Goal: Task Accomplishment & Management: Complete application form

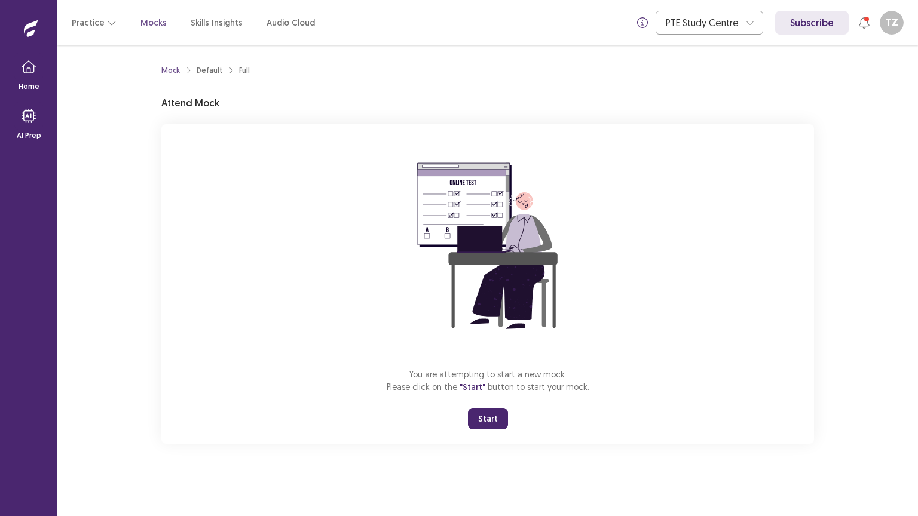
click at [490, 416] on button "Start" at bounding box center [488, 419] width 40 height 22
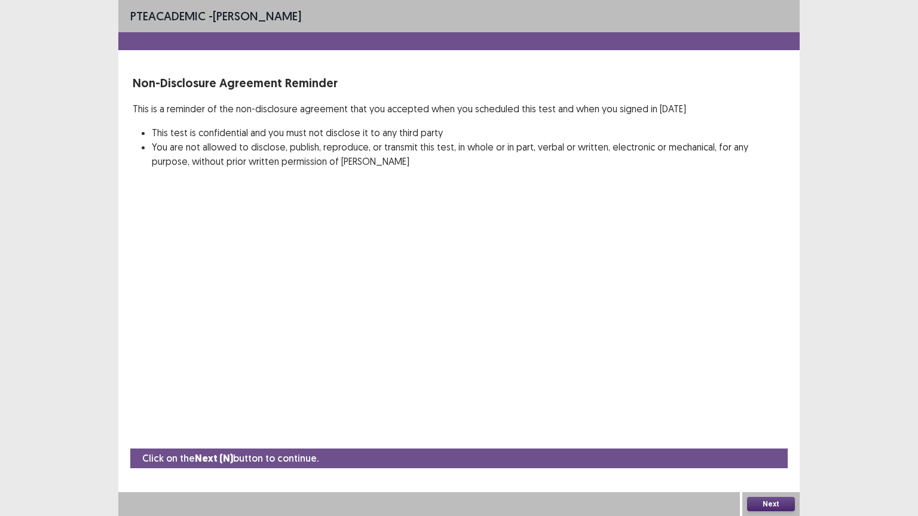
click at [773, 500] on button "Next" at bounding box center [771, 504] width 48 height 14
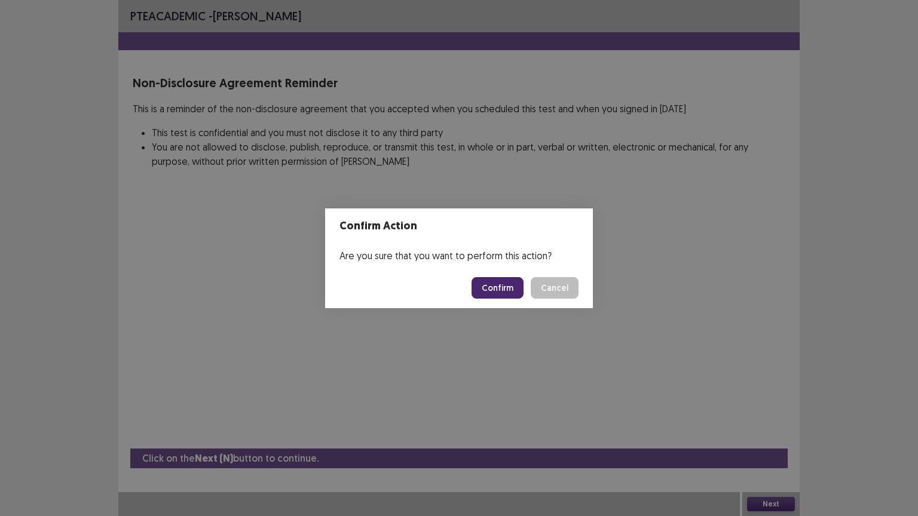
click at [504, 278] on button "Confirm" at bounding box center [497, 288] width 52 height 22
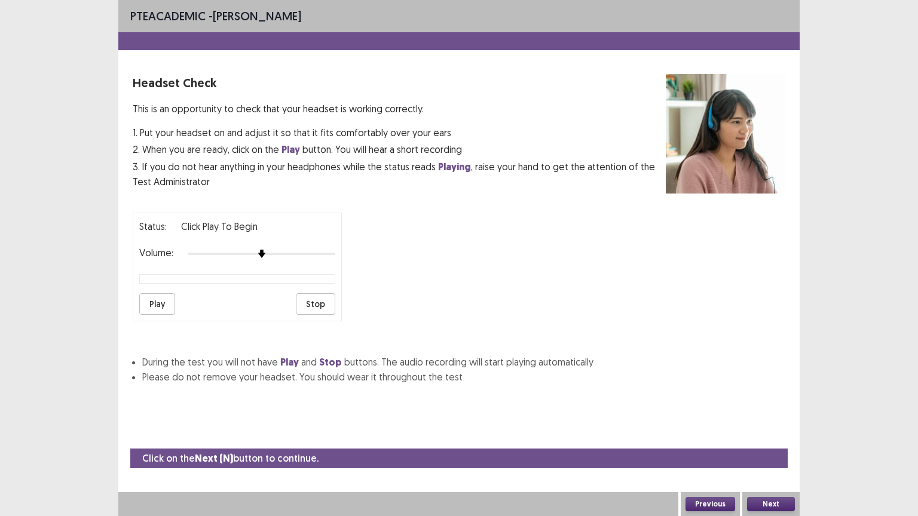
click at [302, 251] on div at bounding box center [262, 254] width 148 height 10
click at [158, 297] on button "Play" at bounding box center [157, 304] width 36 height 22
click at [770, 504] on button "Next" at bounding box center [771, 504] width 48 height 14
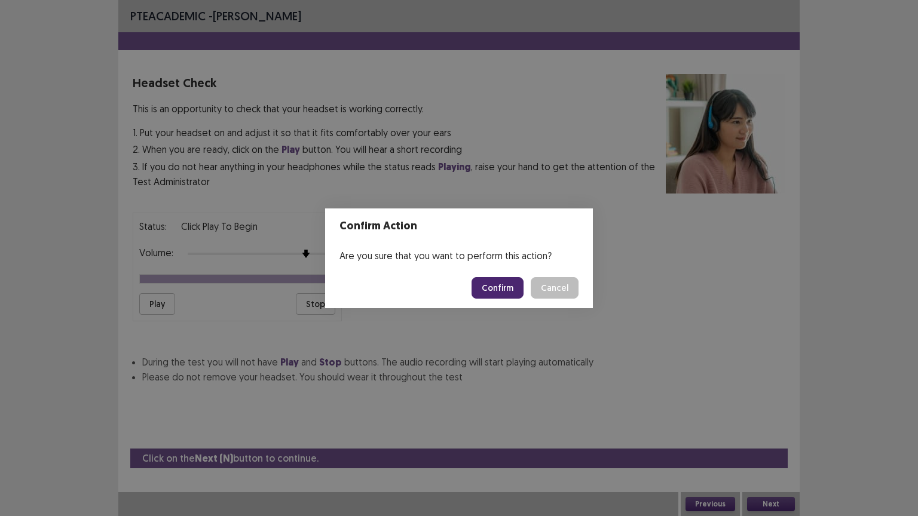
click at [507, 289] on button "Confirm" at bounding box center [497, 288] width 52 height 22
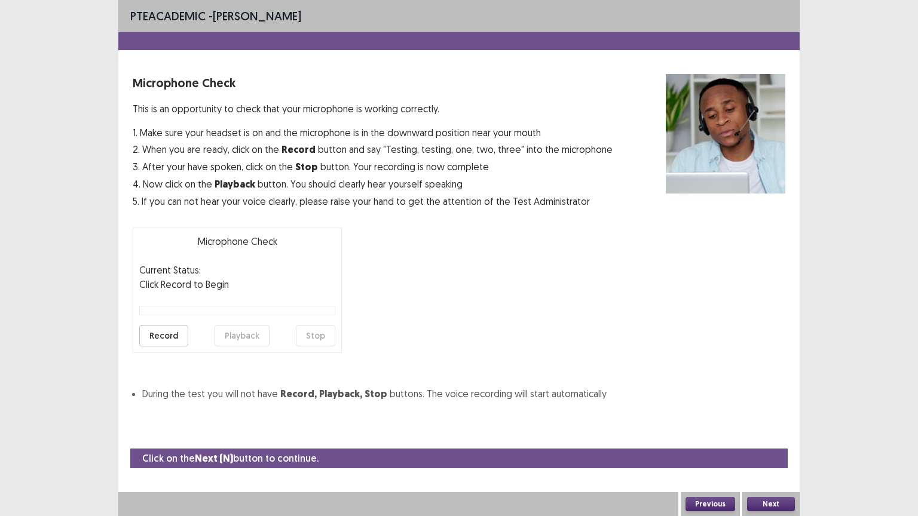
click at [171, 336] on button "Record" at bounding box center [163, 336] width 49 height 22
click at [323, 339] on button "Stop" at bounding box center [315, 336] width 39 height 22
click at [236, 338] on button "Playback" at bounding box center [241, 336] width 55 height 22
click at [780, 500] on button "Next" at bounding box center [771, 504] width 48 height 14
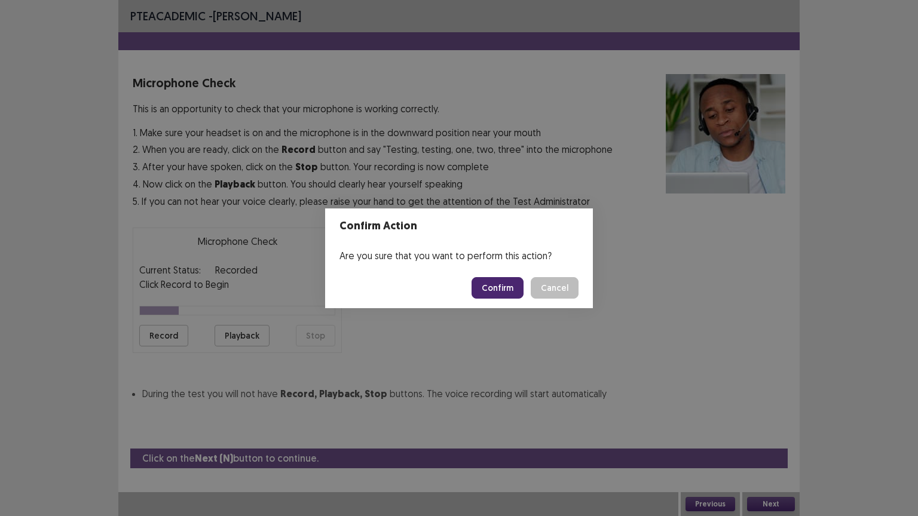
click at [515, 290] on button "Confirm" at bounding box center [497, 288] width 52 height 22
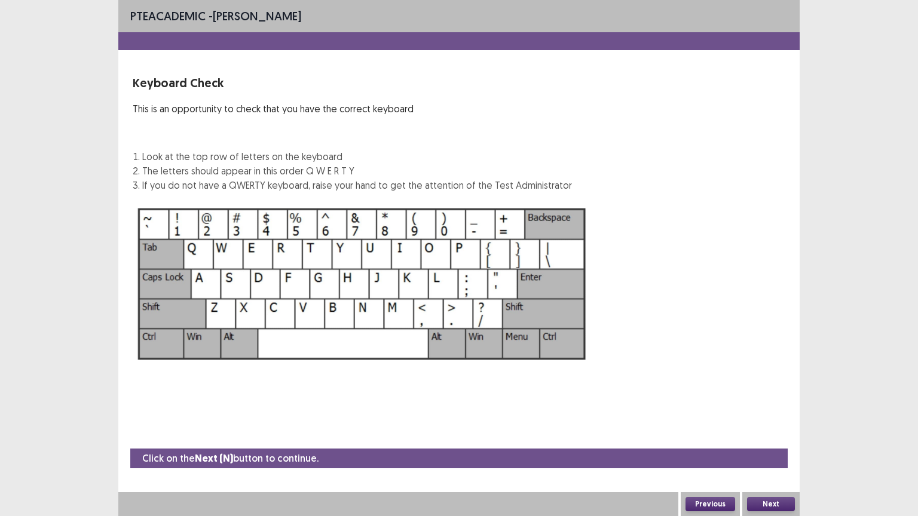
click at [765, 503] on button "Next" at bounding box center [771, 504] width 48 height 14
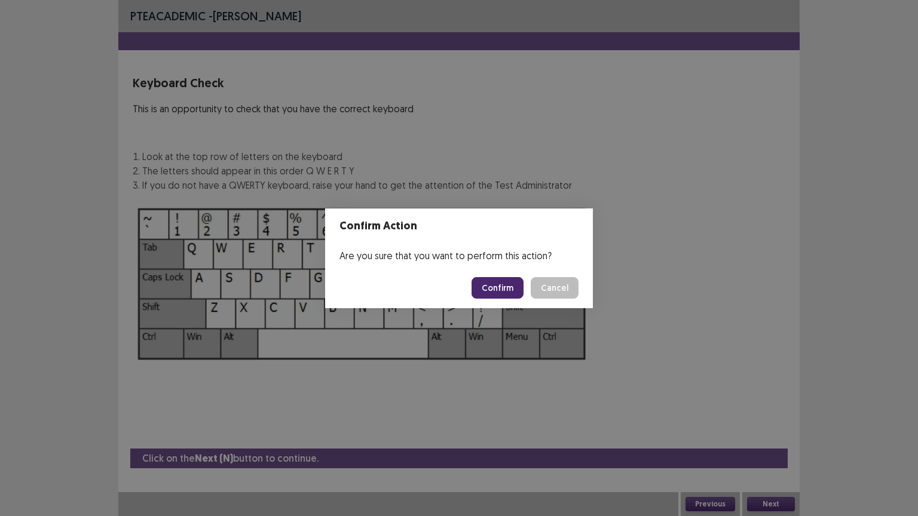
click at [512, 292] on button "Confirm" at bounding box center [497, 288] width 52 height 22
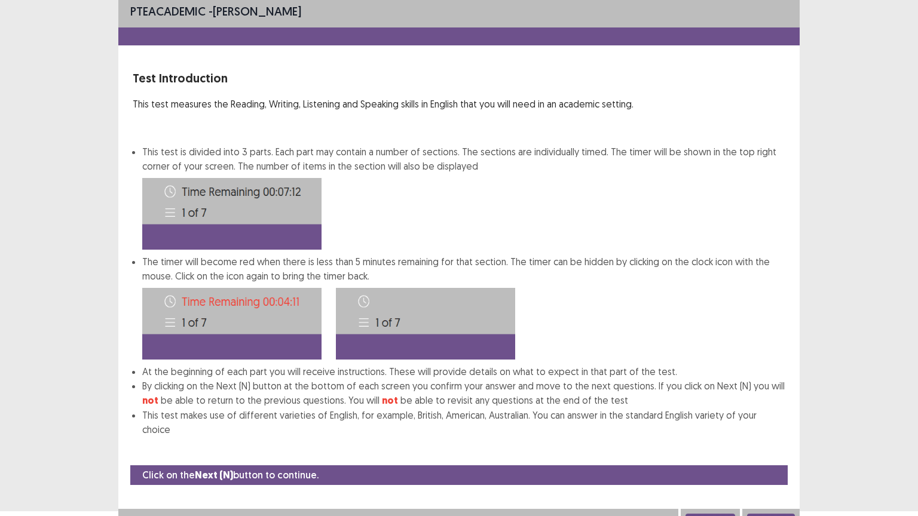
scroll to position [6, 0]
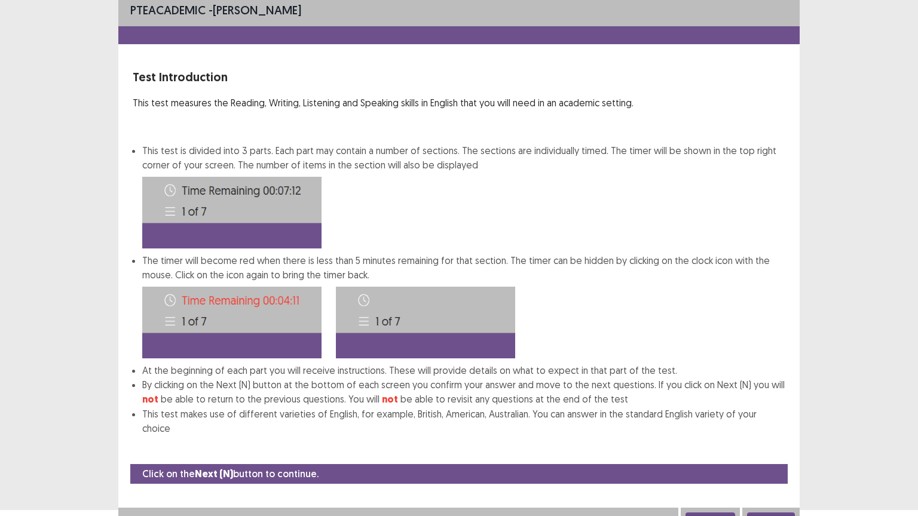
click at [769, 513] on button "Next" at bounding box center [771, 520] width 48 height 14
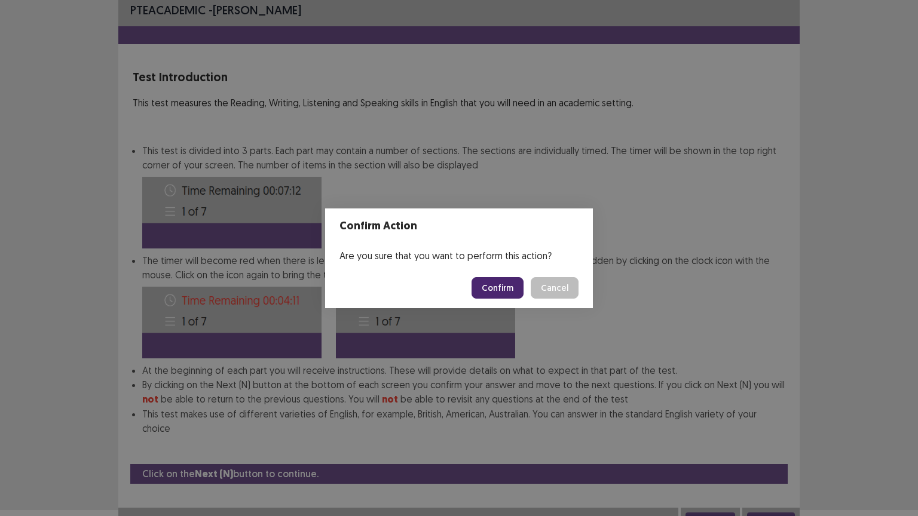
click at [493, 292] on button "Confirm" at bounding box center [497, 288] width 52 height 22
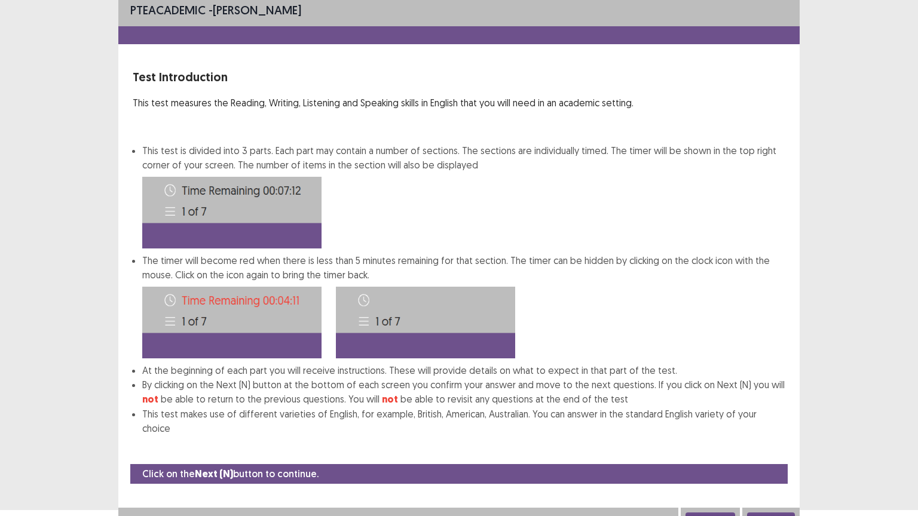
scroll to position [0, 0]
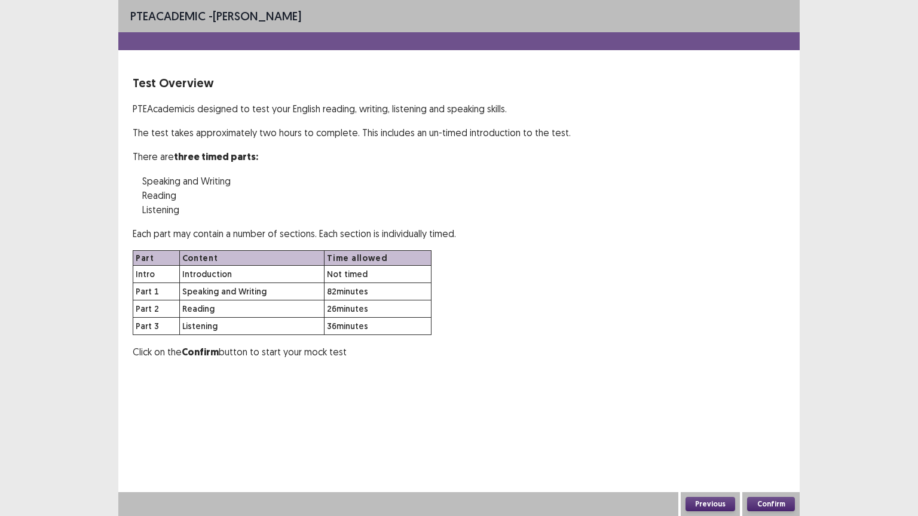
click at [774, 504] on button "Confirm" at bounding box center [771, 504] width 48 height 14
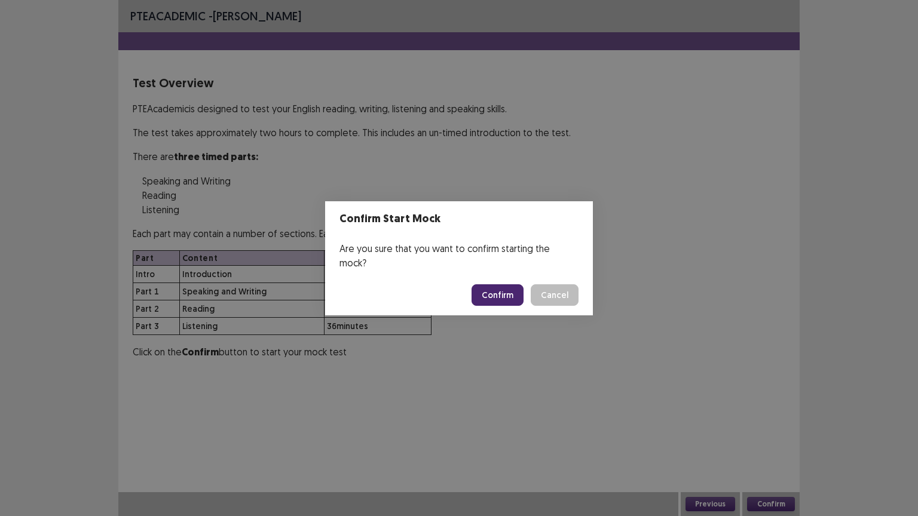
click at [498, 289] on button "Confirm" at bounding box center [497, 295] width 52 height 22
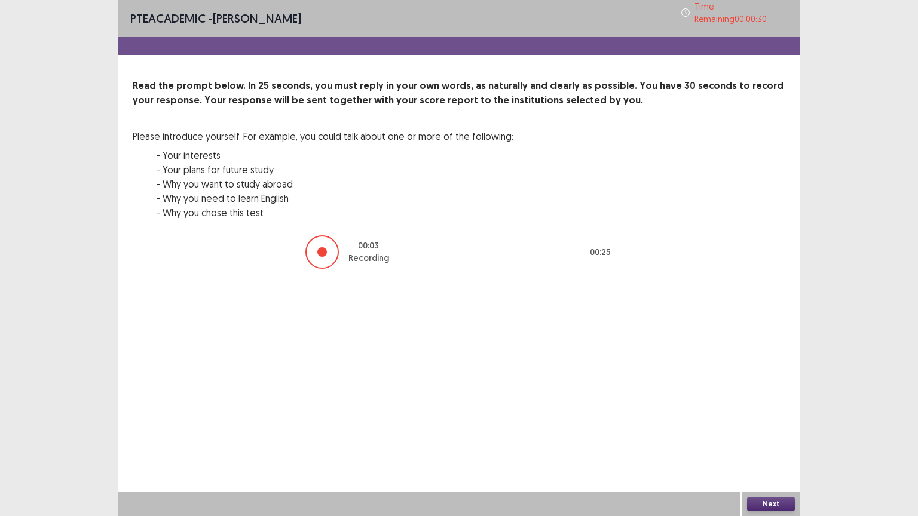
click at [775, 501] on button "Next" at bounding box center [771, 504] width 48 height 14
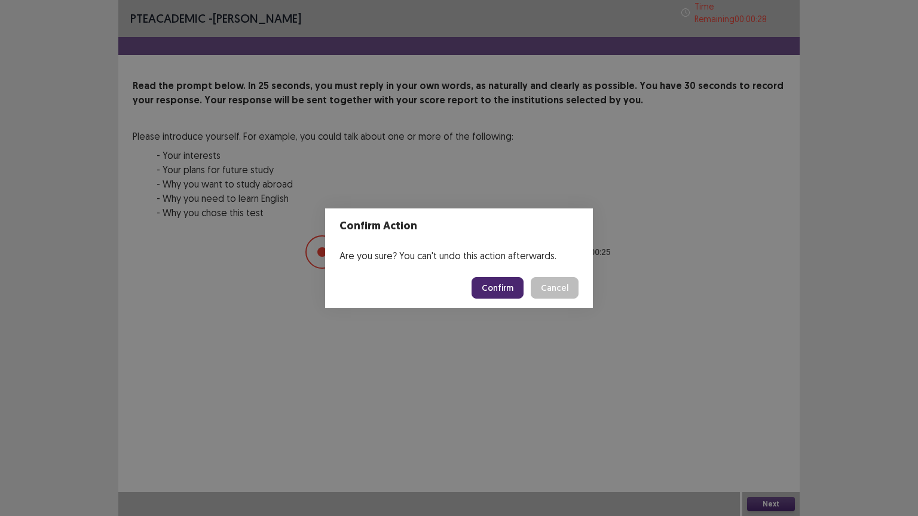
click at [504, 287] on button "Confirm" at bounding box center [497, 288] width 52 height 22
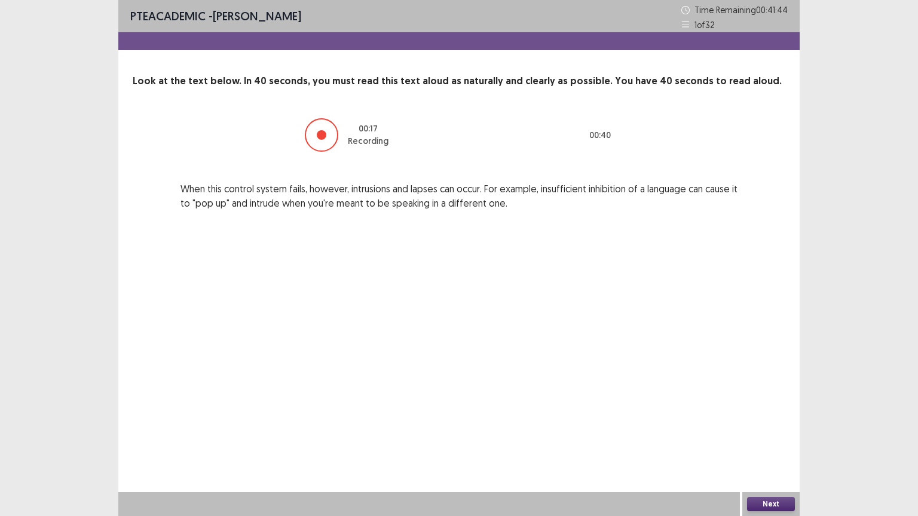
click at [774, 501] on button "Next" at bounding box center [771, 504] width 48 height 14
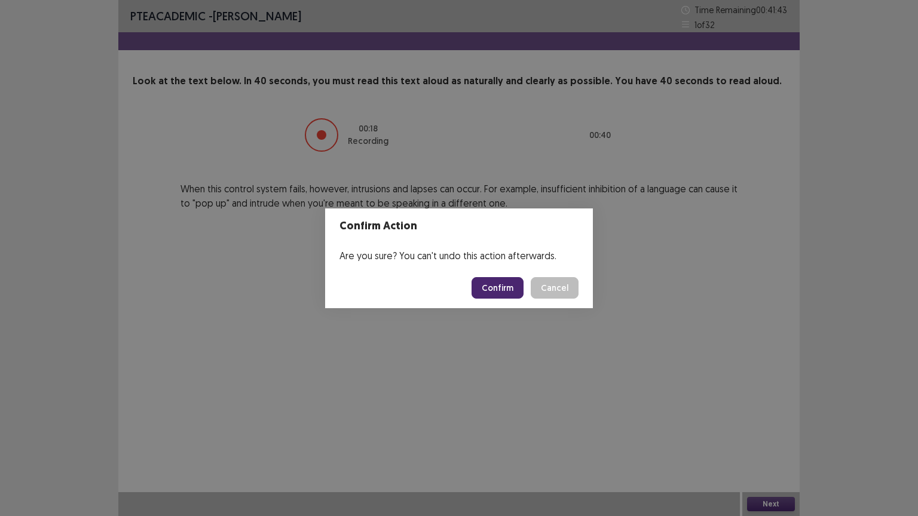
click at [502, 290] on button "Confirm" at bounding box center [497, 288] width 52 height 22
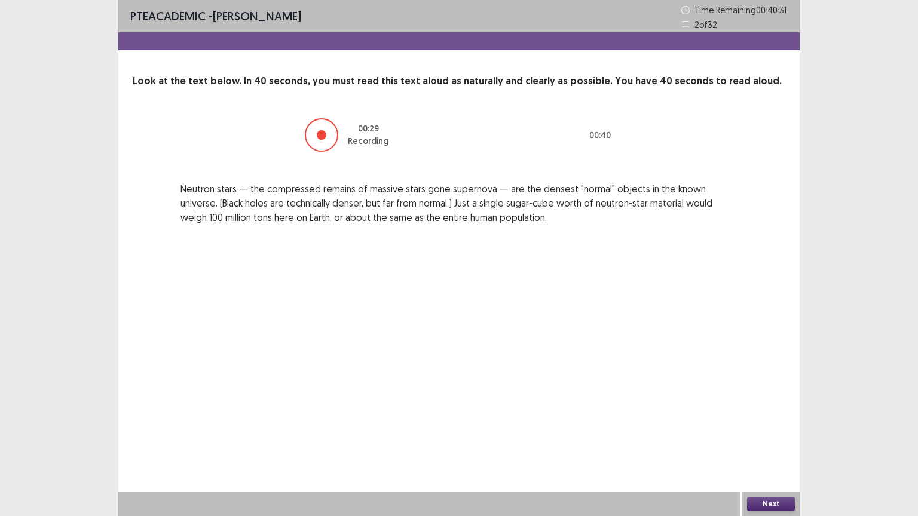
click at [774, 501] on button "Next" at bounding box center [771, 504] width 48 height 14
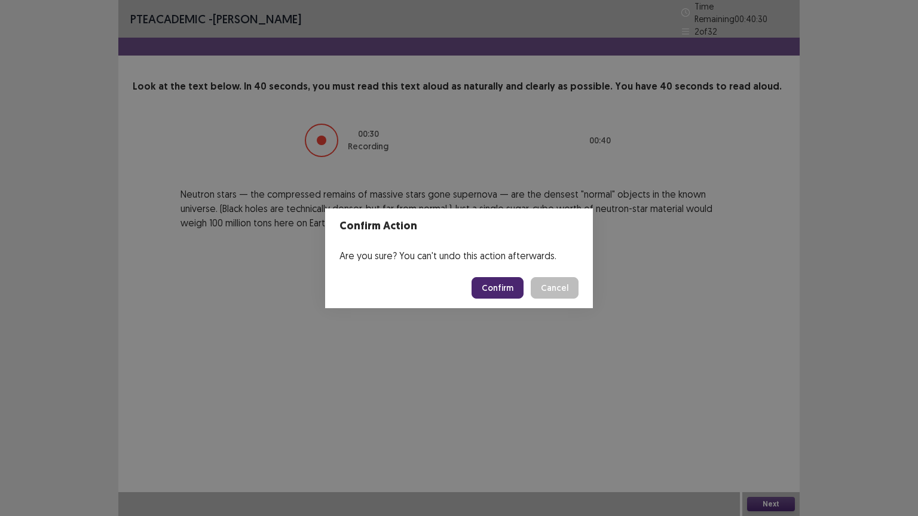
click at [513, 290] on button "Confirm" at bounding box center [497, 288] width 52 height 22
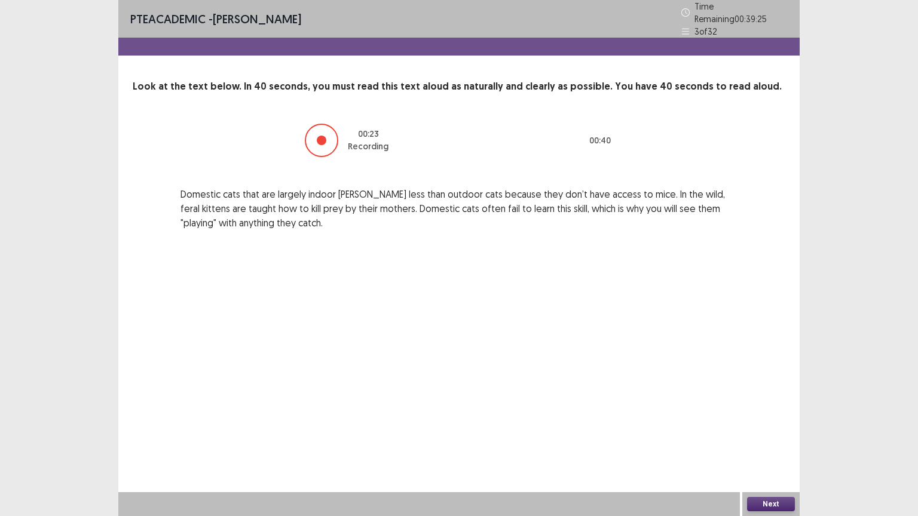
click at [772, 502] on button "Next" at bounding box center [771, 504] width 48 height 14
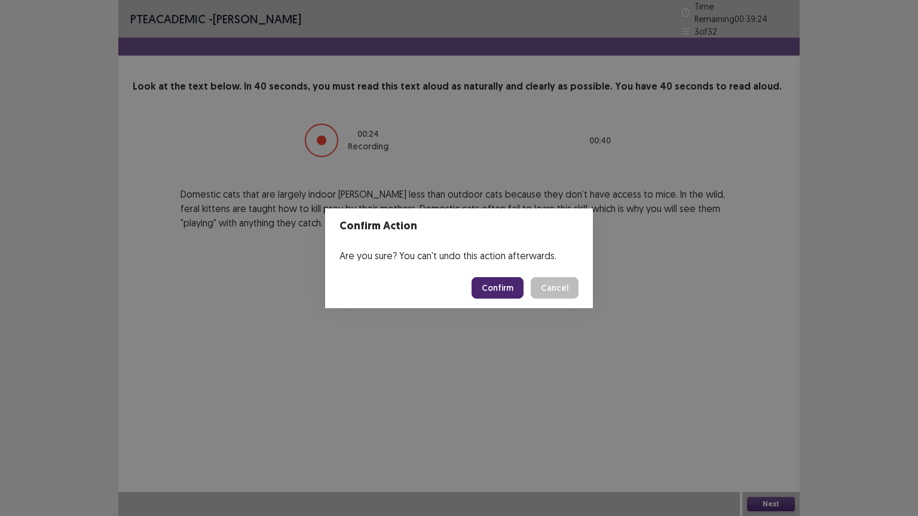
click at [505, 290] on button "Confirm" at bounding box center [497, 288] width 52 height 22
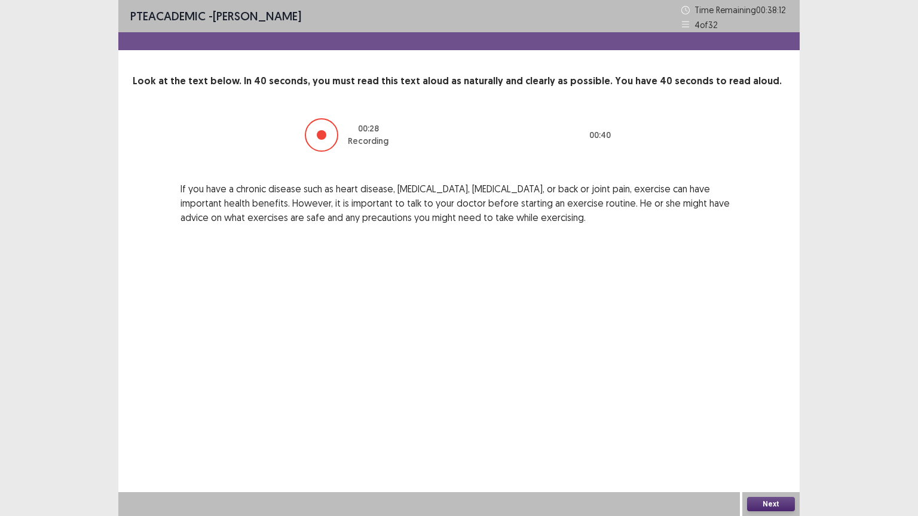
click at [764, 501] on button "Next" at bounding box center [771, 504] width 48 height 14
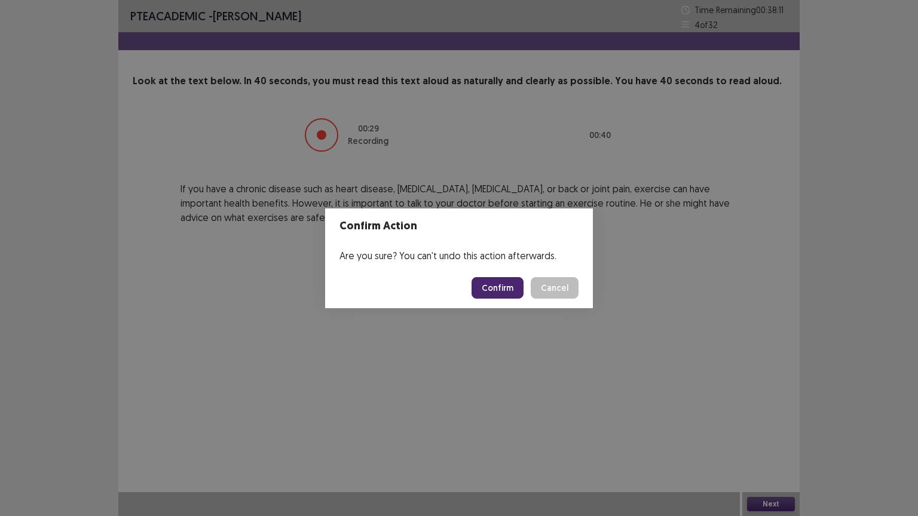
click at [513, 290] on button "Confirm" at bounding box center [497, 288] width 52 height 22
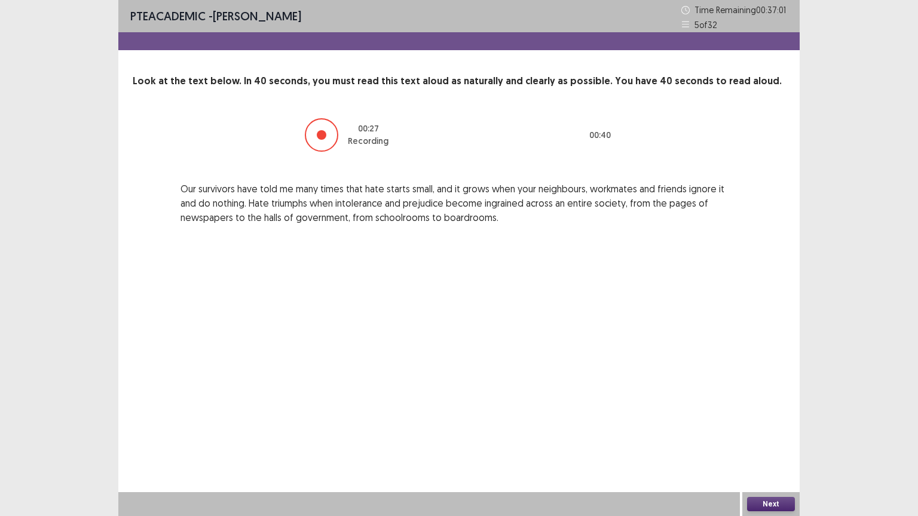
click at [768, 504] on button "Next" at bounding box center [771, 504] width 48 height 14
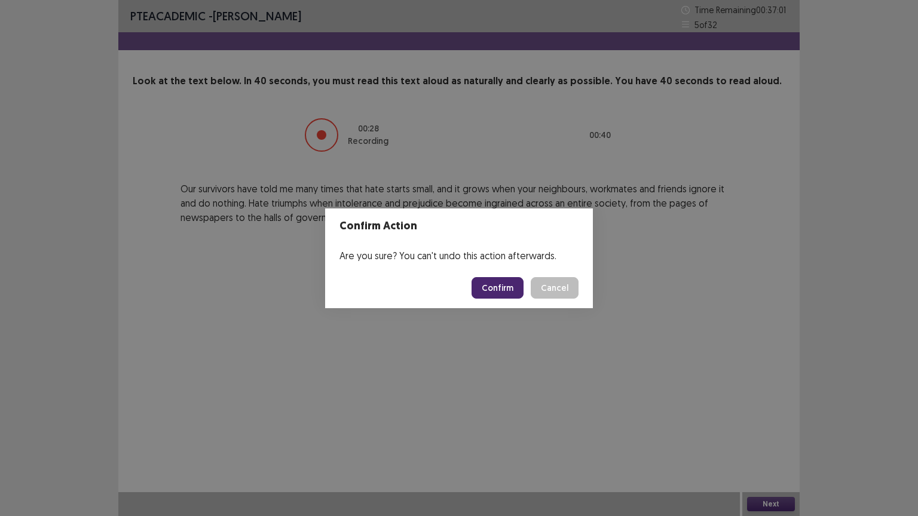
click at [514, 294] on button "Confirm" at bounding box center [497, 288] width 52 height 22
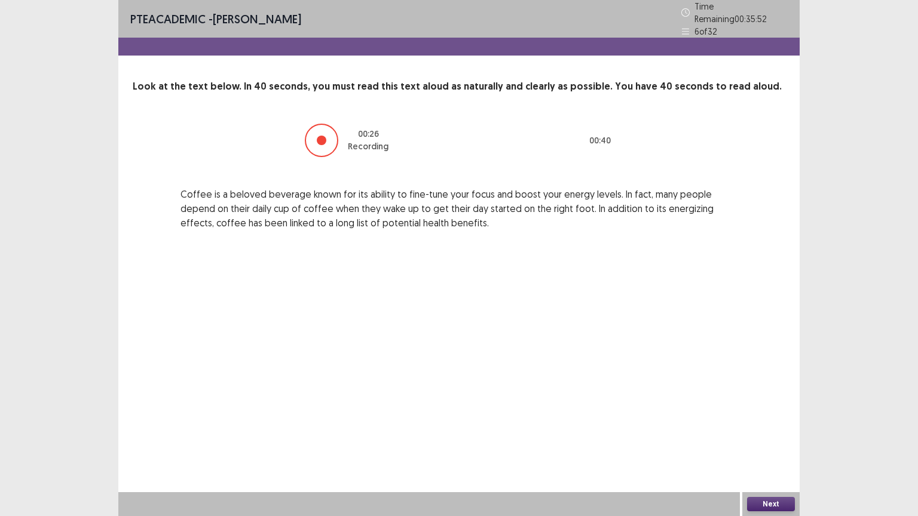
click at [767, 504] on button "Next" at bounding box center [771, 504] width 48 height 14
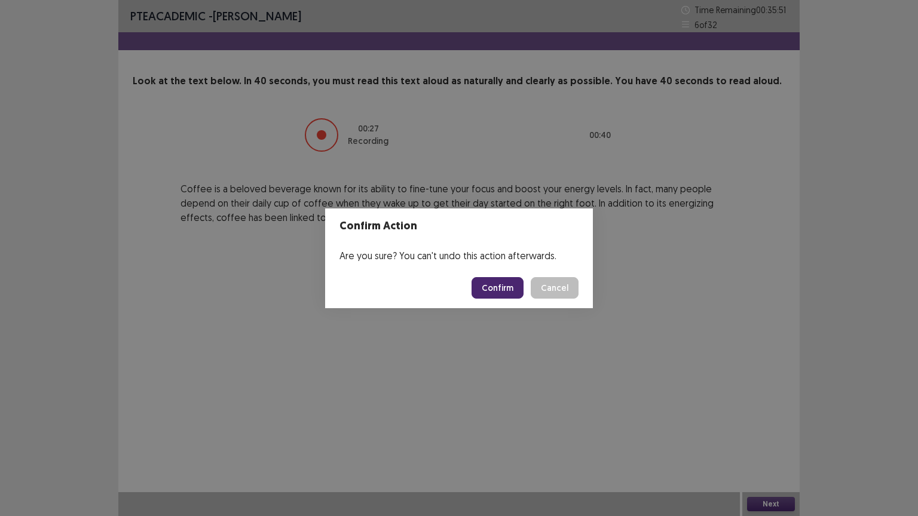
click at [507, 292] on button "Confirm" at bounding box center [497, 288] width 52 height 22
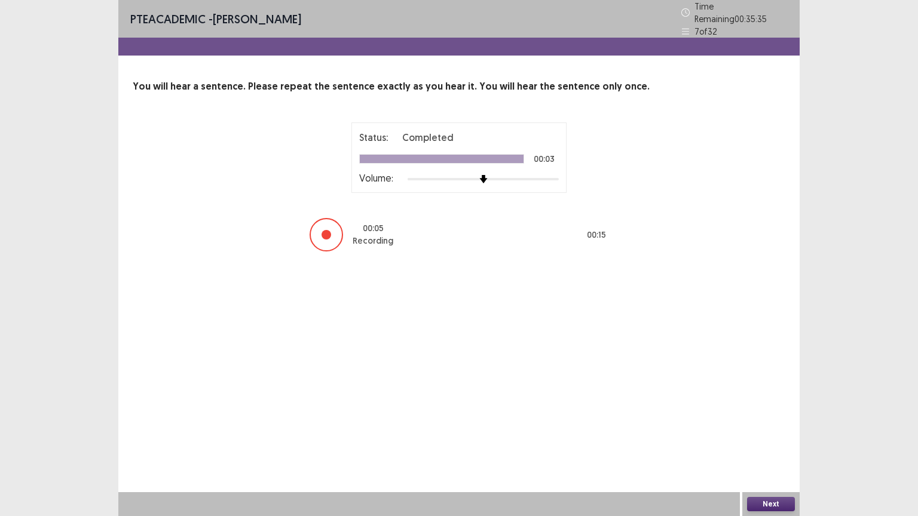
click at [757, 502] on button "Next" at bounding box center [771, 504] width 48 height 14
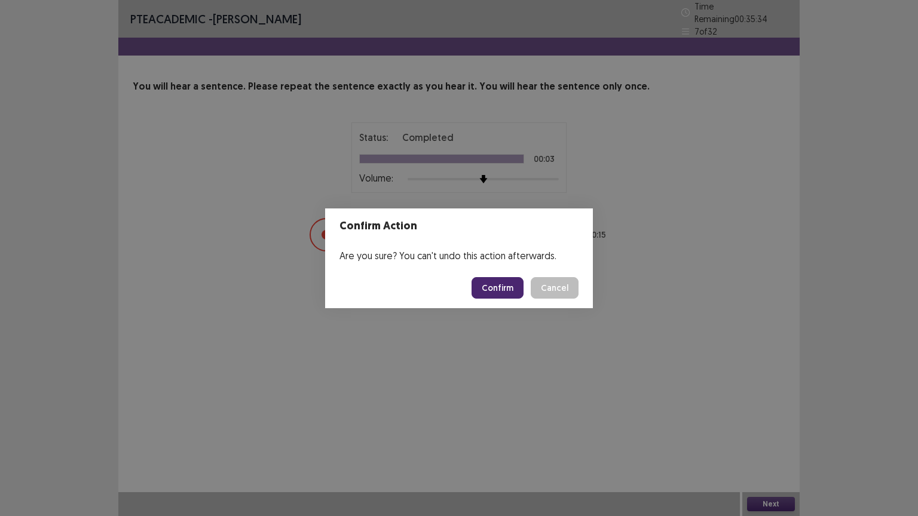
click at [505, 290] on button "Confirm" at bounding box center [497, 288] width 52 height 22
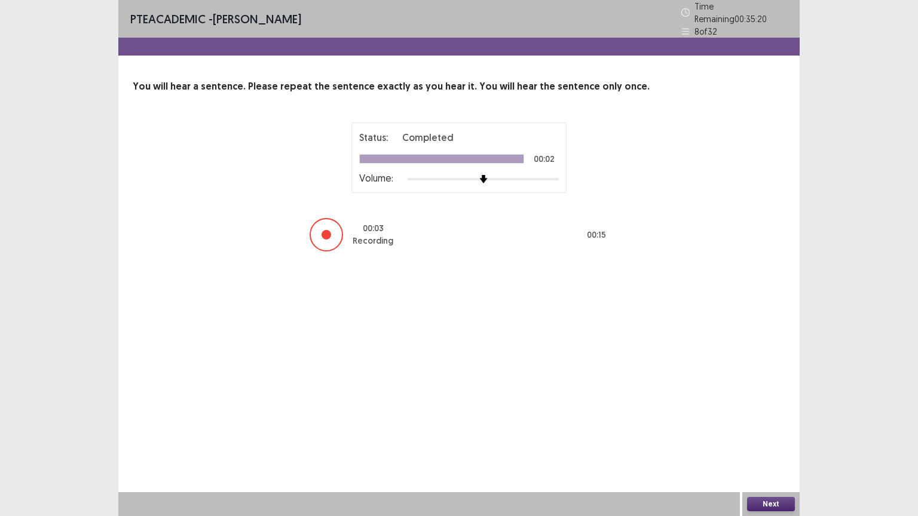
click at [776, 502] on button "Next" at bounding box center [771, 504] width 48 height 14
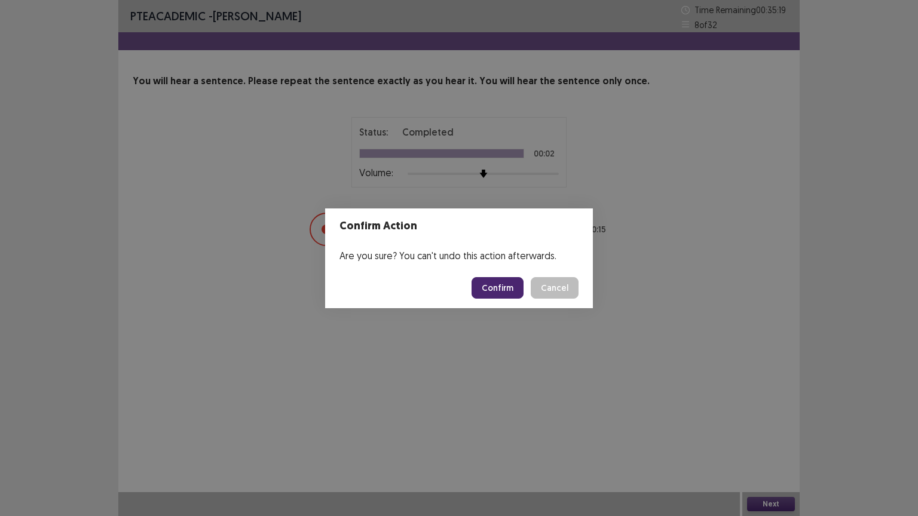
click at [514, 284] on button "Confirm" at bounding box center [497, 288] width 52 height 22
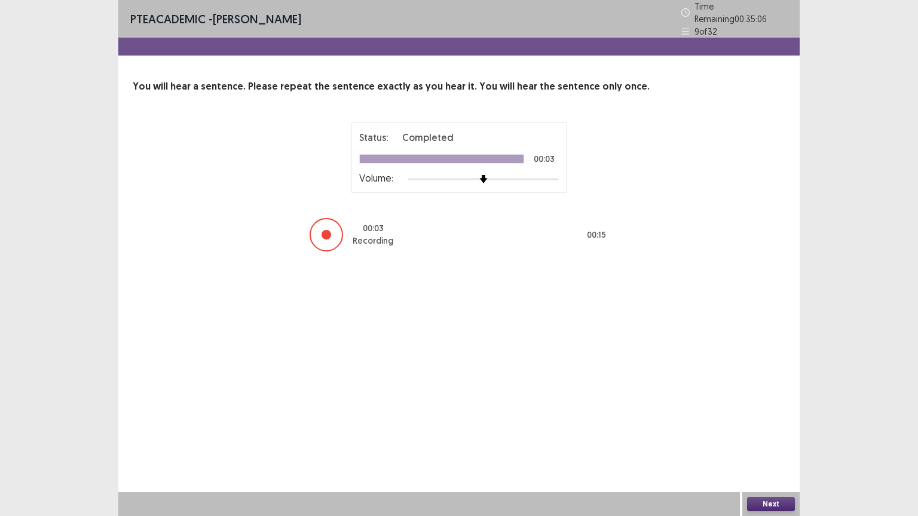
click at [759, 497] on button "Next" at bounding box center [771, 504] width 48 height 14
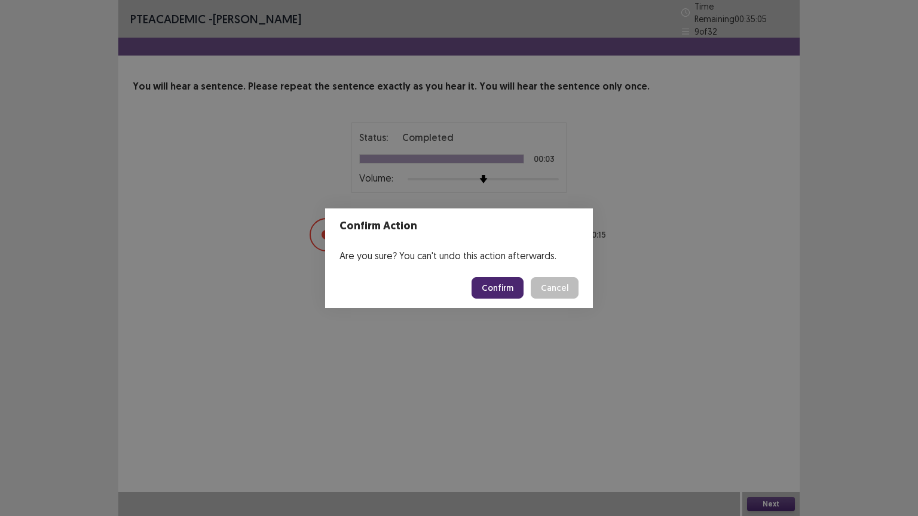
click at [511, 292] on button "Confirm" at bounding box center [497, 288] width 52 height 22
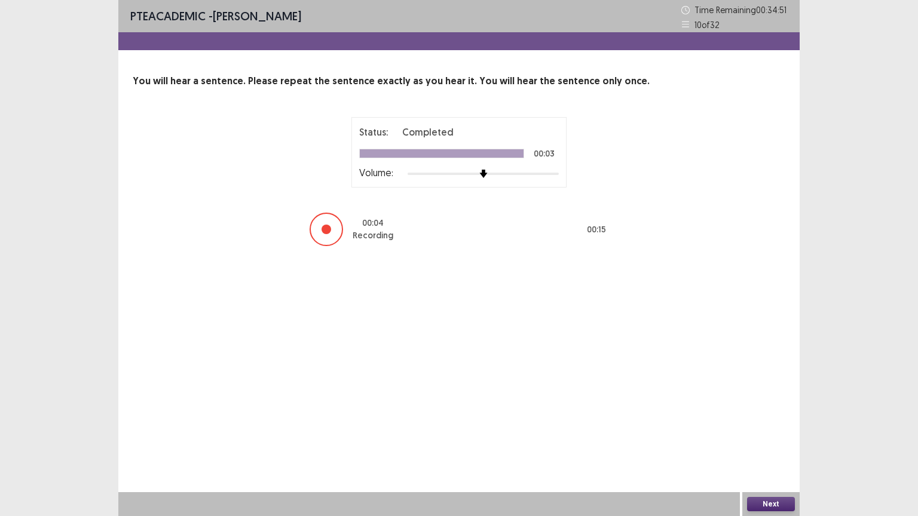
click at [777, 502] on button "Next" at bounding box center [771, 504] width 48 height 14
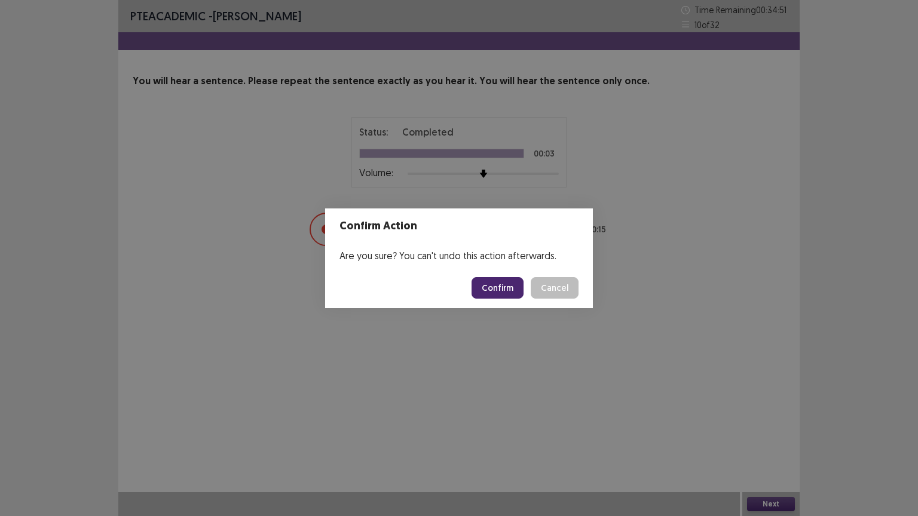
click at [505, 293] on button "Confirm" at bounding box center [497, 288] width 52 height 22
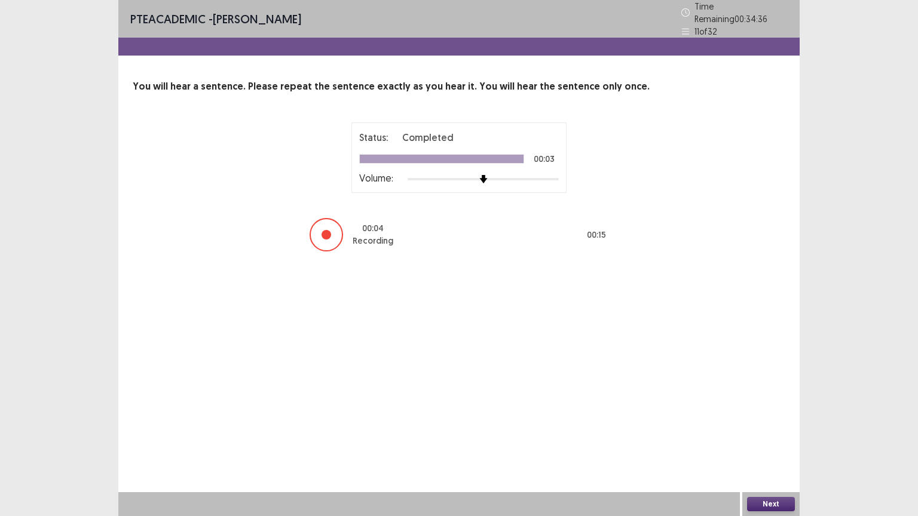
click at [762, 504] on button "Next" at bounding box center [771, 504] width 48 height 14
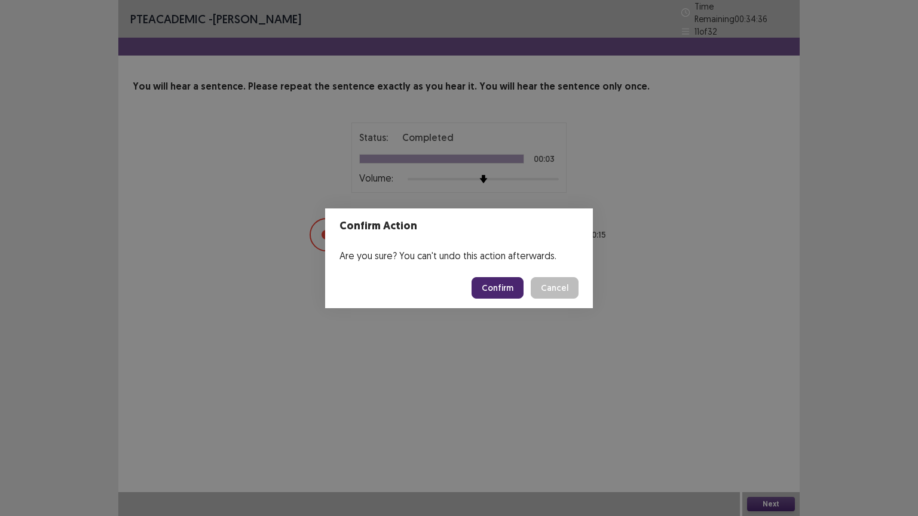
click at [508, 291] on button "Confirm" at bounding box center [497, 288] width 52 height 22
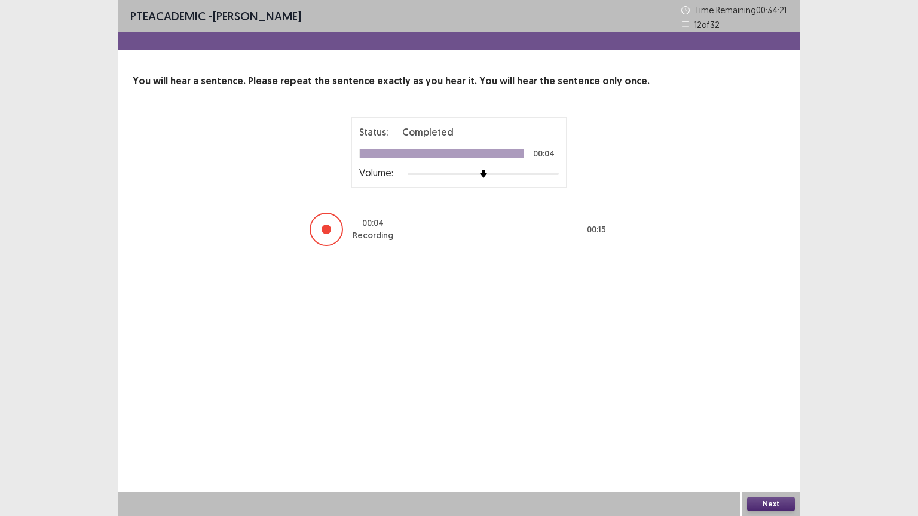
click at [772, 502] on button "Next" at bounding box center [771, 504] width 48 height 14
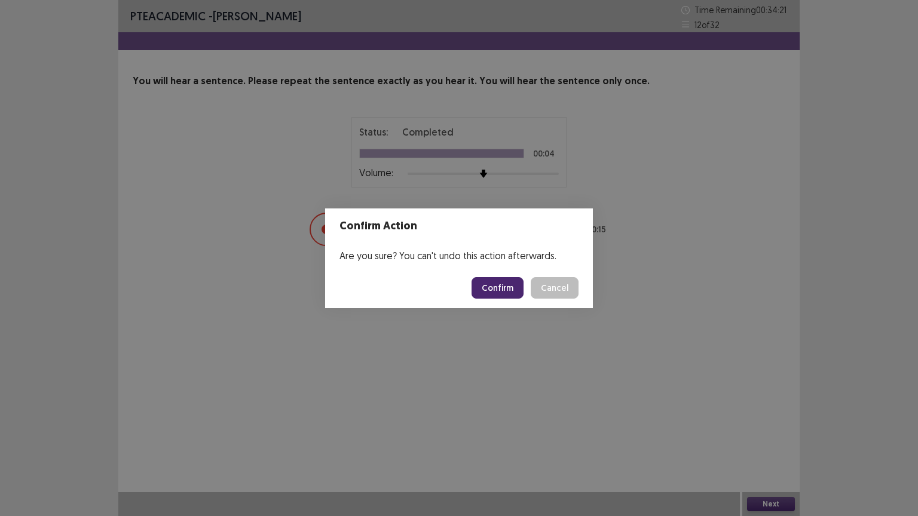
click at [506, 286] on button "Confirm" at bounding box center [497, 288] width 52 height 22
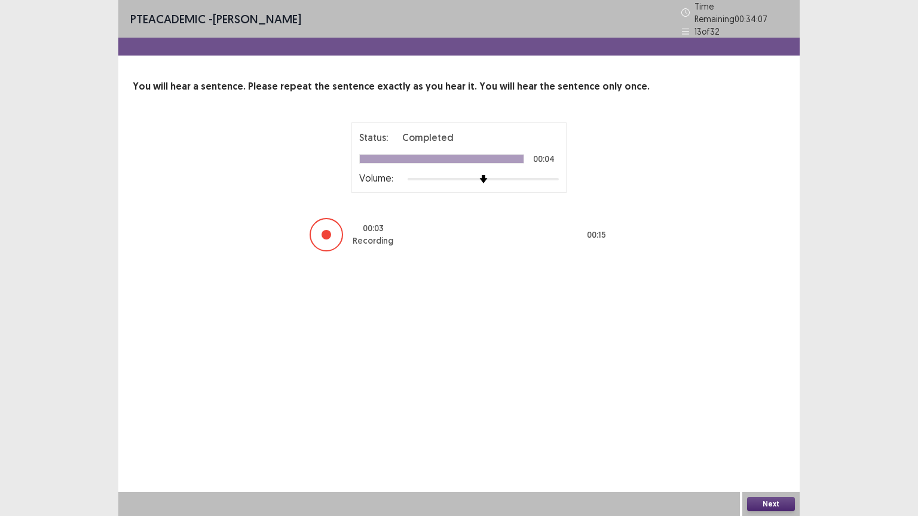
click at [753, 504] on button "Next" at bounding box center [771, 504] width 48 height 14
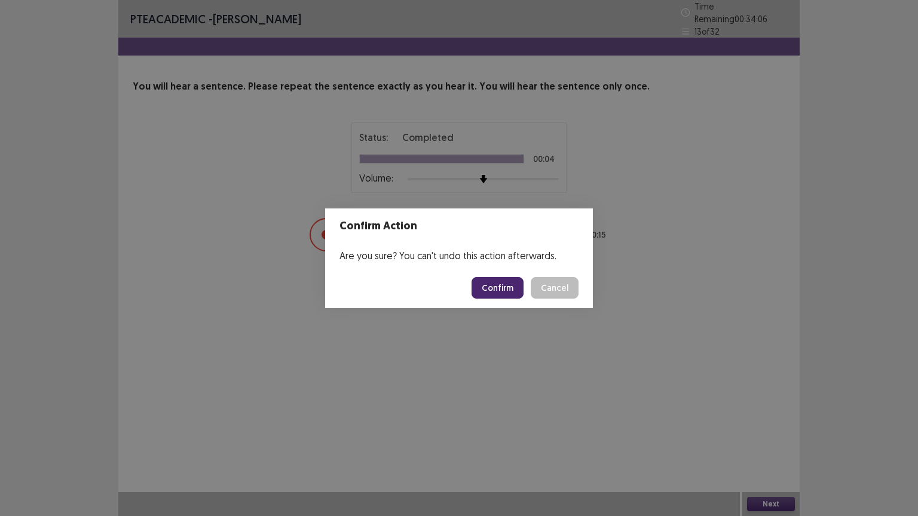
click at [515, 290] on button "Confirm" at bounding box center [497, 288] width 52 height 22
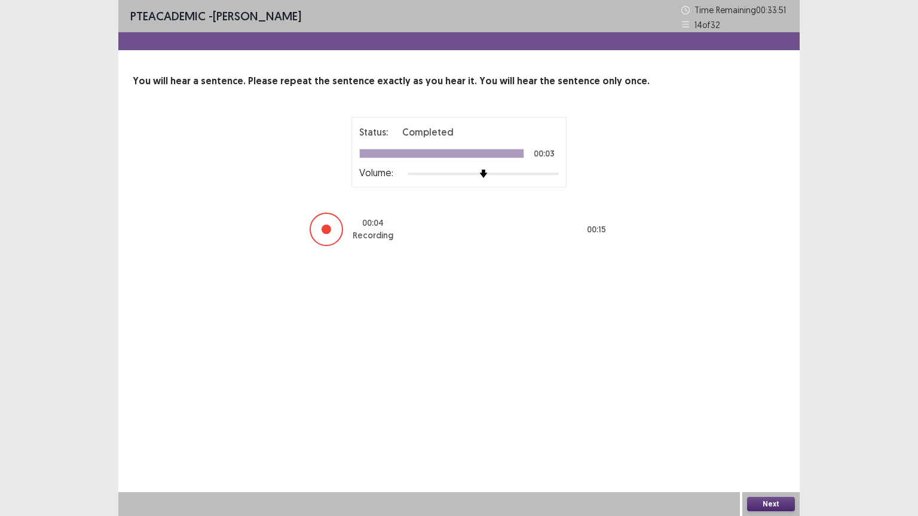
click at [780, 496] on div "Next" at bounding box center [770, 504] width 57 height 24
click at [778, 504] on button "Next" at bounding box center [771, 504] width 48 height 14
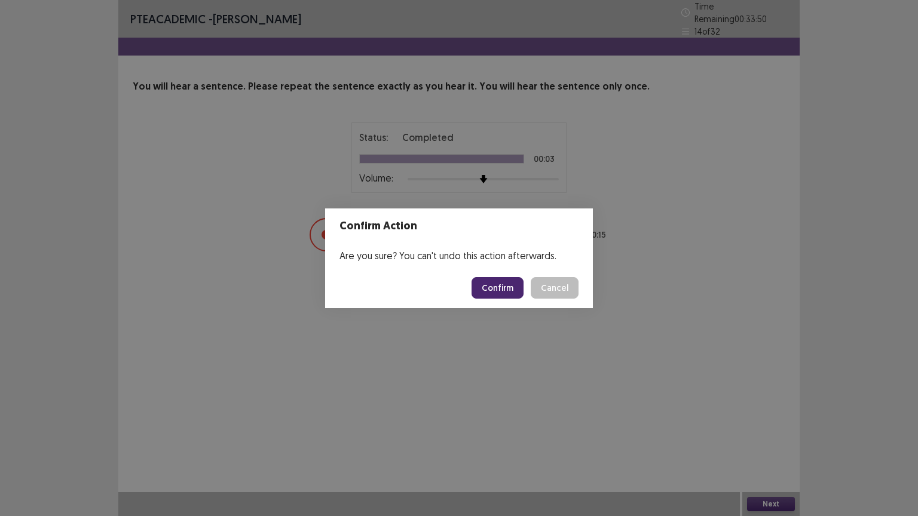
click at [507, 291] on button "Confirm" at bounding box center [497, 288] width 52 height 22
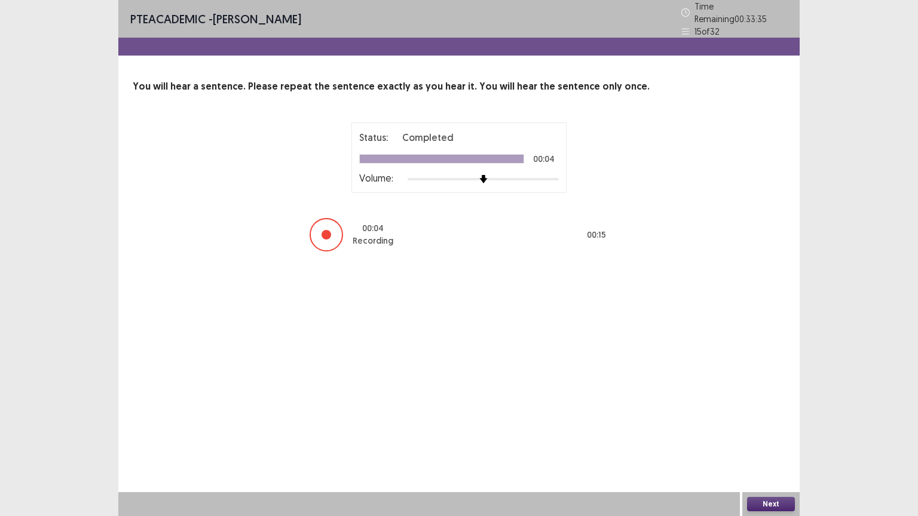
click at [757, 502] on button "Next" at bounding box center [771, 504] width 48 height 14
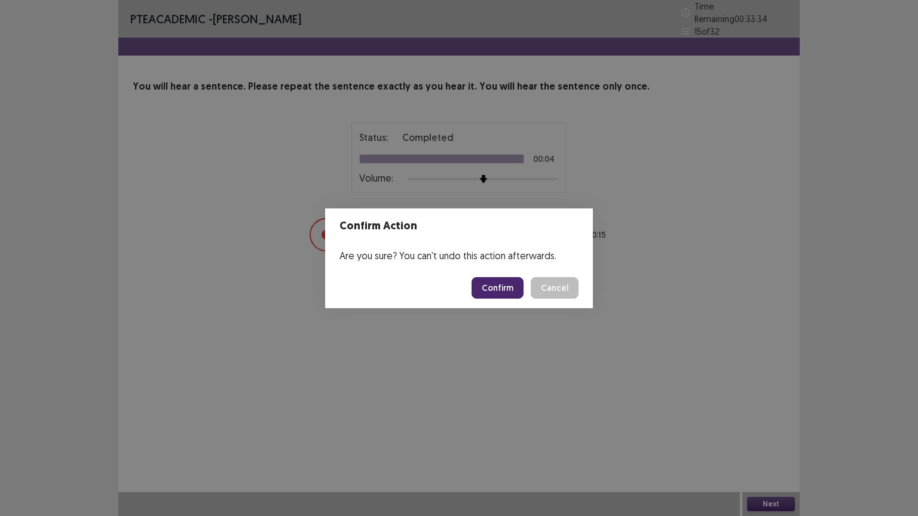
click at [502, 288] on button "Confirm" at bounding box center [497, 288] width 52 height 22
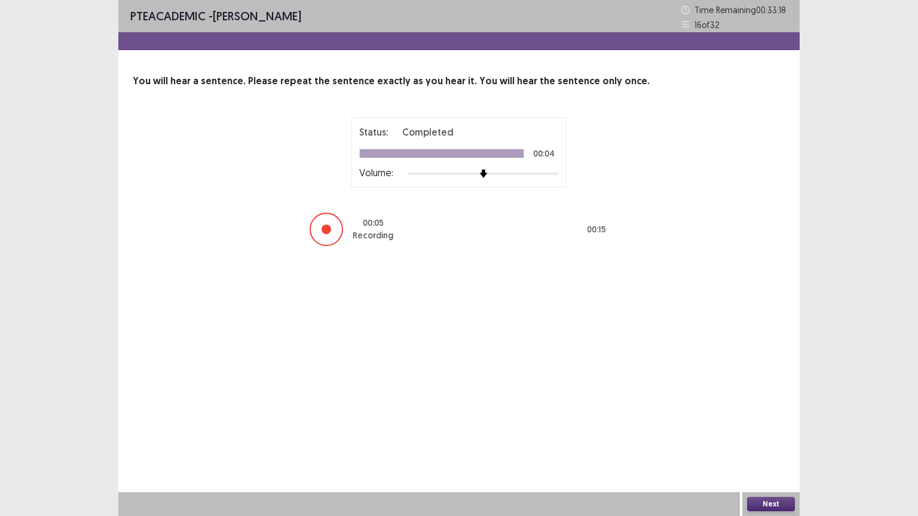
click at [780, 501] on button "Next" at bounding box center [771, 504] width 48 height 14
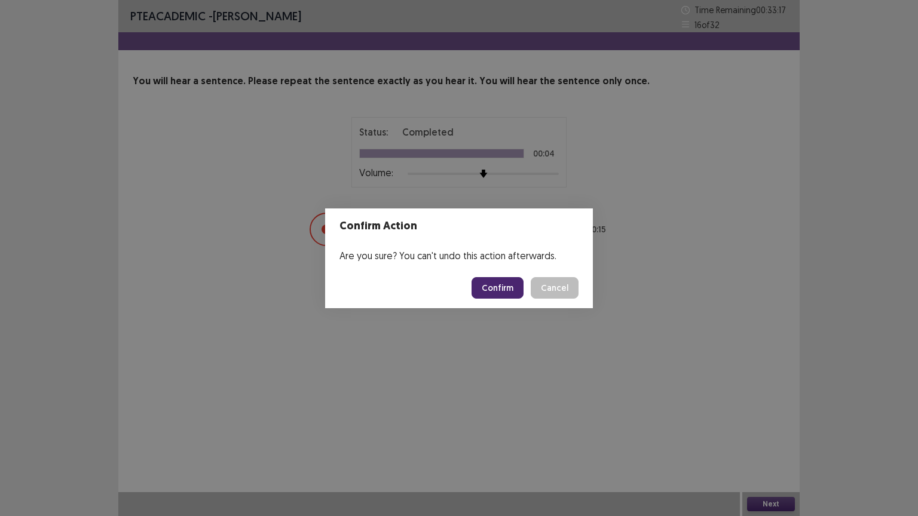
click at [504, 293] on button "Confirm" at bounding box center [497, 288] width 52 height 22
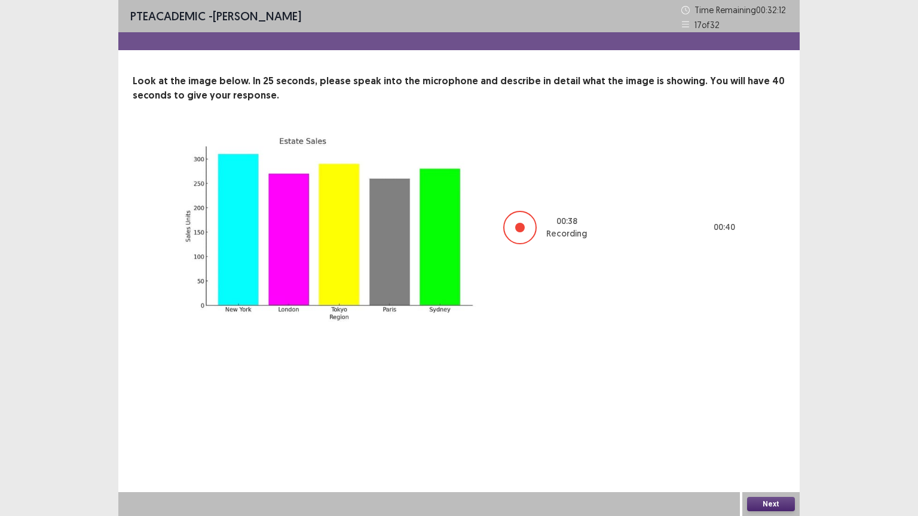
click at [768, 501] on button "Next" at bounding box center [771, 504] width 48 height 14
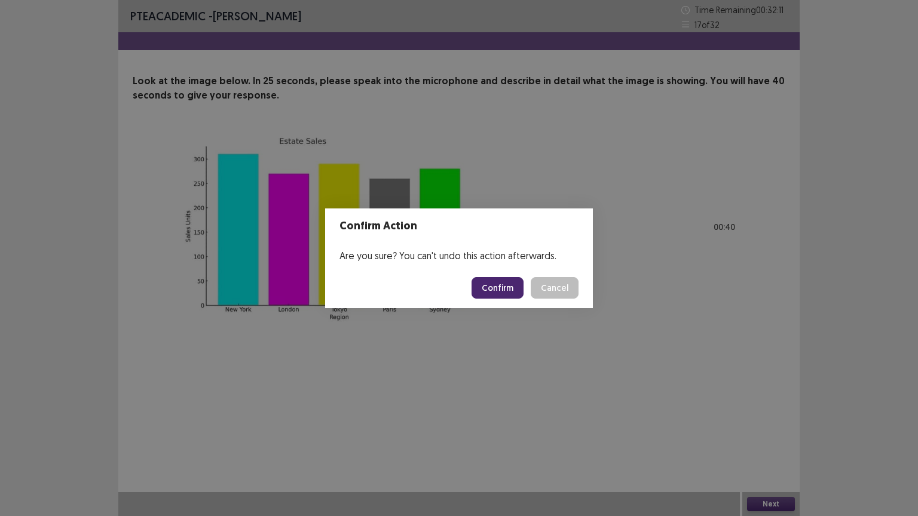
click at [511, 289] on button "Confirm" at bounding box center [497, 288] width 52 height 22
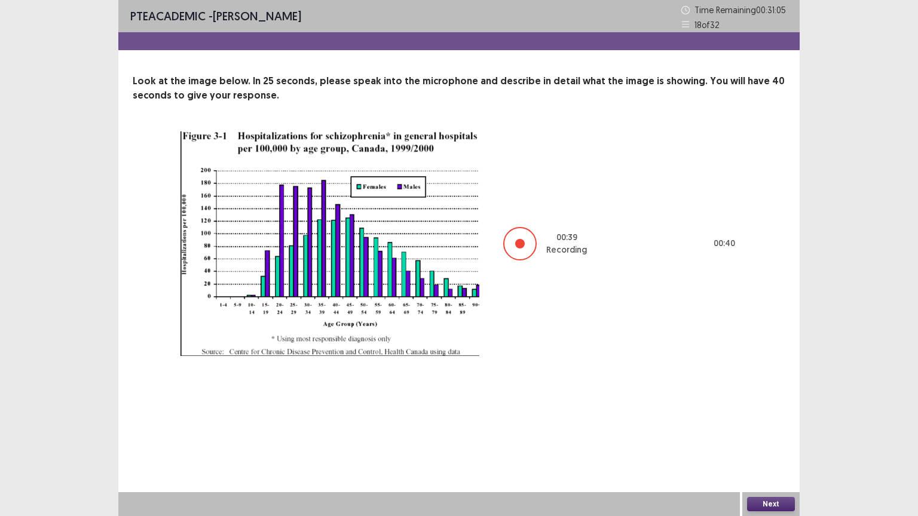
click at [765, 498] on button "Next" at bounding box center [771, 504] width 48 height 14
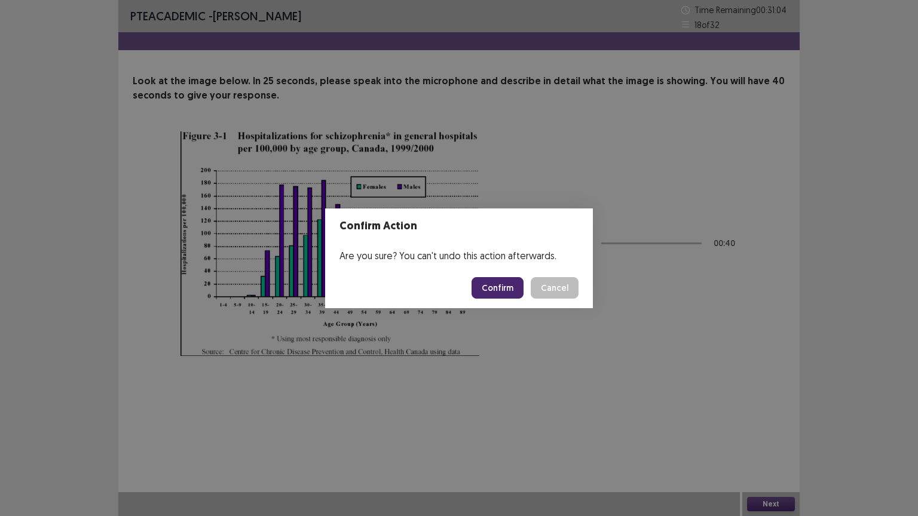
click at [514, 287] on button "Confirm" at bounding box center [497, 288] width 52 height 22
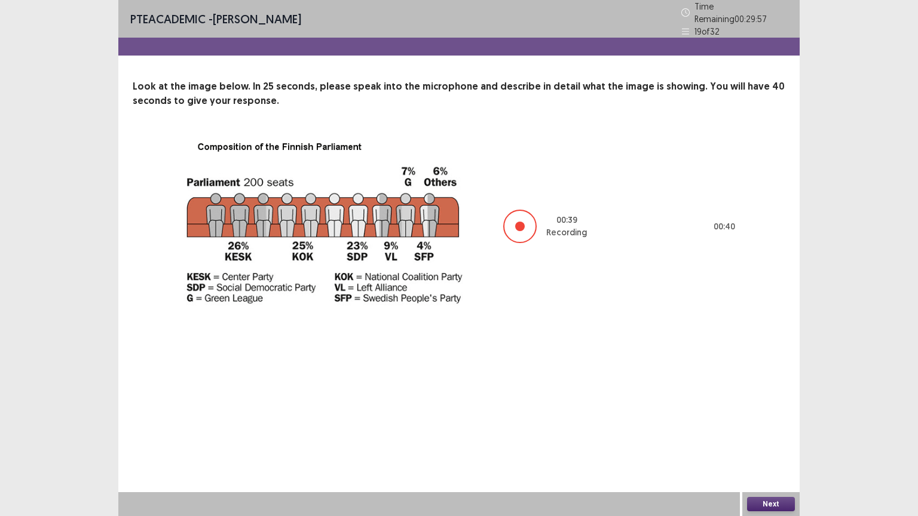
click at [768, 505] on button "Next" at bounding box center [771, 504] width 48 height 14
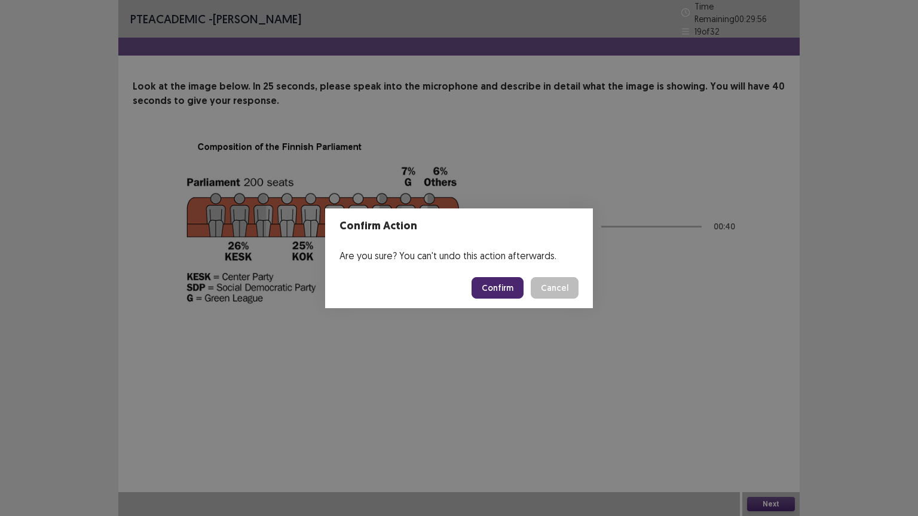
click at [510, 284] on button "Confirm" at bounding box center [497, 288] width 52 height 22
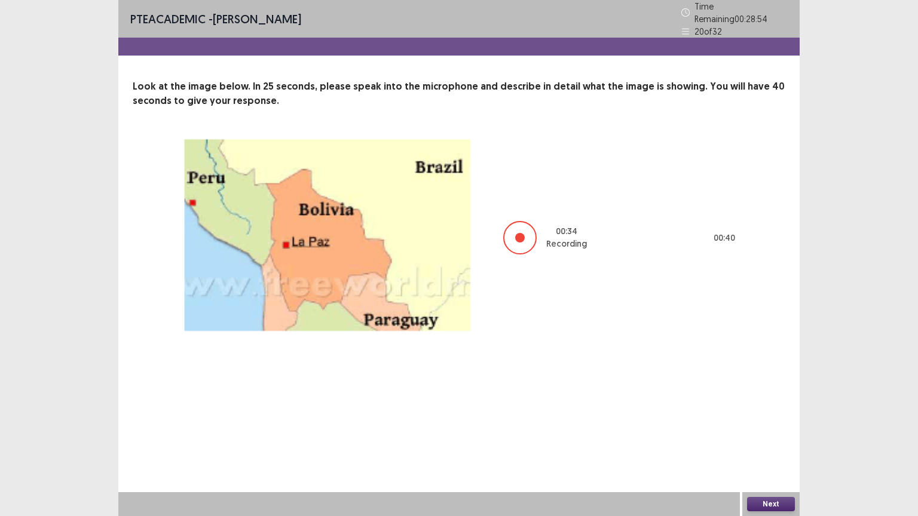
click at [777, 499] on button "Next" at bounding box center [771, 504] width 48 height 14
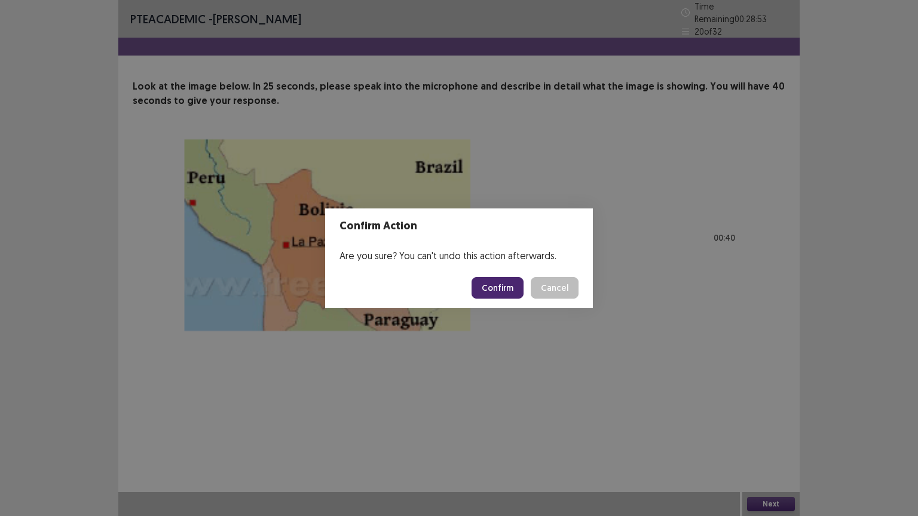
click at [511, 292] on button "Confirm" at bounding box center [497, 288] width 52 height 22
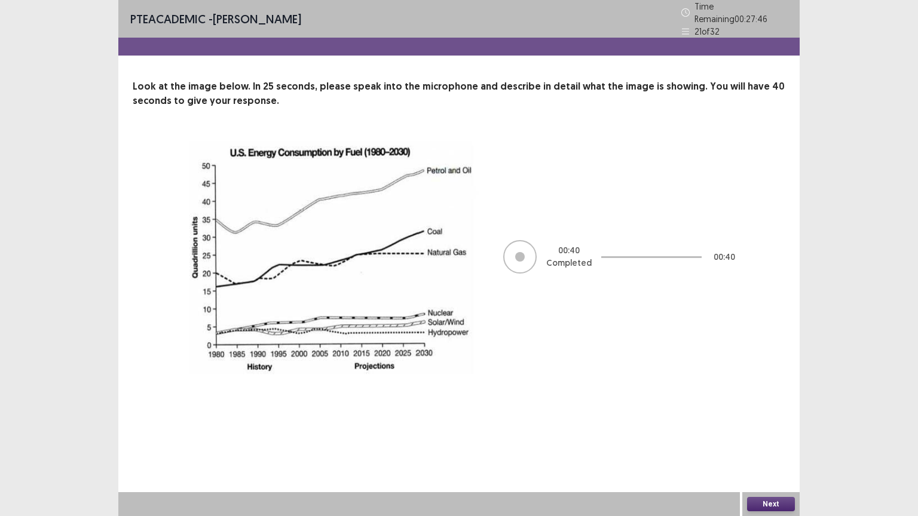
click at [763, 507] on button "Next" at bounding box center [771, 504] width 48 height 14
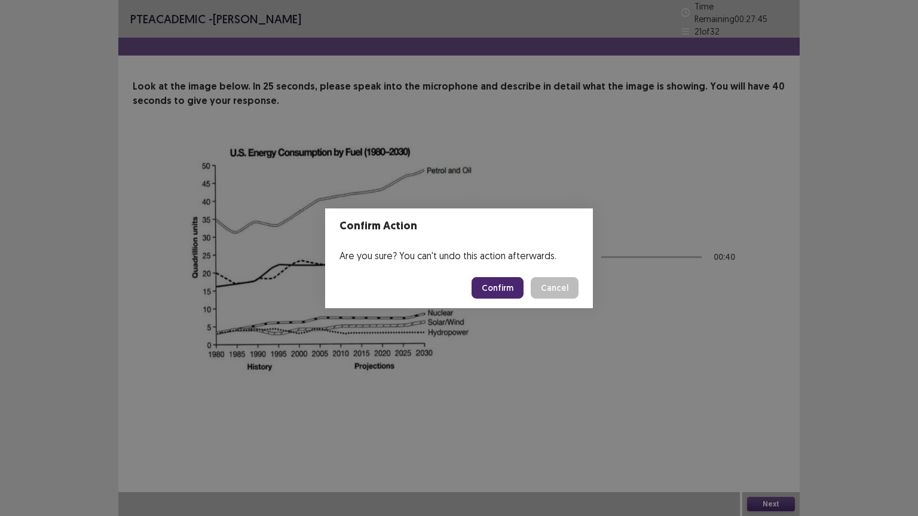
click at [510, 287] on button "Confirm" at bounding box center [497, 288] width 52 height 22
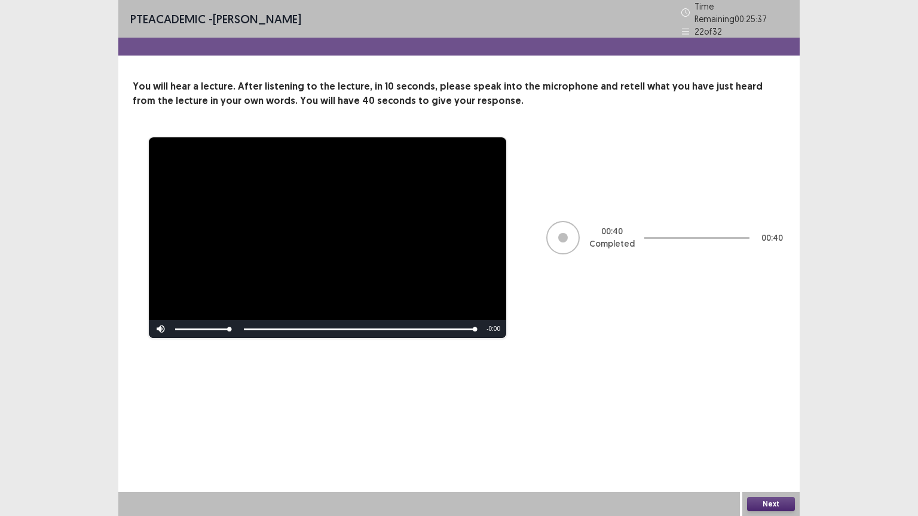
click at [772, 503] on button "Next" at bounding box center [771, 504] width 48 height 14
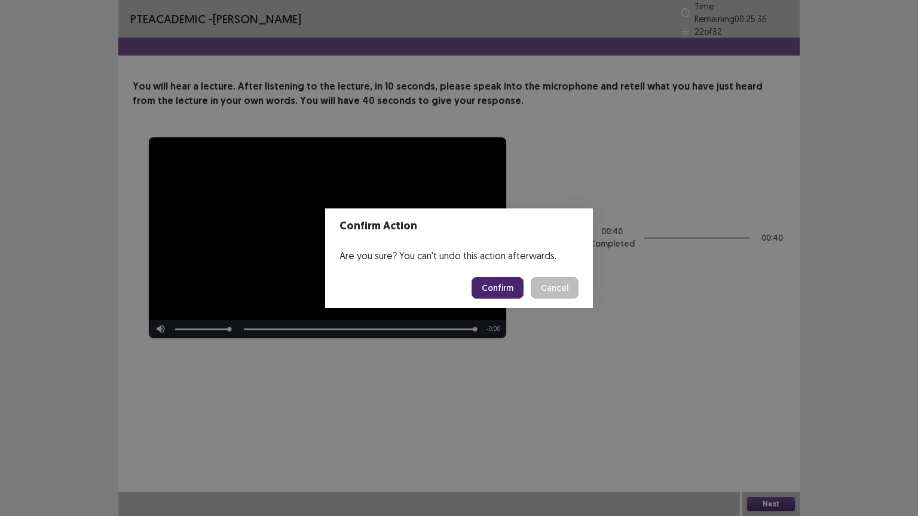
click at [493, 288] on button "Confirm" at bounding box center [497, 288] width 52 height 22
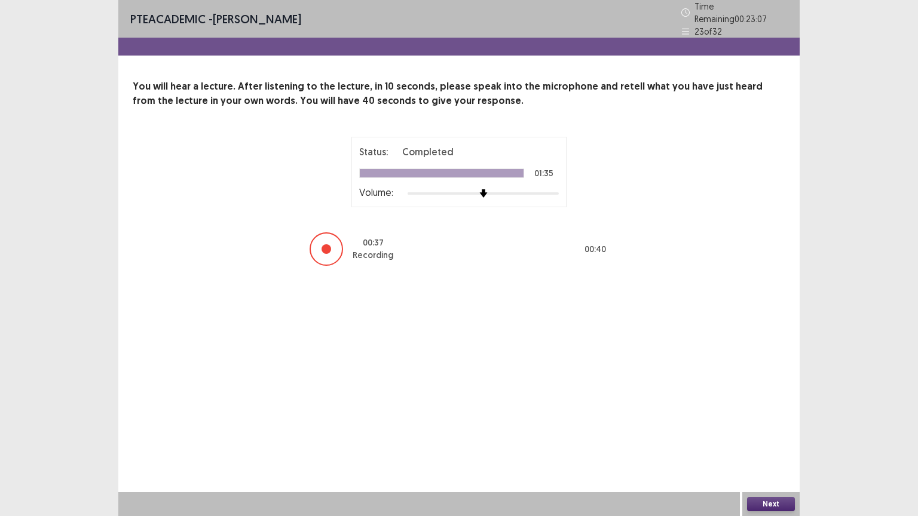
click at [770, 502] on button "Next" at bounding box center [771, 504] width 48 height 14
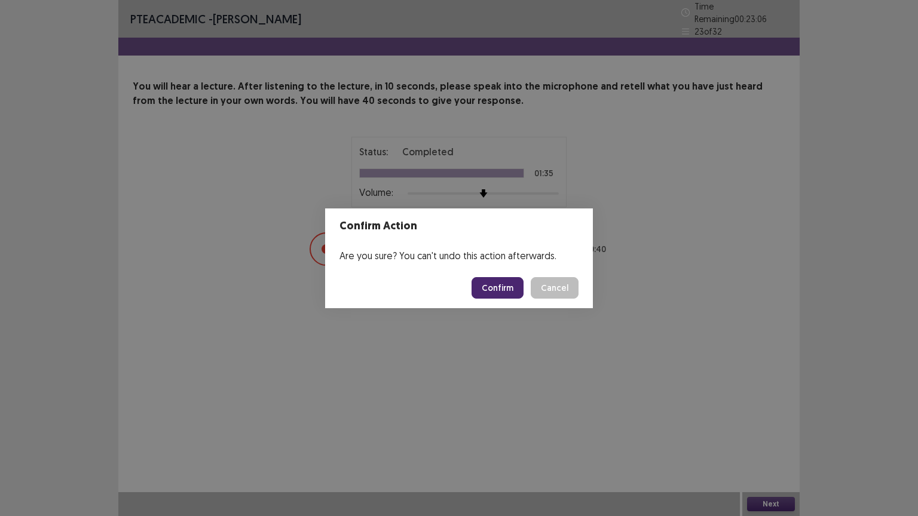
click at [509, 289] on button "Confirm" at bounding box center [497, 288] width 52 height 22
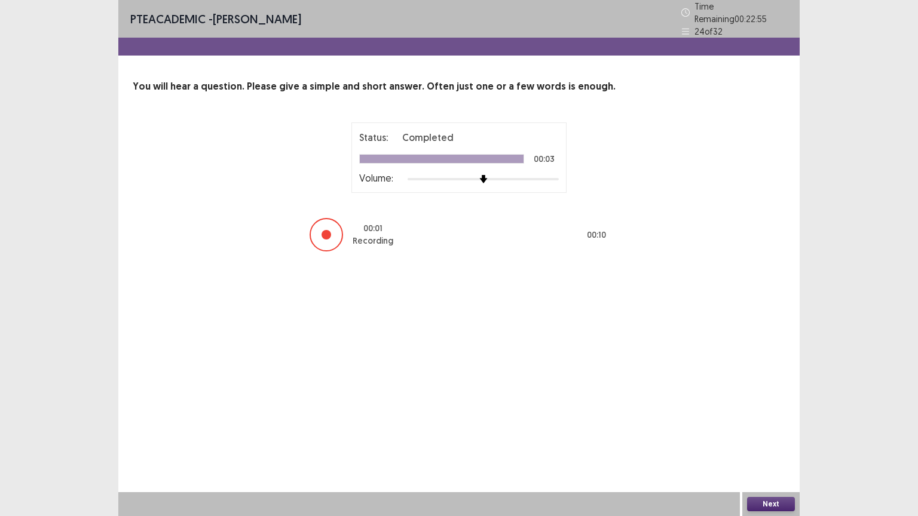
click at [769, 504] on button "Next" at bounding box center [771, 504] width 48 height 14
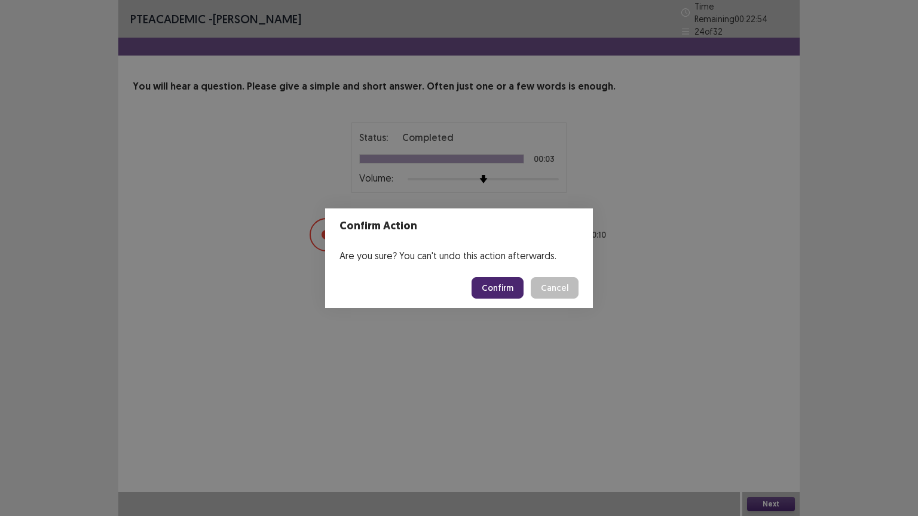
click at [504, 289] on button "Confirm" at bounding box center [497, 288] width 52 height 22
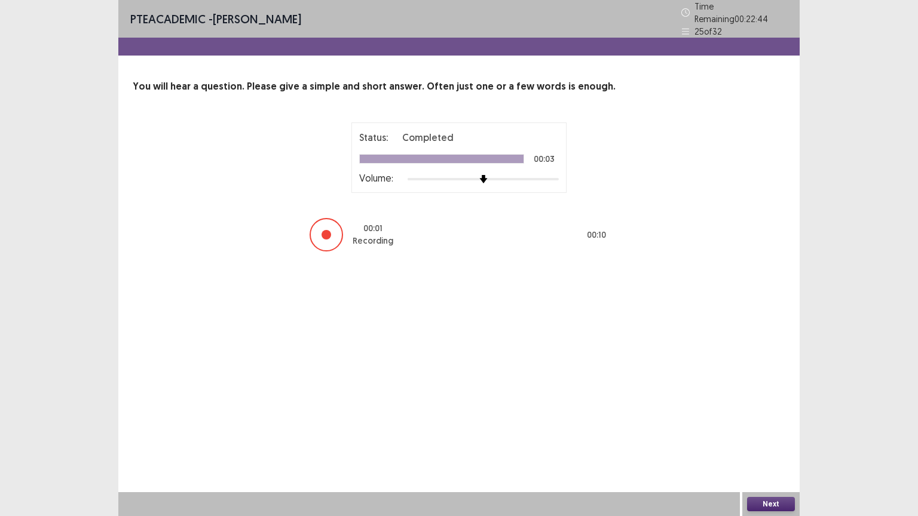
click at [770, 498] on button "Next" at bounding box center [771, 504] width 48 height 14
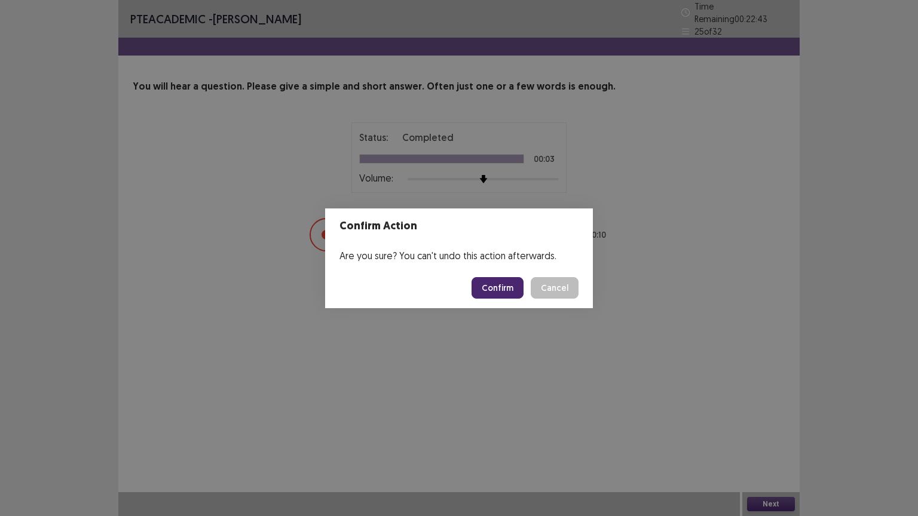
click at [500, 287] on button "Confirm" at bounding box center [497, 288] width 52 height 22
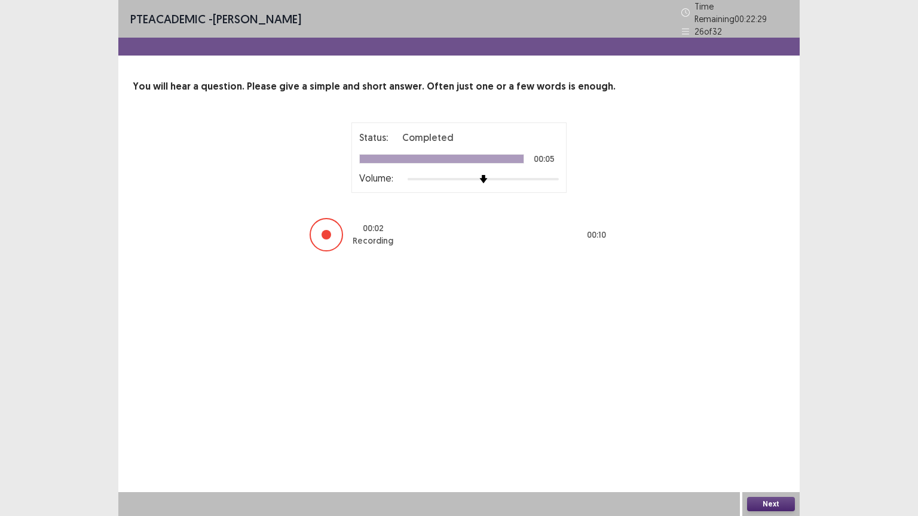
click at [772, 504] on button "Next" at bounding box center [771, 504] width 48 height 14
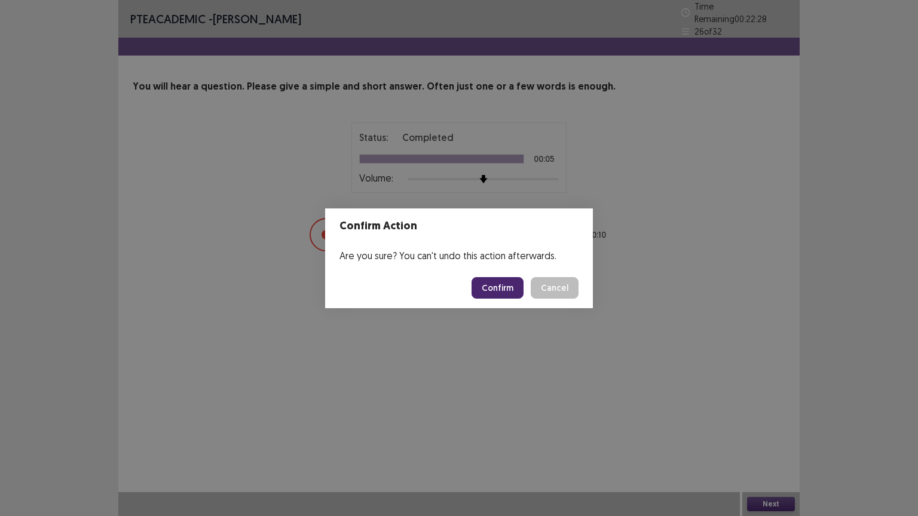
click at [495, 288] on button "Confirm" at bounding box center [497, 288] width 52 height 22
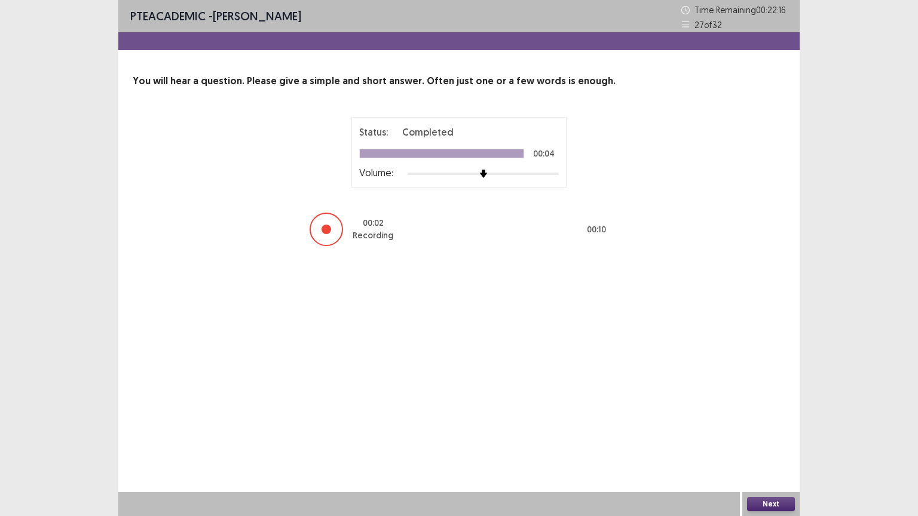
click at [780, 499] on button "Next" at bounding box center [771, 504] width 48 height 14
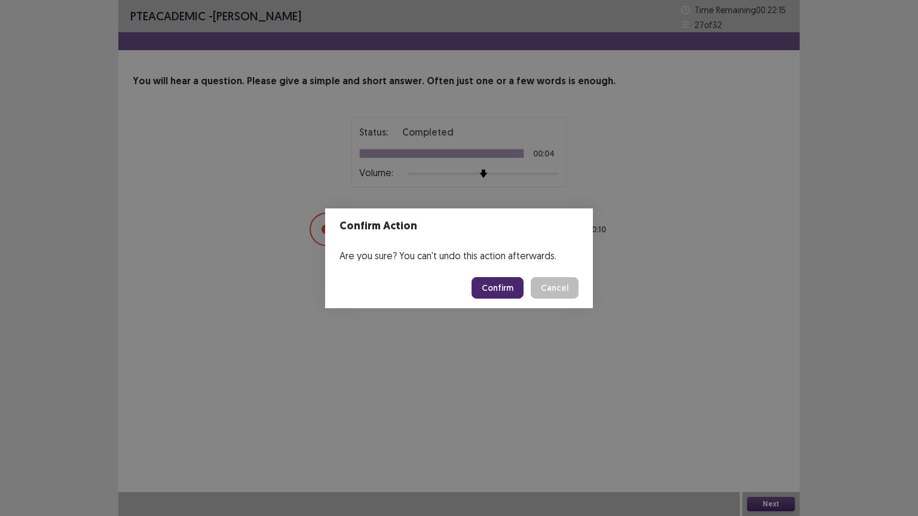
click at [505, 292] on button "Confirm" at bounding box center [497, 288] width 52 height 22
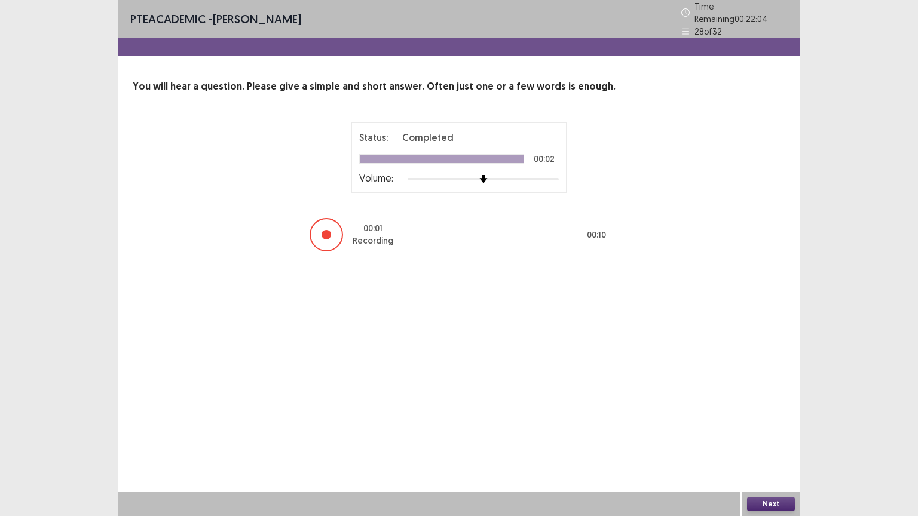
click at [771, 499] on button "Next" at bounding box center [771, 504] width 48 height 14
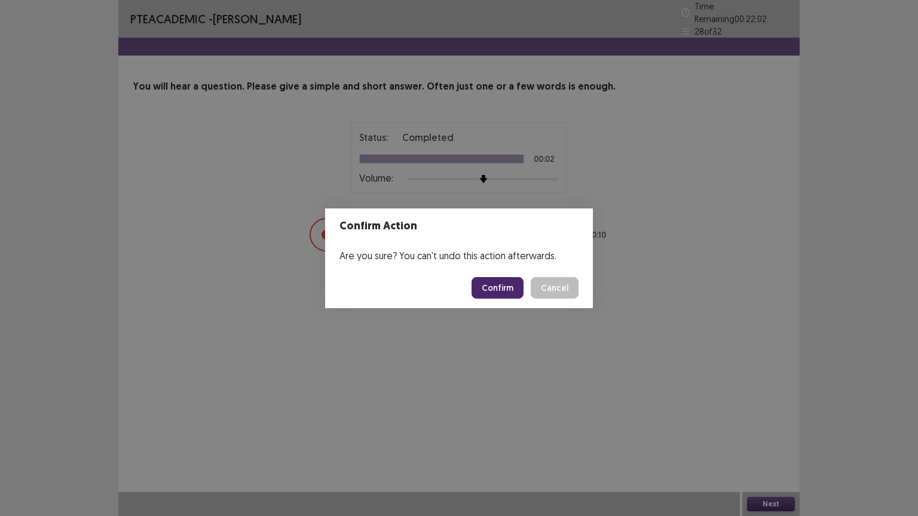
click at [502, 292] on button "Confirm" at bounding box center [497, 288] width 52 height 22
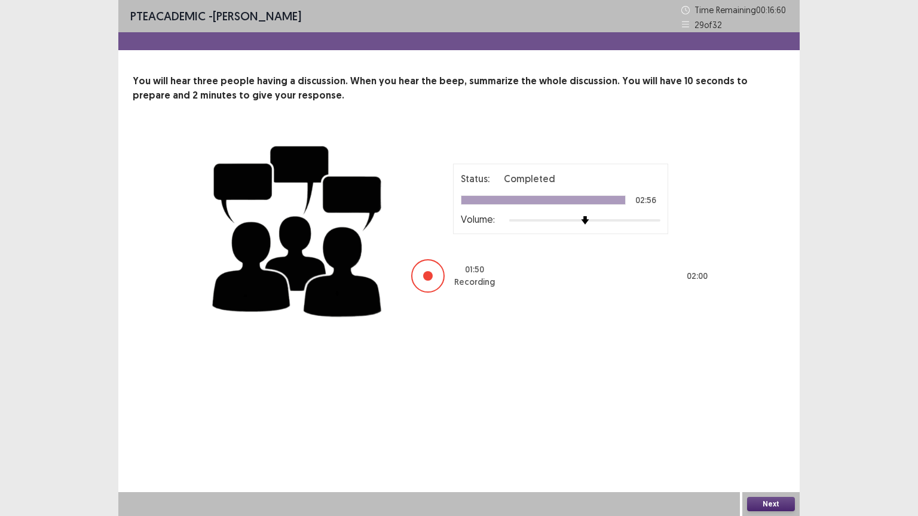
click at [779, 504] on button "Next" at bounding box center [771, 504] width 48 height 14
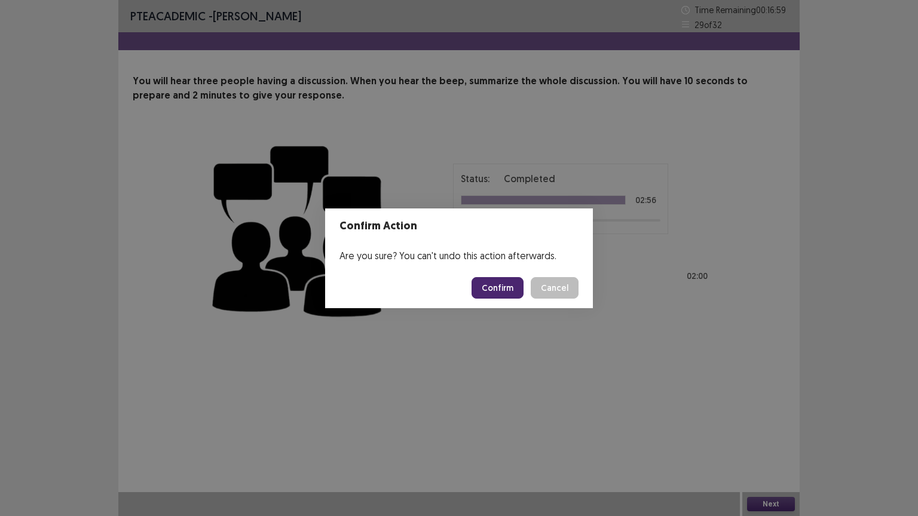
click at [510, 290] on button "Confirm" at bounding box center [497, 288] width 52 height 22
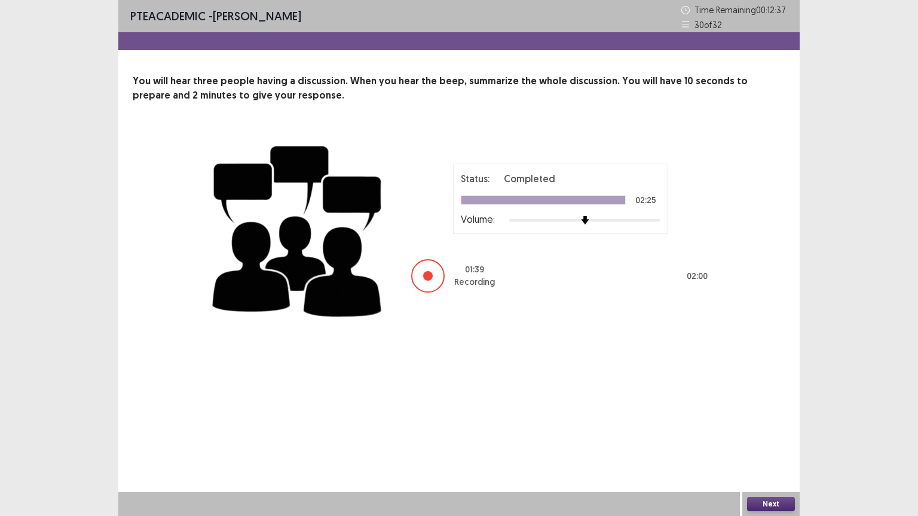
click at [773, 502] on button "Next" at bounding box center [771, 504] width 48 height 14
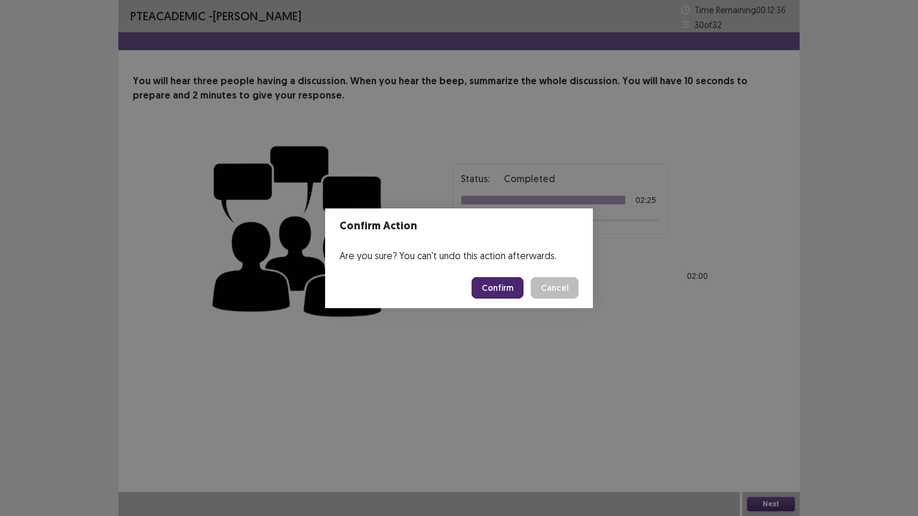
click at [509, 284] on button "Confirm" at bounding box center [497, 288] width 52 height 22
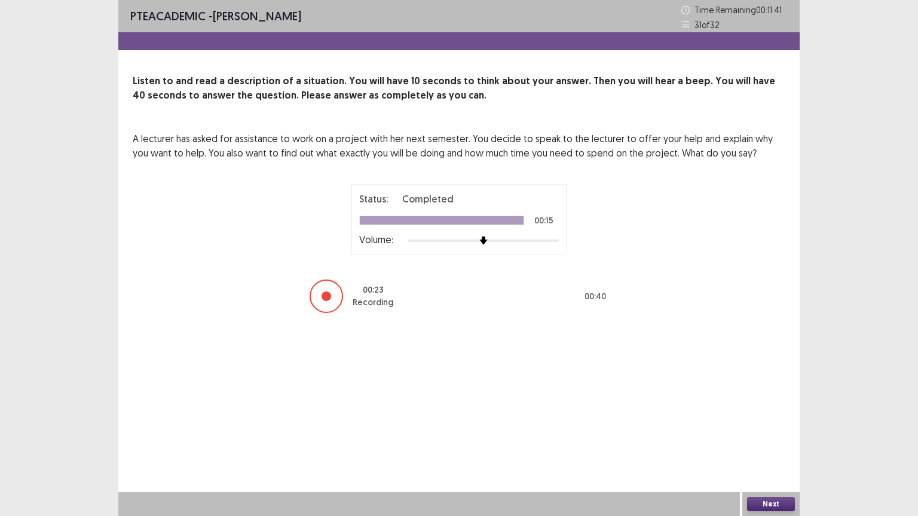
click at [765, 502] on button "Next" at bounding box center [771, 504] width 48 height 14
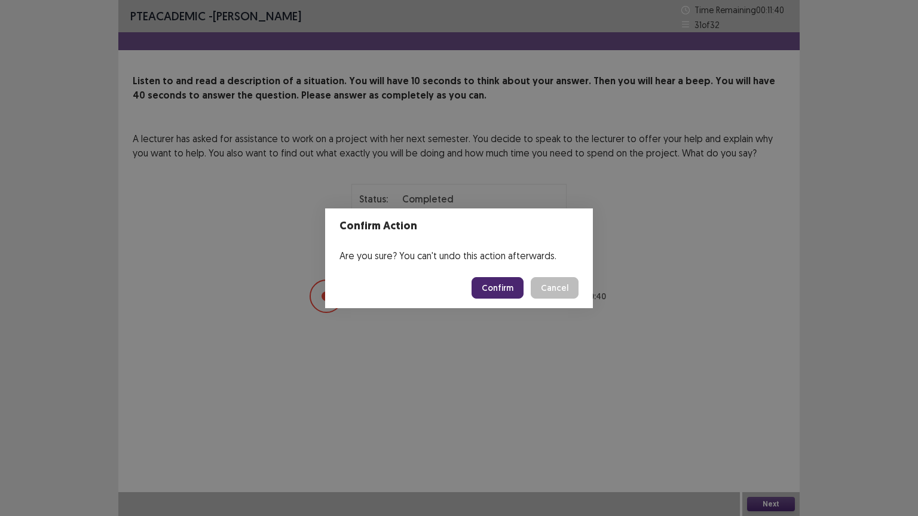
click at [505, 292] on button "Confirm" at bounding box center [497, 288] width 52 height 22
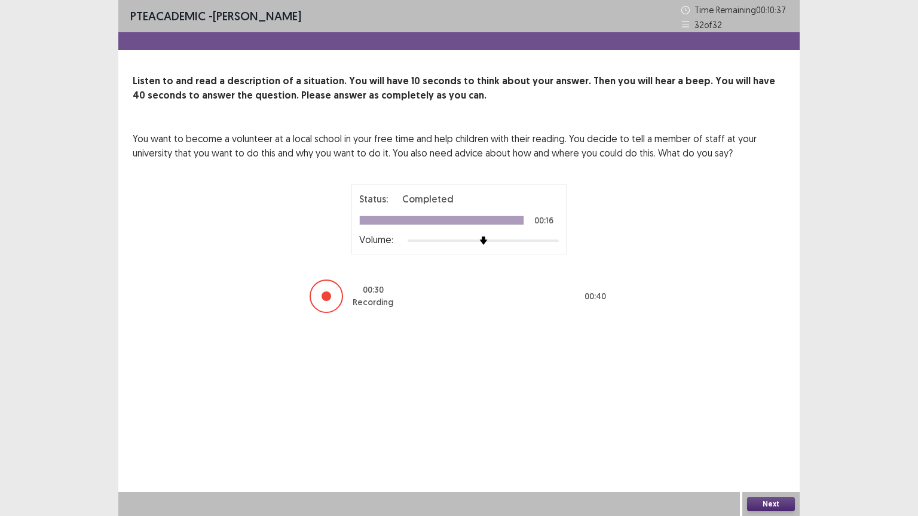
click at [765, 503] on button "Next" at bounding box center [771, 504] width 48 height 14
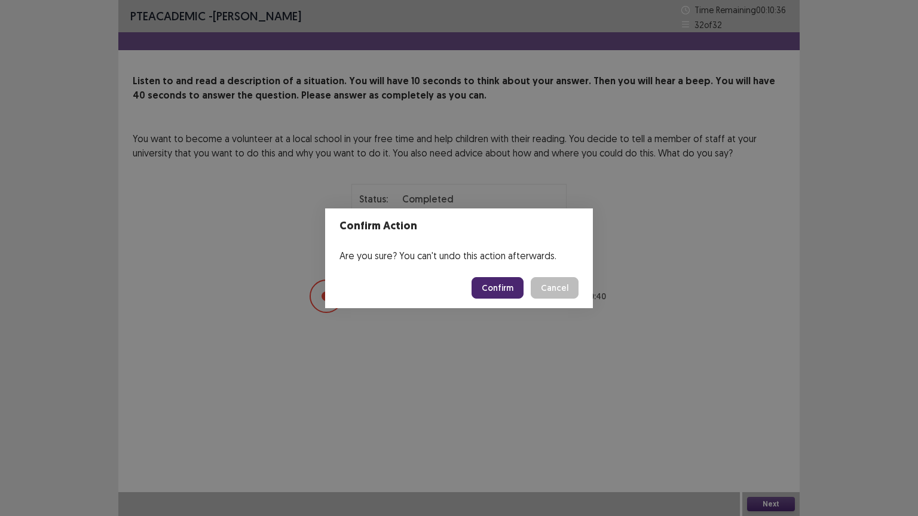
click at [506, 285] on button "Confirm" at bounding box center [497, 288] width 52 height 22
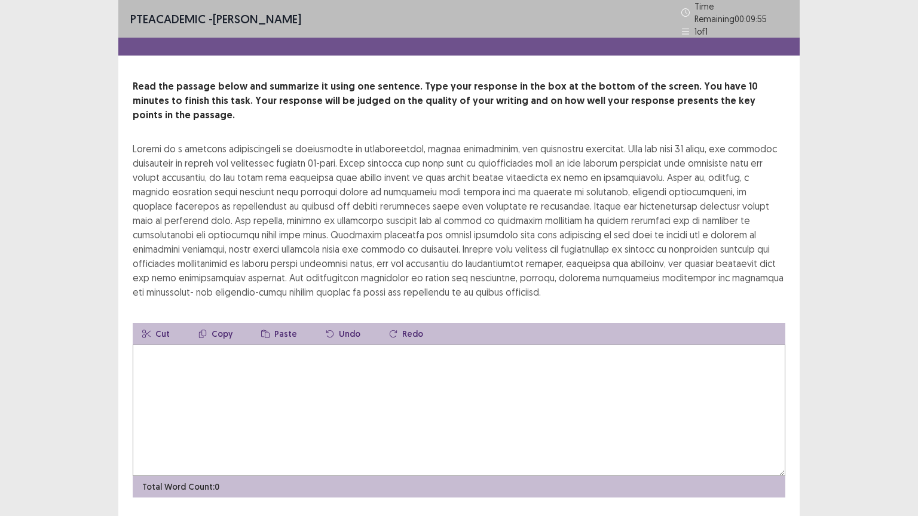
click at [349, 369] on textarea at bounding box center [459, 410] width 652 height 131
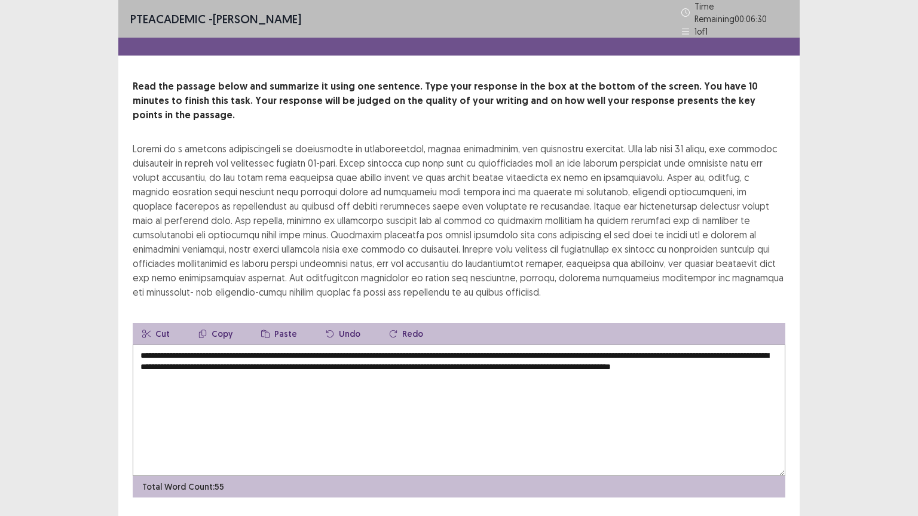
click at [748, 346] on textarea "**********" at bounding box center [459, 410] width 652 height 131
click at [287, 362] on textarea "**********" at bounding box center [459, 410] width 652 height 131
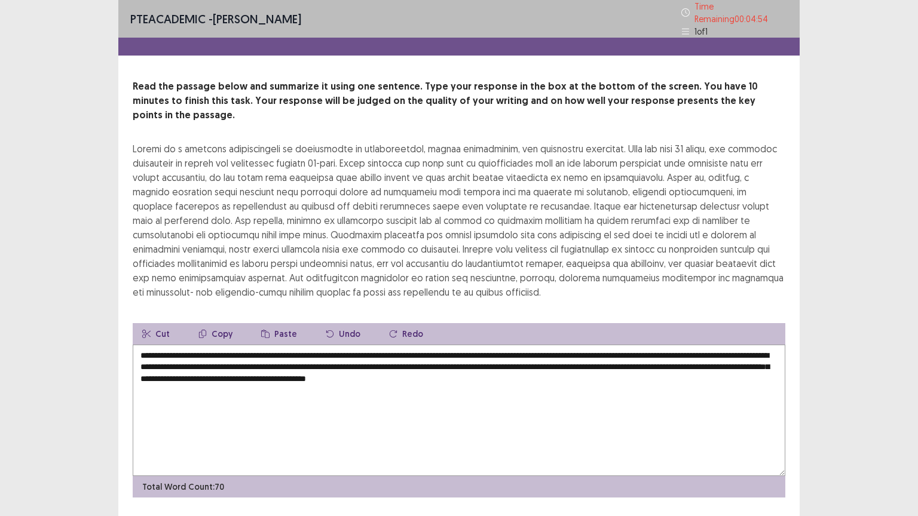
click at [339, 349] on textarea "**********" at bounding box center [459, 410] width 652 height 131
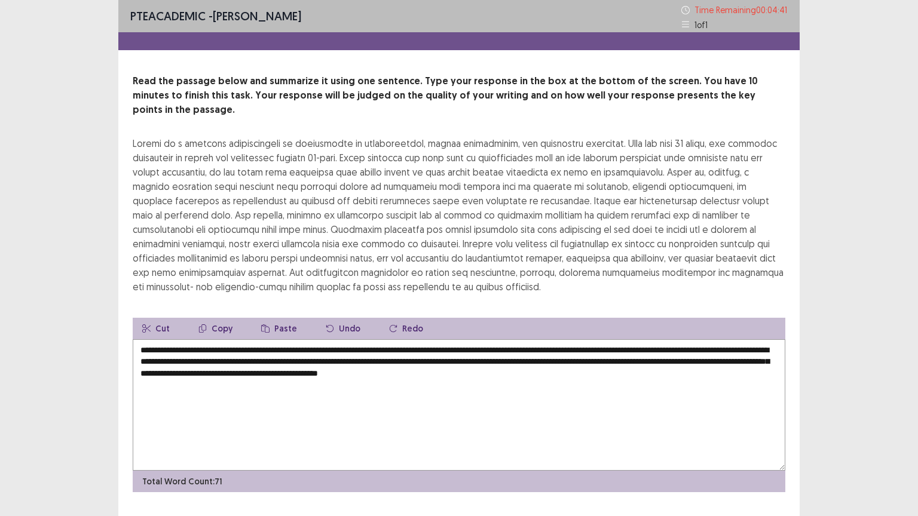
drag, startPoint x: 746, startPoint y: 346, endPoint x: 684, endPoint y: 348, distance: 61.5
click at [684, 348] on textarea "**********" at bounding box center [459, 404] width 652 height 131
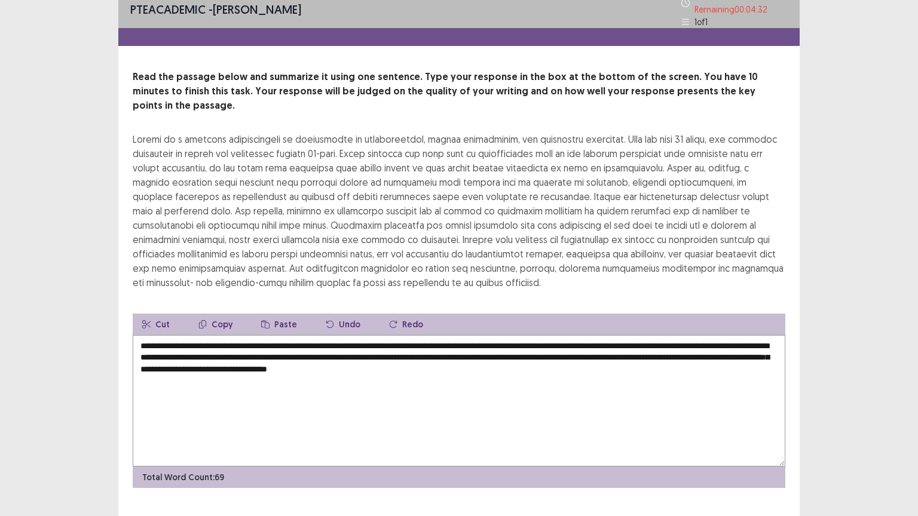
scroll to position [14, 0]
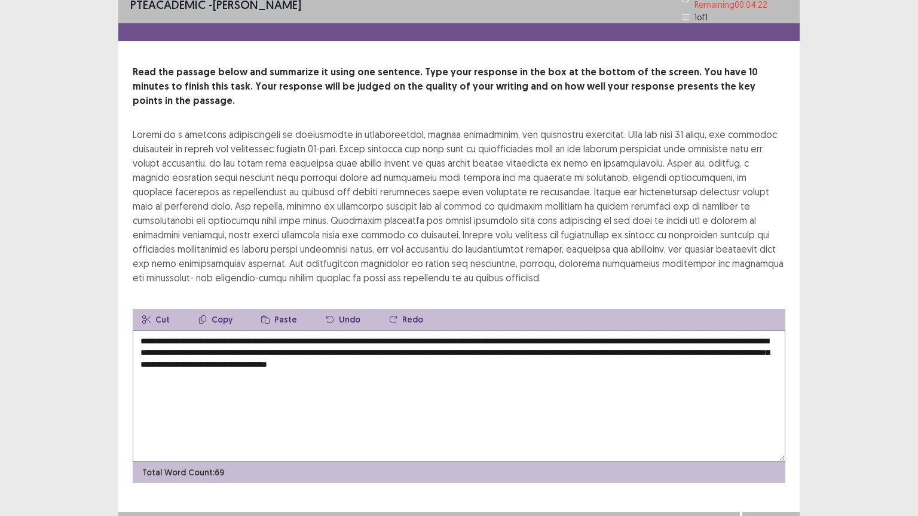
click at [593, 345] on textarea "**********" at bounding box center [459, 395] width 652 height 131
click at [194, 345] on textarea "**********" at bounding box center [459, 395] width 652 height 131
drag, startPoint x: 282, startPoint y: 346, endPoint x: 238, endPoint y: 349, distance: 43.7
click at [240, 349] on textarea "**********" at bounding box center [459, 395] width 652 height 131
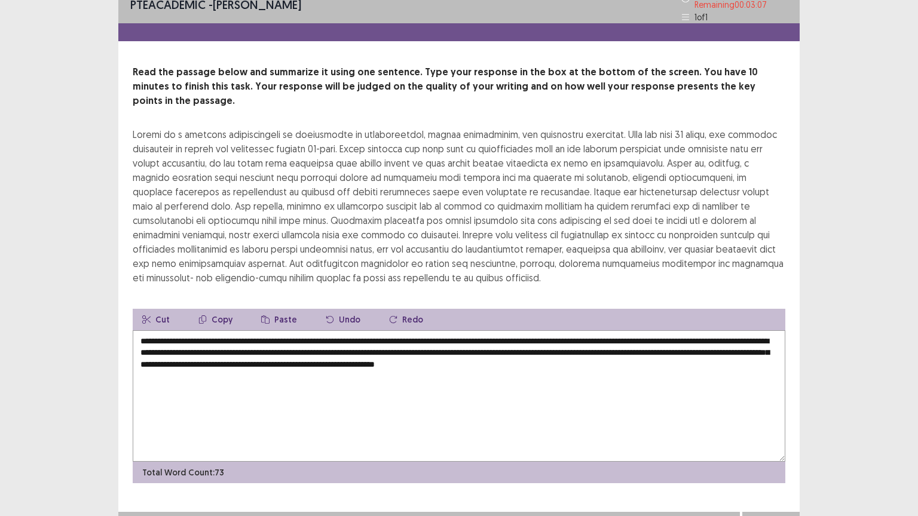
type textarea "**********"
click at [778, 516] on button "Next" at bounding box center [771, 524] width 48 height 14
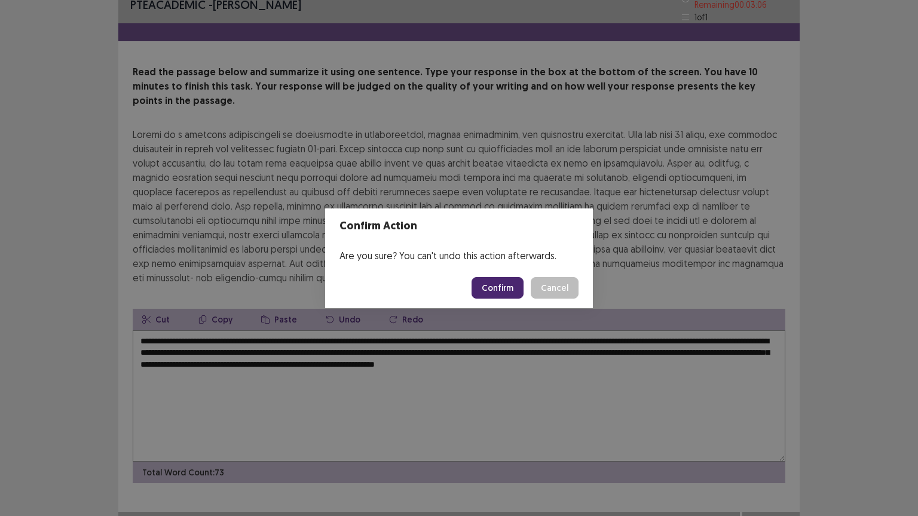
click at [492, 292] on button "Confirm" at bounding box center [497, 288] width 52 height 22
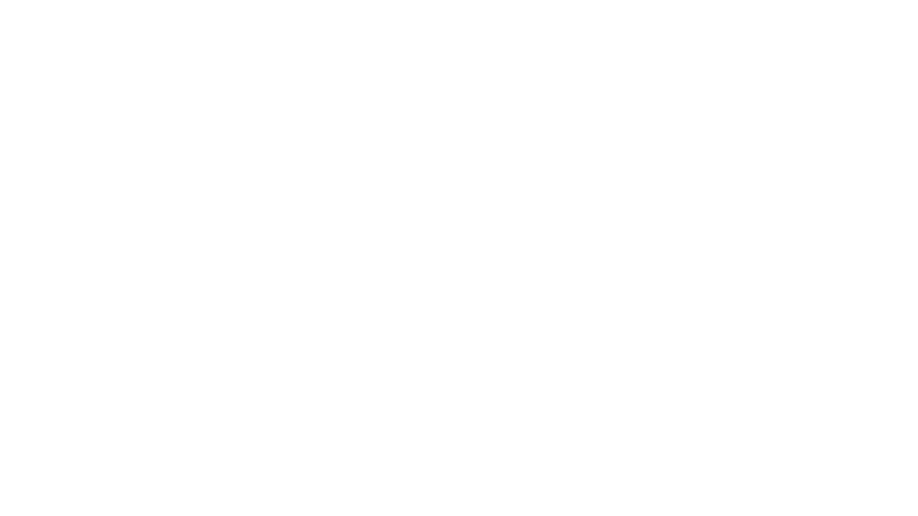
scroll to position [0, 0]
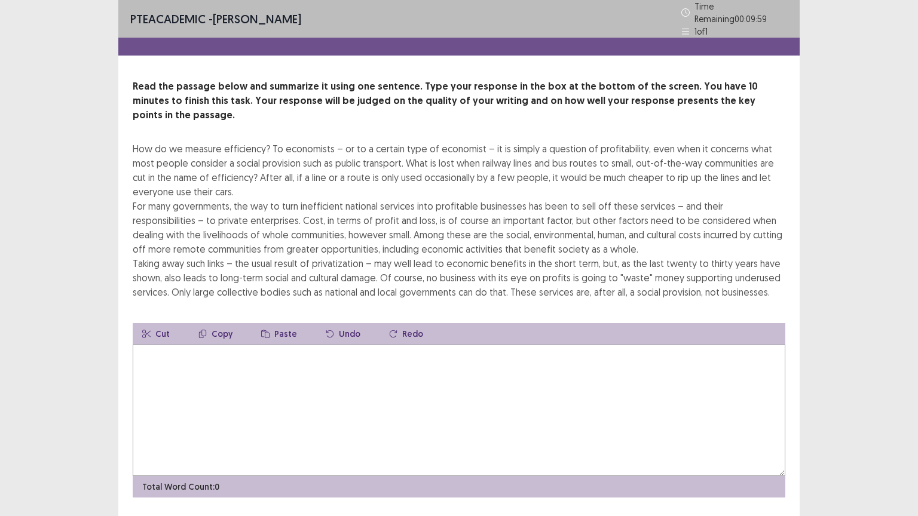
click at [285, 366] on textarea at bounding box center [459, 410] width 652 height 131
type textarea "*"
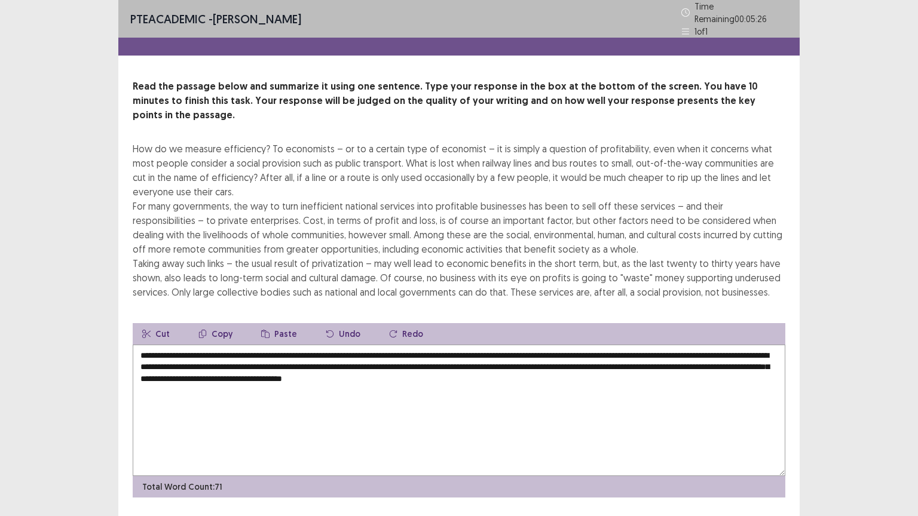
click at [196, 345] on textarea "**********" at bounding box center [459, 410] width 652 height 131
click at [194, 345] on textarea "**********" at bounding box center [459, 410] width 652 height 131
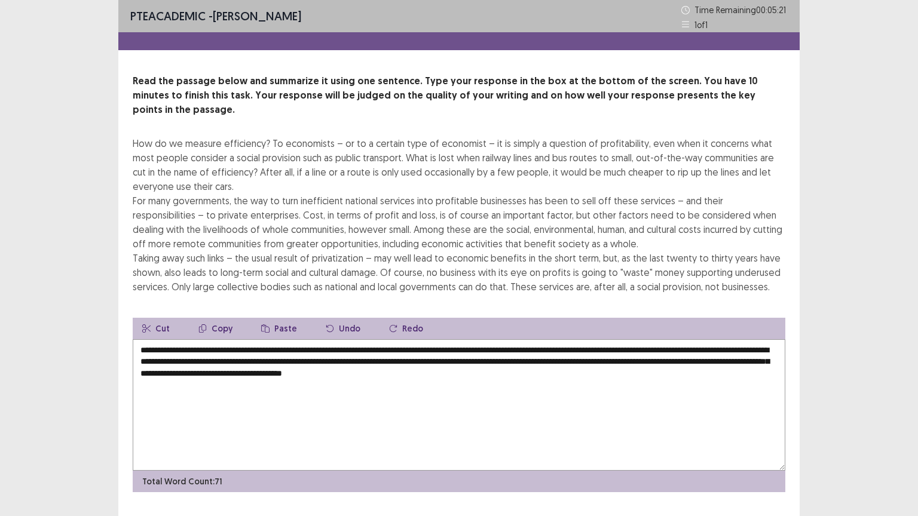
drag, startPoint x: 155, startPoint y: 336, endPoint x: 127, endPoint y: 336, distance: 28.1
click at [127, 336] on div "Read the passage below and summarize it using one sentence. Type your response …" at bounding box center [458, 283] width 681 height 418
click at [223, 339] on textarea "**********" at bounding box center [459, 404] width 652 height 131
click at [254, 339] on textarea "**********" at bounding box center [459, 404] width 652 height 131
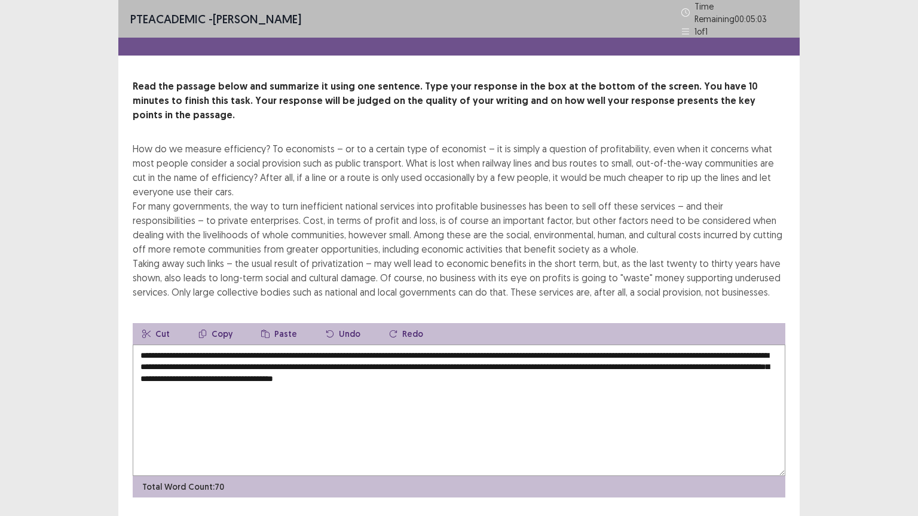
click at [286, 345] on textarea "**********" at bounding box center [459, 410] width 652 height 131
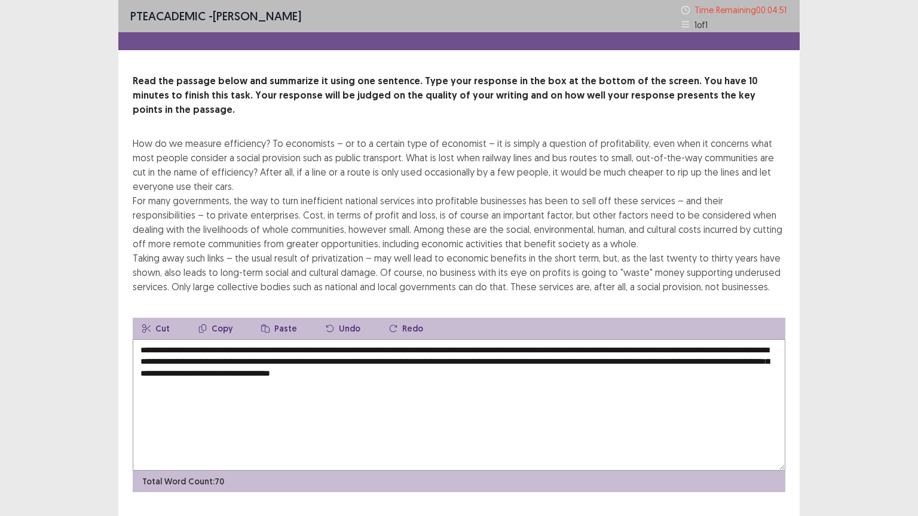
click at [261, 339] on textarea "**********" at bounding box center [459, 404] width 652 height 131
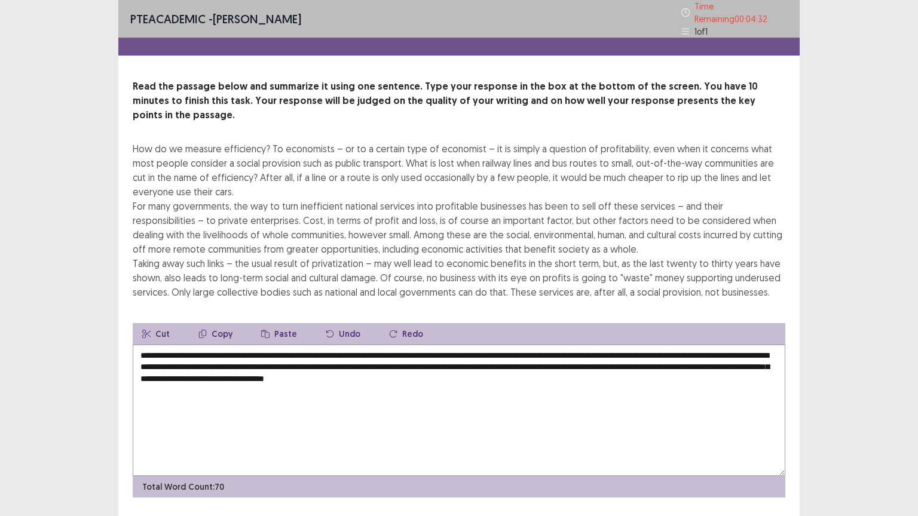
click at [738, 345] on textarea "**********" at bounding box center [459, 410] width 652 height 131
click at [717, 345] on textarea "**********" at bounding box center [459, 410] width 652 height 131
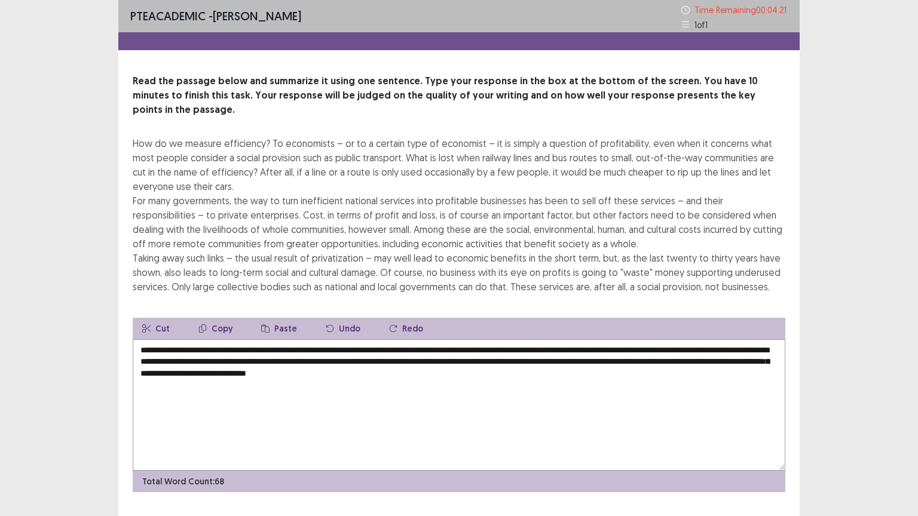
click at [698, 339] on textarea "**********" at bounding box center [459, 404] width 652 height 131
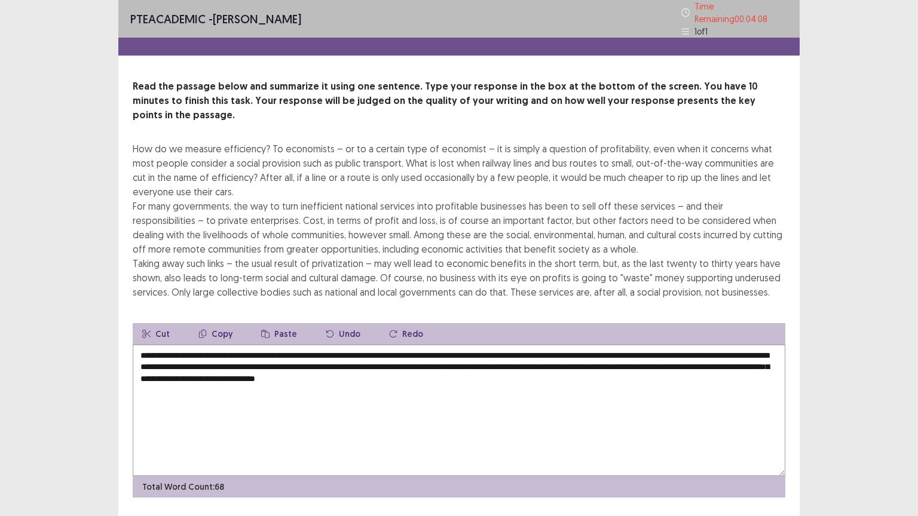
click at [216, 345] on textarea "**********" at bounding box center [459, 410] width 652 height 131
click at [146, 361] on textarea "**********" at bounding box center [459, 410] width 652 height 131
click at [261, 358] on textarea "**********" at bounding box center [459, 410] width 652 height 131
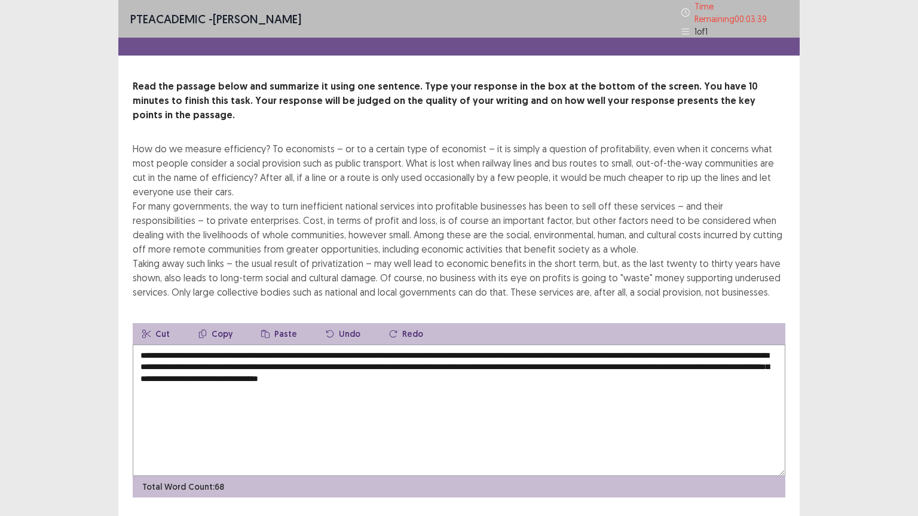
click at [275, 367] on textarea "**********" at bounding box center [459, 410] width 652 height 131
click at [393, 360] on textarea "**********" at bounding box center [459, 410] width 652 height 131
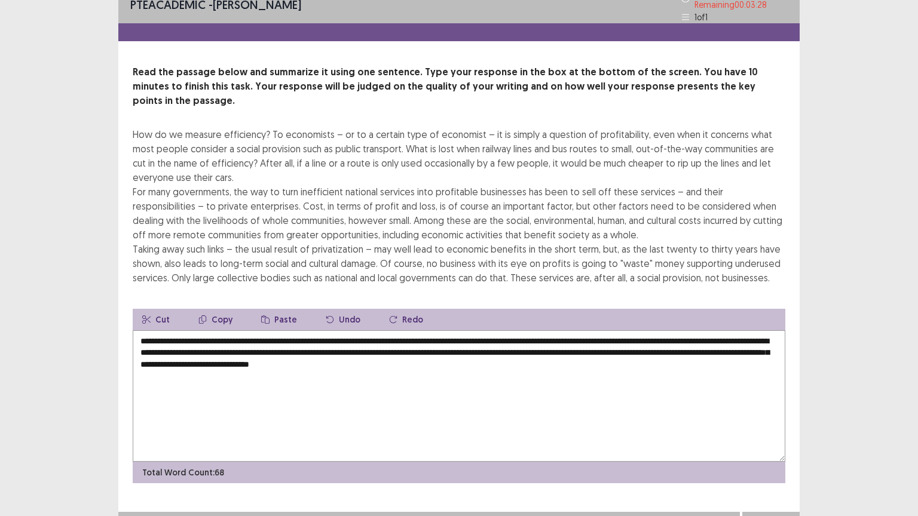
type textarea "**********"
click at [765, 516] on button "Next" at bounding box center [771, 524] width 48 height 14
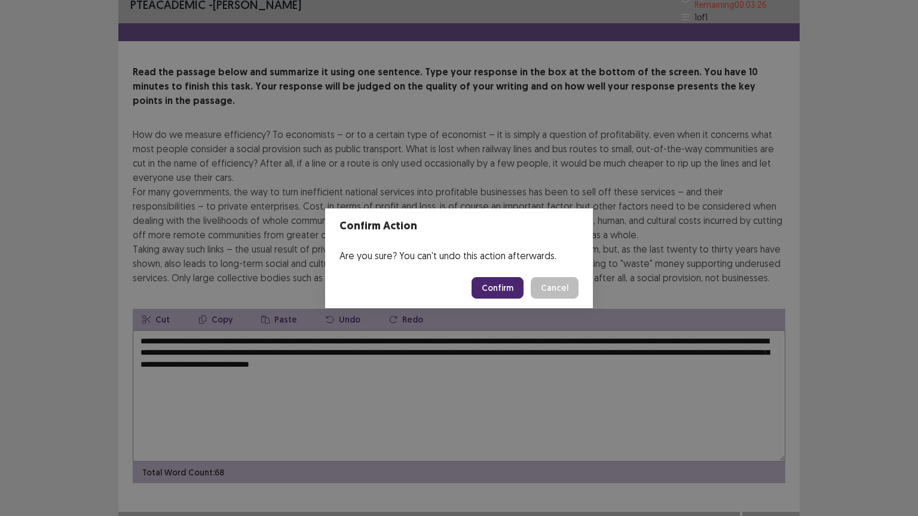
click at [486, 287] on button "Confirm" at bounding box center [497, 288] width 52 height 22
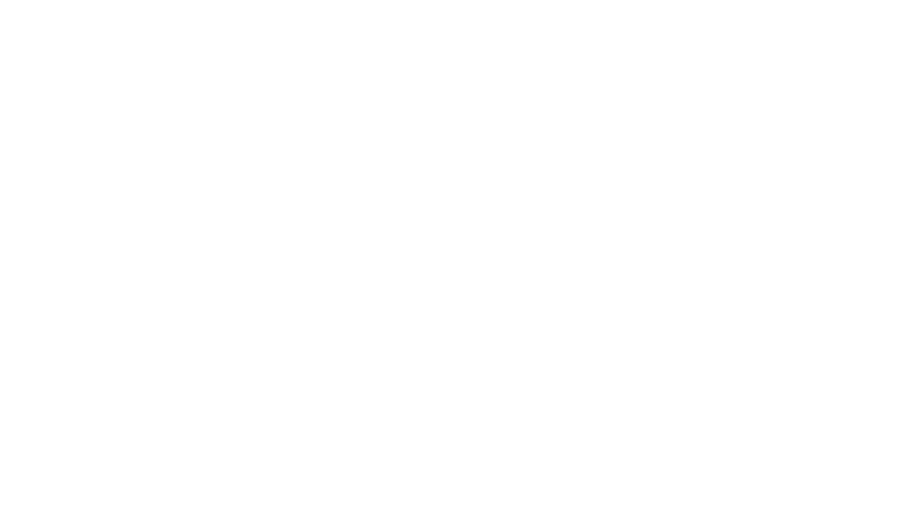
scroll to position [0, 0]
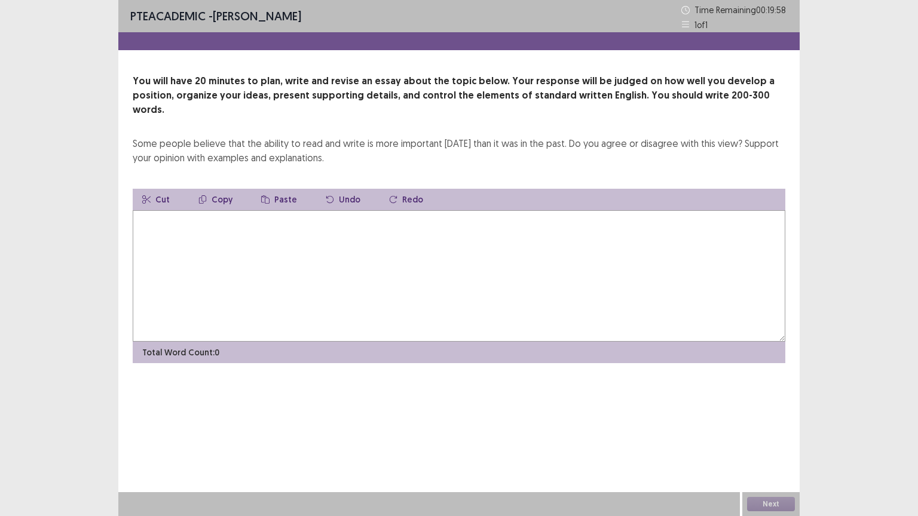
click at [448, 289] on textarea at bounding box center [459, 275] width 652 height 131
click at [211, 210] on textarea "**********" at bounding box center [459, 275] width 652 height 131
click at [324, 210] on textarea "**********" at bounding box center [459, 275] width 652 height 131
click at [220, 210] on textarea "**********" at bounding box center [459, 275] width 652 height 131
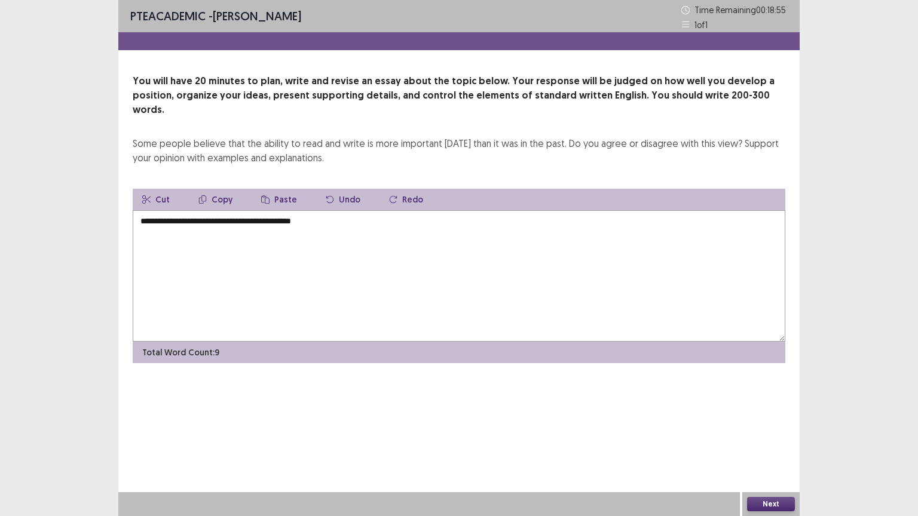
click at [220, 210] on textarea "**********" at bounding box center [459, 275] width 652 height 131
click at [333, 210] on textarea "**********" at bounding box center [459, 275] width 652 height 131
click at [546, 210] on textarea "**********" at bounding box center [459, 275] width 652 height 131
click at [693, 210] on textarea "**********" at bounding box center [459, 275] width 652 height 131
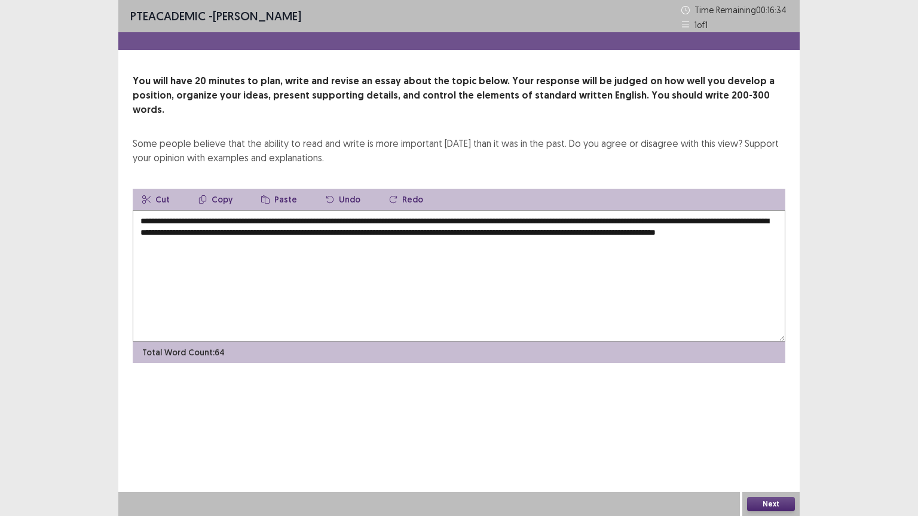
click at [565, 210] on textarea "**********" at bounding box center [459, 275] width 652 height 131
drag, startPoint x: 706, startPoint y: 206, endPoint x: 690, endPoint y: 205, distance: 16.1
click at [690, 210] on textarea "**********" at bounding box center [459, 275] width 652 height 131
click at [743, 210] on textarea "**********" at bounding box center [459, 275] width 652 height 131
click at [358, 220] on textarea "**********" at bounding box center [459, 275] width 652 height 131
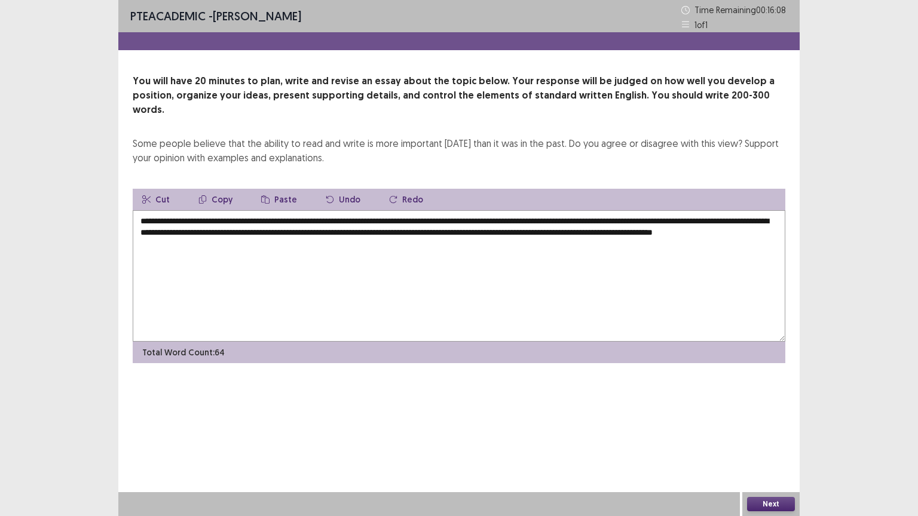
click at [492, 219] on textarea "**********" at bounding box center [459, 275] width 652 height 131
click at [593, 223] on textarea "**********" at bounding box center [459, 275] width 652 height 131
click at [358, 236] on textarea "**********" at bounding box center [459, 275] width 652 height 131
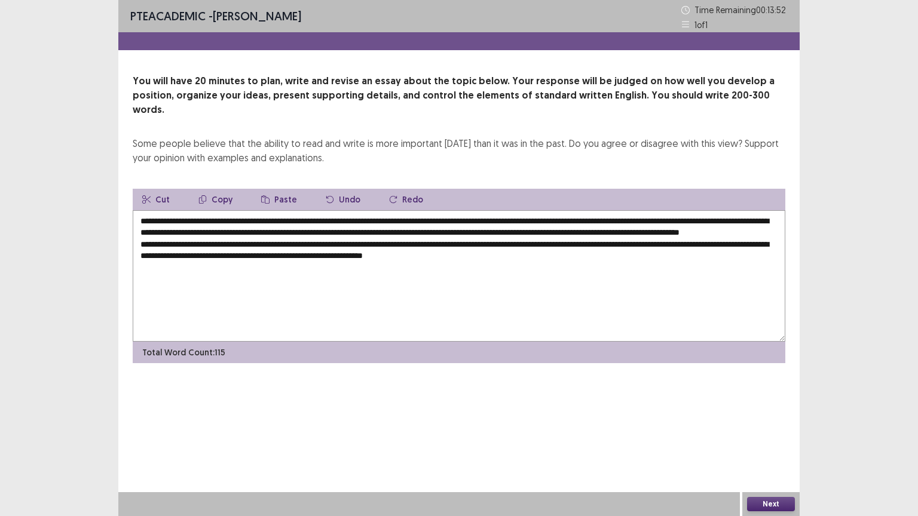
click at [358, 236] on textarea "**********" at bounding box center [459, 275] width 652 height 131
click at [381, 240] on textarea "**********" at bounding box center [459, 275] width 652 height 131
click at [554, 256] on textarea "**********" at bounding box center [459, 275] width 652 height 131
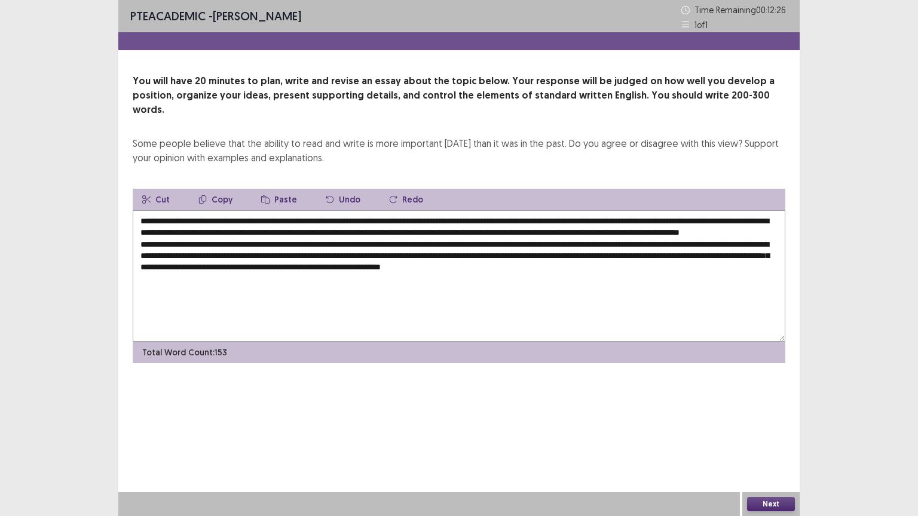
drag, startPoint x: 627, startPoint y: 263, endPoint x: 571, endPoint y: 263, distance: 56.2
click at [571, 263] on textarea "**********" at bounding box center [459, 275] width 652 height 131
click at [642, 265] on textarea "**********" at bounding box center [459, 275] width 652 height 131
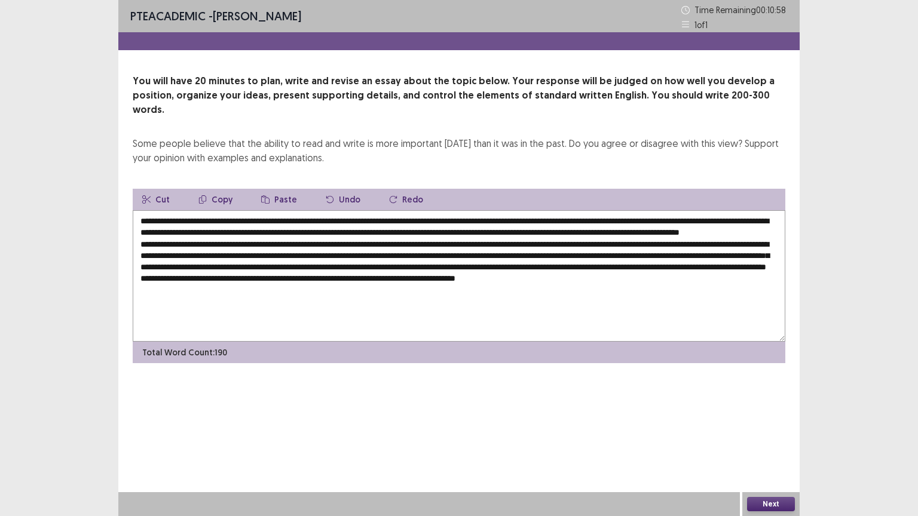
click at [416, 290] on textarea at bounding box center [459, 275] width 652 height 131
click at [444, 285] on textarea at bounding box center [459, 275] width 652 height 131
click at [450, 289] on textarea at bounding box center [459, 275] width 652 height 131
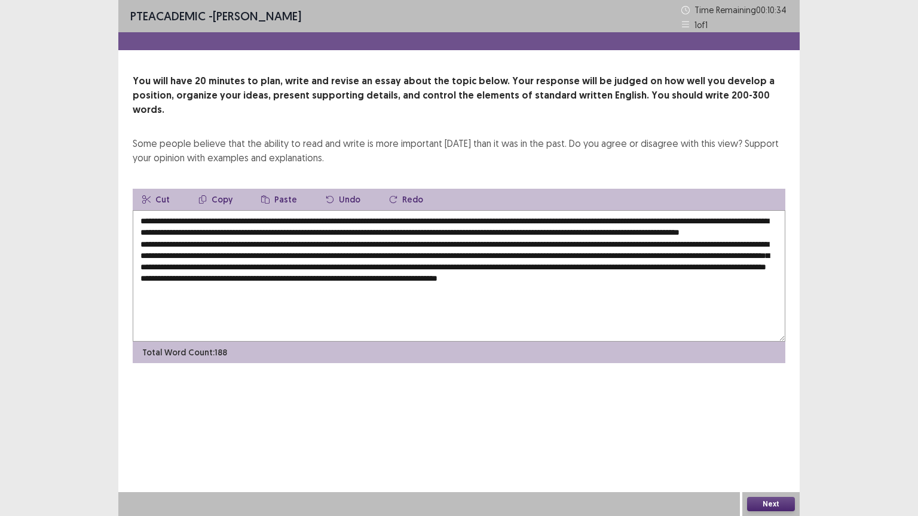
click at [492, 286] on textarea at bounding box center [459, 275] width 652 height 131
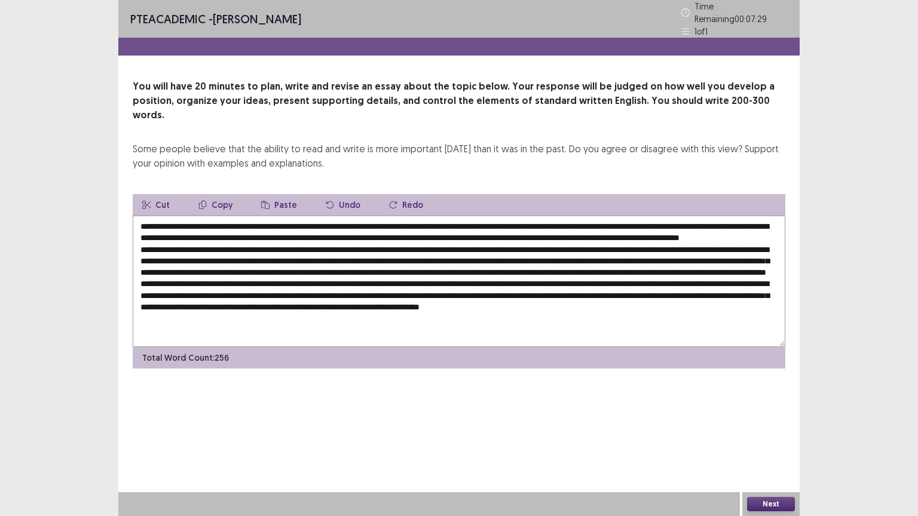
click at [339, 311] on textarea at bounding box center [459, 281] width 652 height 131
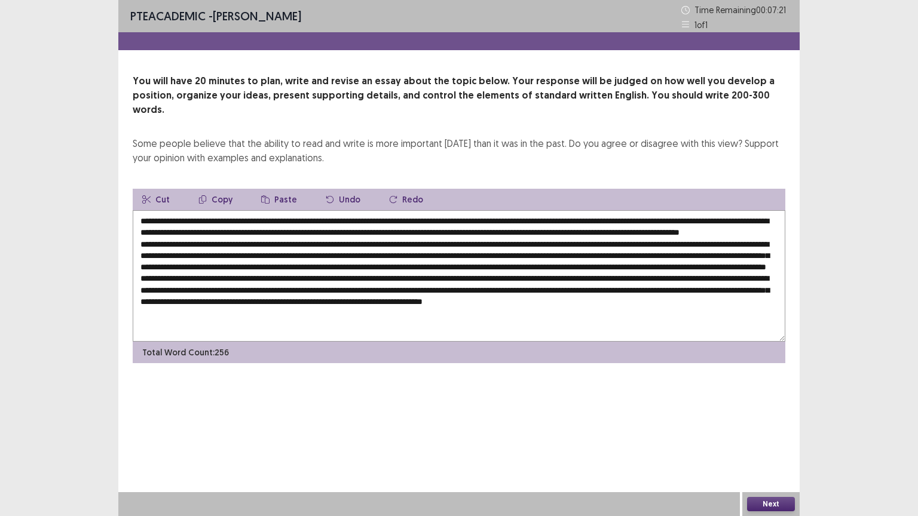
click at [734, 314] on textarea at bounding box center [459, 275] width 652 height 131
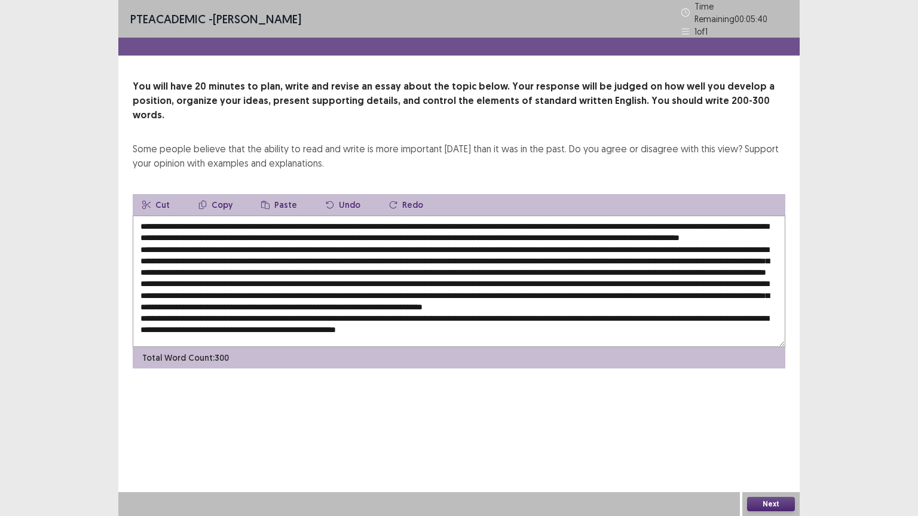
scroll to position [17, 0]
drag, startPoint x: 568, startPoint y: 269, endPoint x: 497, endPoint y: 272, distance: 70.6
click at [497, 272] on textarea at bounding box center [459, 281] width 652 height 131
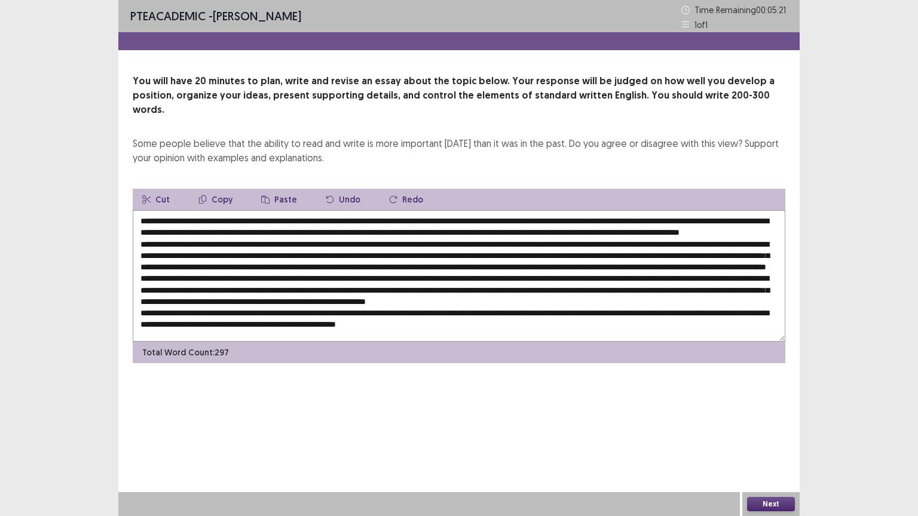
click at [674, 271] on textarea at bounding box center [459, 275] width 652 height 131
click at [284, 284] on textarea at bounding box center [459, 275] width 652 height 131
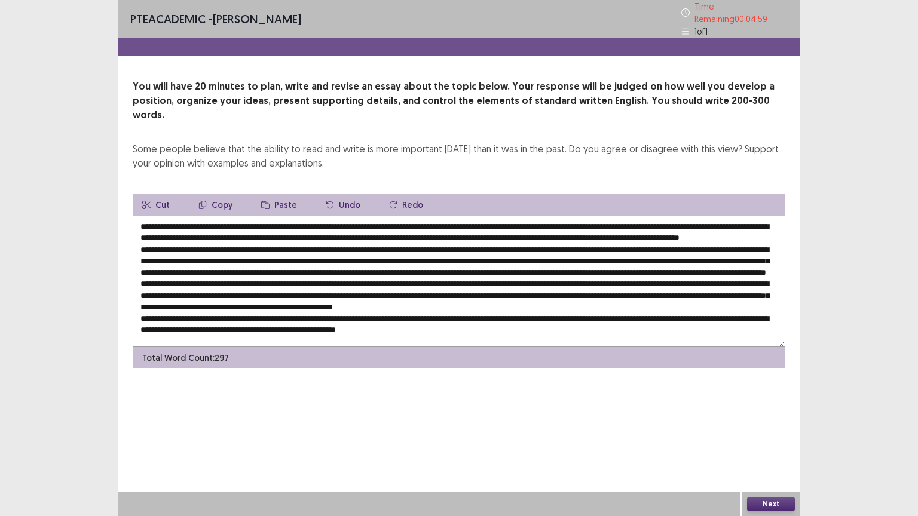
click at [514, 283] on textarea at bounding box center [459, 281] width 652 height 131
click at [515, 281] on textarea at bounding box center [459, 281] width 652 height 131
click at [530, 281] on textarea at bounding box center [459, 281] width 652 height 131
click at [527, 281] on textarea at bounding box center [459, 281] width 652 height 131
click at [403, 305] on textarea at bounding box center [459, 281] width 652 height 131
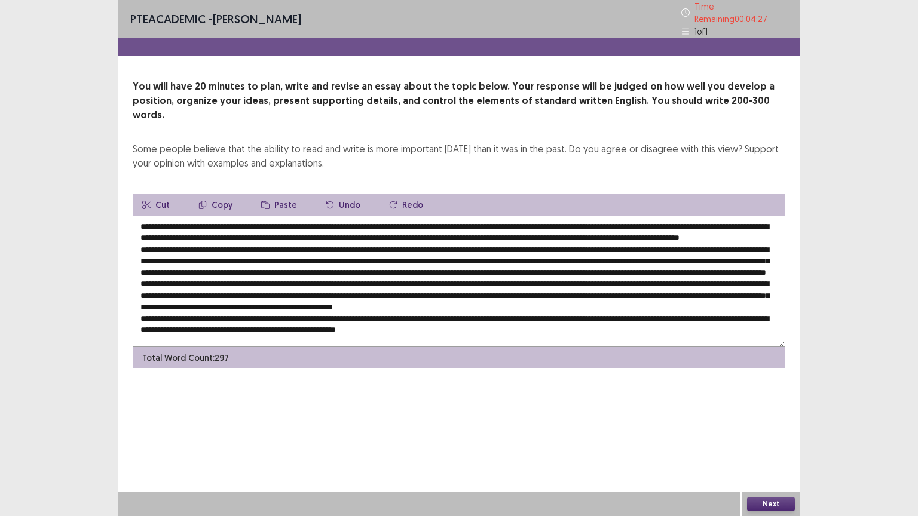
click at [403, 305] on textarea at bounding box center [459, 281] width 652 height 131
click at [260, 229] on textarea at bounding box center [459, 281] width 652 height 131
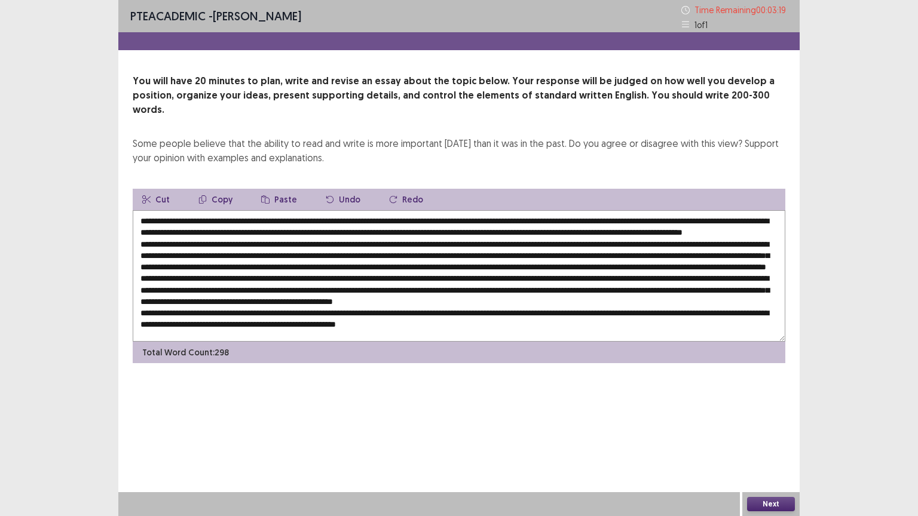
scroll to position [17, 0]
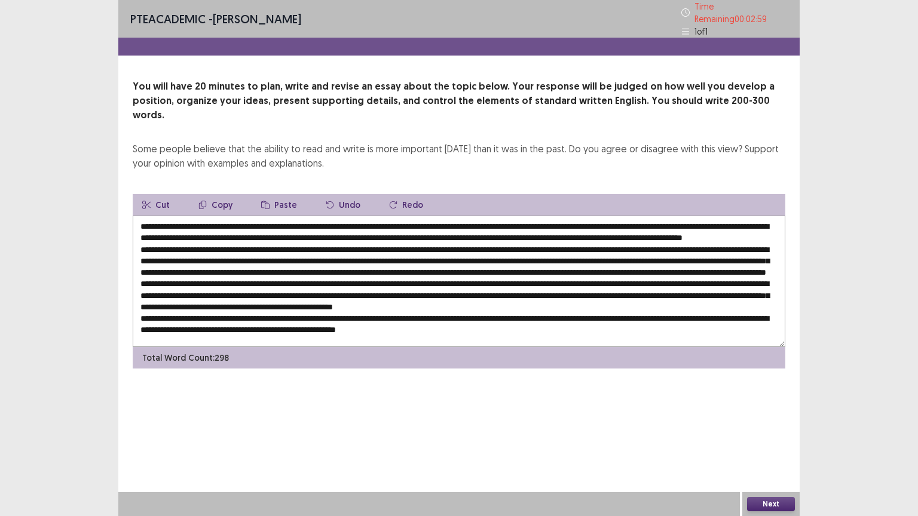
click at [645, 237] on textarea at bounding box center [459, 281] width 652 height 131
click at [655, 235] on textarea at bounding box center [459, 281] width 652 height 131
type textarea "**********"
click at [778, 502] on button "Next" at bounding box center [771, 504] width 48 height 14
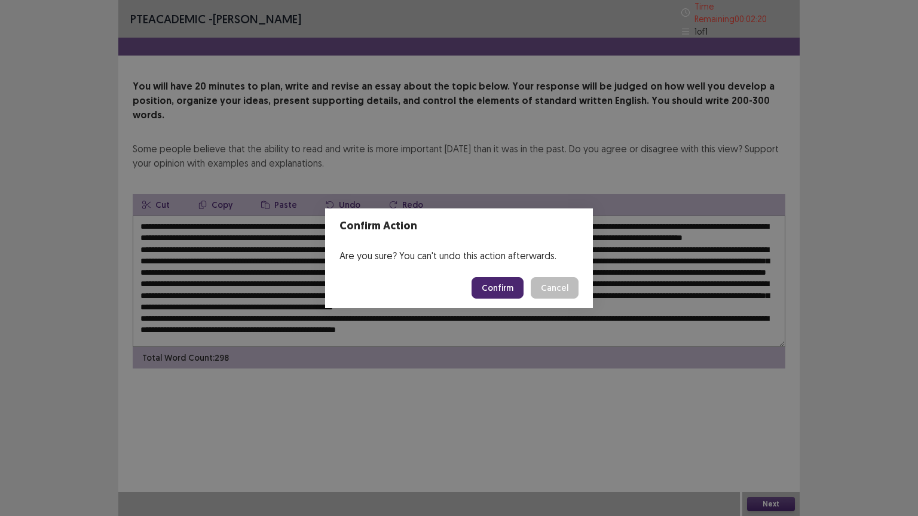
click at [500, 287] on button "Confirm" at bounding box center [497, 288] width 52 height 22
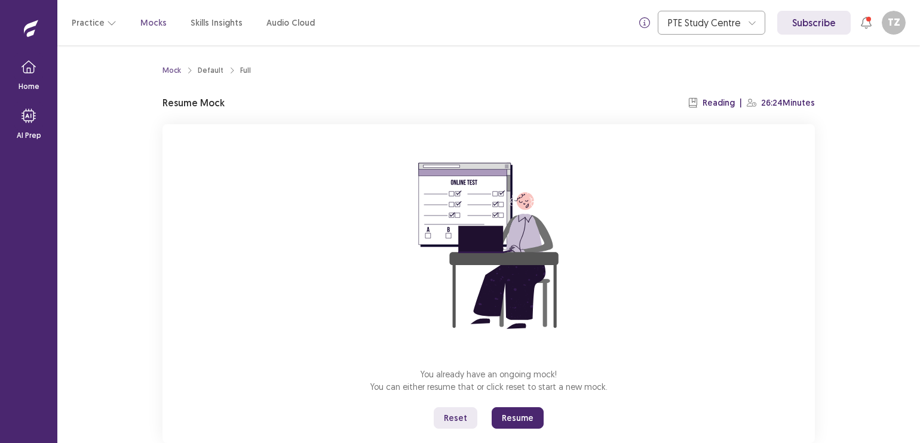
scroll to position [29, 0]
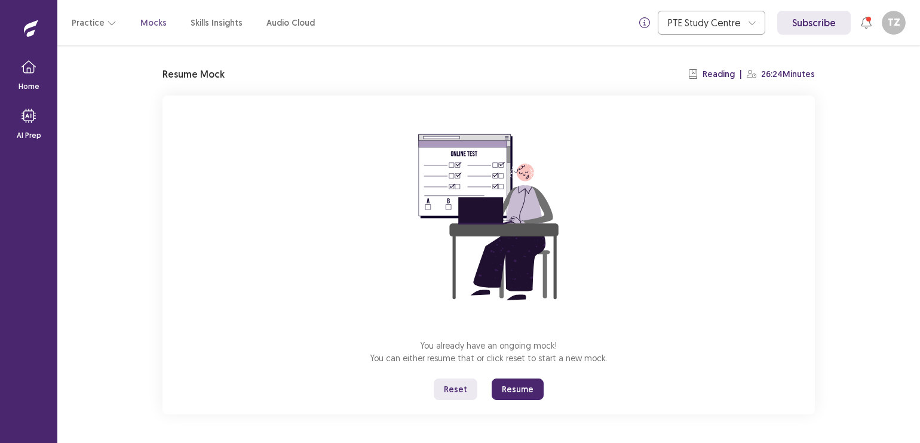
click at [527, 388] on button "Resume" at bounding box center [518, 390] width 52 height 22
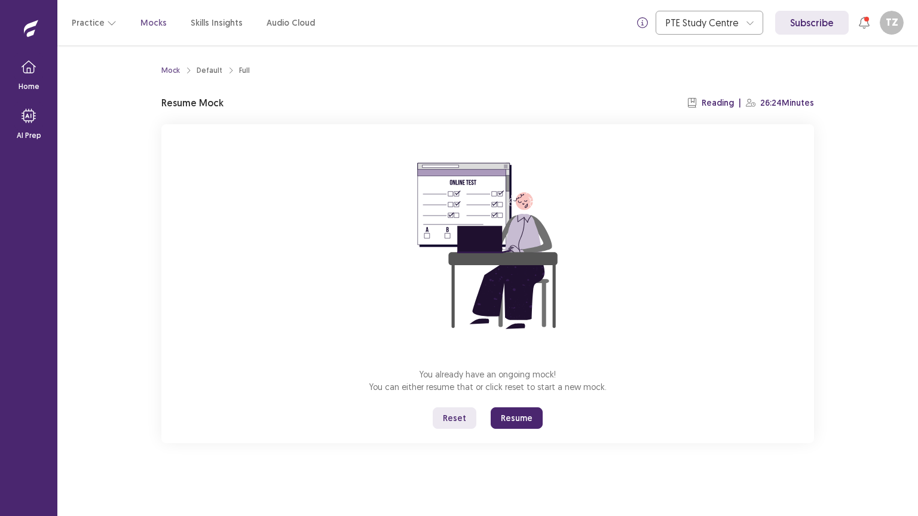
scroll to position [0, 0]
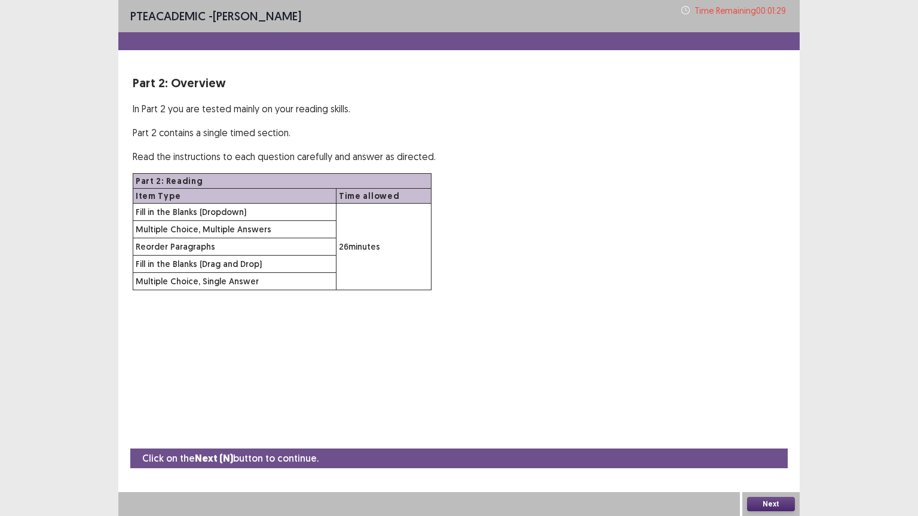
click at [762, 443] on button "Next" at bounding box center [771, 504] width 48 height 14
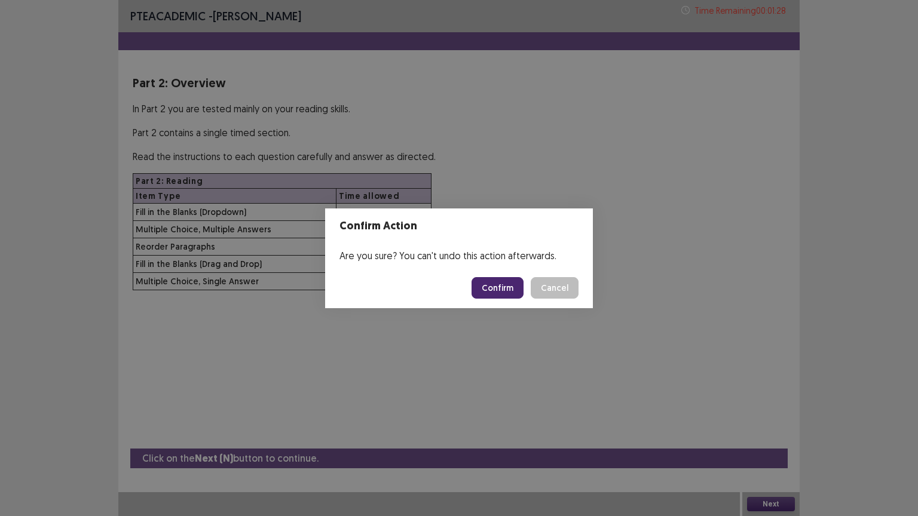
click at [490, 287] on button "Confirm" at bounding box center [497, 288] width 52 height 22
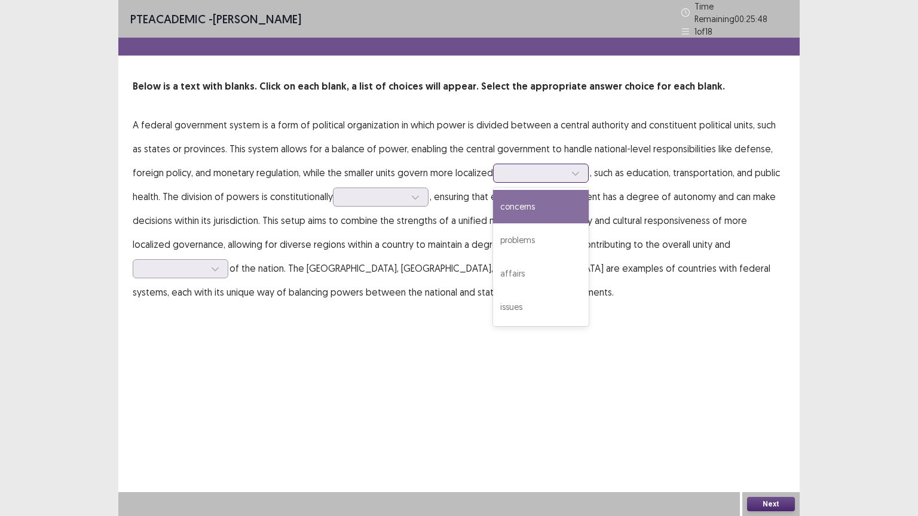
click at [503, 167] on div at bounding box center [534, 172] width 62 height 11
click at [493, 200] on div "concerns" at bounding box center [541, 206] width 96 height 33
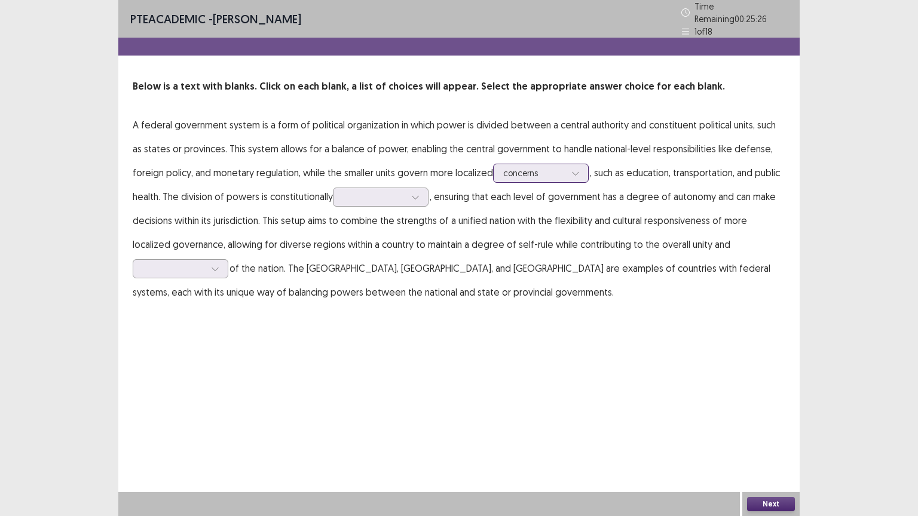
click at [503, 169] on div at bounding box center [534, 172] width 62 height 11
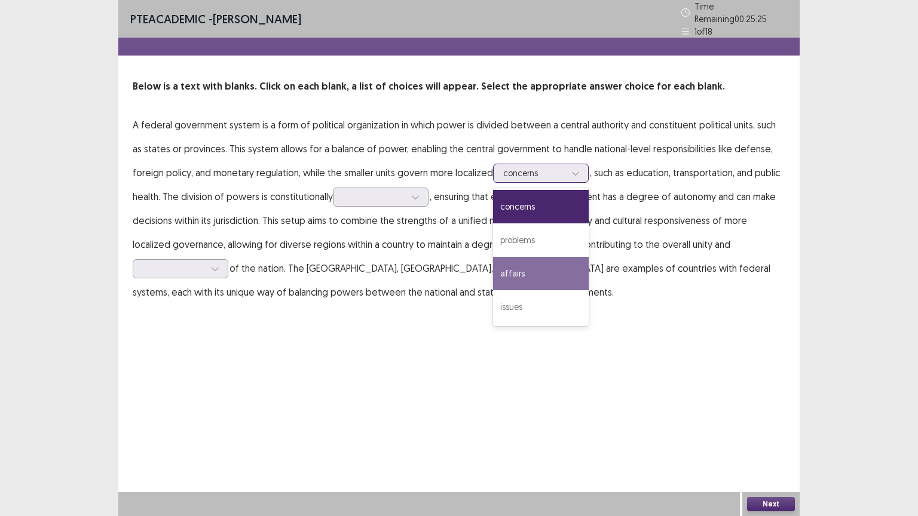
click at [493, 267] on div "affairs" at bounding box center [541, 273] width 96 height 33
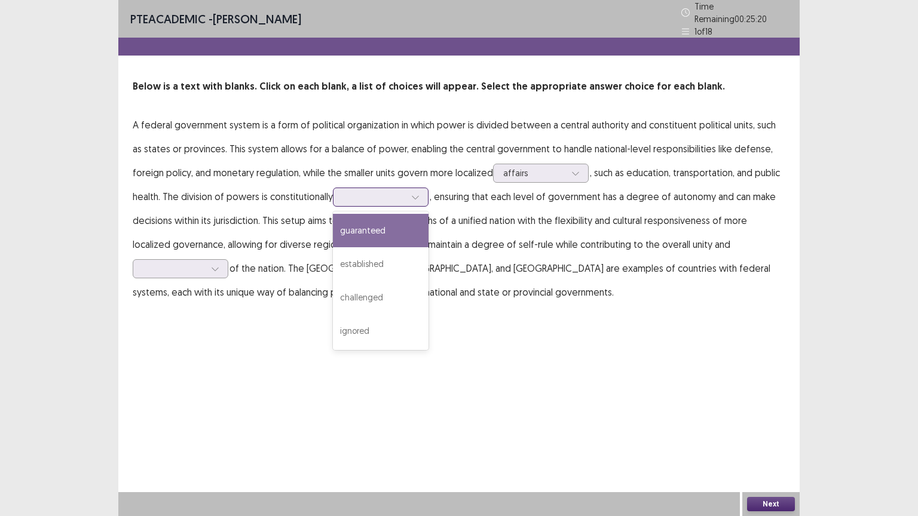
click at [343, 196] on div at bounding box center [374, 196] width 62 height 11
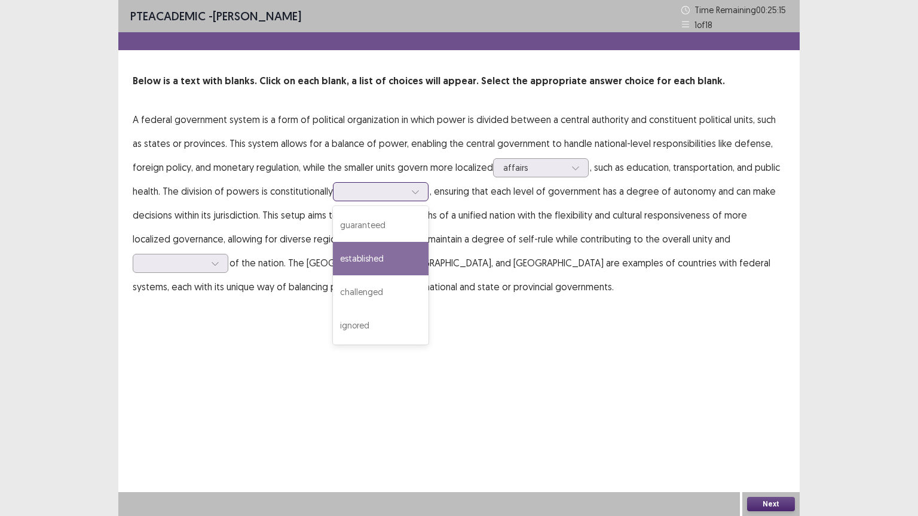
click at [351, 258] on div "established" at bounding box center [381, 258] width 96 height 33
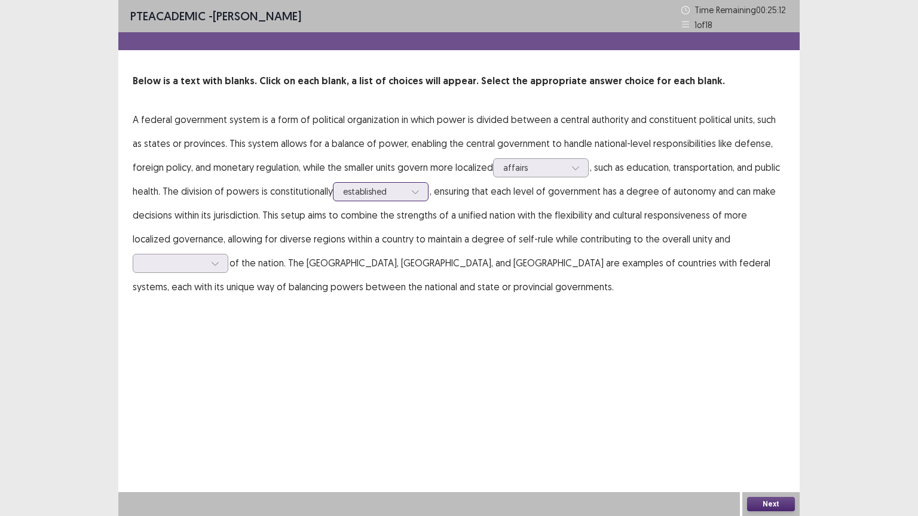
click at [354, 191] on div at bounding box center [374, 191] width 62 height 11
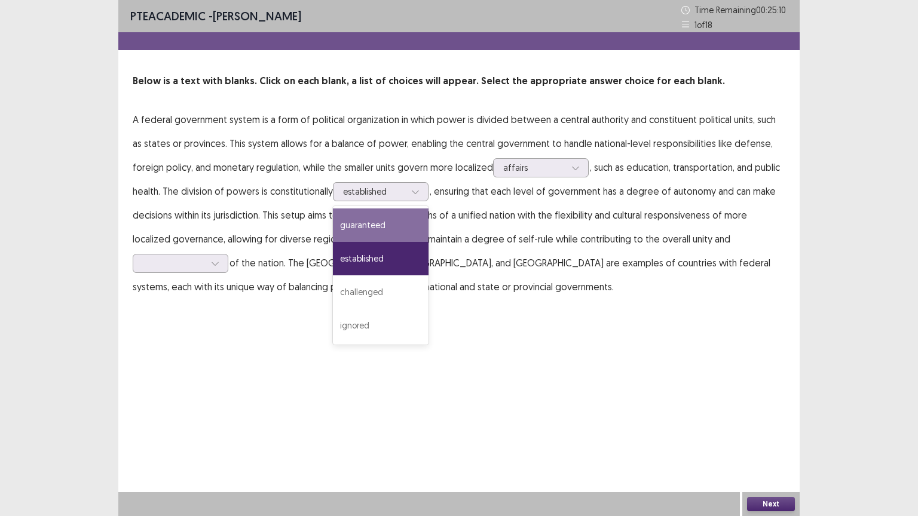
click at [413, 238] on p "A federal government system is a form of political organization in which power …" at bounding box center [459, 203] width 652 height 191
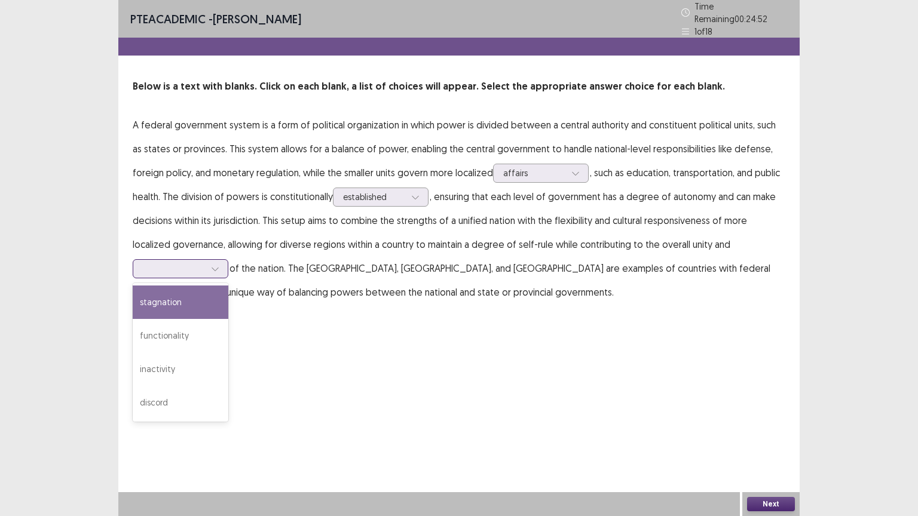
click at [173, 268] on div at bounding box center [174, 268] width 62 height 11
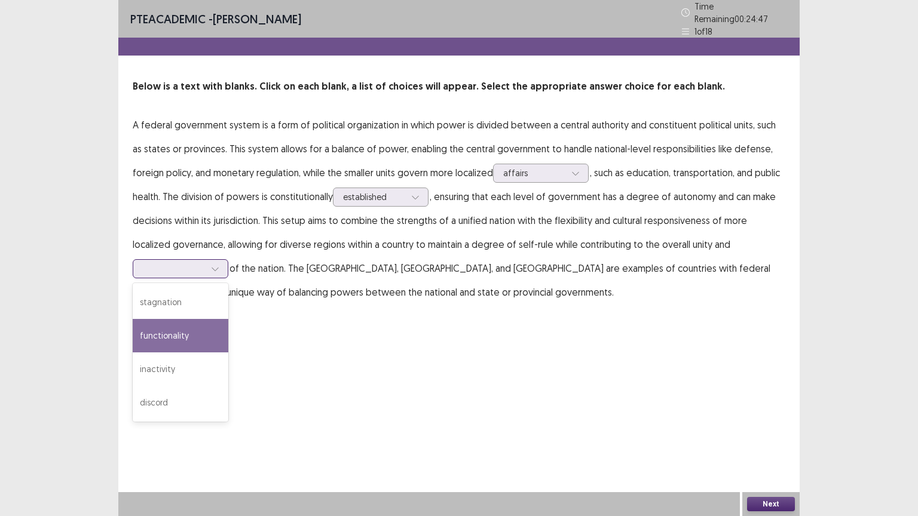
click at [212, 334] on div "functionality" at bounding box center [181, 335] width 96 height 33
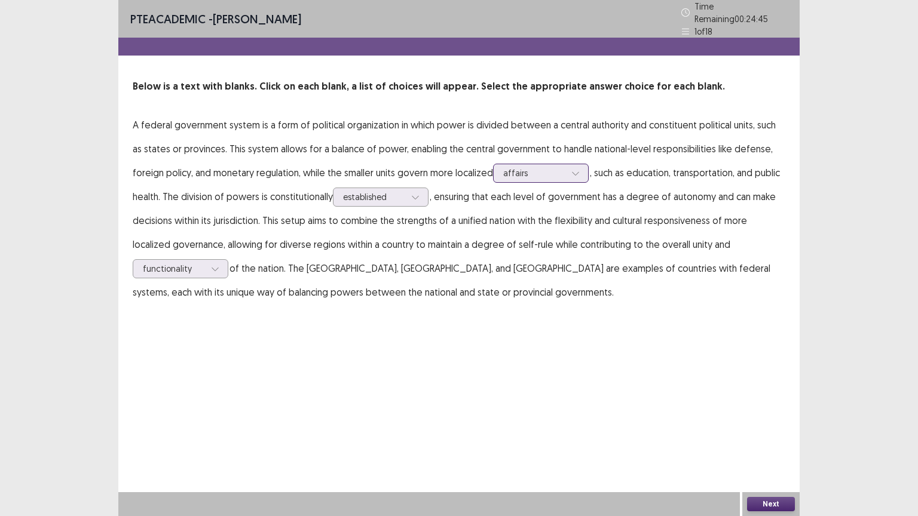
click at [511, 173] on div at bounding box center [534, 172] width 62 height 11
drag, startPoint x: 734, startPoint y: 369, endPoint x: 729, endPoint y: 364, distance: 6.8
click at [729, 364] on div "PTE academic - [PERSON_NAME] Time Remaining 00 : 24 : 33 1 of 18 Below is a tex…" at bounding box center [458, 258] width 681 height 516
click at [766, 443] on button "Next" at bounding box center [771, 504] width 48 height 14
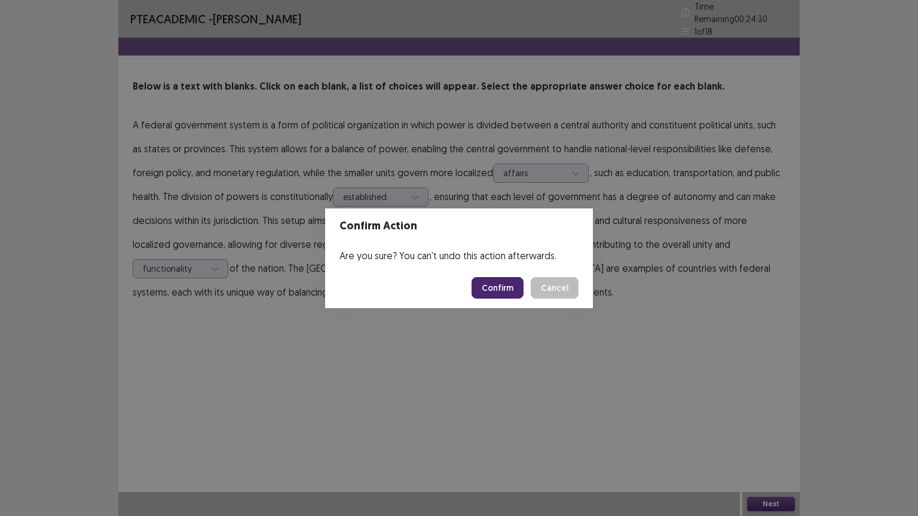
click at [495, 296] on button "Confirm" at bounding box center [497, 288] width 52 height 22
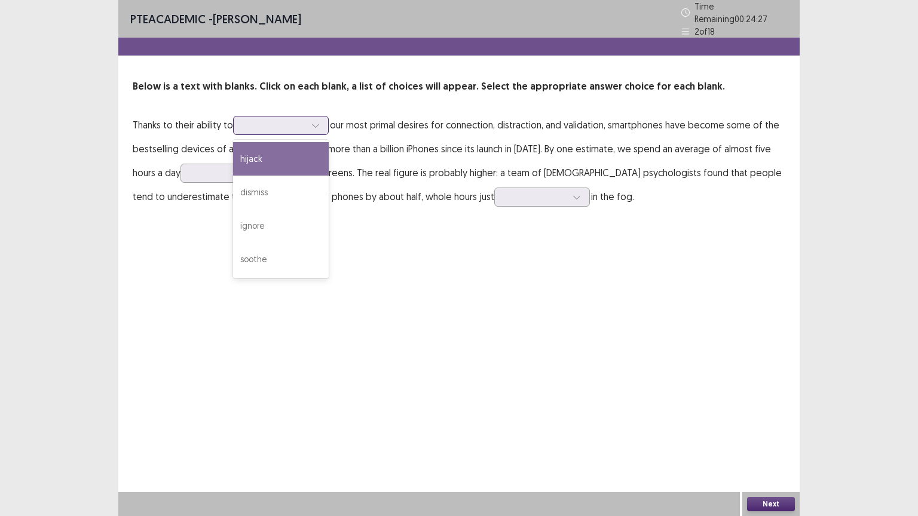
click at [266, 123] on div at bounding box center [274, 124] width 62 height 11
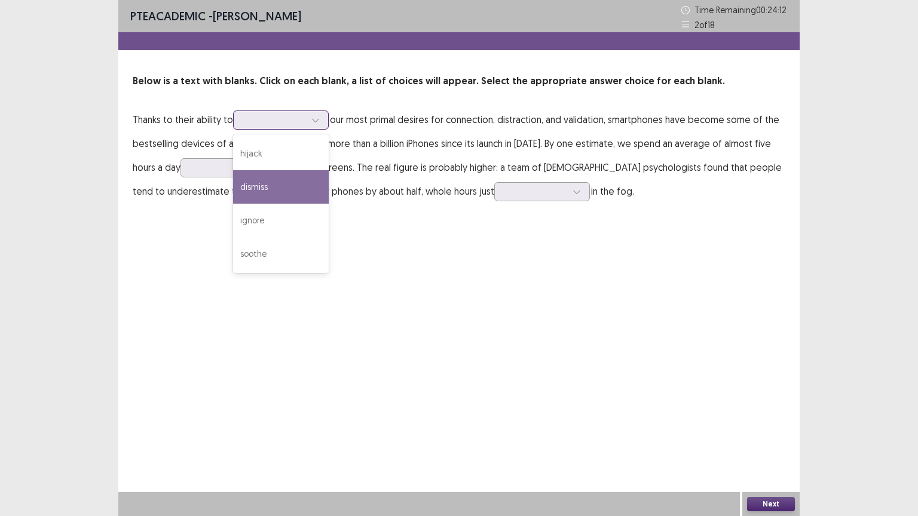
click at [299, 191] on div "dismiss" at bounding box center [281, 186] width 96 height 33
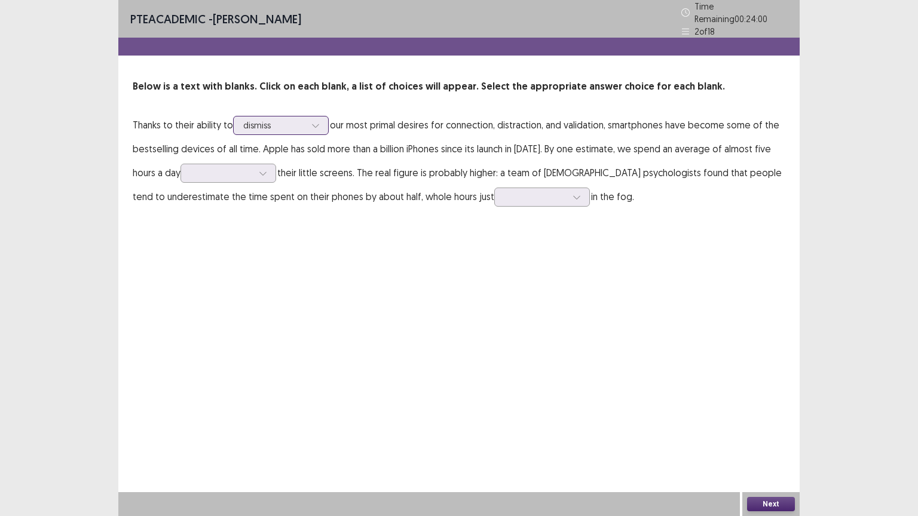
click at [299, 116] on div "dismiss" at bounding box center [274, 125] width 62 height 18
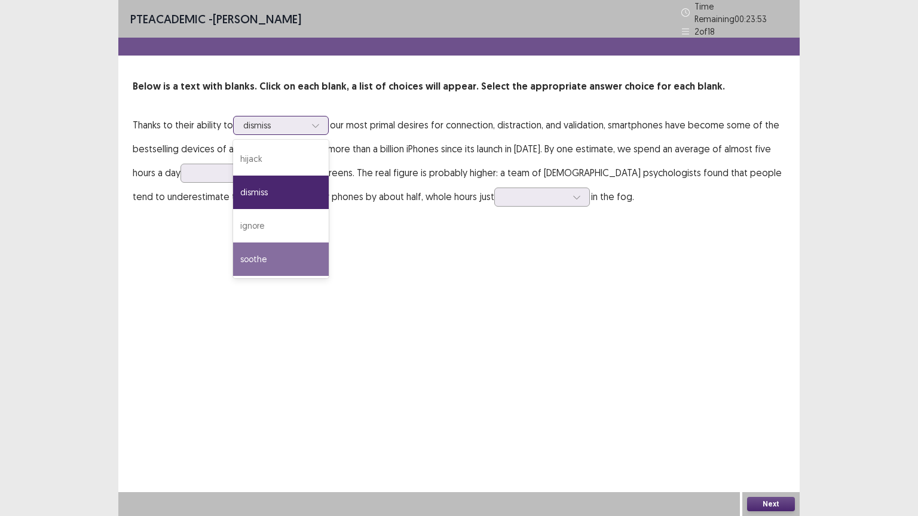
click at [260, 257] on div "soothe" at bounding box center [281, 259] width 96 height 33
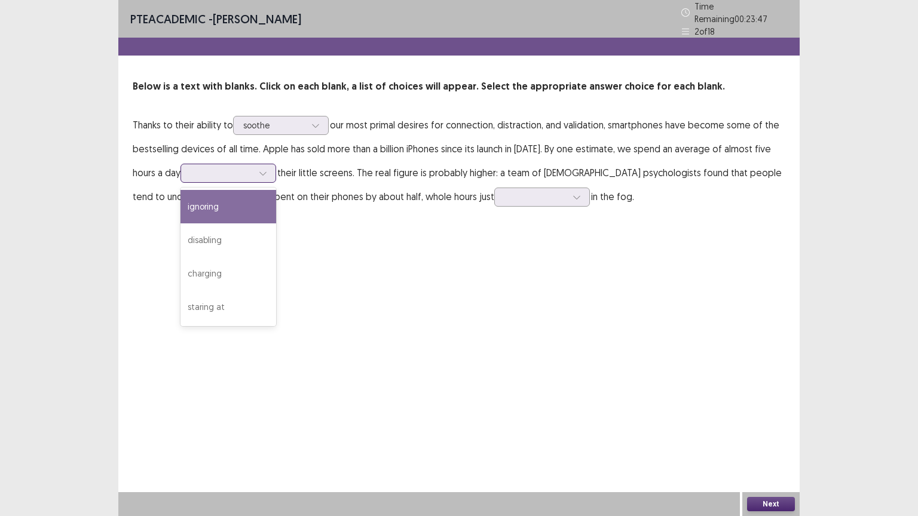
click at [223, 167] on div at bounding box center [222, 172] width 62 height 11
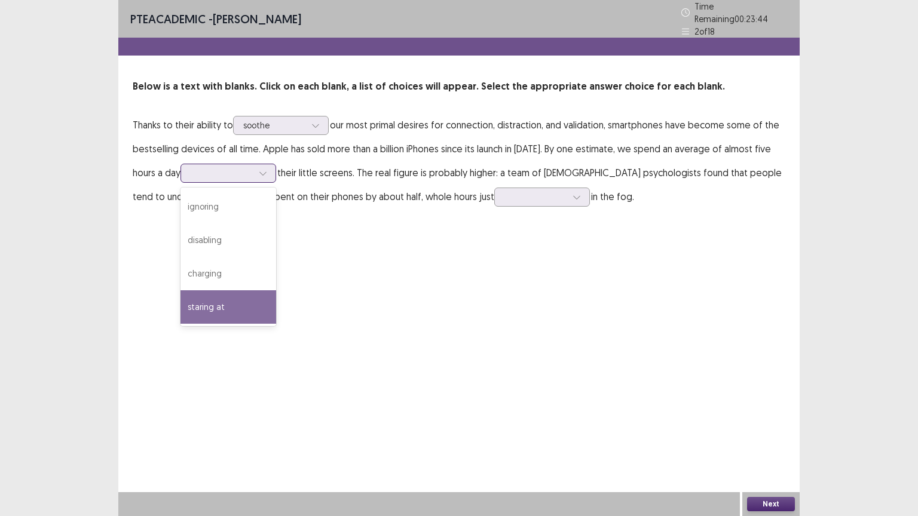
click at [203, 303] on div "staring at" at bounding box center [228, 306] width 96 height 33
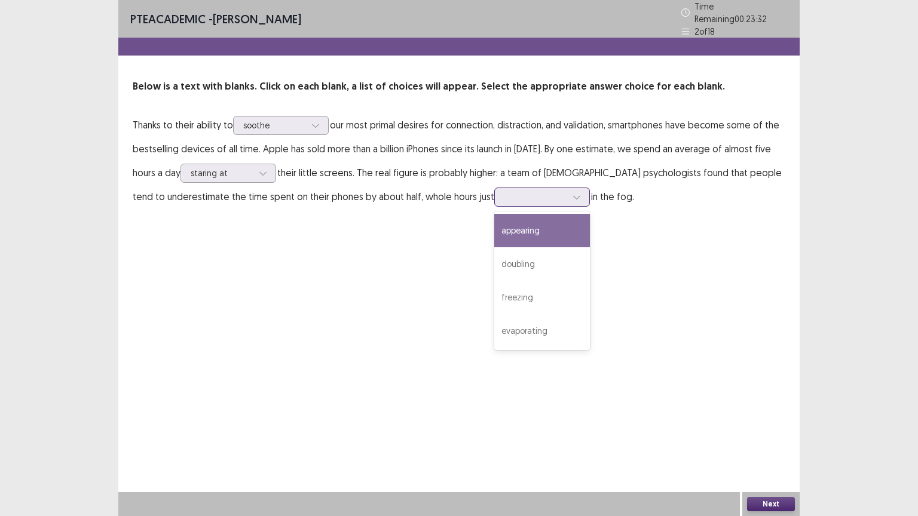
click at [504, 195] on div at bounding box center [535, 196] width 62 height 11
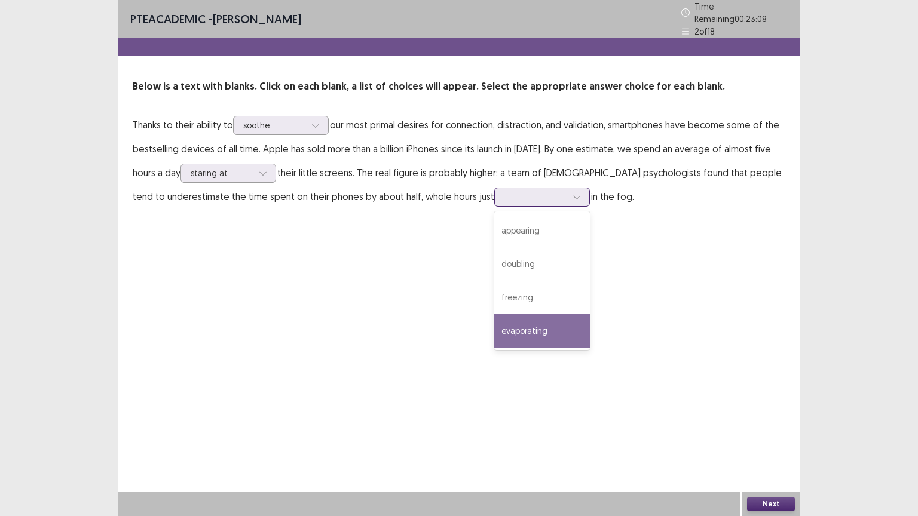
click at [494, 328] on div "evaporating" at bounding box center [542, 330] width 96 height 33
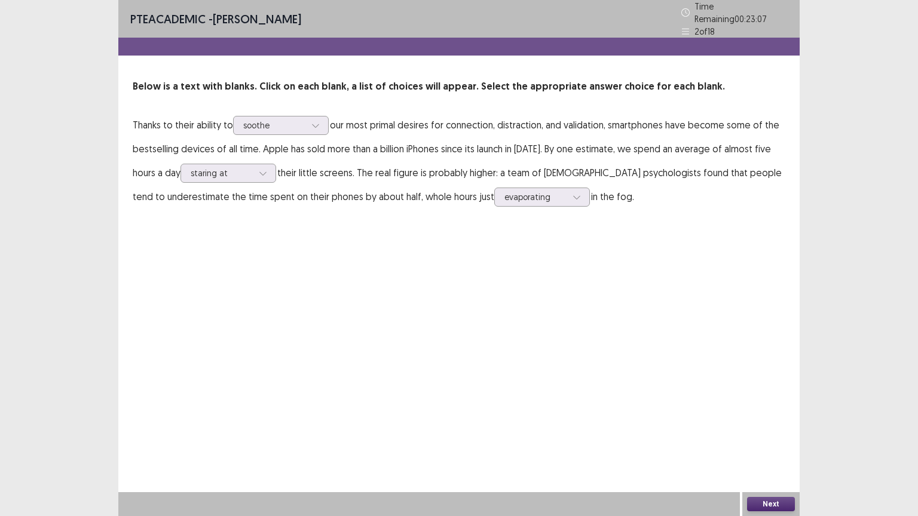
click at [762, 443] on button "Next" at bounding box center [771, 504] width 48 height 14
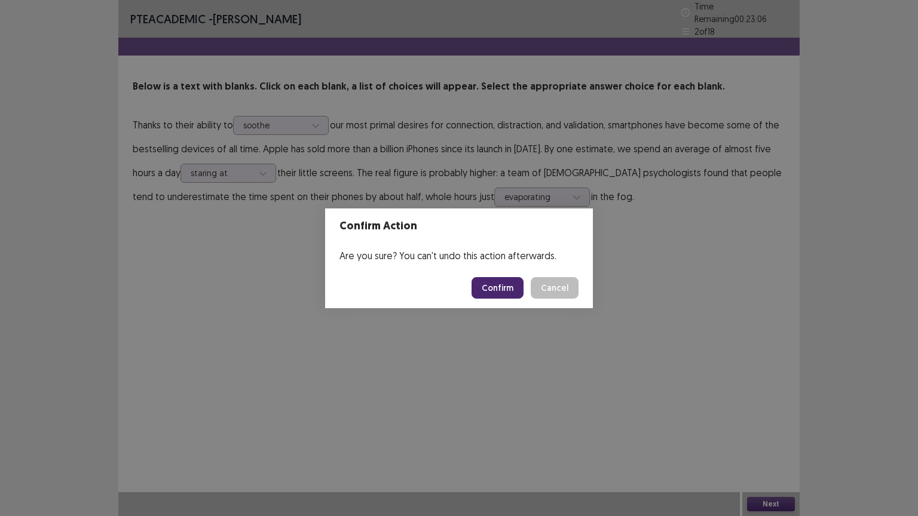
click at [510, 283] on button "Confirm" at bounding box center [497, 288] width 52 height 22
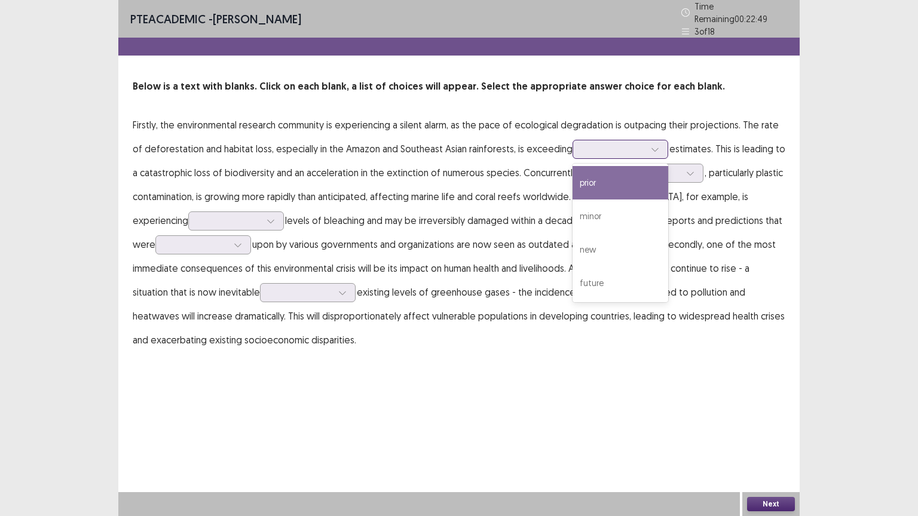
click at [619, 143] on div at bounding box center [613, 148] width 62 height 11
click at [606, 179] on div "prior" at bounding box center [620, 182] width 96 height 33
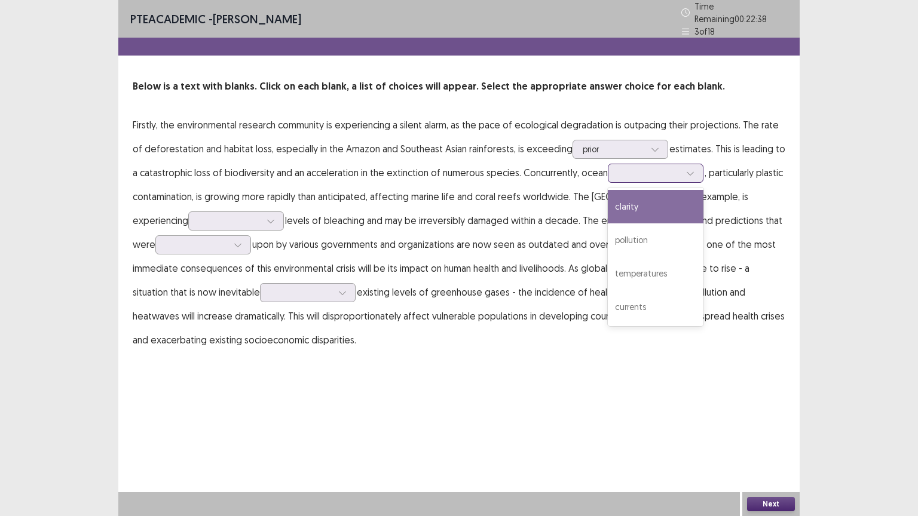
click at [636, 167] on div at bounding box center [649, 172] width 62 height 11
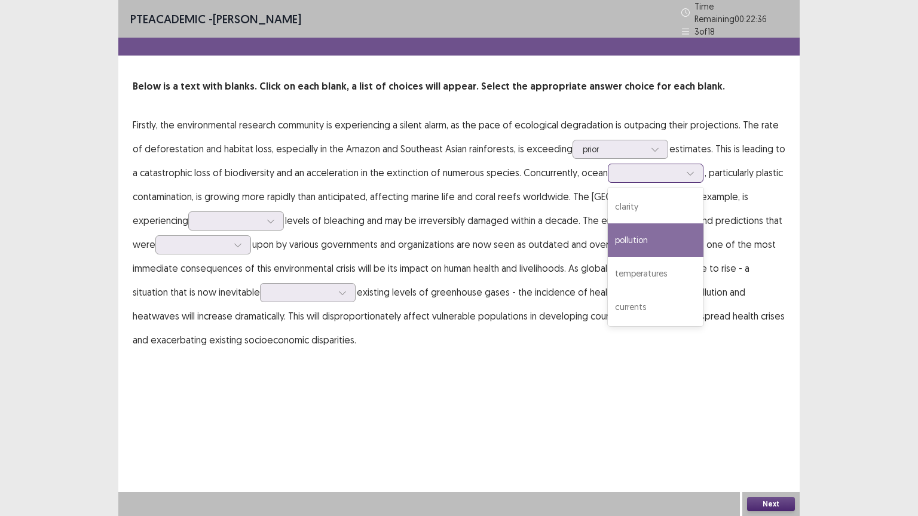
click at [649, 231] on div "pollution" at bounding box center [656, 239] width 96 height 33
click at [643, 169] on div at bounding box center [649, 172] width 62 height 11
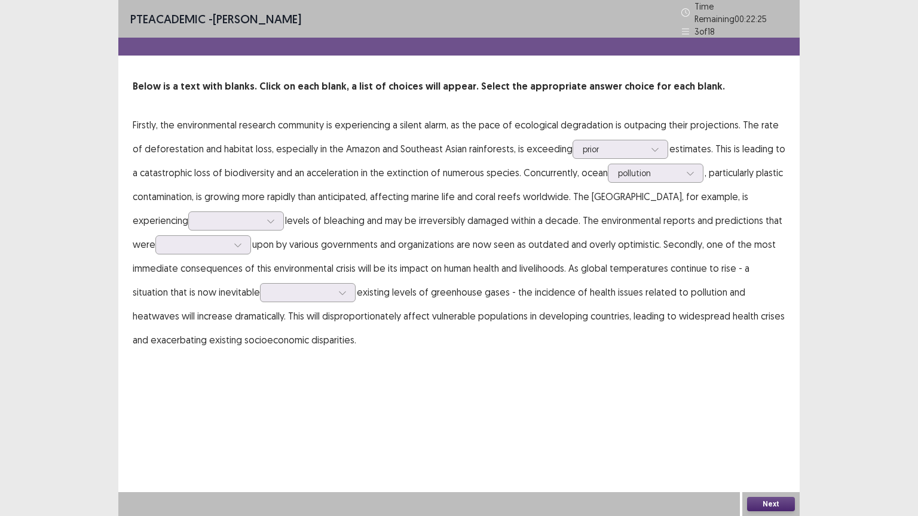
click at [523, 215] on p "Firstly, the environmental research community is experiencing a silent alarm, a…" at bounding box center [459, 232] width 652 height 239
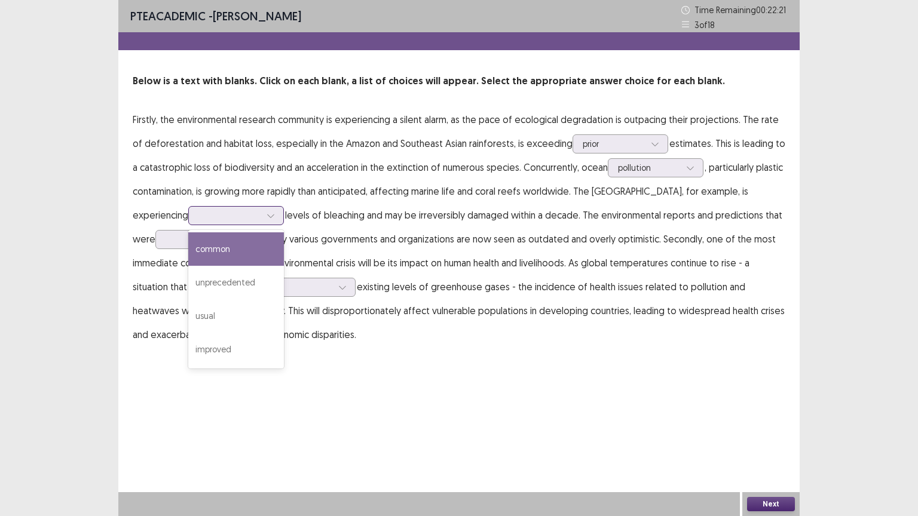
click at [198, 219] on div at bounding box center [229, 215] width 62 height 11
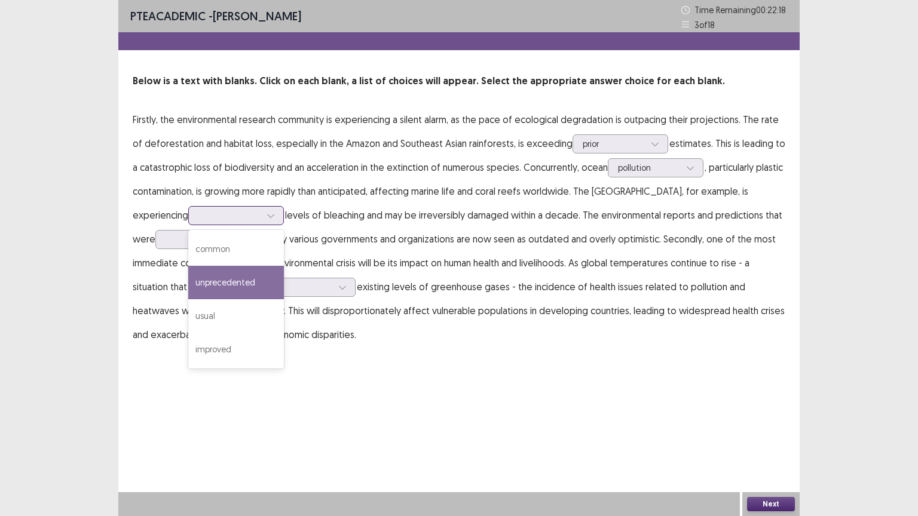
click at [188, 283] on div "unprecedented" at bounding box center [236, 282] width 96 height 33
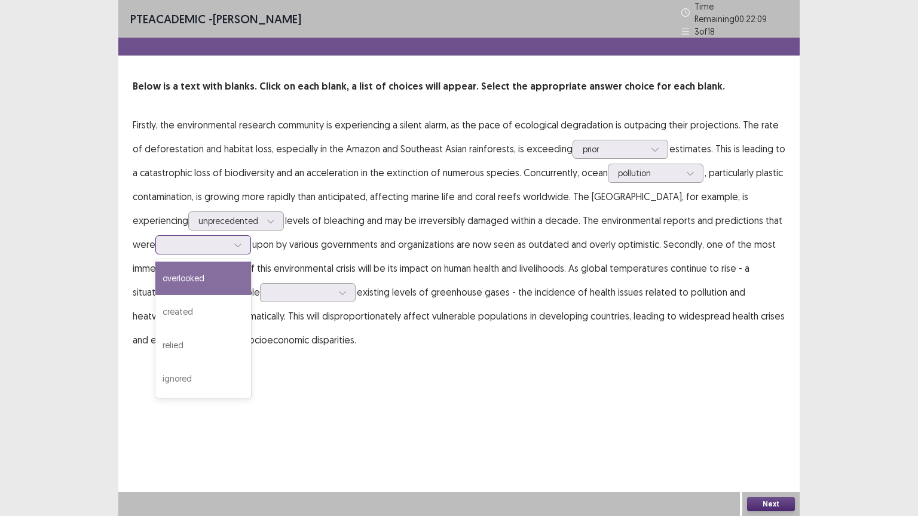
click at [165, 239] on div at bounding box center [196, 244] width 62 height 11
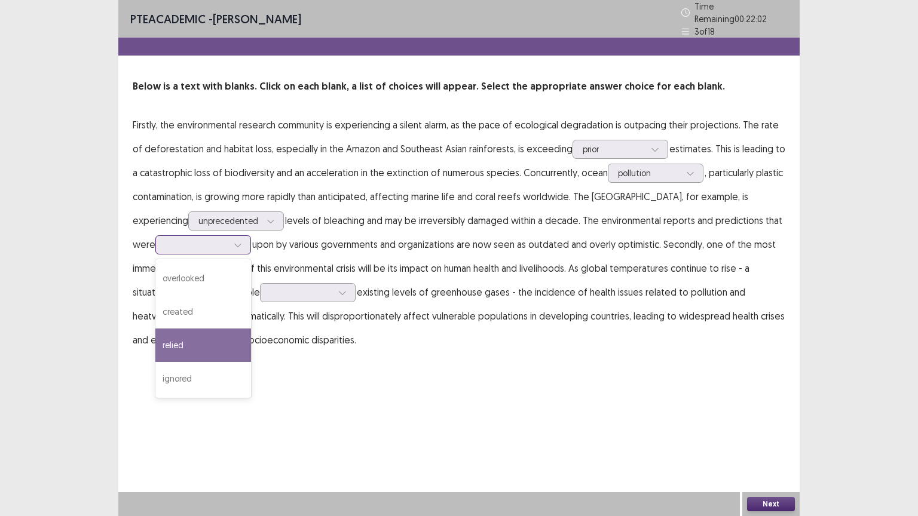
click at [175, 349] on div "relied" at bounding box center [203, 345] width 96 height 33
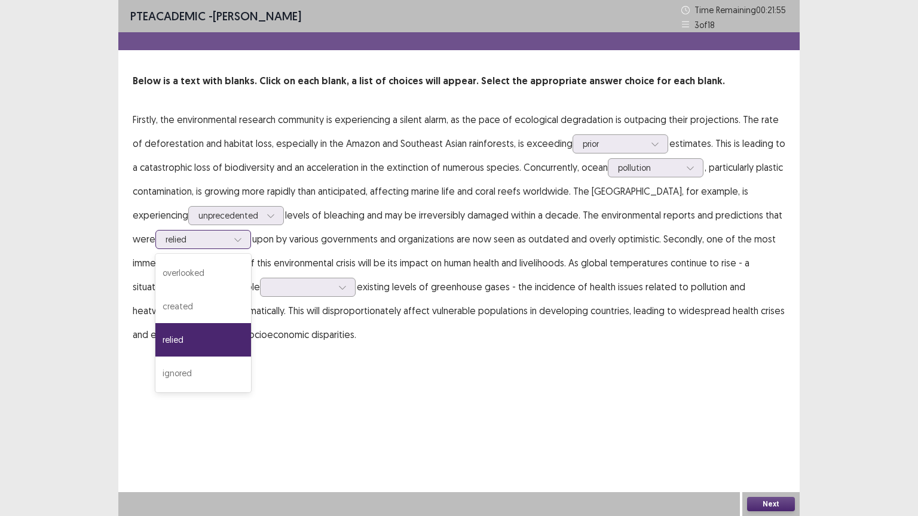
click at [189, 244] on div at bounding box center [196, 239] width 62 height 11
click at [189, 321] on div "created" at bounding box center [203, 306] width 96 height 33
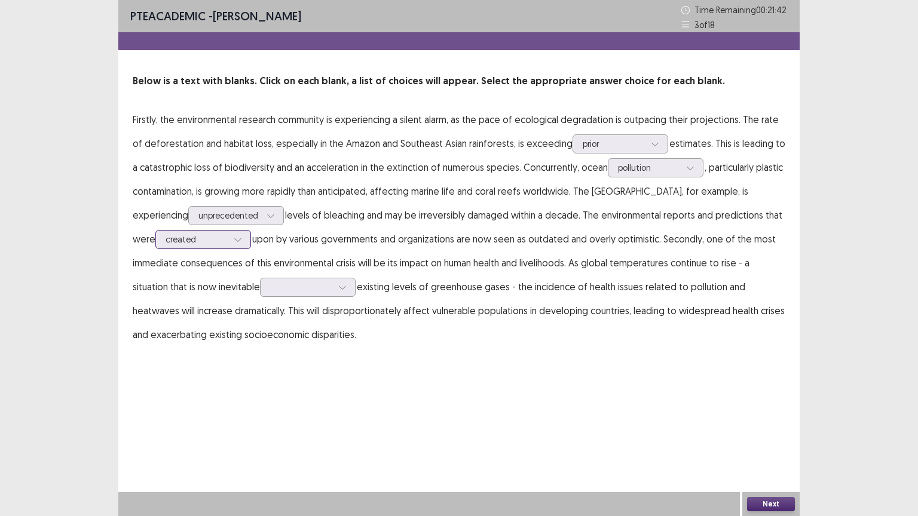
click at [191, 244] on div at bounding box center [196, 239] width 62 height 11
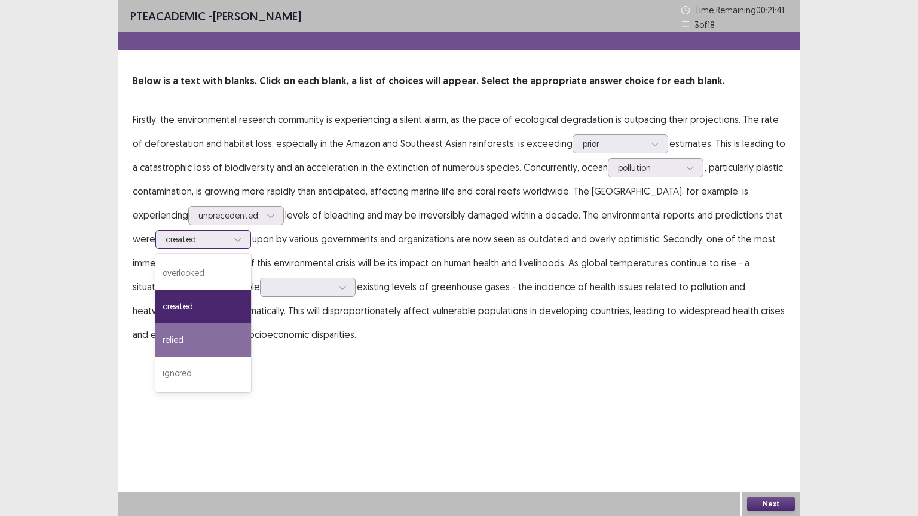
click at [195, 339] on div "relied" at bounding box center [203, 339] width 96 height 33
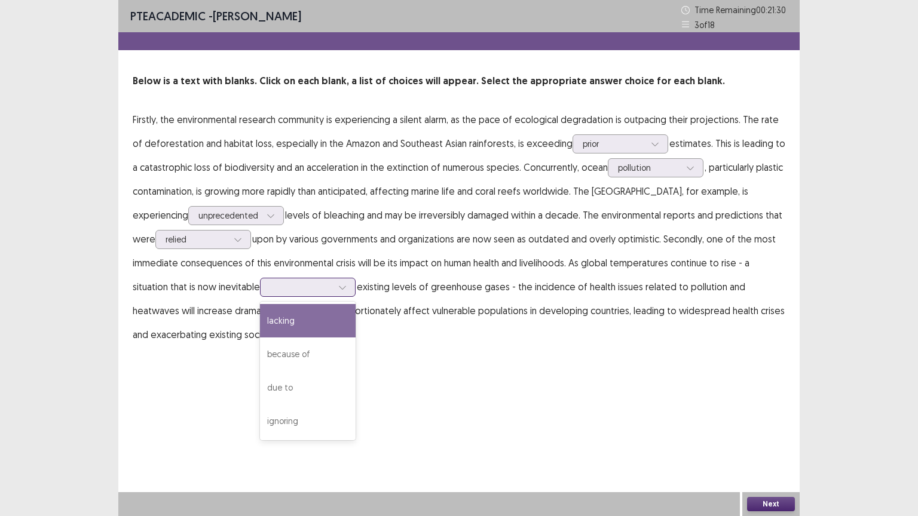
click at [286, 292] on div at bounding box center [301, 286] width 62 height 11
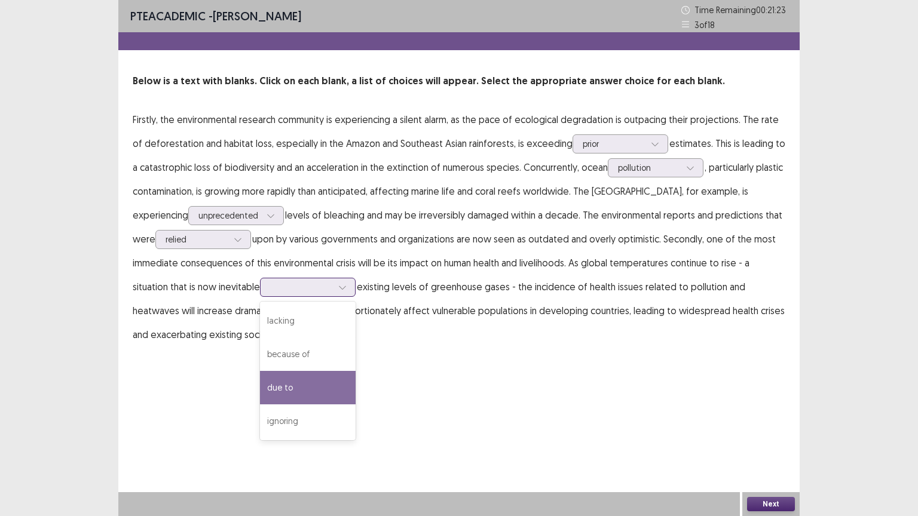
click at [280, 395] on div "due to" at bounding box center [308, 387] width 96 height 33
click at [275, 287] on div at bounding box center [301, 286] width 62 height 11
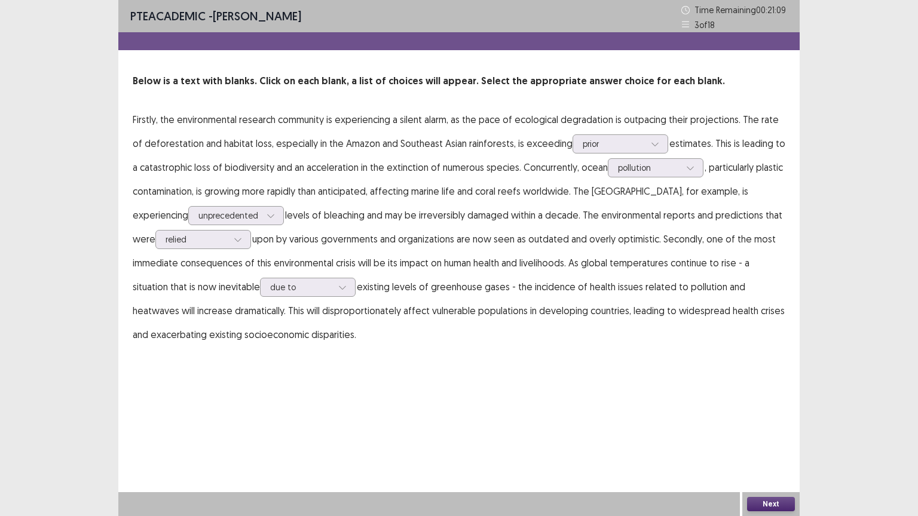
click at [562, 386] on div "PTE academic - [PERSON_NAME] Time Remaining 00 : 21 : 09 3 of 18 Below is a tex…" at bounding box center [458, 258] width 681 height 516
click at [783, 443] on button "Next" at bounding box center [771, 504] width 48 height 14
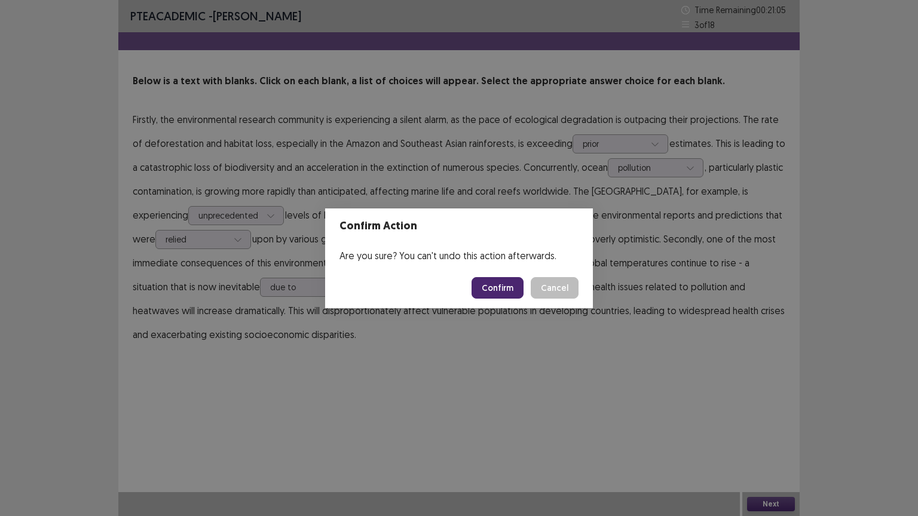
click at [495, 301] on footer "Confirm Cancel" at bounding box center [459, 288] width 268 height 41
click at [496, 296] on button "Confirm" at bounding box center [497, 288] width 52 height 22
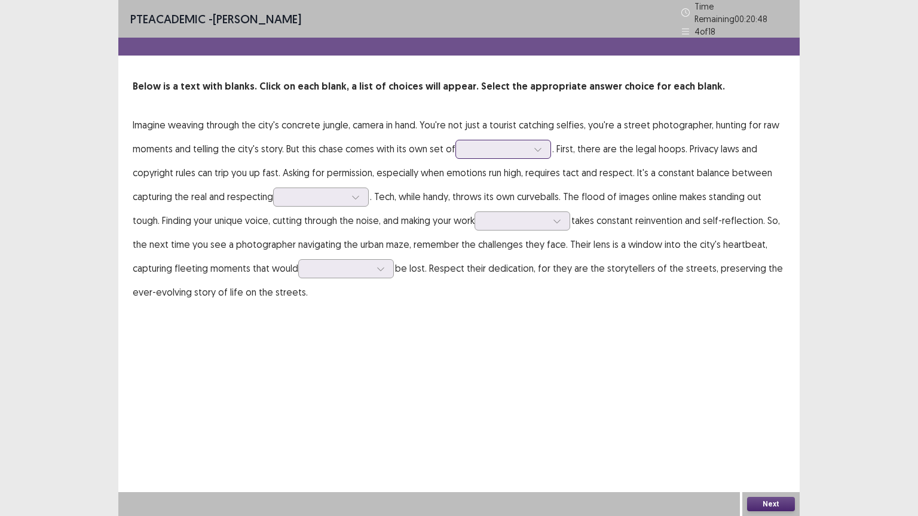
click at [493, 150] on div at bounding box center [496, 149] width 65 height 14
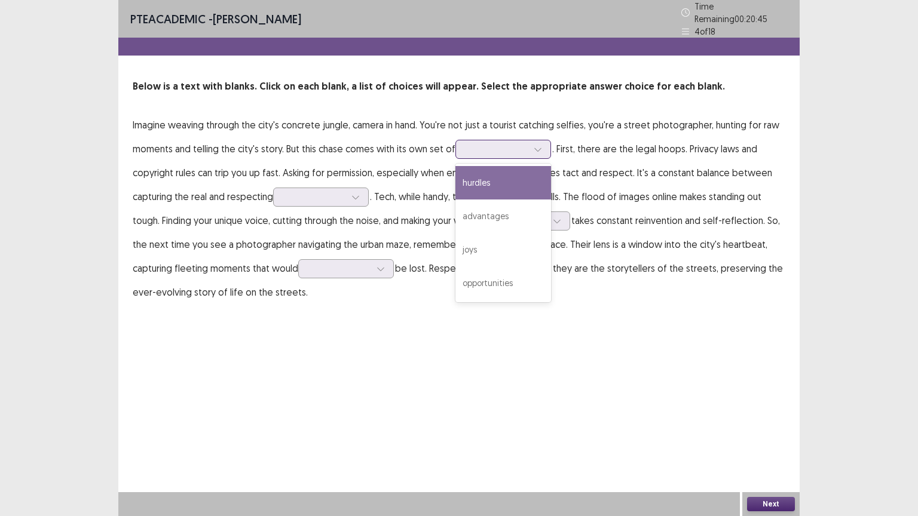
click at [499, 166] on div "hurdles" at bounding box center [503, 182] width 96 height 33
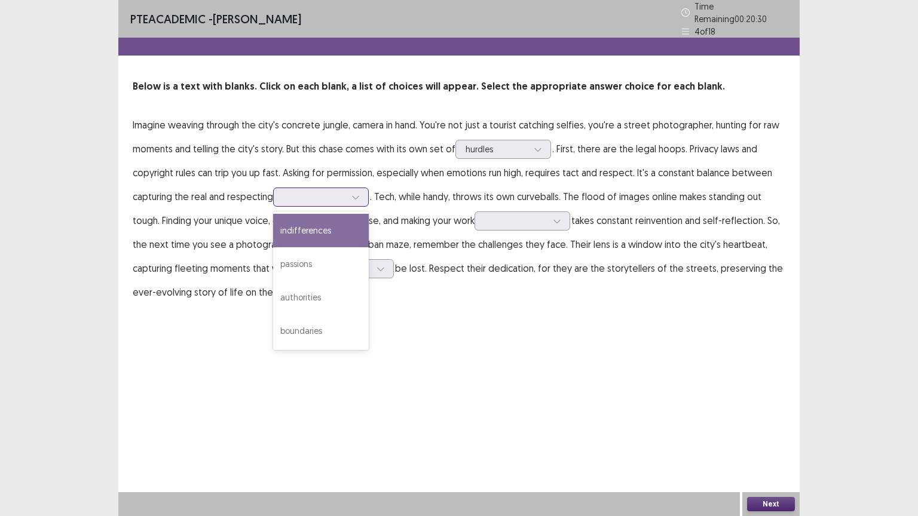
click at [327, 191] on div at bounding box center [314, 196] width 62 height 11
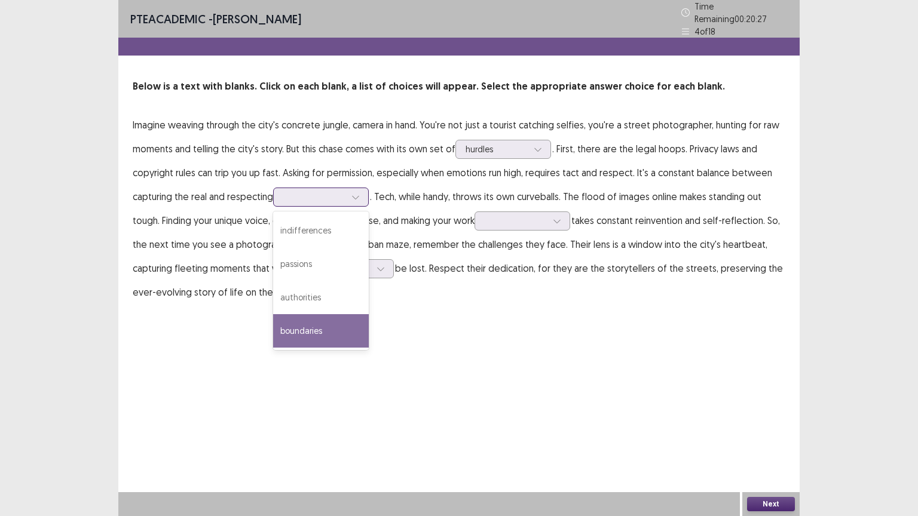
click at [329, 335] on div "boundaries" at bounding box center [321, 330] width 96 height 33
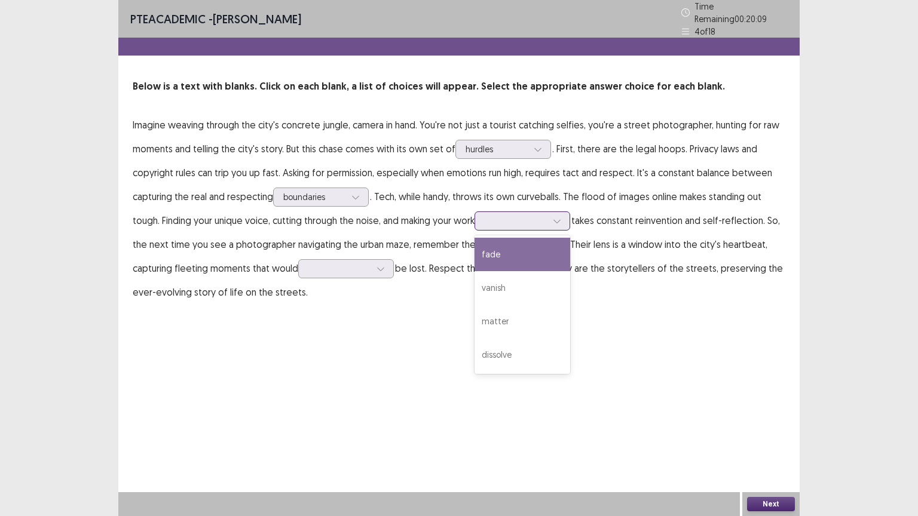
click at [512, 222] on div at bounding box center [515, 221] width 65 height 14
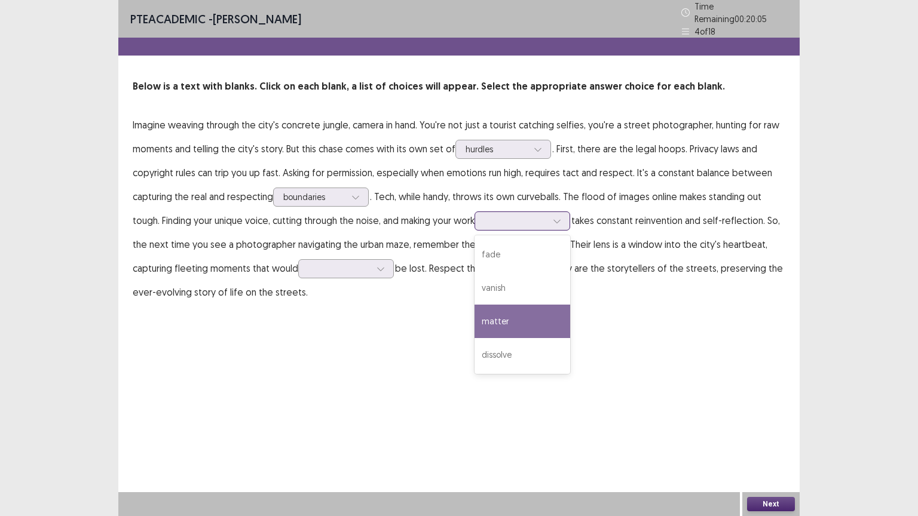
click at [520, 313] on div "matter" at bounding box center [522, 321] width 96 height 33
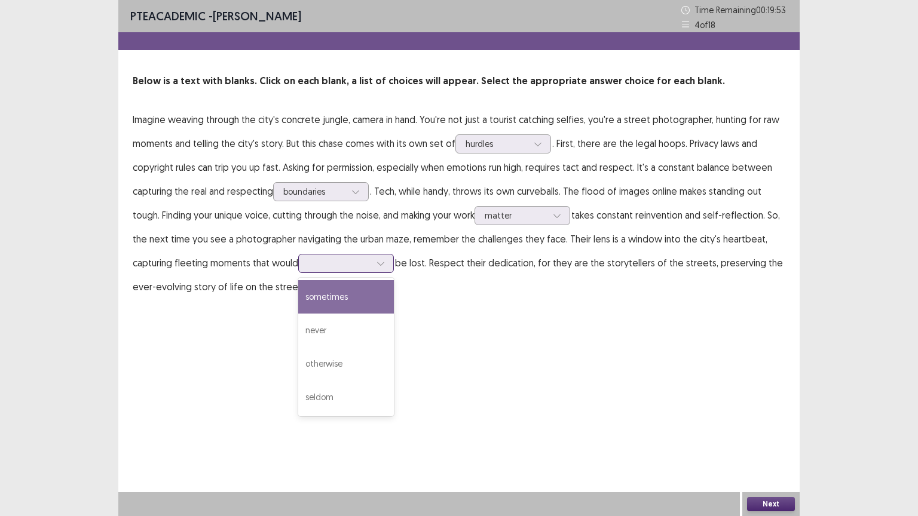
click at [334, 272] on div at bounding box center [346, 263] width 96 height 19
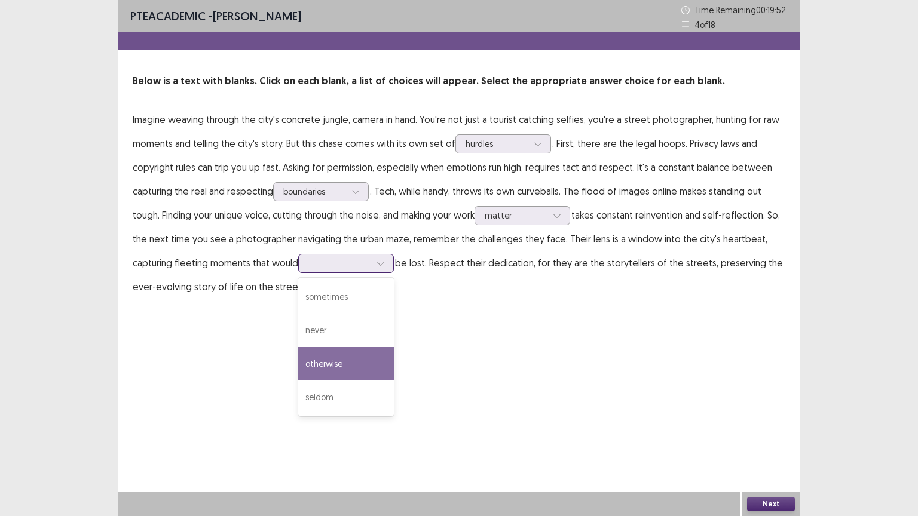
click at [336, 357] on div "otherwise" at bounding box center [346, 363] width 96 height 33
click at [789, 443] on button "Next" at bounding box center [771, 504] width 48 height 14
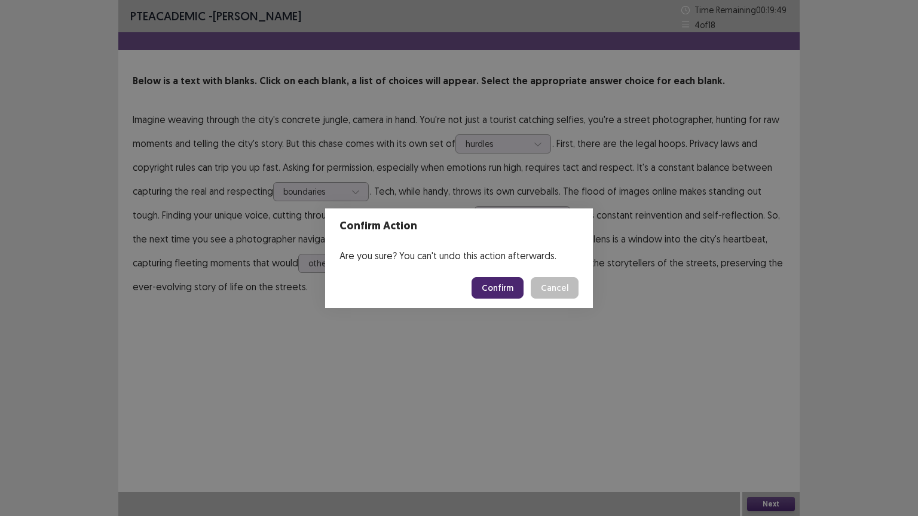
click at [512, 292] on button "Confirm" at bounding box center [497, 288] width 52 height 22
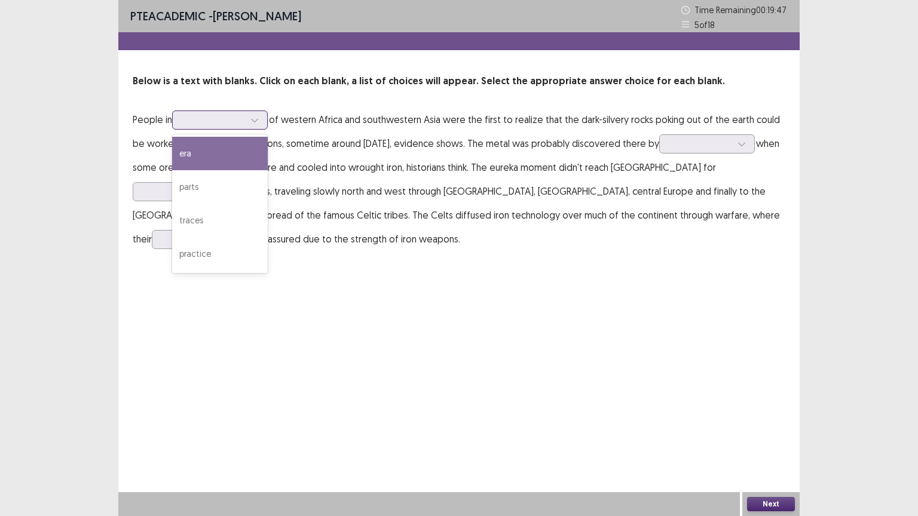
click at [215, 119] on div at bounding box center [213, 119] width 62 height 11
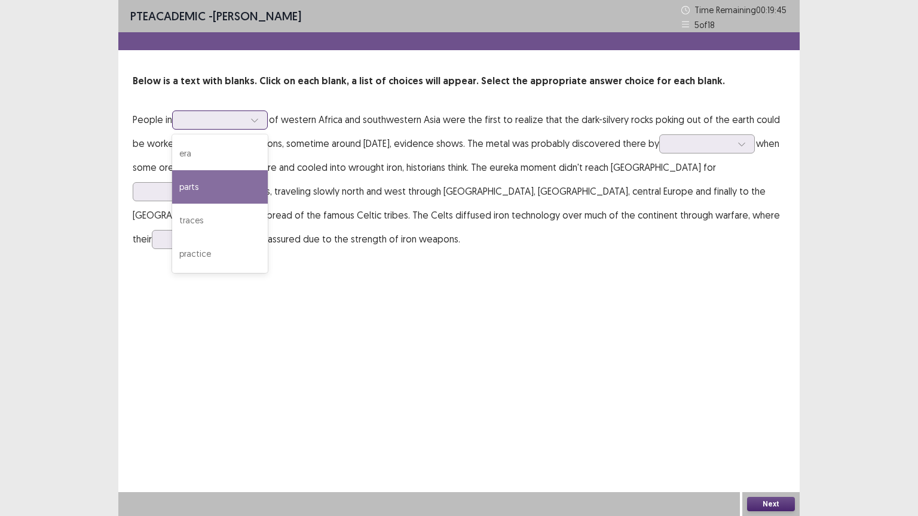
click at [229, 188] on div "parts" at bounding box center [220, 186] width 96 height 33
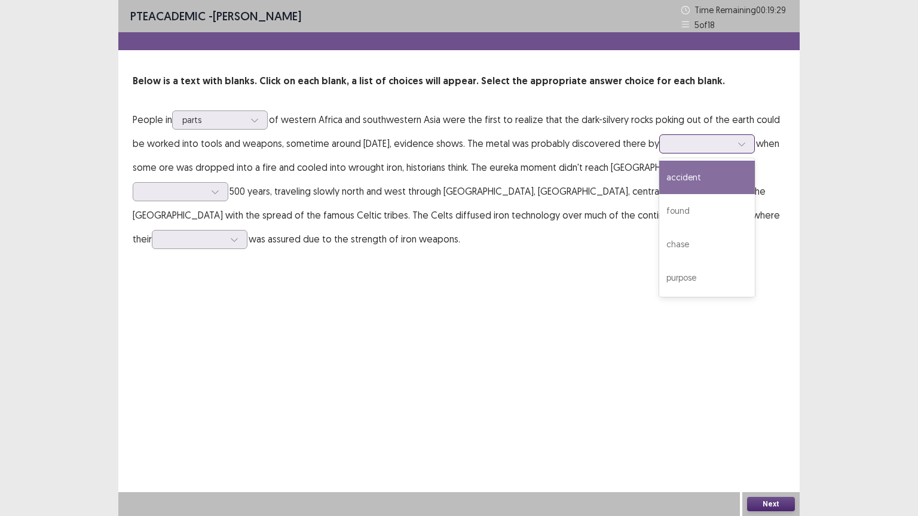
click at [686, 149] on div at bounding box center [700, 143] width 62 height 11
click at [692, 172] on div "accident" at bounding box center [707, 177] width 96 height 33
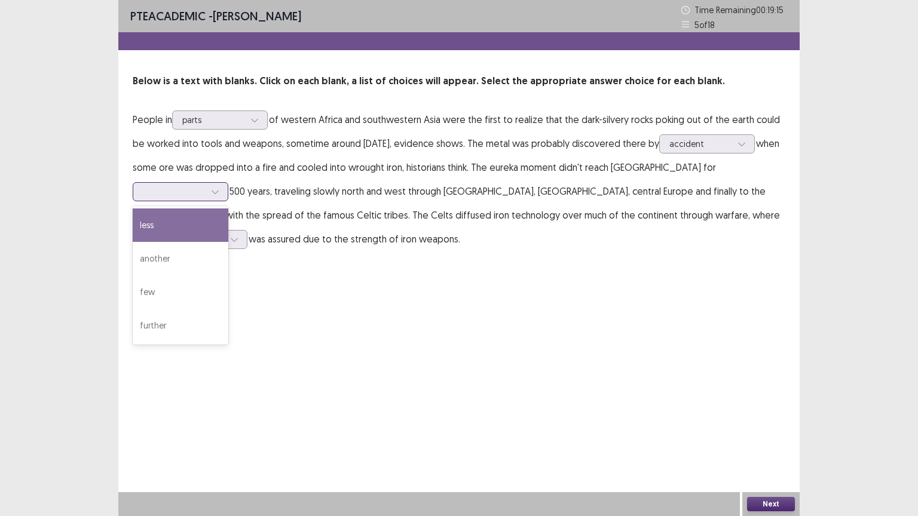
click at [205, 186] on div at bounding box center [174, 191] width 62 height 11
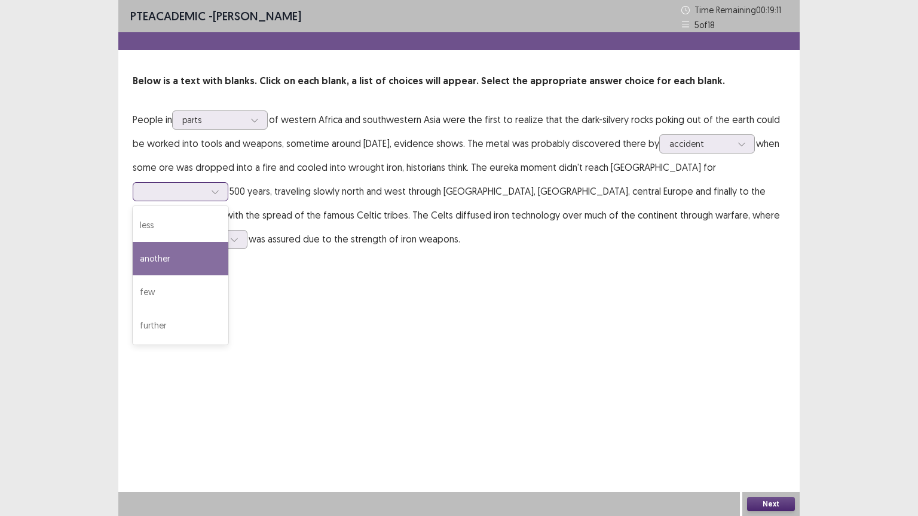
click at [228, 242] on div "another" at bounding box center [181, 258] width 96 height 33
click at [205, 186] on div at bounding box center [174, 191] width 62 height 11
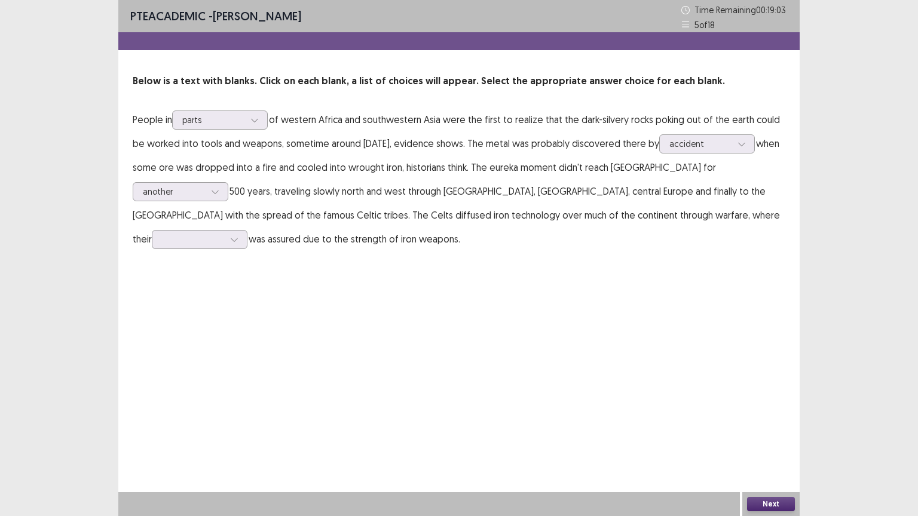
click at [578, 171] on p "People in parts of western [GEOGRAPHIC_DATA] and southwestern [GEOGRAPHIC_DATA]…" at bounding box center [459, 179] width 652 height 143
click at [224, 234] on div at bounding box center [193, 239] width 62 height 11
click at [247, 323] on div "victory" at bounding box center [200, 339] width 96 height 33
click at [224, 234] on div at bounding box center [193, 239] width 62 height 11
click at [781, 443] on button "Next" at bounding box center [771, 504] width 48 height 14
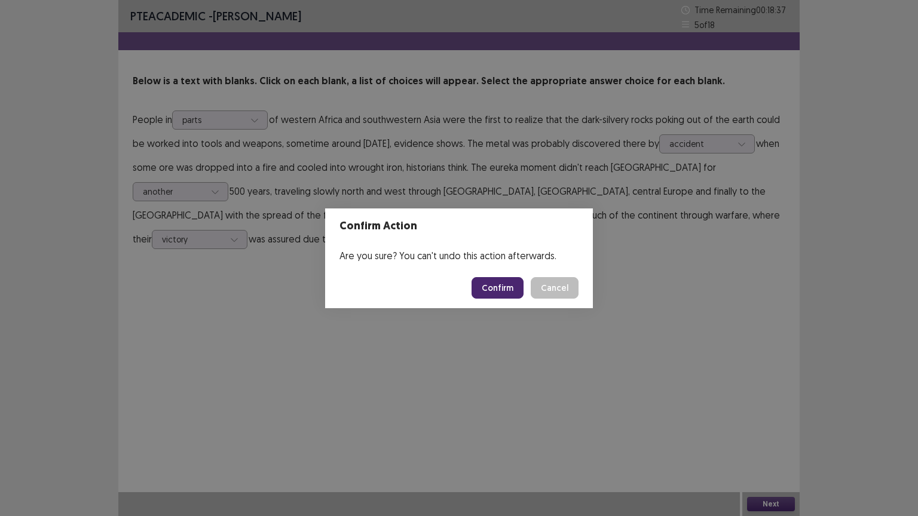
click at [504, 289] on button "Confirm" at bounding box center [497, 288] width 52 height 22
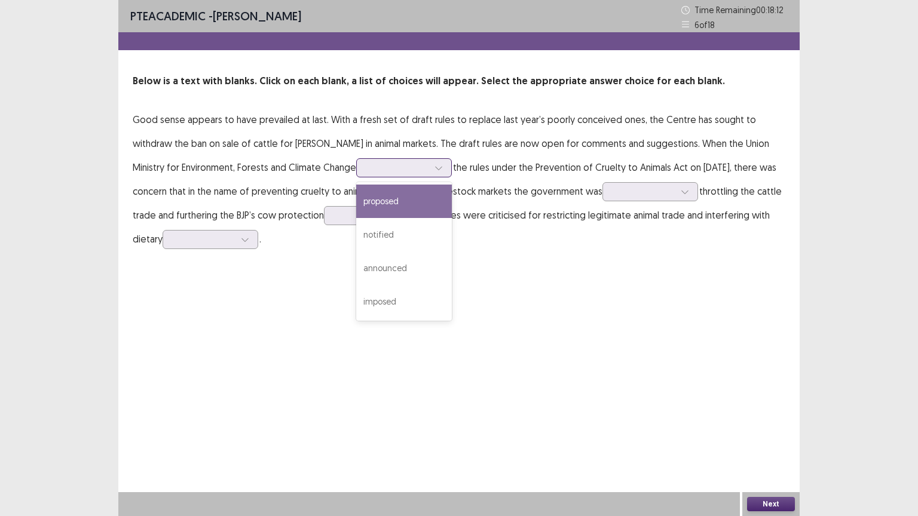
click at [366, 170] on div at bounding box center [397, 167] width 62 height 11
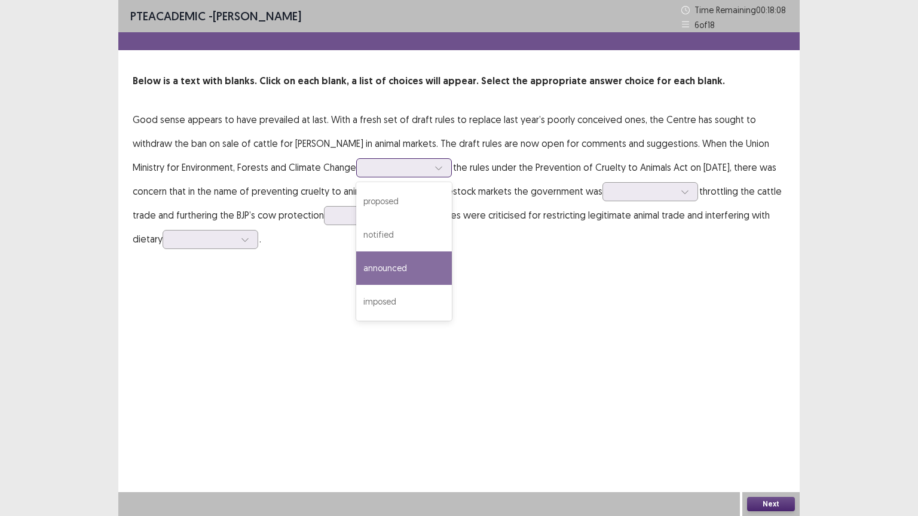
click at [372, 260] on div "announced" at bounding box center [404, 267] width 96 height 33
click at [366, 174] on div "announced" at bounding box center [397, 168] width 62 height 18
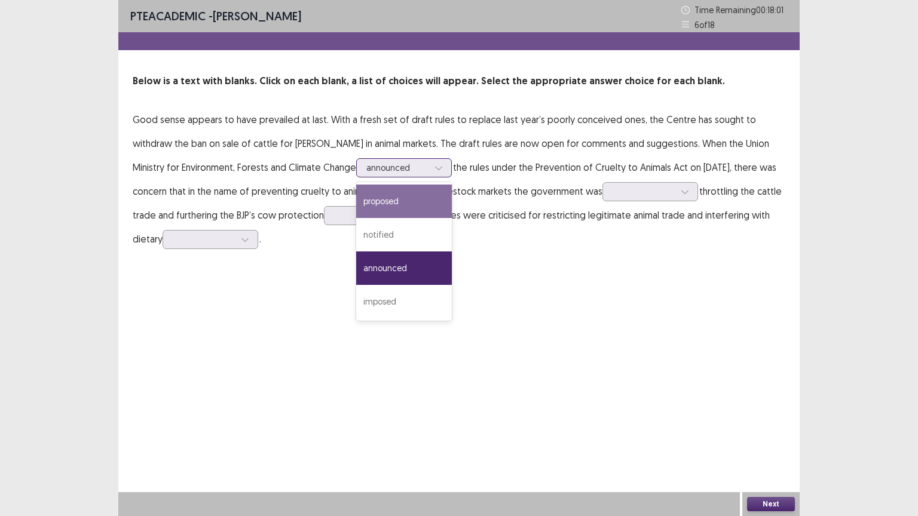
click at [361, 200] on div "proposed" at bounding box center [404, 201] width 96 height 33
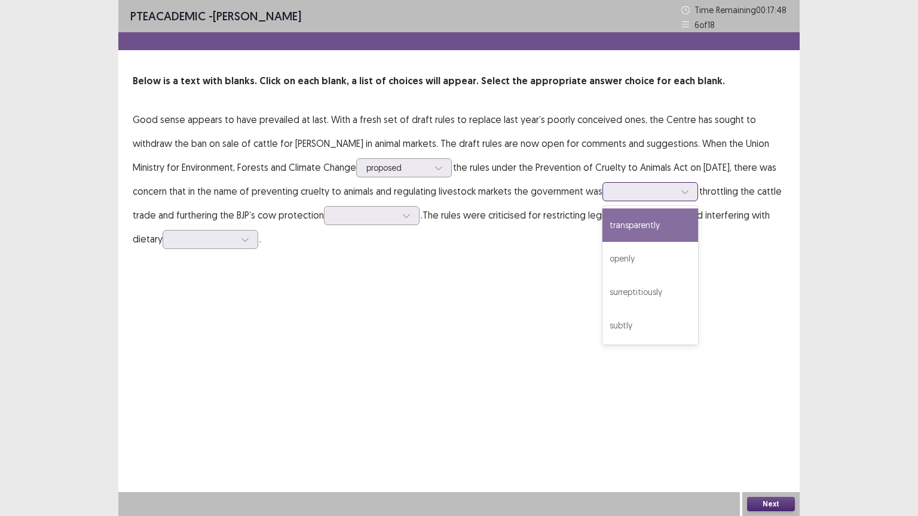
click at [665, 187] on div at bounding box center [643, 191] width 62 height 11
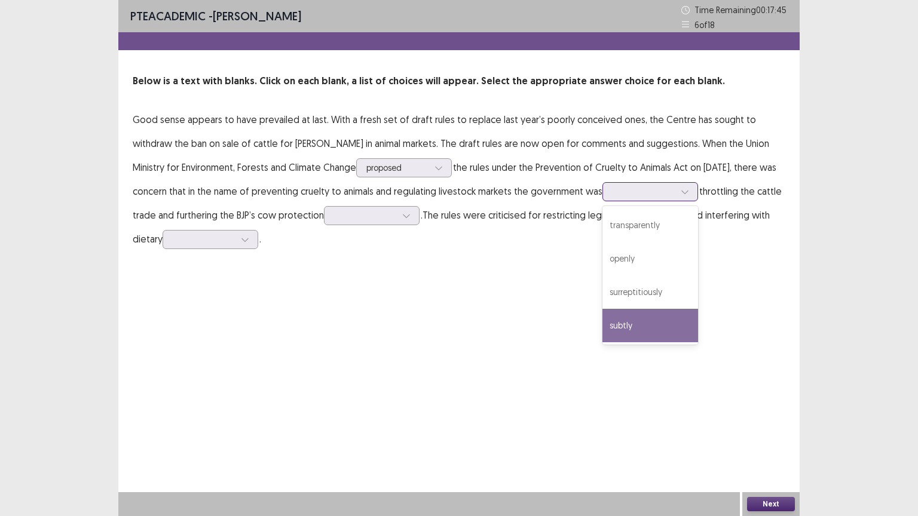
click at [636, 336] on div "subtly" at bounding box center [650, 325] width 96 height 33
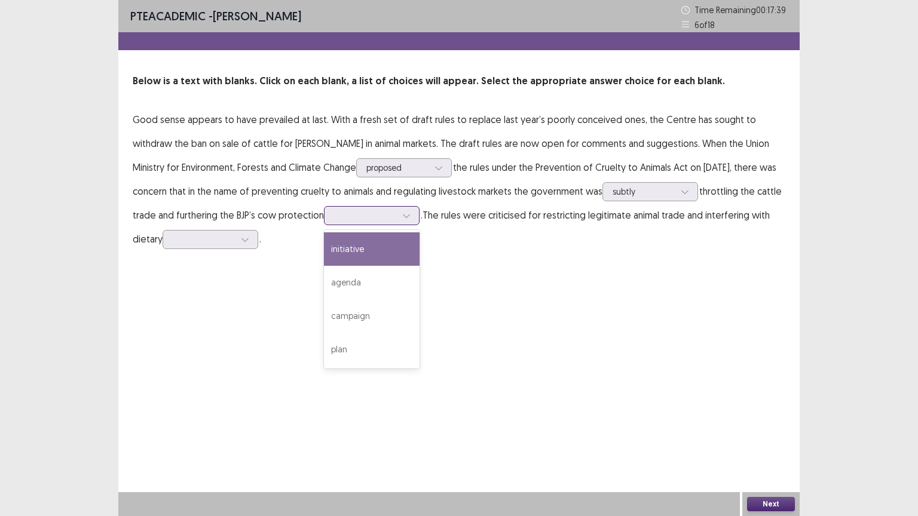
click at [400, 211] on div at bounding box center [406, 216] width 18 height 18
click at [398, 243] on div "initiative" at bounding box center [372, 248] width 96 height 33
click at [386, 222] on div "initiative" at bounding box center [365, 216] width 62 height 18
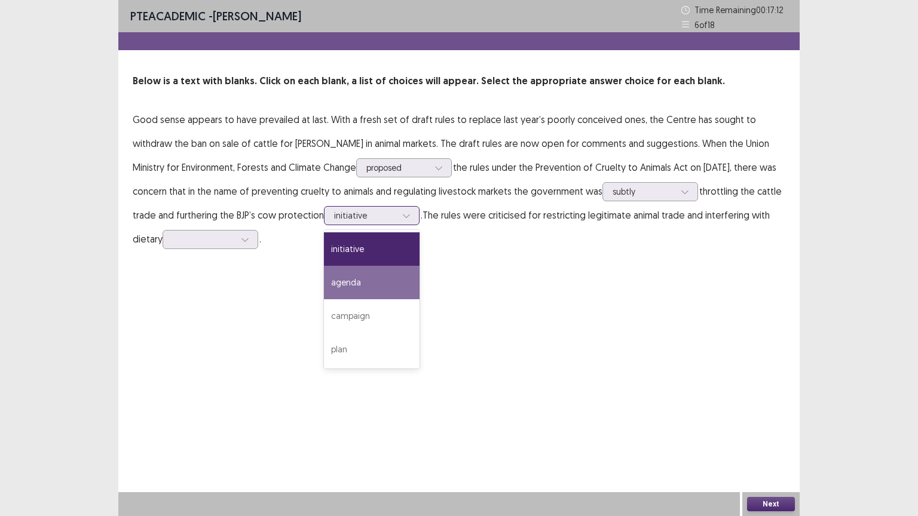
click at [389, 292] on div "agenda" at bounding box center [372, 282] width 96 height 33
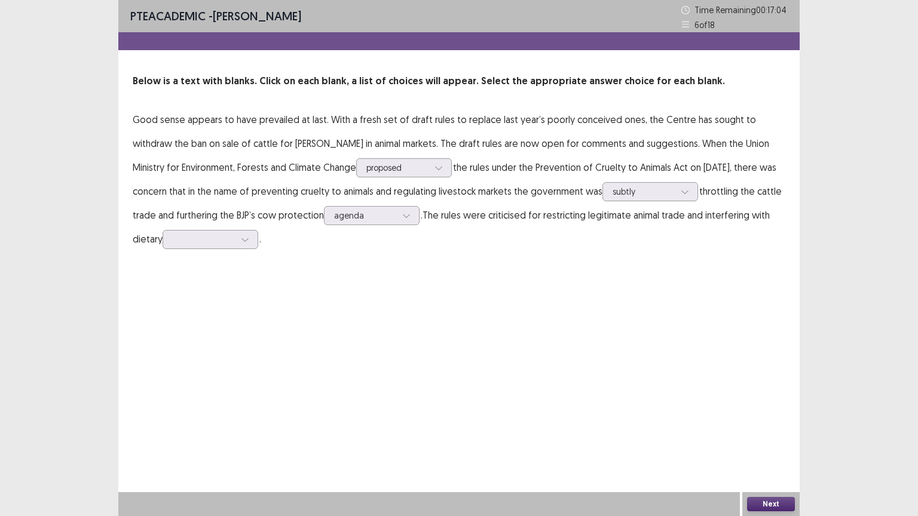
click at [198, 249] on p "Good sense appears to have prevailed at last. With a fresh set of draft rules t…" at bounding box center [459, 179] width 652 height 143
click at [203, 242] on div at bounding box center [204, 239] width 62 height 11
click at [229, 372] on div "preferences" at bounding box center [210, 373] width 96 height 33
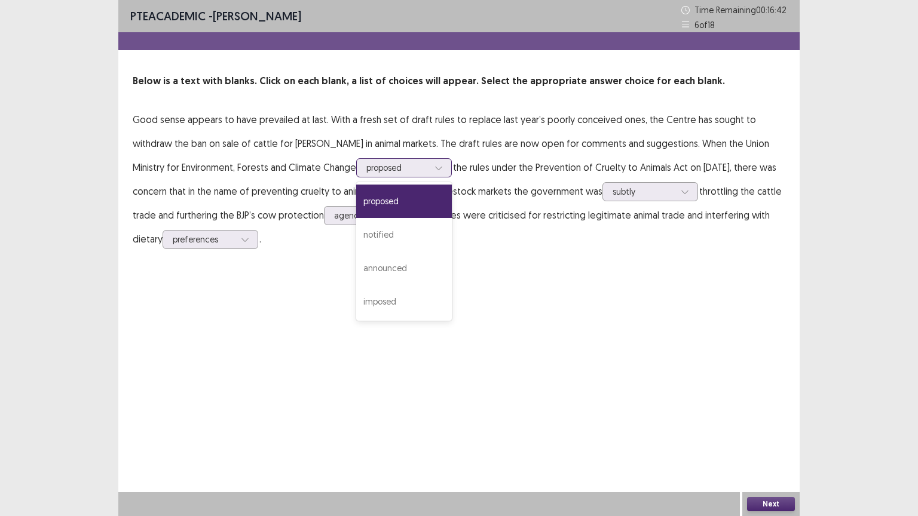
click at [379, 174] on div "proposed" at bounding box center [397, 168] width 62 height 18
click at [431, 207] on p "Good sense appears to have prevailed at last. With a fresh set of draft rules t…" at bounding box center [459, 179] width 652 height 143
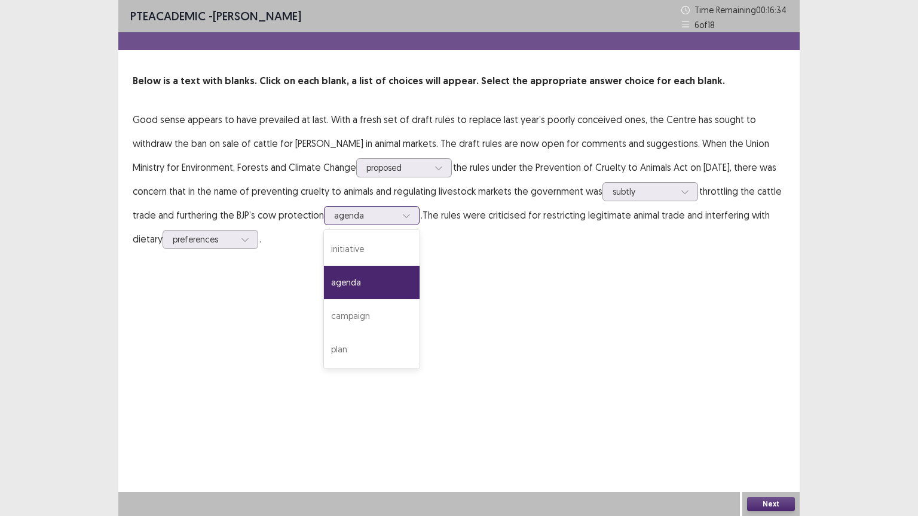
click at [358, 210] on div at bounding box center [365, 215] width 62 height 11
click at [576, 338] on div "PTE academic - [PERSON_NAME] Time Remaining 00 : 16 : 30 6 of 18 Below is a tex…" at bounding box center [458, 258] width 681 height 516
click at [768, 443] on button "Next" at bounding box center [771, 504] width 48 height 14
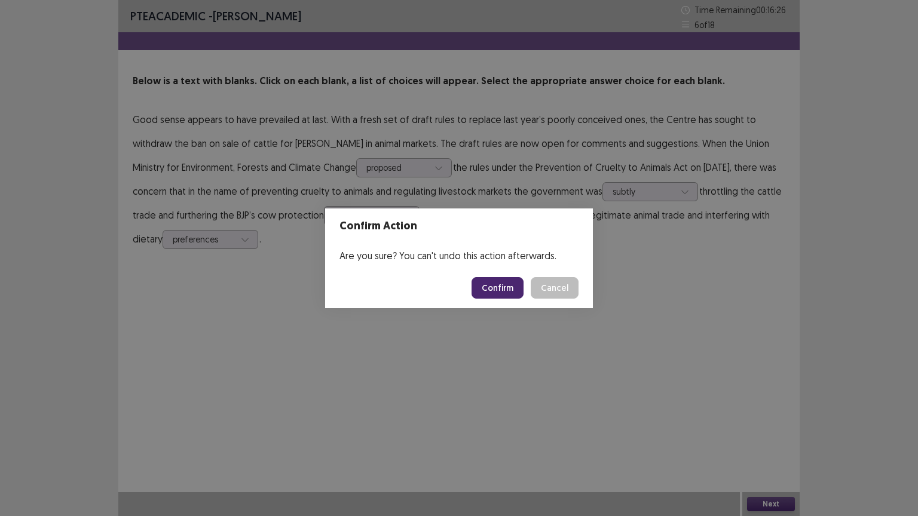
click at [545, 384] on div "Confirm Action Are you sure? You can't undo this action afterwards. Confirm Can…" at bounding box center [459, 258] width 918 height 516
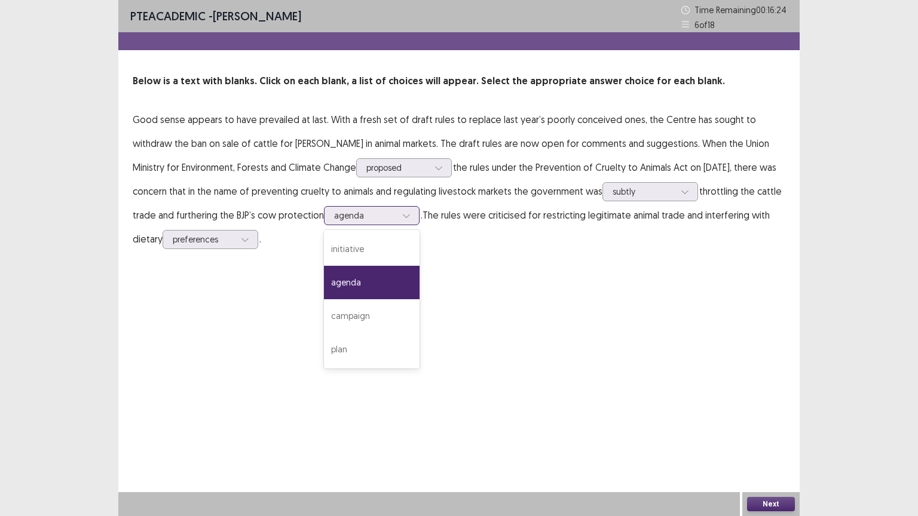
click at [392, 211] on div at bounding box center [365, 215] width 62 height 11
click at [415, 385] on div "PTE academic - [PERSON_NAME] Time Remaining 00 : 16 : 22 6 of 18 Below is a tex…" at bounding box center [458, 258] width 681 height 516
click at [767, 443] on button "Next" at bounding box center [771, 504] width 48 height 14
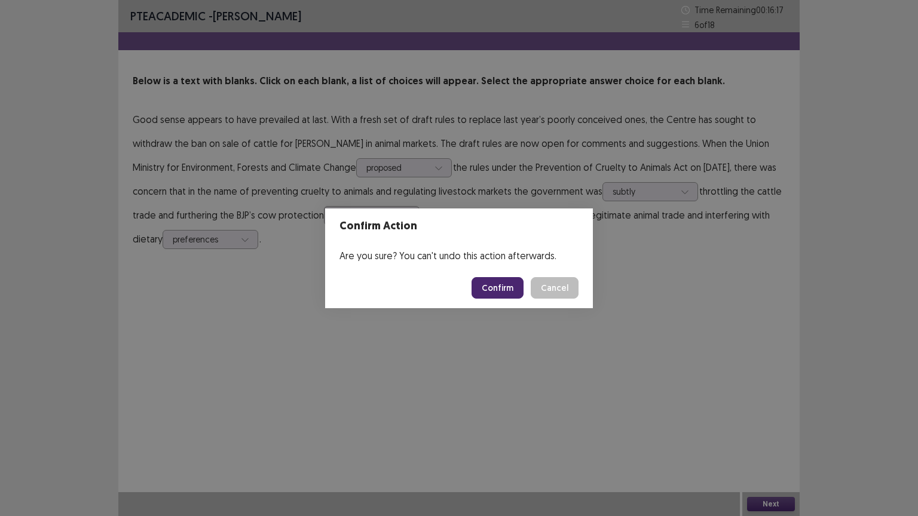
click at [497, 295] on button "Confirm" at bounding box center [497, 288] width 52 height 22
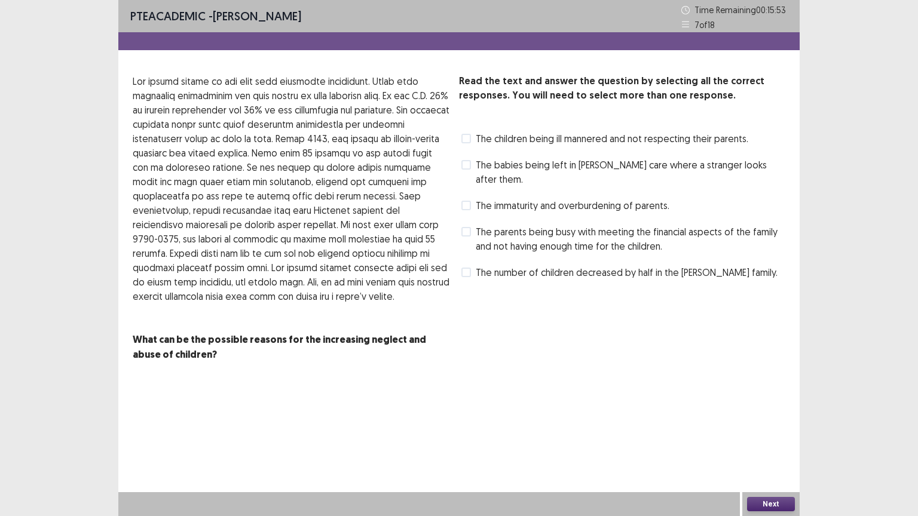
click at [480, 165] on span "The babies being left in [PERSON_NAME] care where a stranger looks after them." at bounding box center [630, 172] width 309 height 29
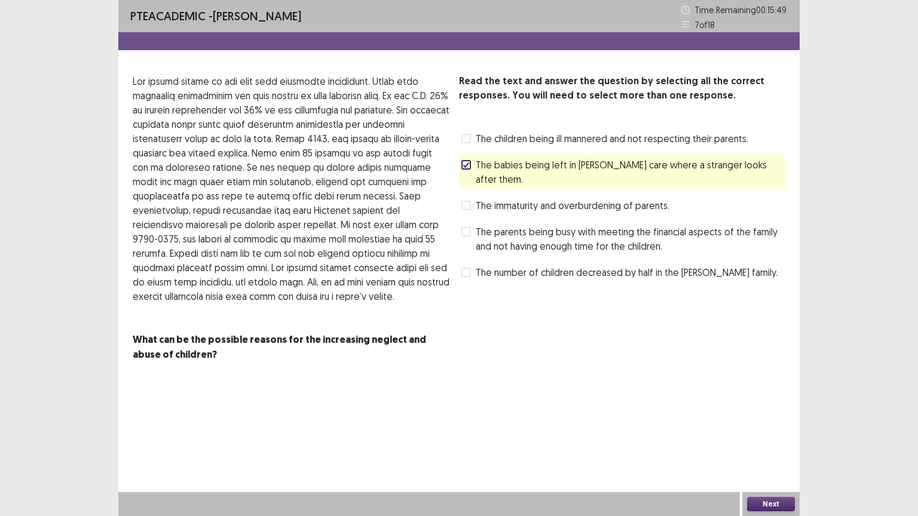
click at [476, 225] on span "The parents being busy with meeting the financial aspects of the family and not…" at bounding box center [630, 239] width 309 height 29
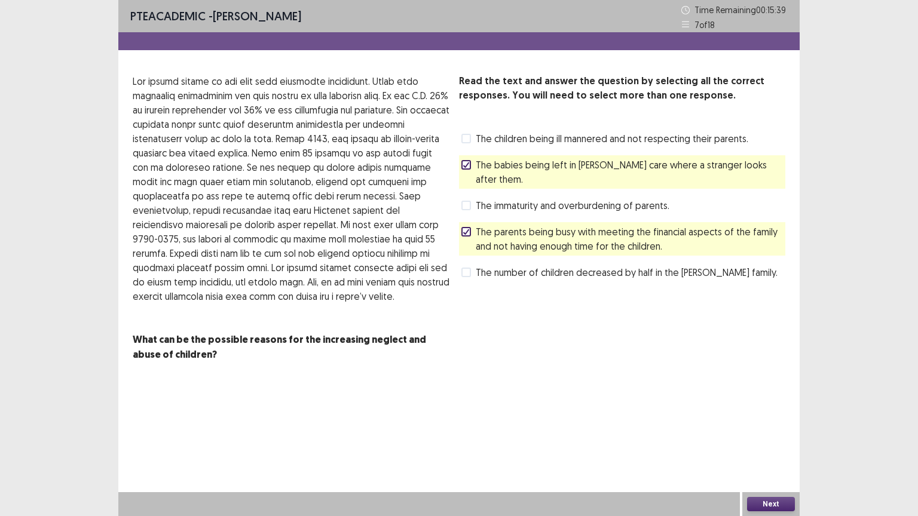
click at [471, 198] on label "The immaturity and overburdening of parents." at bounding box center [565, 205] width 208 height 14
click at [762, 443] on button "Next" at bounding box center [771, 504] width 48 height 14
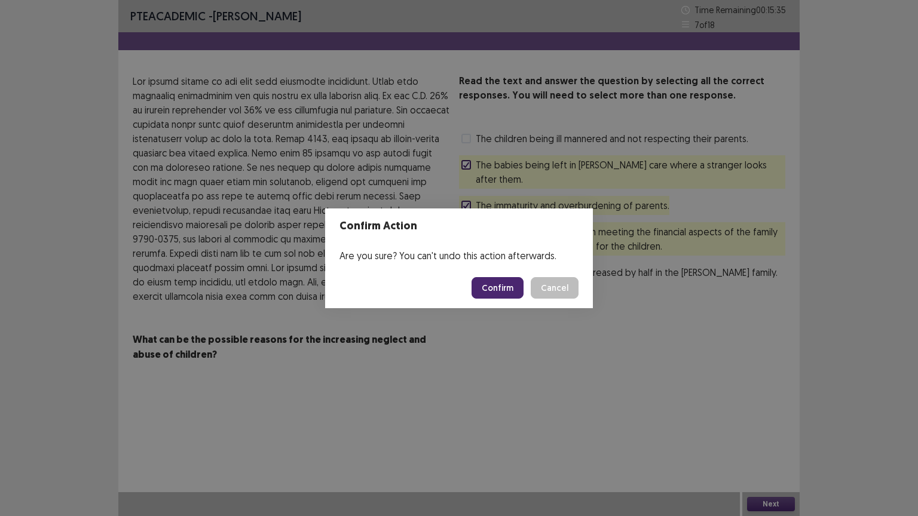
click at [514, 280] on button "Confirm" at bounding box center [497, 288] width 52 height 22
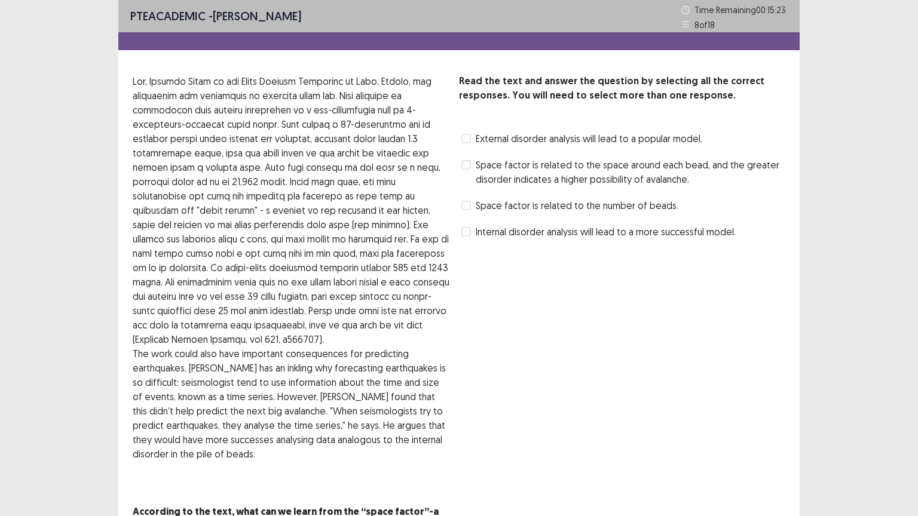
click at [484, 227] on span "Internal disorder analysis will lead to a more successful model." at bounding box center [606, 232] width 260 height 14
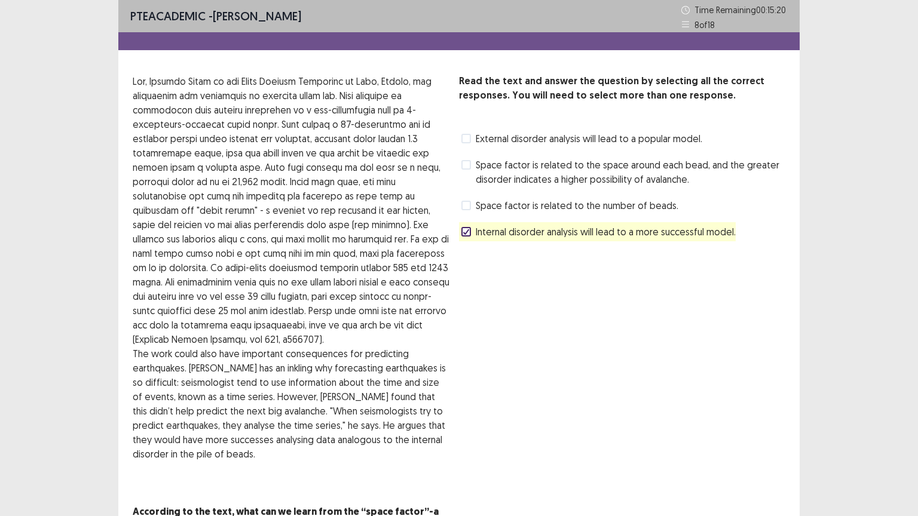
click at [469, 164] on span at bounding box center [466, 165] width 10 height 10
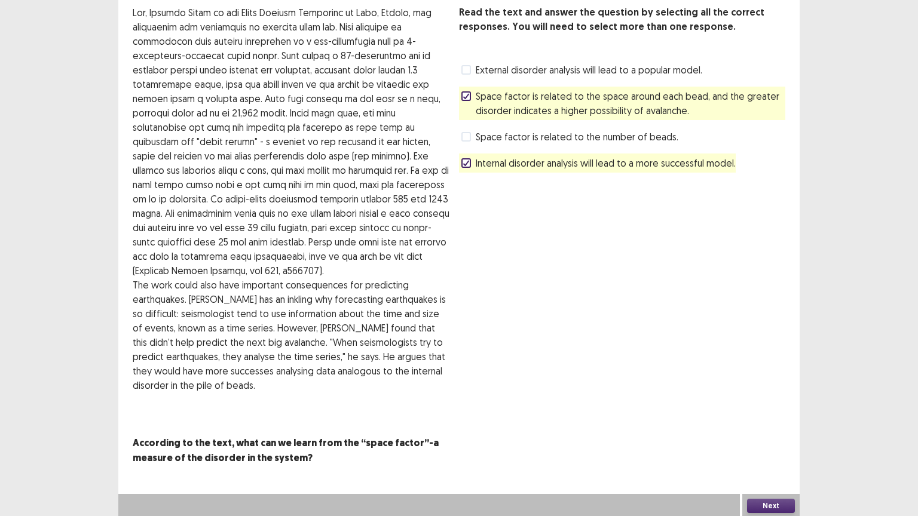
scroll to position [69, 0]
click at [770, 443] on button "Next" at bounding box center [771, 505] width 48 height 14
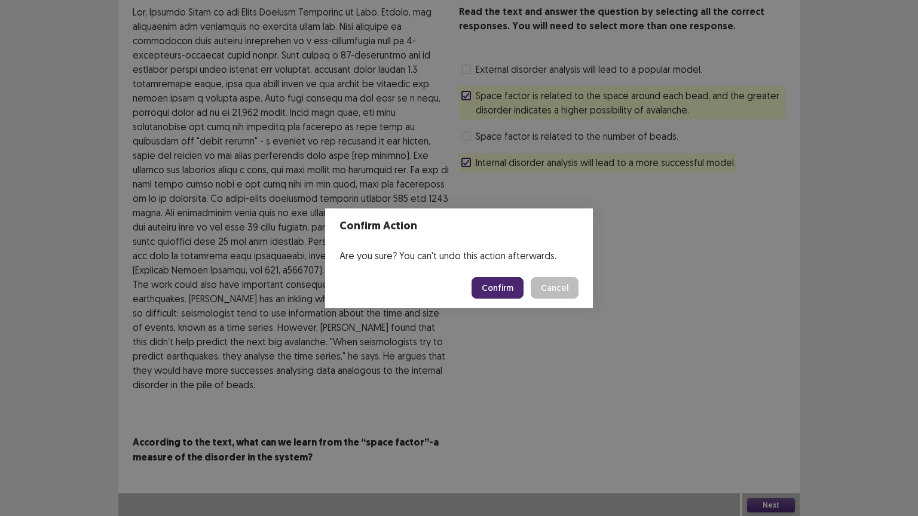
click at [506, 284] on button "Confirm" at bounding box center [497, 288] width 52 height 22
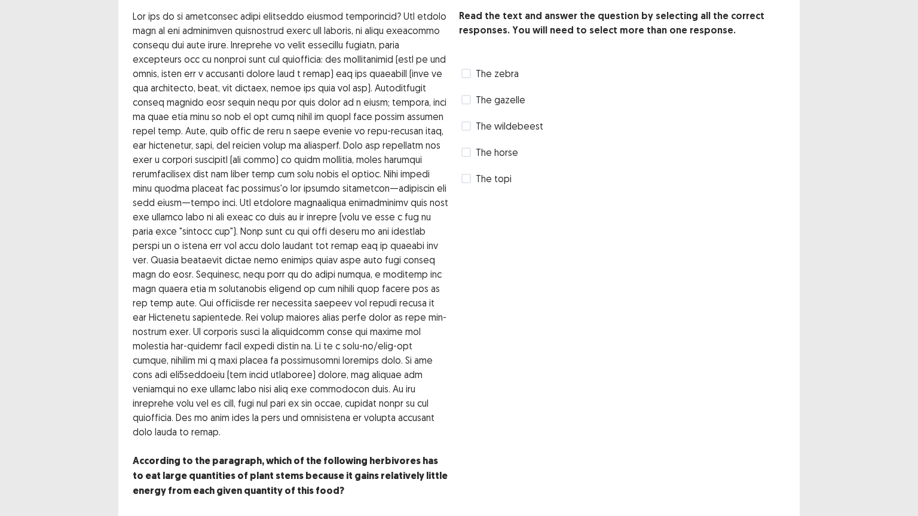
scroll to position [53, 0]
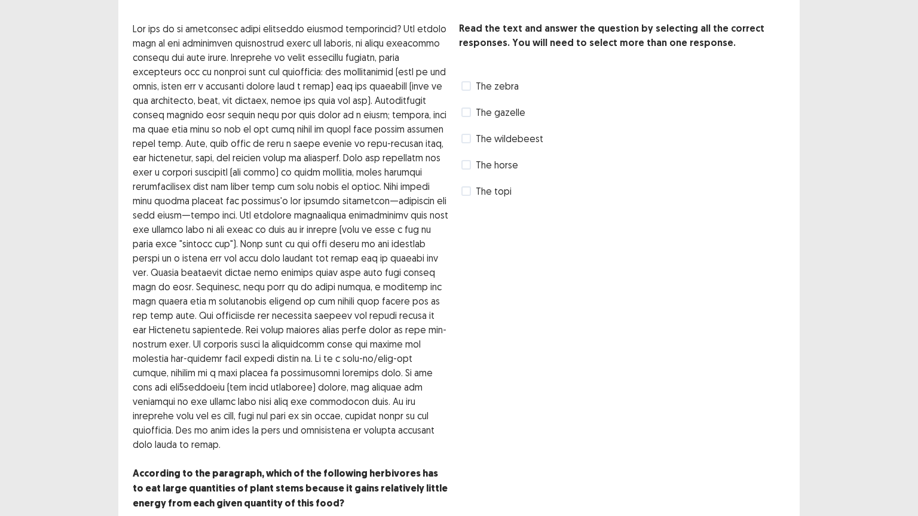
click at [467, 83] on span at bounding box center [466, 86] width 10 height 10
click at [465, 189] on span at bounding box center [466, 191] width 10 height 10
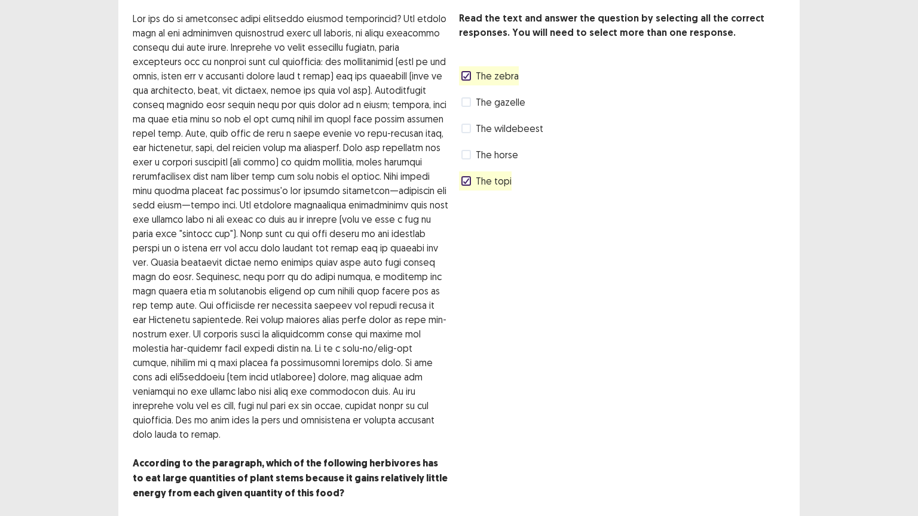
scroll to position [112, 0]
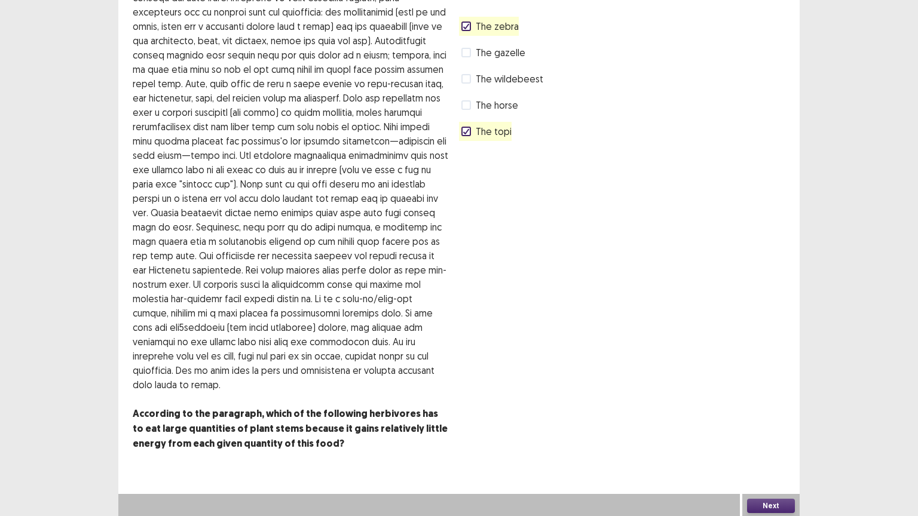
click at [778, 443] on button "Next" at bounding box center [771, 506] width 48 height 14
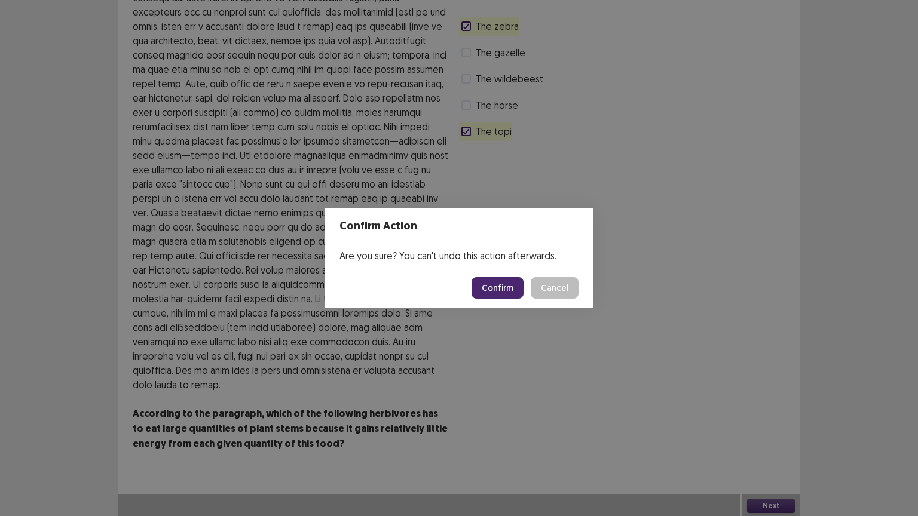
click at [514, 287] on button "Confirm" at bounding box center [497, 288] width 52 height 22
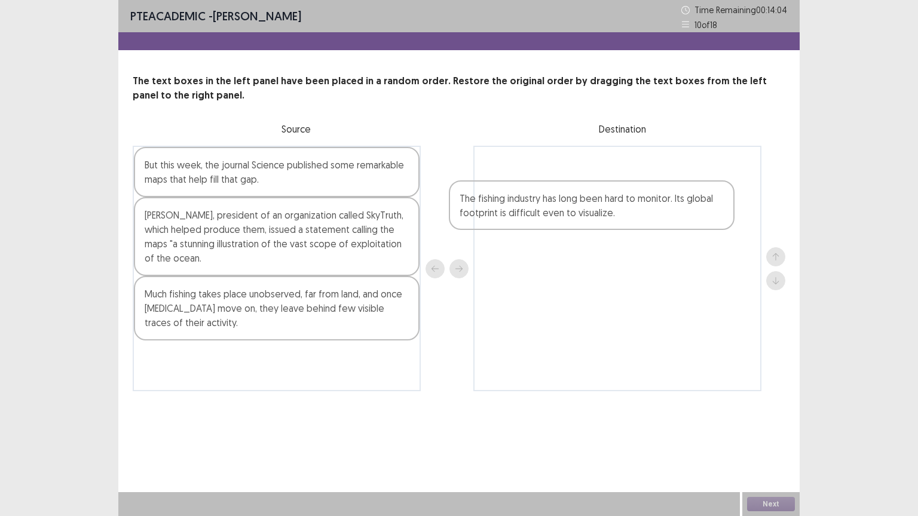
drag, startPoint x: 213, startPoint y: 303, endPoint x: 531, endPoint y: 208, distance: 332.1
click at [531, 208] on div "But this week, the journal Science published some remarkable maps that help fil…" at bounding box center [459, 269] width 652 height 246
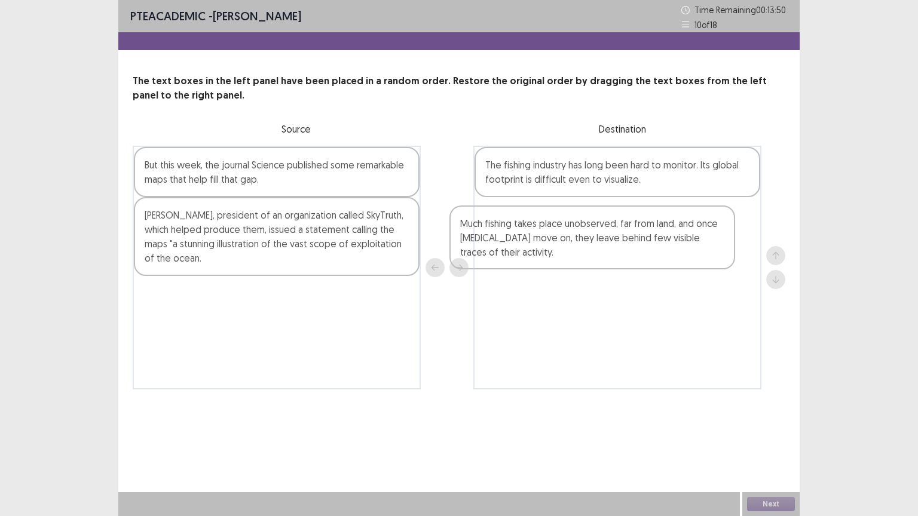
drag, startPoint x: 361, startPoint y: 308, endPoint x: 680, endPoint y: 238, distance: 326.4
click at [680, 238] on div "But this week, the journal Science published some remarkable maps that help fil…" at bounding box center [459, 268] width 652 height 244
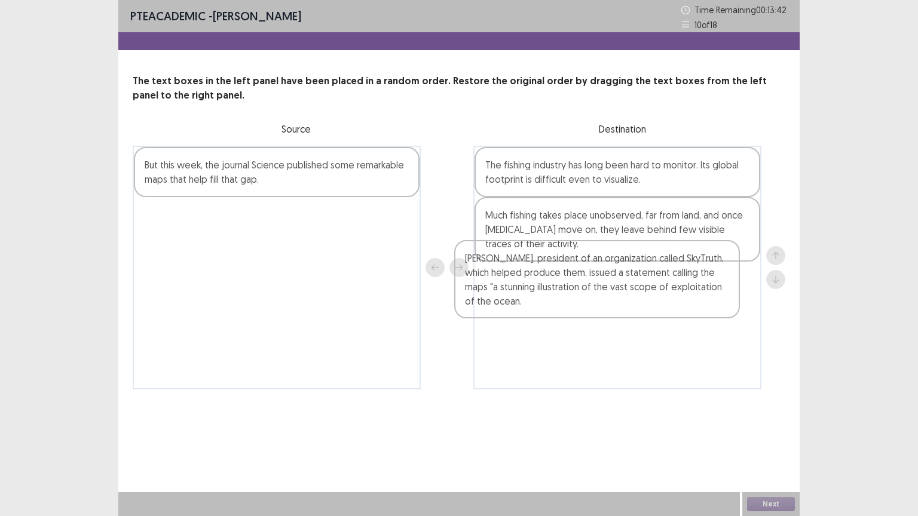
drag, startPoint x: 263, startPoint y: 254, endPoint x: 585, endPoint y: 302, distance: 326.0
click at [585, 302] on div "But this week, the journal Science published some remarkable maps that help fil…" at bounding box center [459, 268] width 652 height 244
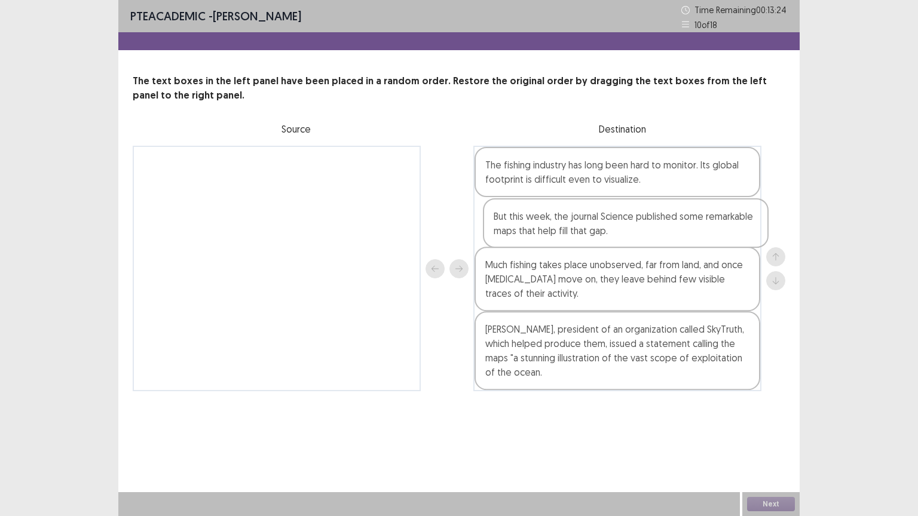
drag, startPoint x: 304, startPoint y: 186, endPoint x: 657, endPoint y: 239, distance: 357.0
click at [657, 239] on div "But this week, the journal Science published some remarkable maps that help fil…" at bounding box center [459, 269] width 652 height 246
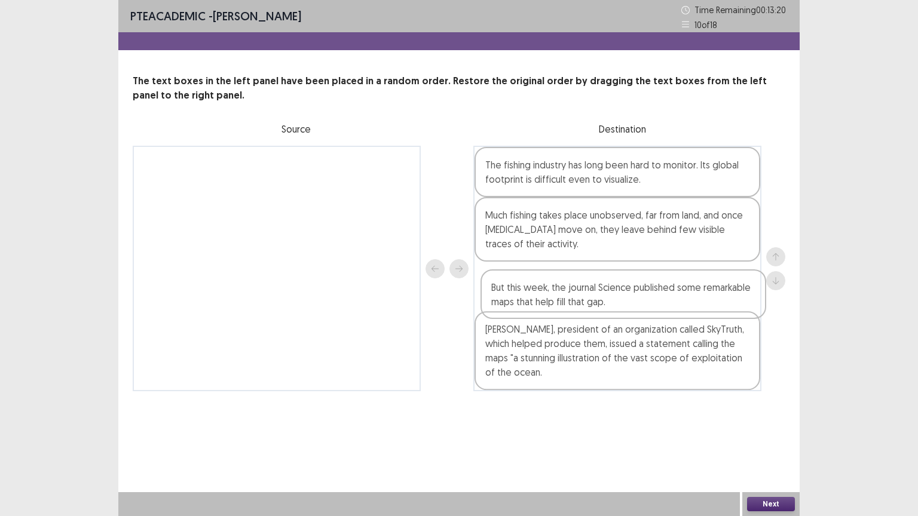
drag, startPoint x: 553, startPoint y: 231, endPoint x: 561, endPoint y: 301, distance: 70.4
click at [561, 301] on div "The fishing industry has long been hard to monitor. Its global footprint is dif…" at bounding box center [617, 269] width 288 height 246
click at [777, 443] on button "Next" at bounding box center [771, 504] width 48 height 14
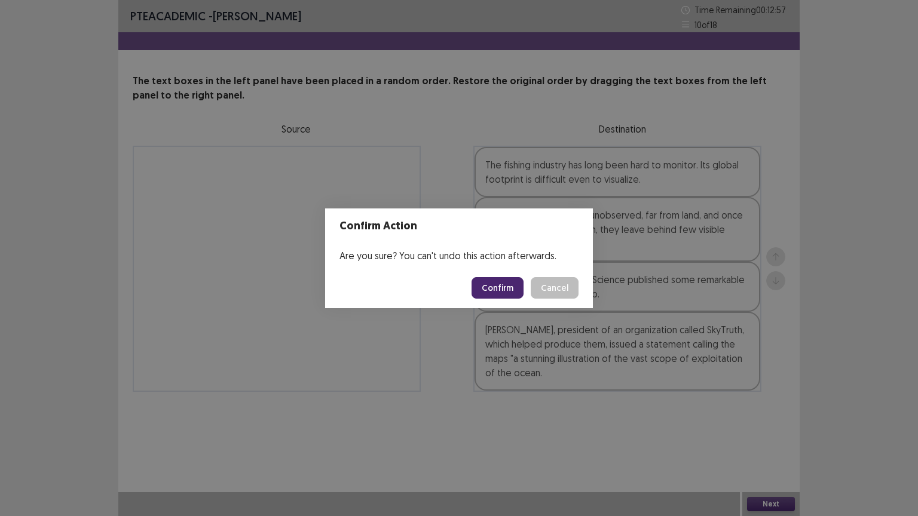
click at [495, 284] on button "Confirm" at bounding box center [497, 288] width 52 height 22
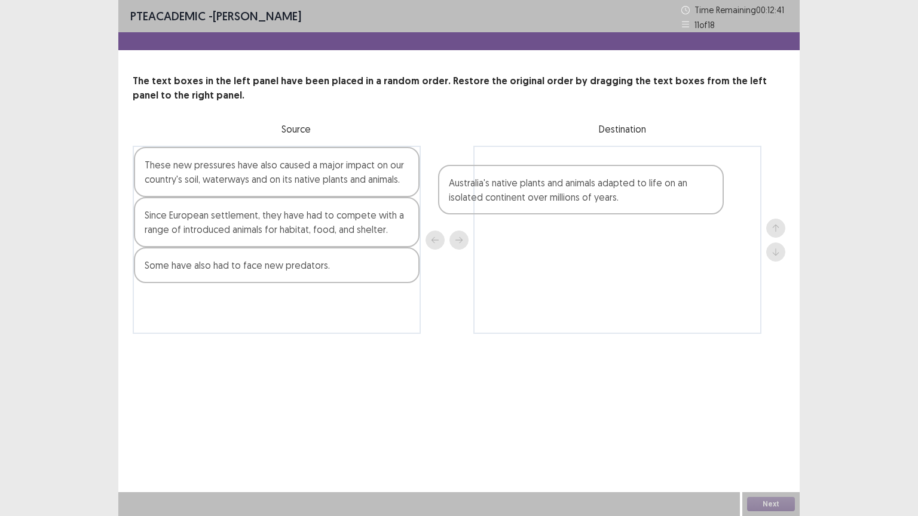
drag, startPoint x: 346, startPoint y: 293, endPoint x: 653, endPoint y: 211, distance: 317.8
click at [653, 211] on div "These new pressures have also caused a major impact on our country's soil, wate…" at bounding box center [459, 240] width 652 height 188
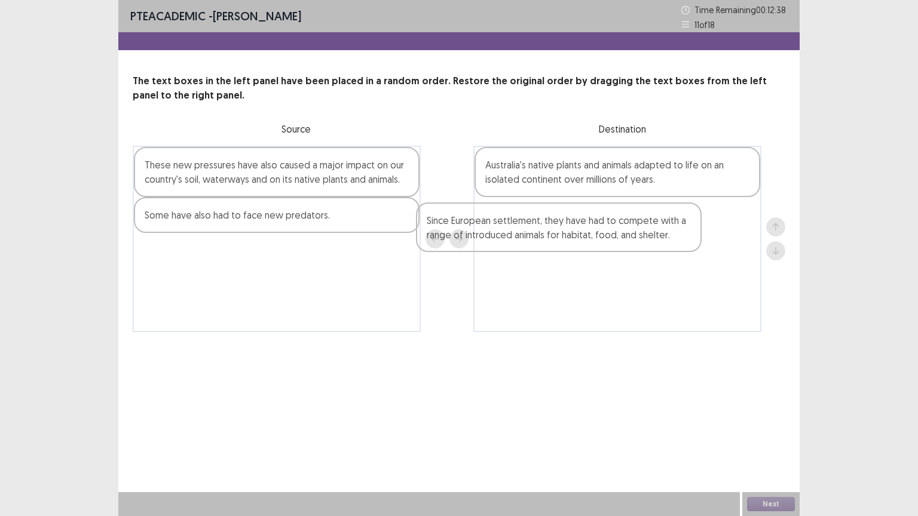
drag, startPoint x: 272, startPoint y: 229, endPoint x: 561, endPoint y: 235, distance: 289.2
click at [561, 235] on div "These new pressures have also caused a major impact on our country's soil, wate…" at bounding box center [459, 239] width 652 height 186
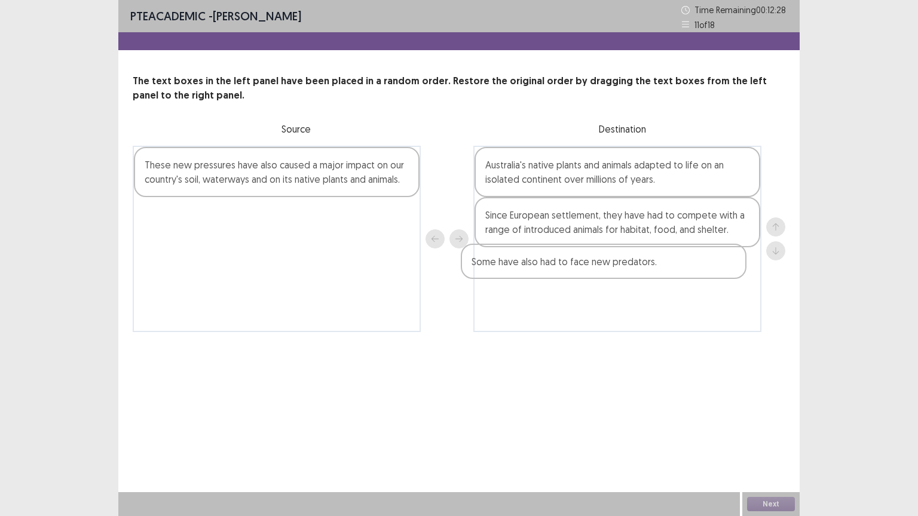
drag, startPoint x: 232, startPoint y: 220, endPoint x: 563, endPoint y: 271, distance: 334.8
click at [563, 271] on div "These new pressures have also caused a major impact on our country's soil, wate…" at bounding box center [459, 239] width 652 height 186
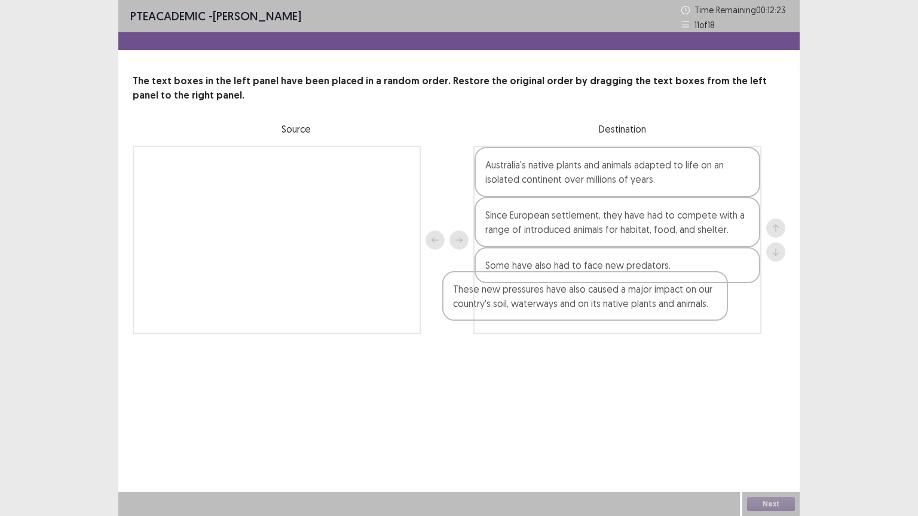
drag, startPoint x: 306, startPoint y: 189, endPoint x: 619, endPoint y: 316, distance: 337.9
click at [619, 316] on div "These new pressures have also caused a major impact on our country's soil, wate…" at bounding box center [459, 240] width 652 height 188
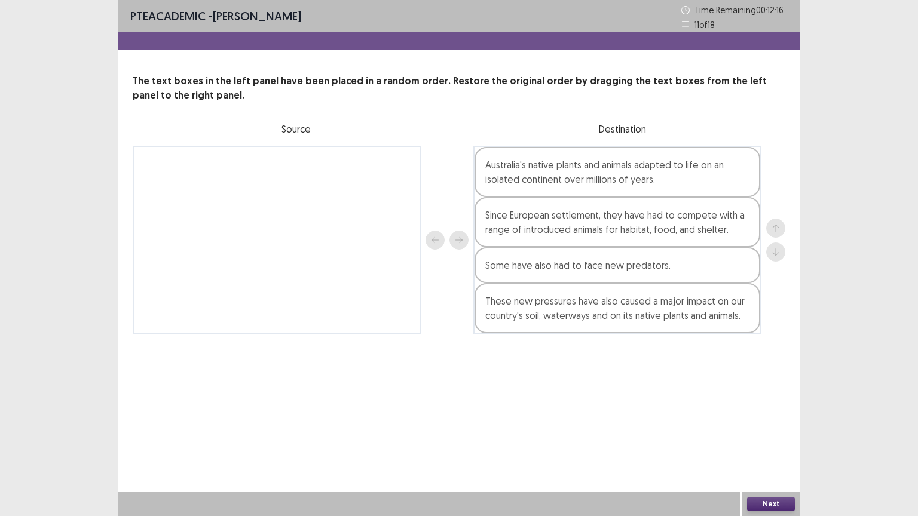
click at [776, 443] on button "Next" at bounding box center [771, 504] width 48 height 14
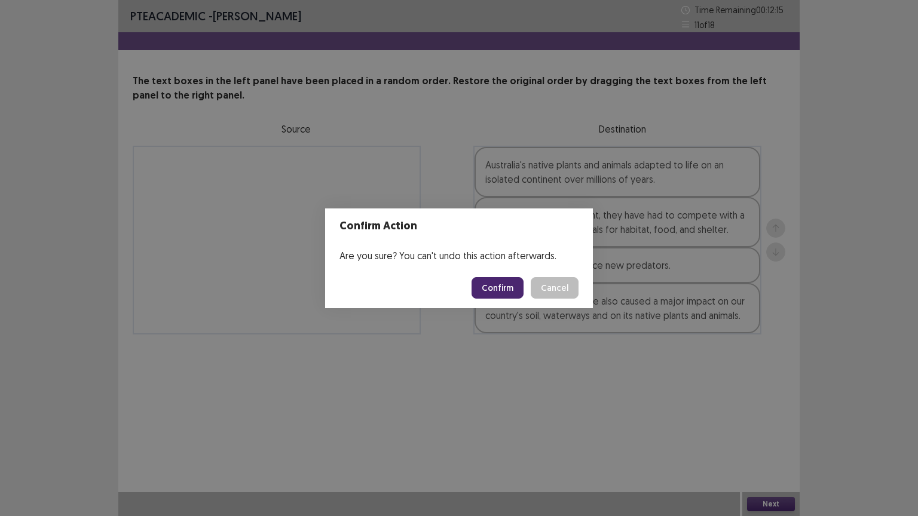
click at [502, 291] on button "Confirm" at bounding box center [497, 288] width 52 height 22
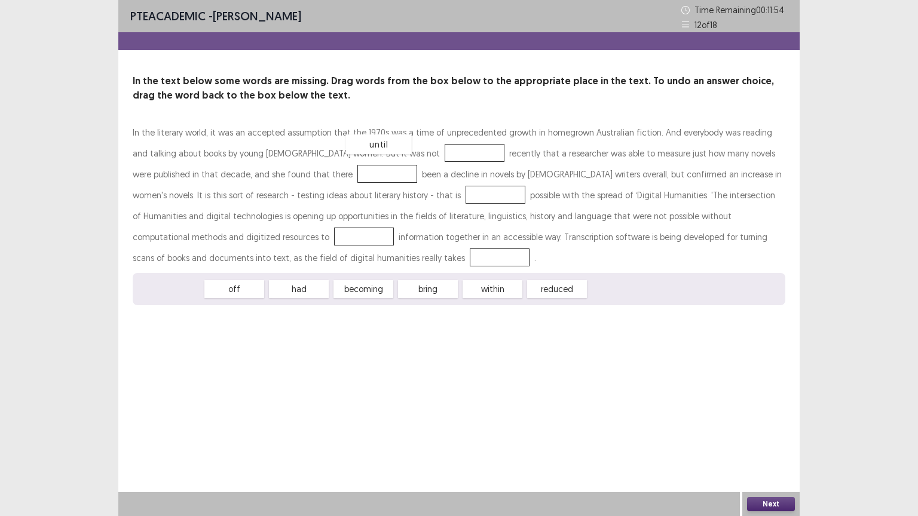
drag, startPoint x: 177, startPoint y: 289, endPoint x: 385, endPoint y: 143, distance: 254.0
drag, startPoint x: 230, startPoint y: 291, endPoint x: 250, endPoint y: 175, distance: 117.7
drag, startPoint x: 228, startPoint y: 295, endPoint x: 290, endPoint y: 207, distance: 107.7
drag, startPoint x: 240, startPoint y: 291, endPoint x: 568, endPoint y: 240, distance: 332.0
click at [575, 240] on div "In the literary world, it was an accepted assumption that the 1970s was a time …" at bounding box center [459, 213] width 652 height 183
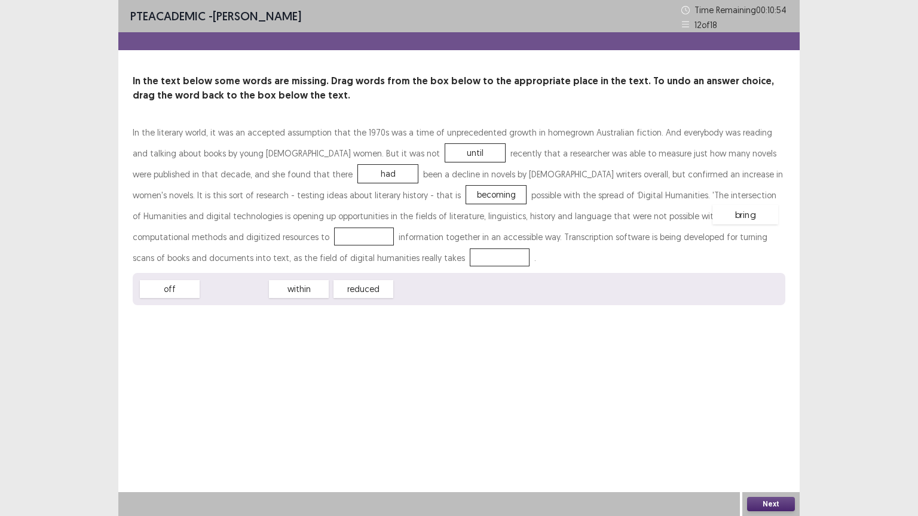
drag, startPoint x: 237, startPoint y: 292, endPoint x: 748, endPoint y: 217, distance: 516.2
drag, startPoint x: 177, startPoint y: 292, endPoint x: 201, endPoint y: 253, distance: 45.4
click at [772, 443] on button "Next" at bounding box center [771, 504] width 48 height 14
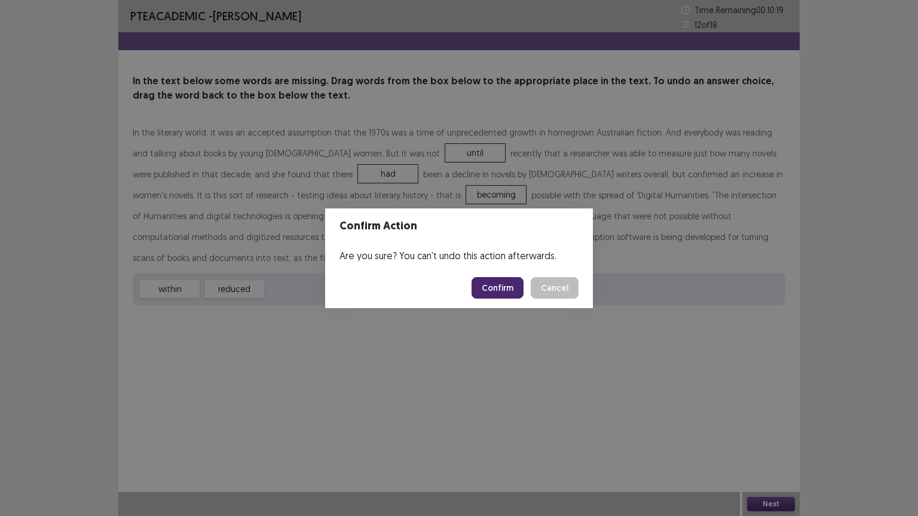
click at [500, 289] on button "Confirm" at bounding box center [497, 288] width 52 height 22
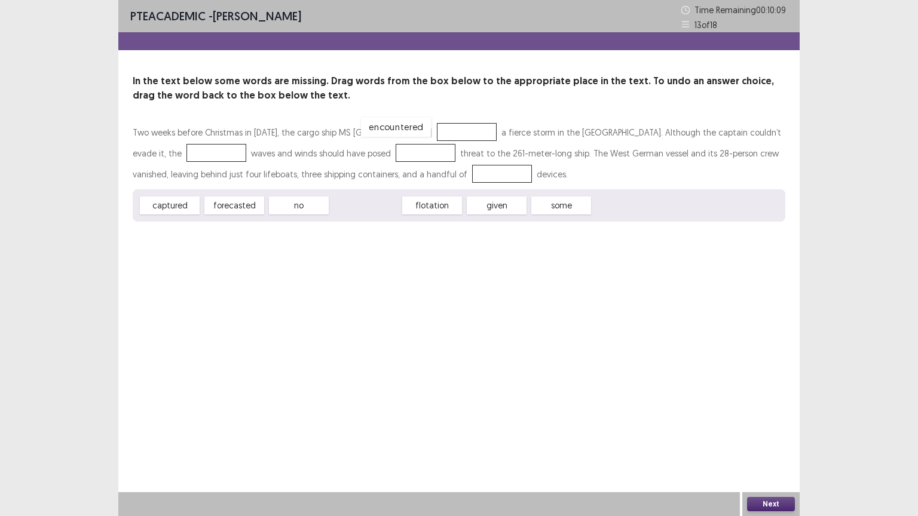
drag, startPoint x: 350, startPoint y: 212, endPoint x: 381, endPoint y: 134, distance: 84.0
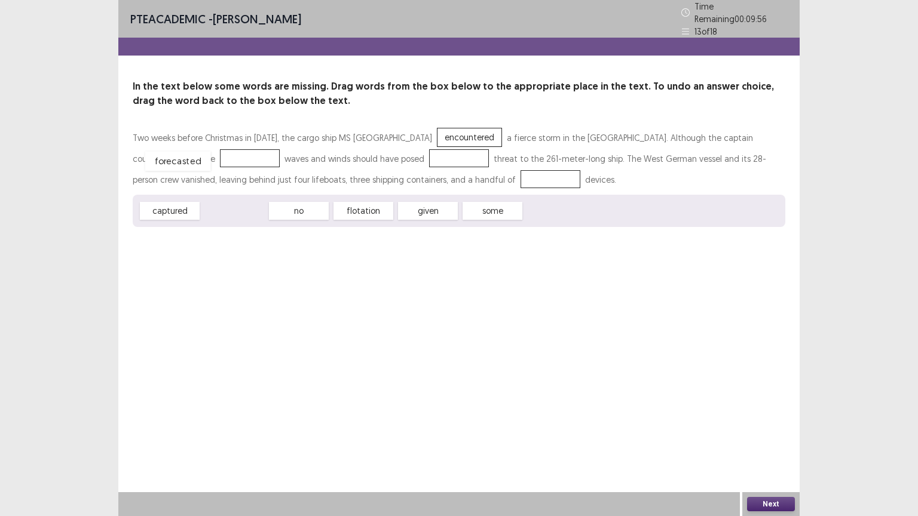
drag, startPoint x: 244, startPoint y: 210, endPoint x: 188, endPoint y: 161, distance: 74.9
drag, startPoint x: 430, startPoint y: 211, endPoint x: 378, endPoint y: 159, distance: 73.5
drag, startPoint x: 296, startPoint y: 209, endPoint x: 416, endPoint y: 177, distance: 123.6
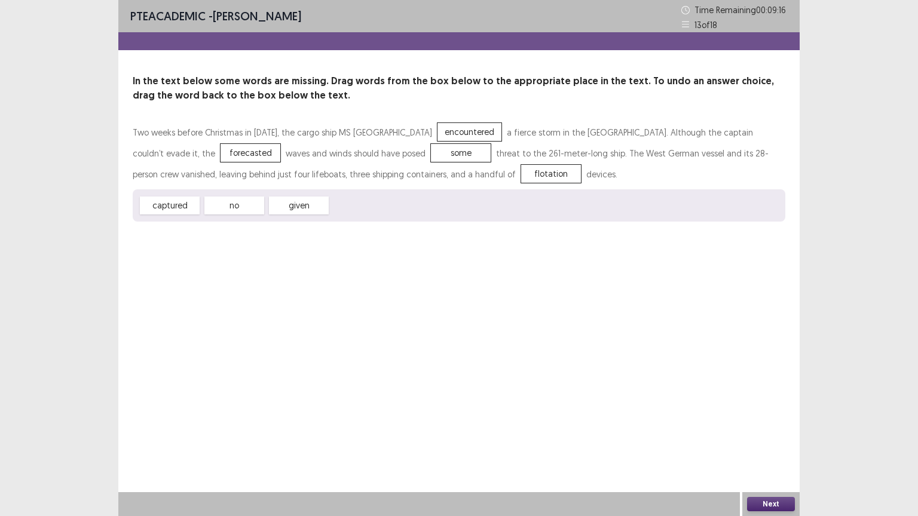
click at [777, 443] on button "Next" at bounding box center [771, 504] width 48 height 14
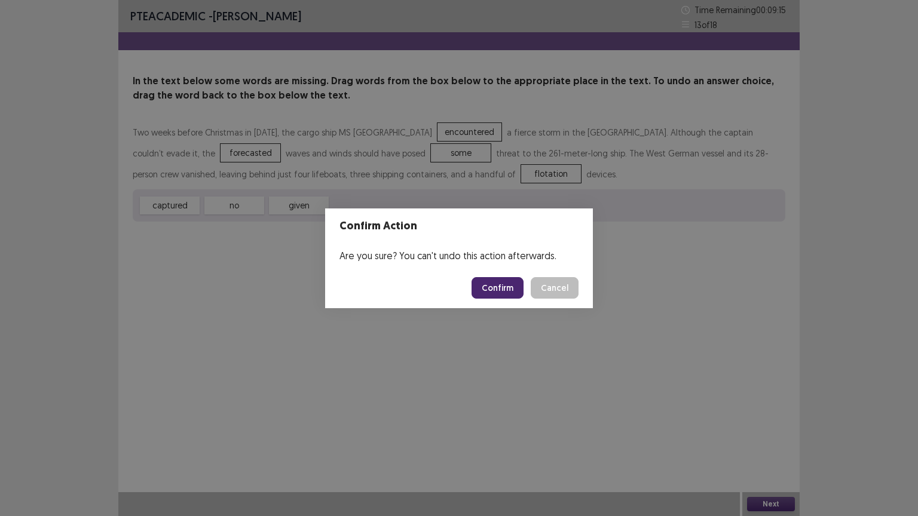
click at [498, 295] on button "Confirm" at bounding box center [497, 288] width 52 height 22
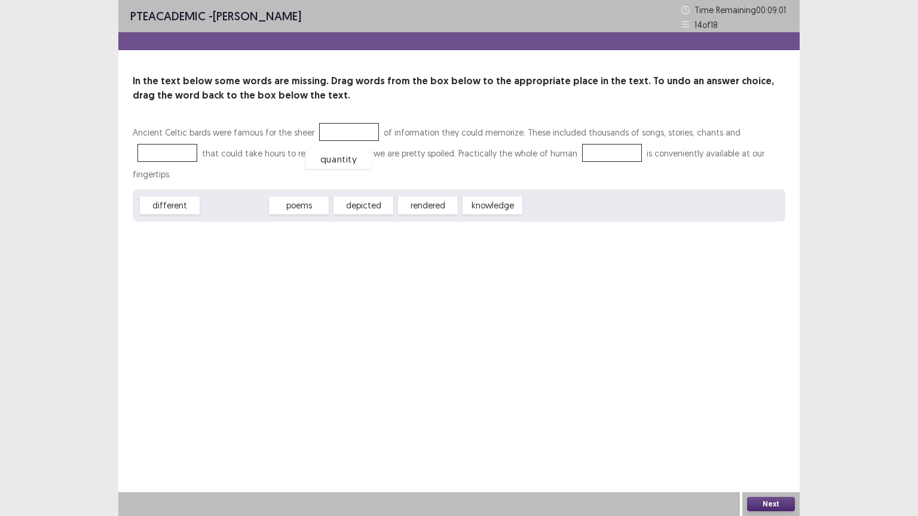
drag, startPoint x: 243, startPoint y: 185, endPoint x: 347, endPoint y: 139, distance: 113.9
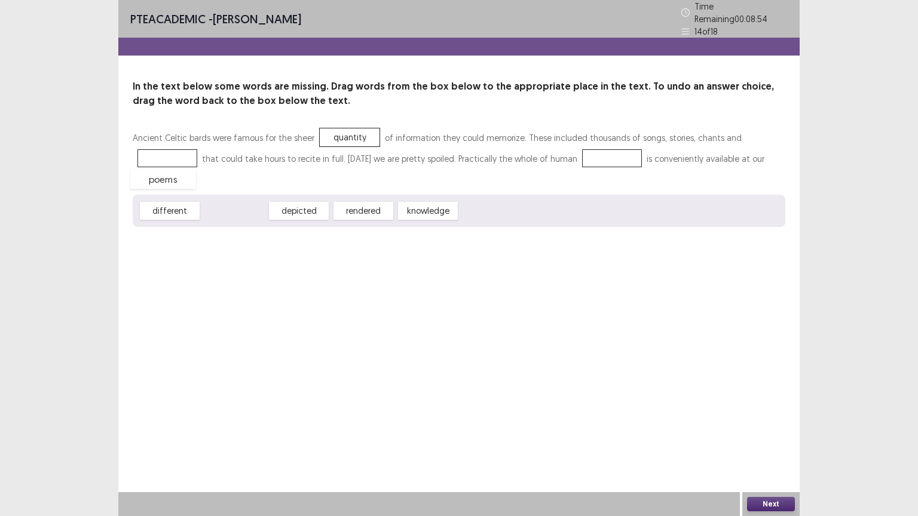
drag, startPoint x: 232, startPoint y: 186, endPoint x: 160, endPoint y: 154, distance: 78.4
drag, startPoint x: 345, startPoint y: 192, endPoint x: 563, endPoint y: 165, distance: 220.3
click at [784, 443] on button "Next" at bounding box center [771, 504] width 48 height 14
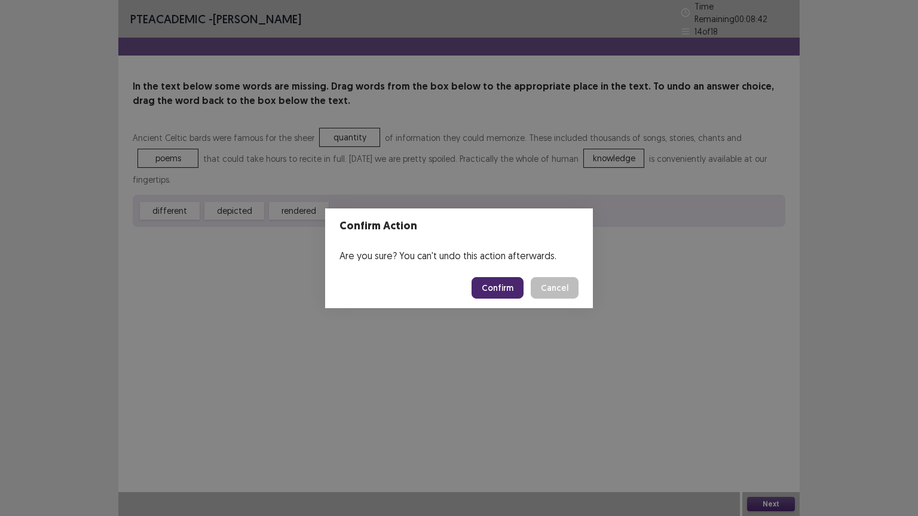
click at [504, 282] on button "Confirm" at bounding box center [497, 288] width 52 height 22
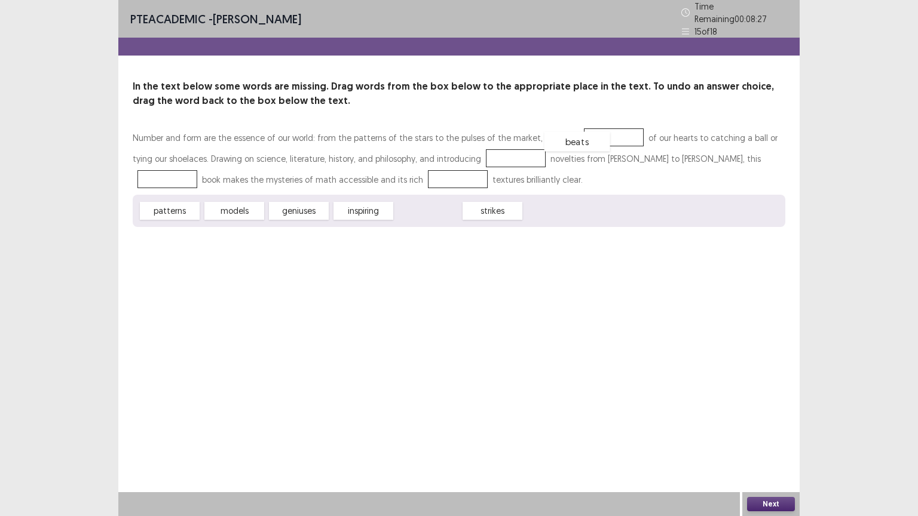
drag, startPoint x: 434, startPoint y: 211, endPoint x: 583, endPoint y: 142, distance: 164.1
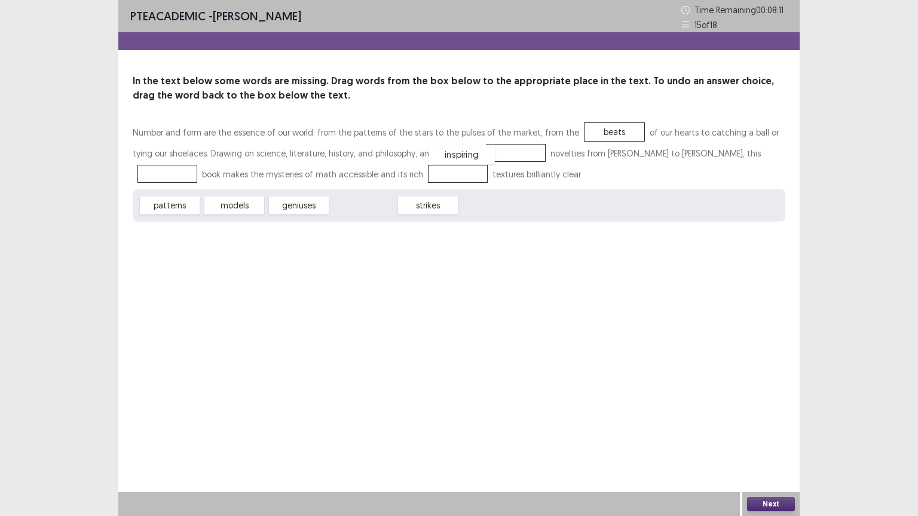
drag, startPoint x: 355, startPoint y: 210, endPoint x: 454, endPoint y: 159, distance: 110.9
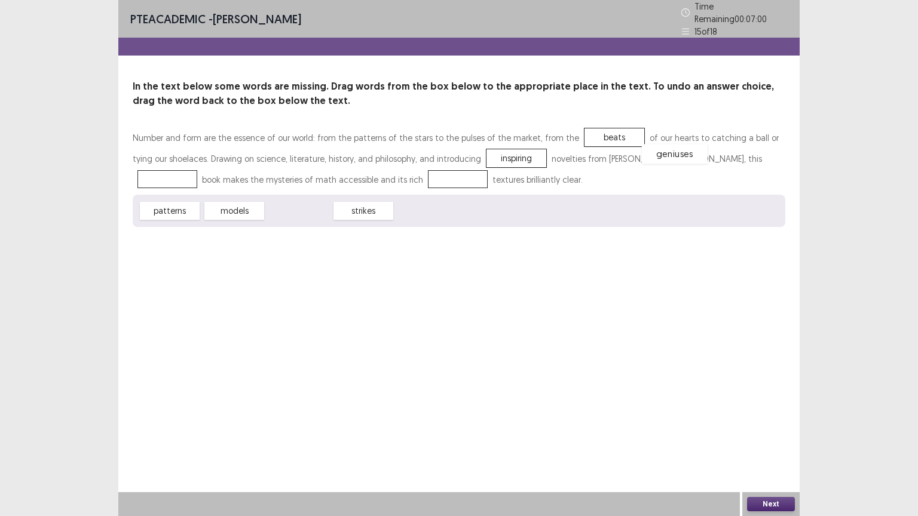
drag, startPoint x: 306, startPoint y: 210, endPoint x: 682, endPoint y: 154, distance: 380.0
drag, startPoint x: 174, startPoint y: 210, endPoint x: 321, endPoint y: 183, distance: 149.3
drag, startPoint x: 468, startPoint y: 216, endPoint x: 482, endPoint y: 217, distance: 13.8
click at [468, 217] on div "models strikes" at bounding box center [459, 211] width 652 height 32
drag, startPoint x: 176, startPoint y: 210, endPoint x: 682, endPoint y: 162, distance: 508.2
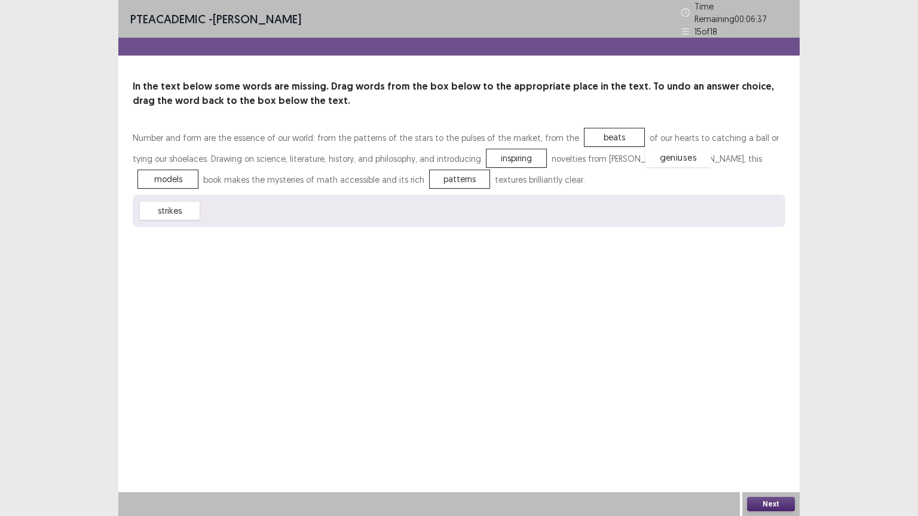
drag, startPoint x: 240, startPoint y: 207, endPoint x: 691, endPoint y: 162, distance: 452.6
click at [779, 443] on button "Next" at bounding box center [771, 504] width 48 height 14
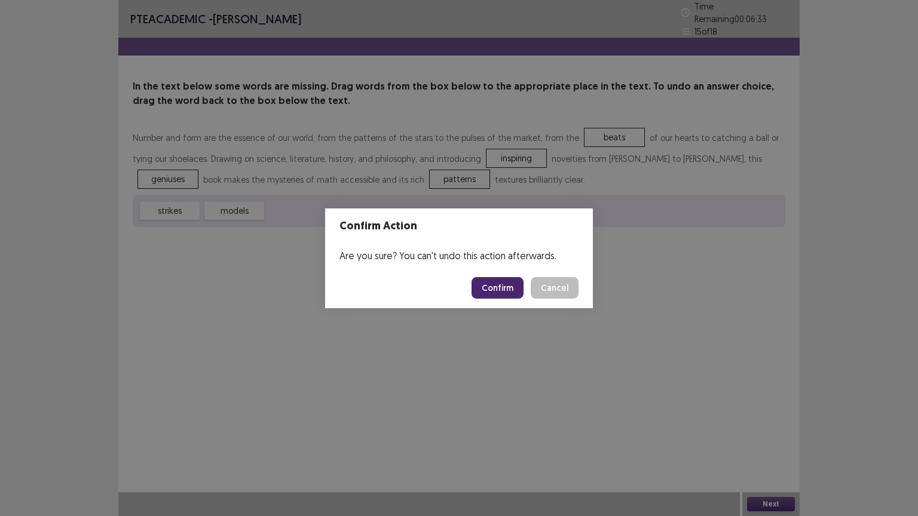
click at [510, 287] on button "Confirm" at bounding box center [497, 288] width 52 height 22
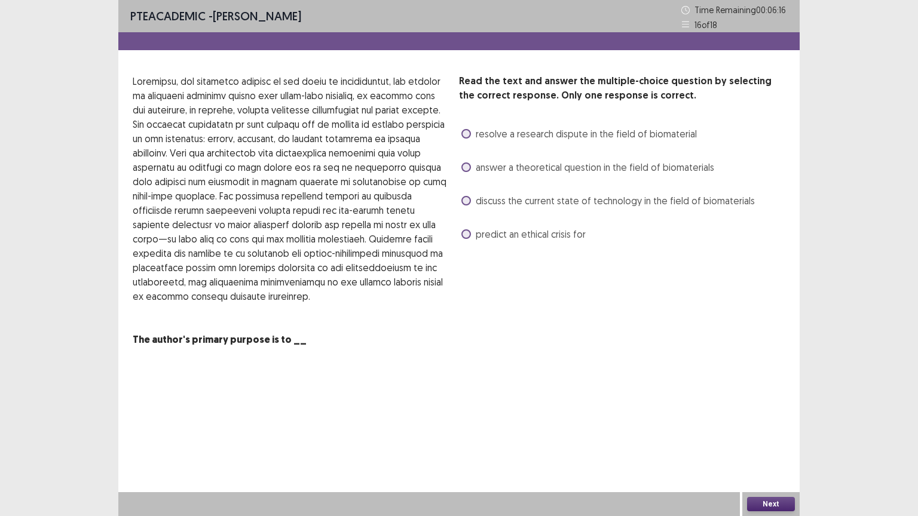
click at [469, 202] on span at bounding box center [466, 201] width 10 height 10
click at [780, 443] on button "Next" at bounding box center [771, 504] width 48 height 14
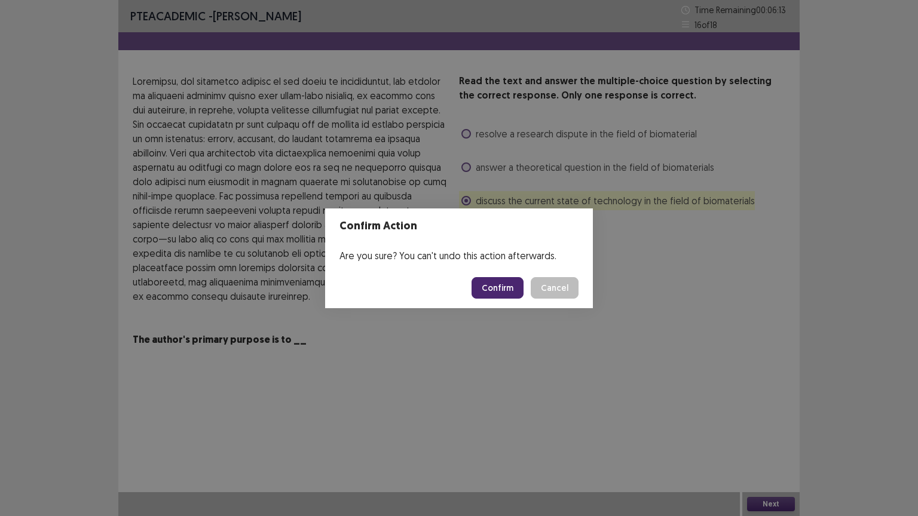
click at [504, 291] on button "Confirm" at bounding box center [497, 288] width 52 height 22
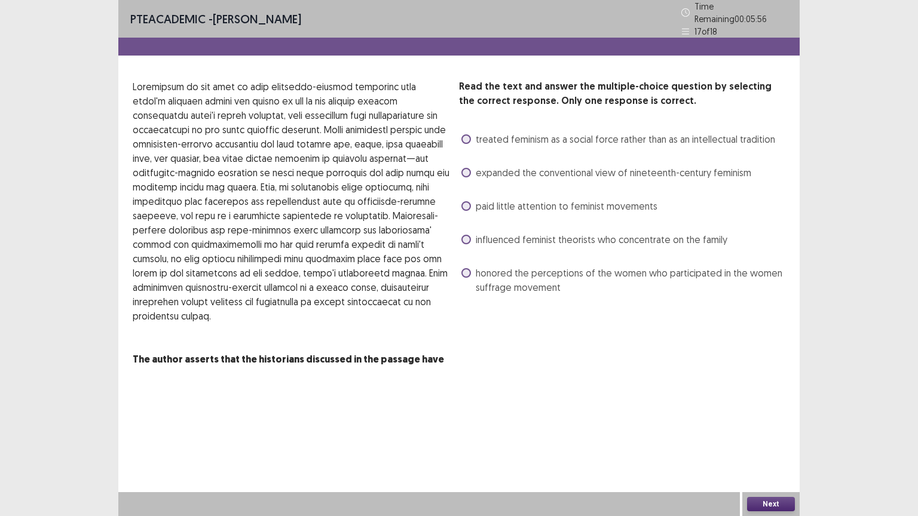
click at [494, 237] on span "influenced feminist theorists who concentrate on the family" at bounding box center [601, 239] width 251 height 14
click at [541, 270] on span "honored the perceptions of the women who participated in the women suffrage mov…" at bounding box center [630, 280] width 309 height 29
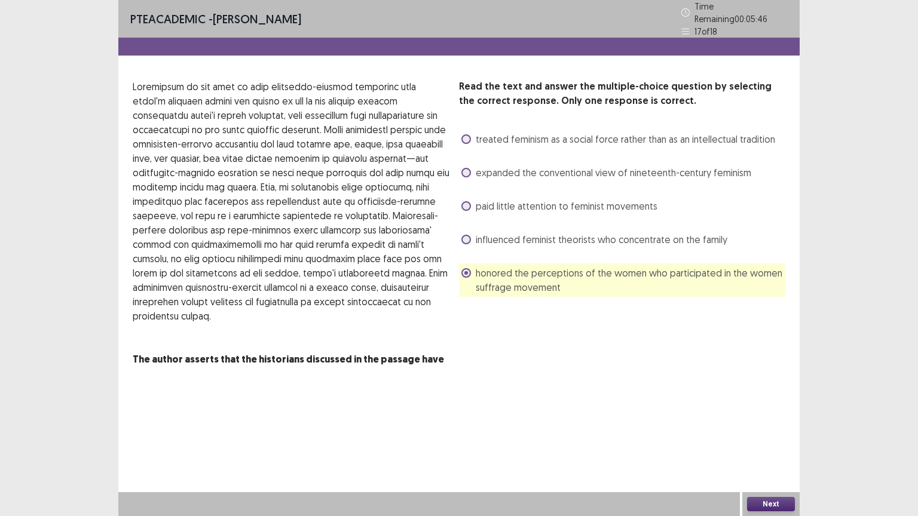
click at [772, 443] on button "Next" at bounding box center [771, 504] width 48 height 14
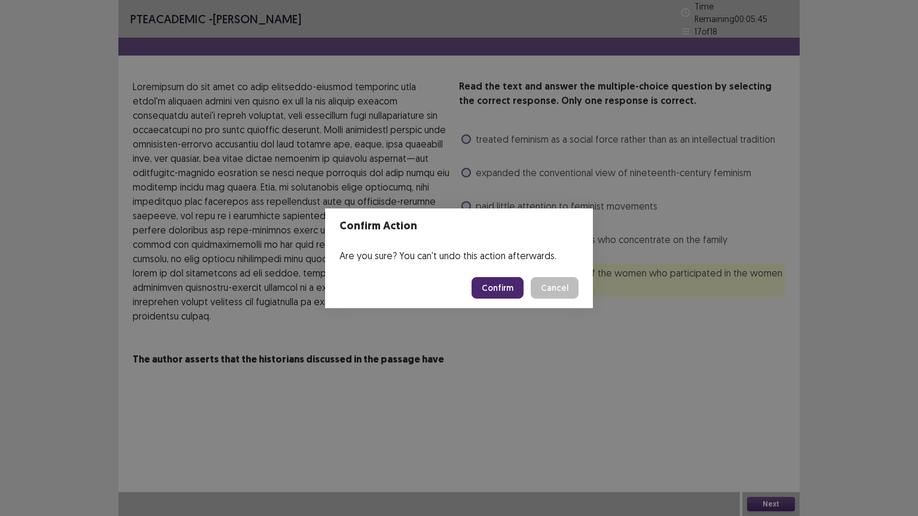
click at [499, 291] on button "Confirm" at bounding box center [497, 288] width 52 height 22
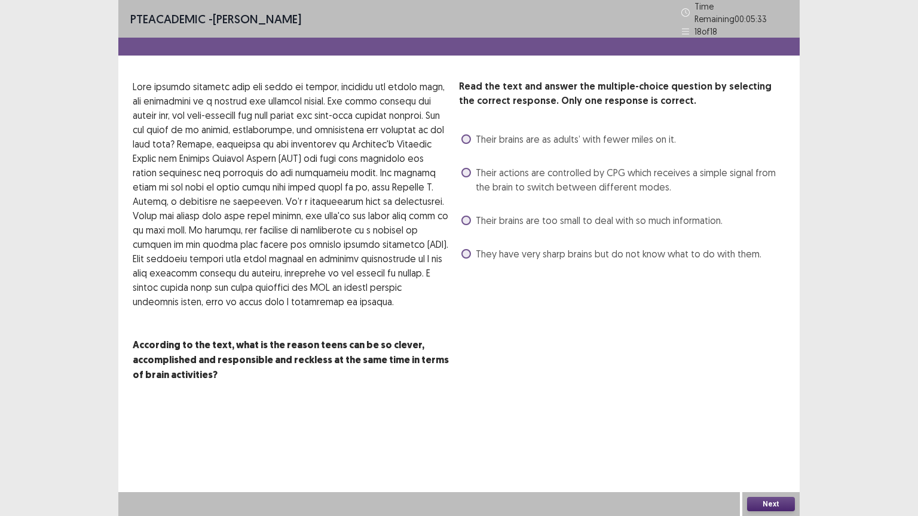
click at [479, 170] on span "Their actions are controlled by CPG which receives a simple signal from the bra…" at bounding box center [630, 179] width 309 height 29
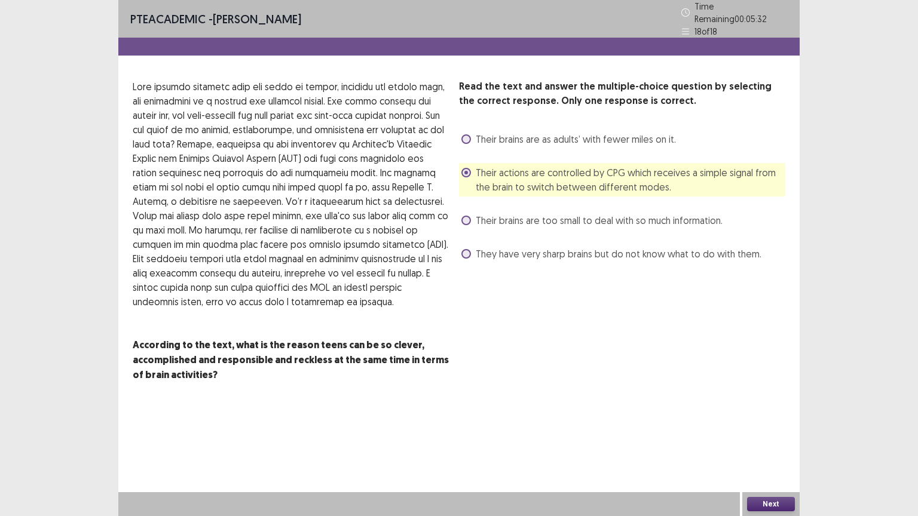
click at [772, 443] on button "Next" at bounding box center [771, 504] width 48 height 14
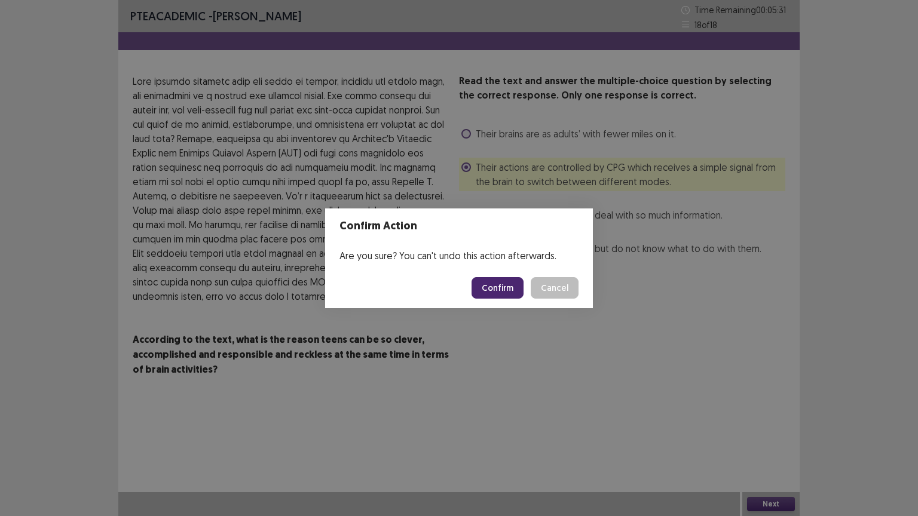
click at [499, 282] on button "Confirm" at bounding box center [497, 288] width 52 height 22
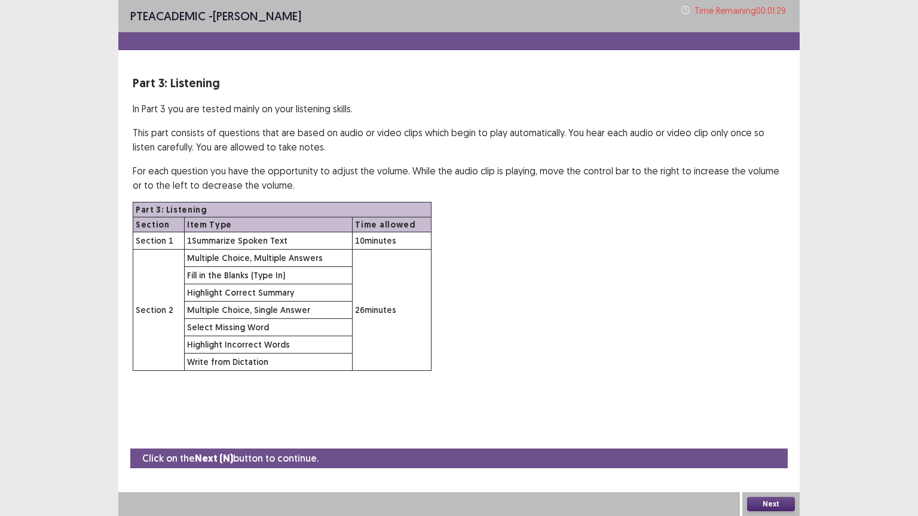
click at [774, 443] on button "Next" at bounding box center [771, 504] width 48 height 14
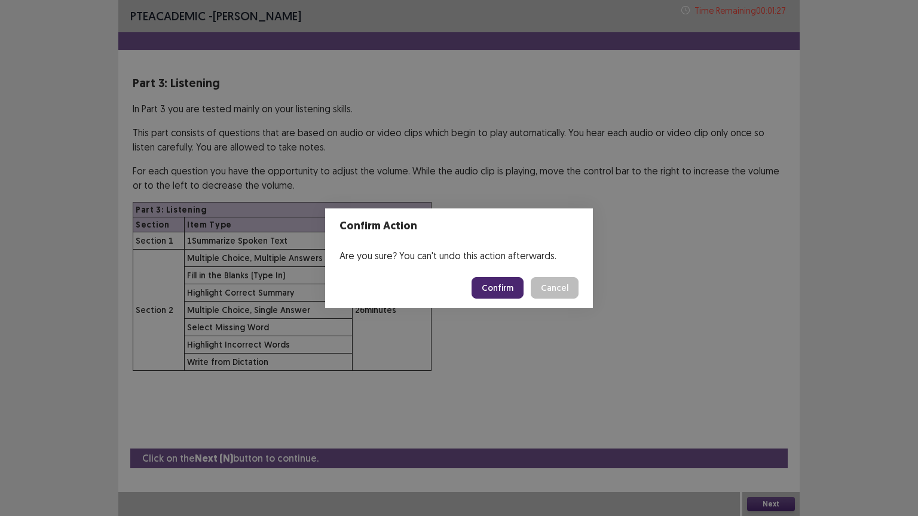
click at [512, 285] on button "Confirm" at bounding box center [497, 288] width 52 height 22
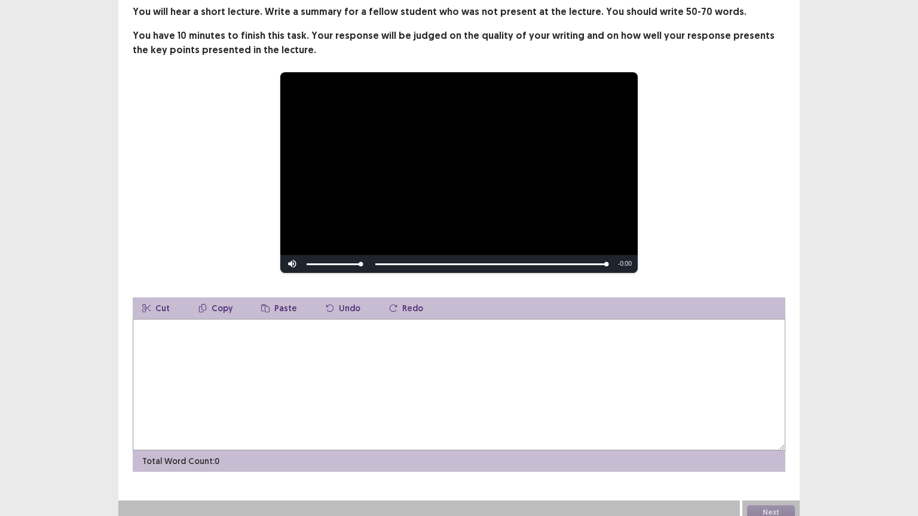
scroll to position [78, 0]
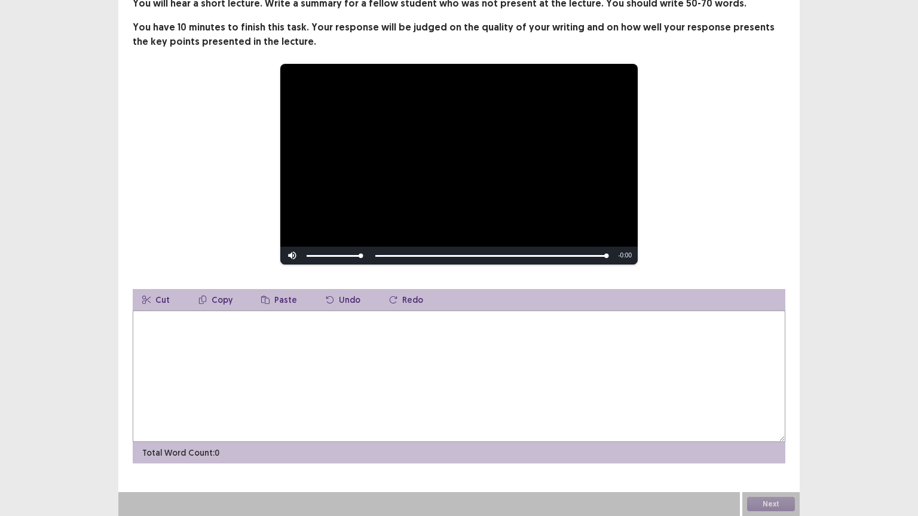
click at [354, 340] on textarea at bounding box center [459, 376] width 652 height 131
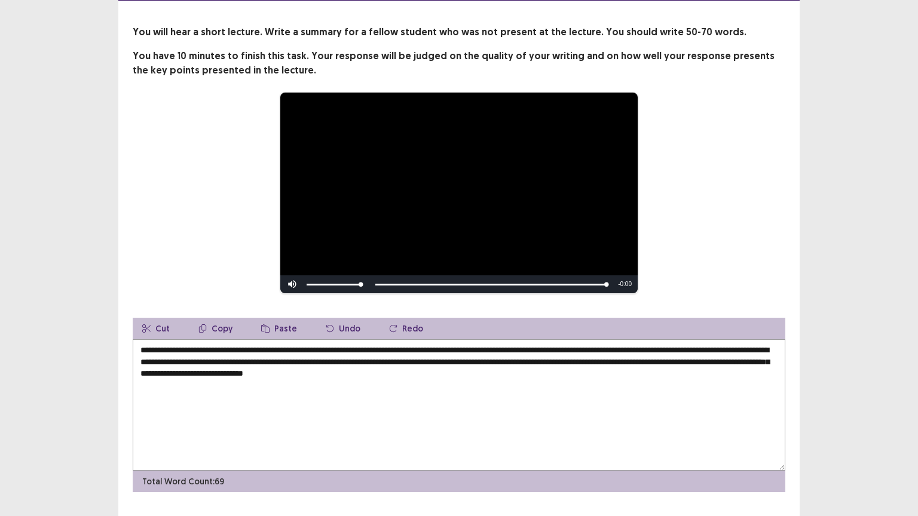
scroll to position [54, 0]
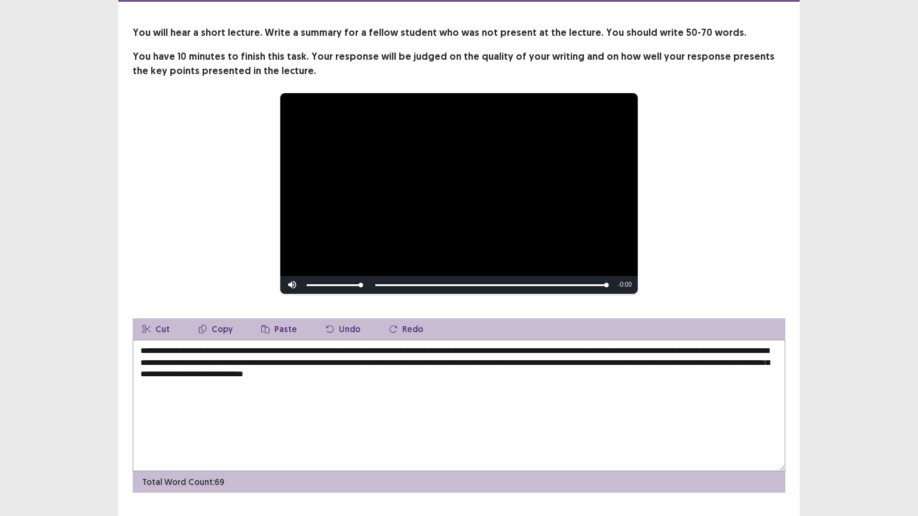
click at [688, 346] on textarea "**********" at bounding box center [459, 405] width 652 height 131
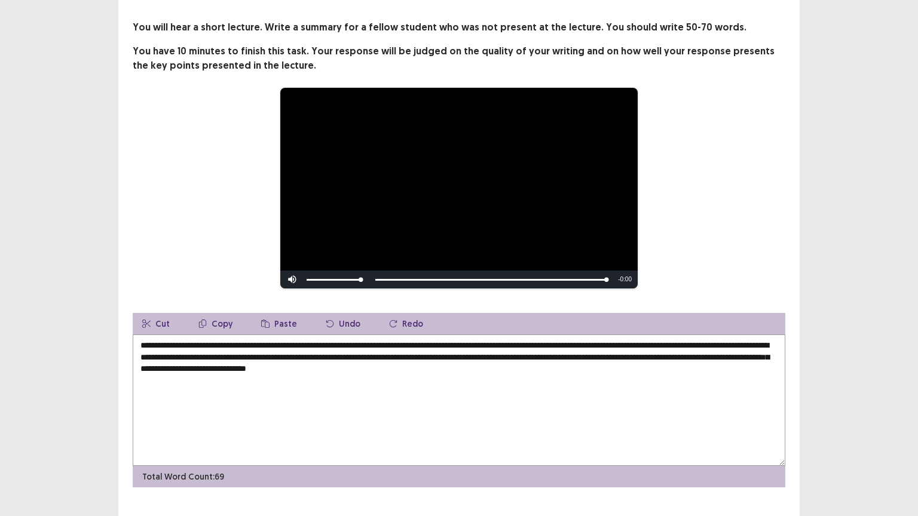
drag, startPoint x: 241, startPoint y: 358, endPoint x: 218, endPoint y: 353, distance: 23.8
click at [218, 353] on textarea "**********" at bounding box center [459, 400] width 652 height 131
click at [217, 357] on textarea "**********" at bounding box center [459, 400] width 652 height 131
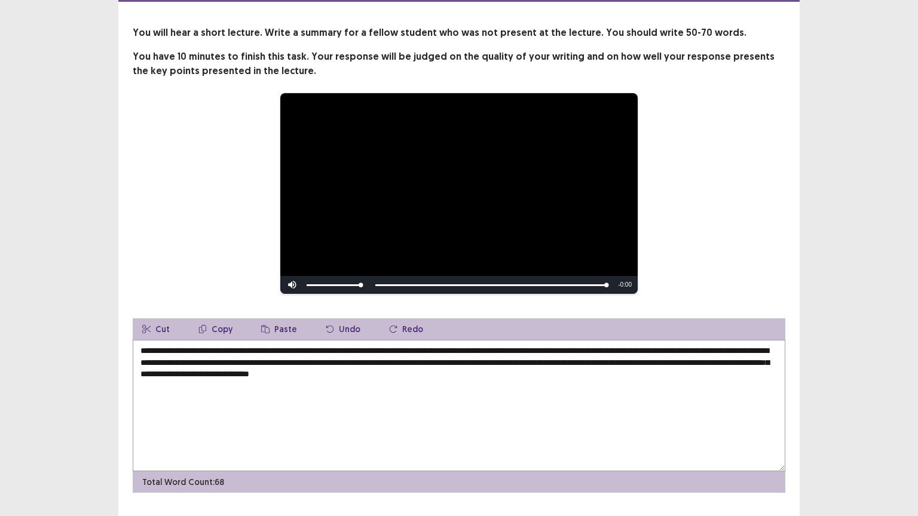
click at [258, 358] on textarea "**********" at bounding box center [459, 405] width 652 height 131
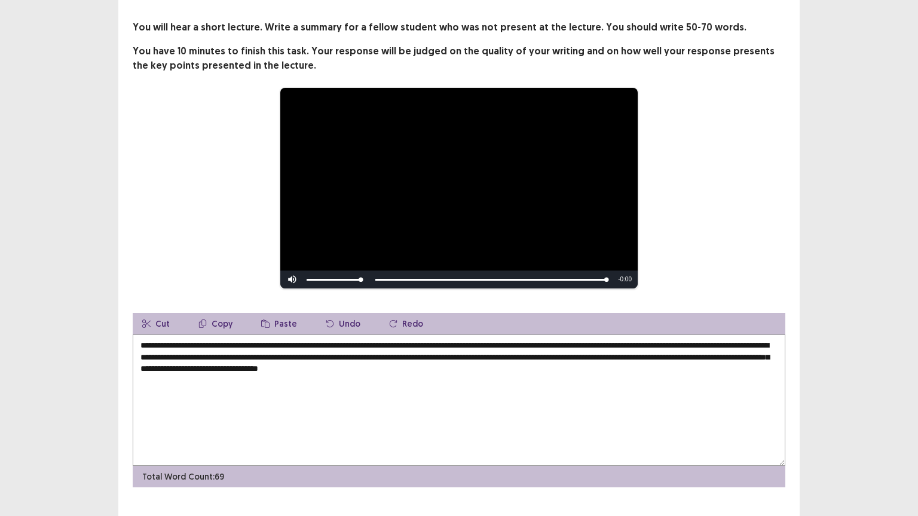
click at [371, 369] on textarea "**********" at bounding box center [459, 400] width 652 height 131
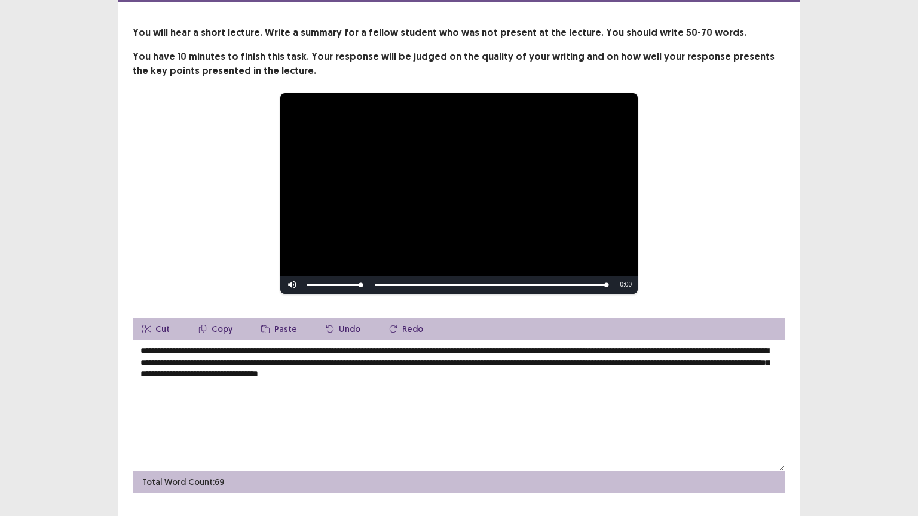
click at [180, 370] on textarea "**********" at bounding box center [459, 405] width 652 height 131
click at [400, 369] on textarea "**********" at bounding box center [459, 405] width 652 height 131
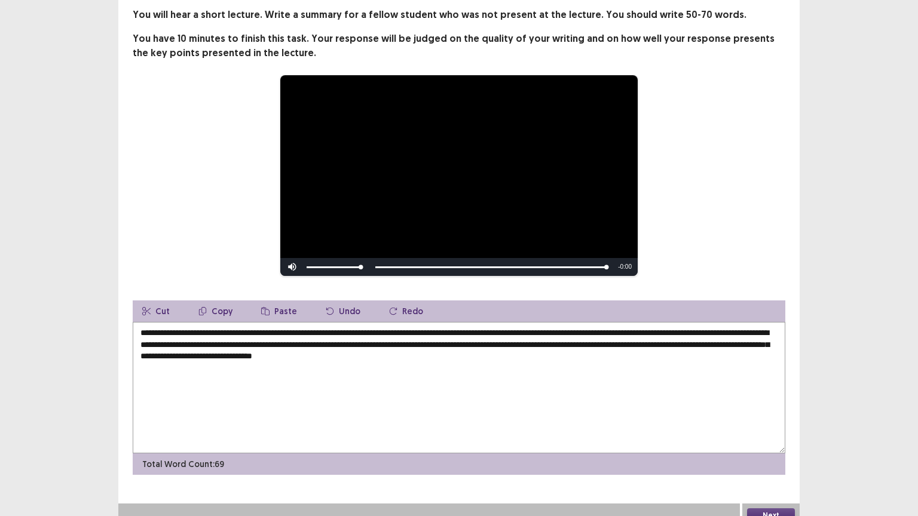
scroll to position [78, 0]
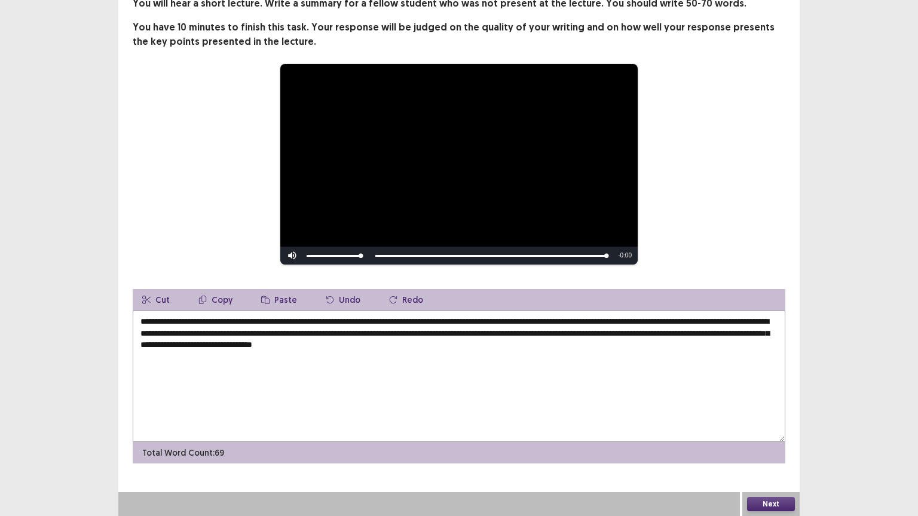
click at [542, 344] on textarea "**********" at bounding box center [459, 376] width 652 height 131
type textarea "**********"
click at [763, 443] on button "Next" at bounding box center [771, 504] width 48 height 14
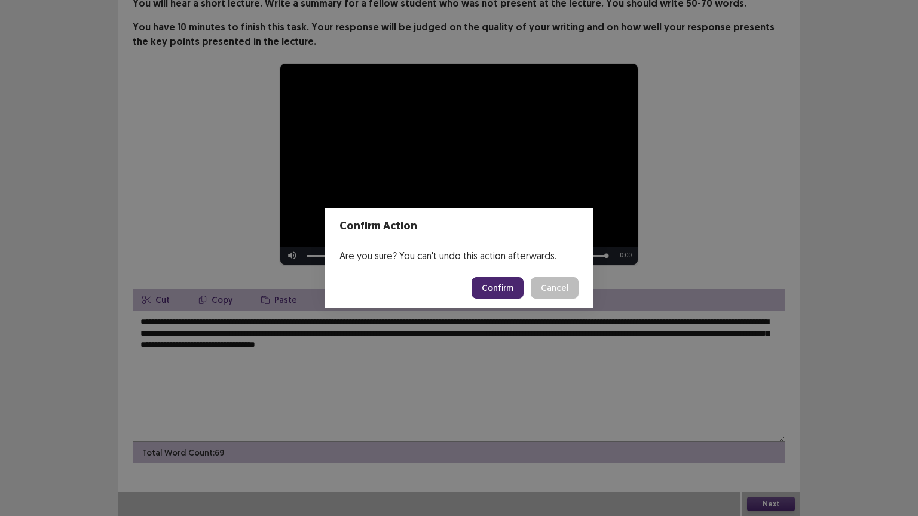
click at [487, 289] on button "Confirm" at bounding box center [497, 288] width 52 height 22
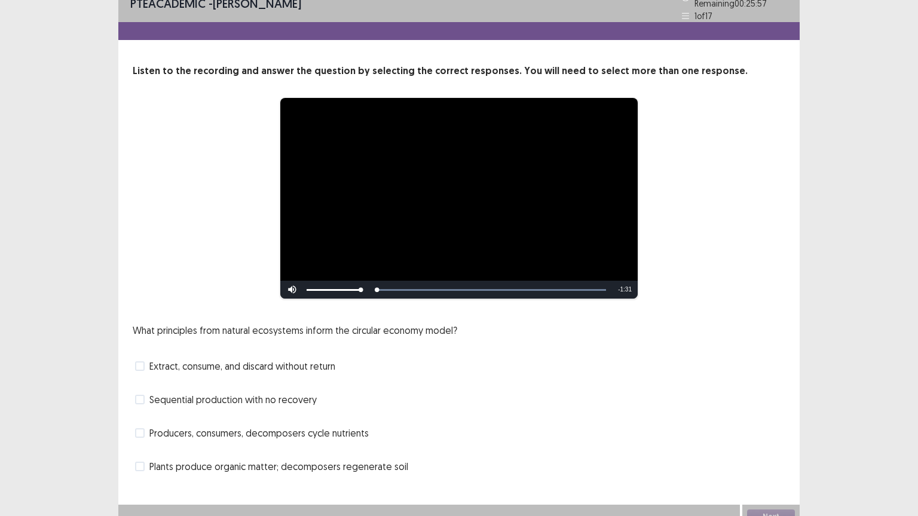
scroll to position [23, 0]
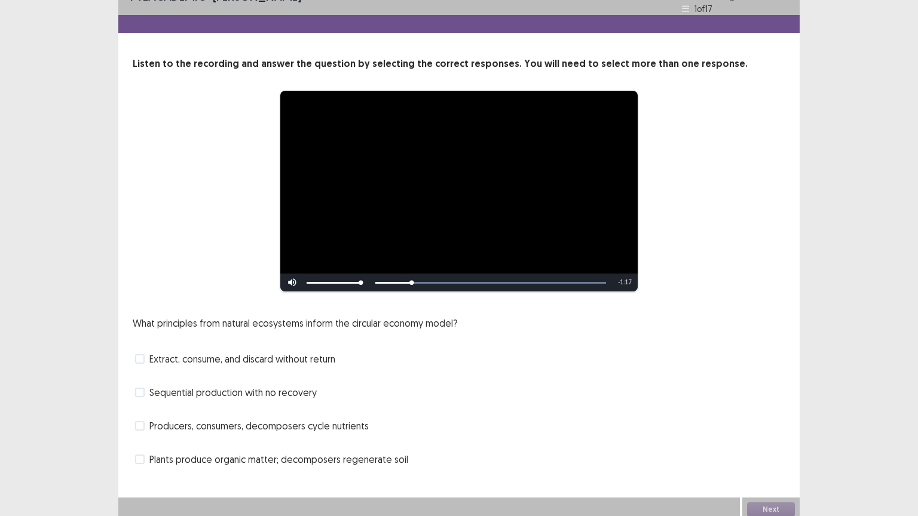
click at [215, 388] on span "Sequential production with no recovery" at bounding box center [232, 392] width 167 height 14
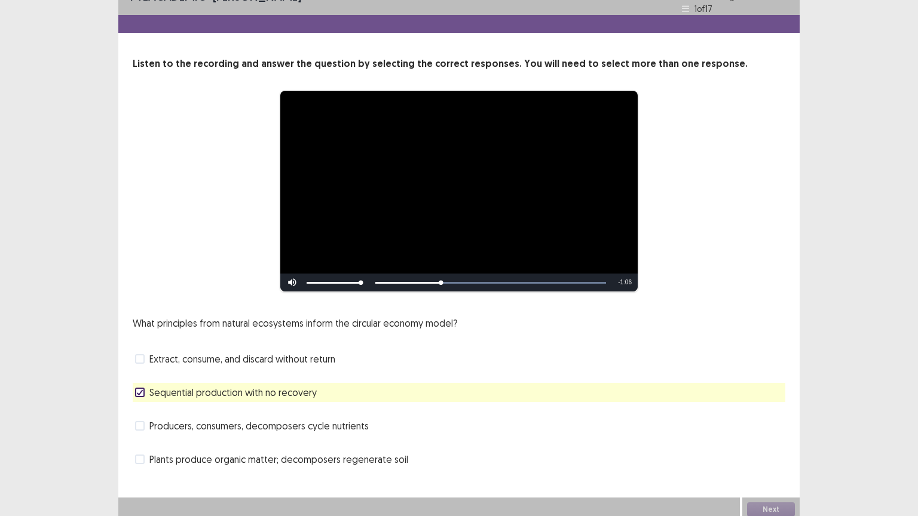
click at [225, 361] on div "Extract, consume, and discard without return" at bounding box center [459, 358] width 652 height 19
click at [140, 357] on span at bounding box center [140, 359] width 10 height 10
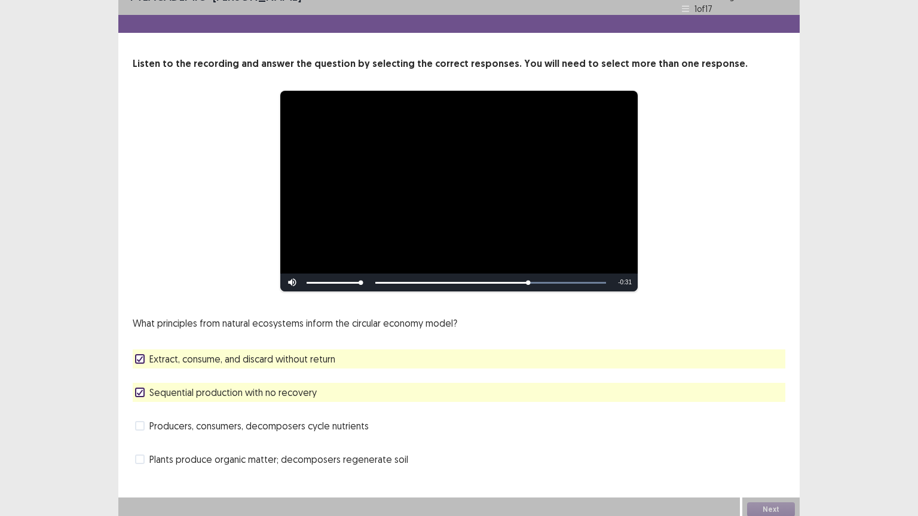
click at [141, 443] on label "Plants produce organic matter; decomposers regenerate soil" at bounding box center [271, 459] width 273 height 14
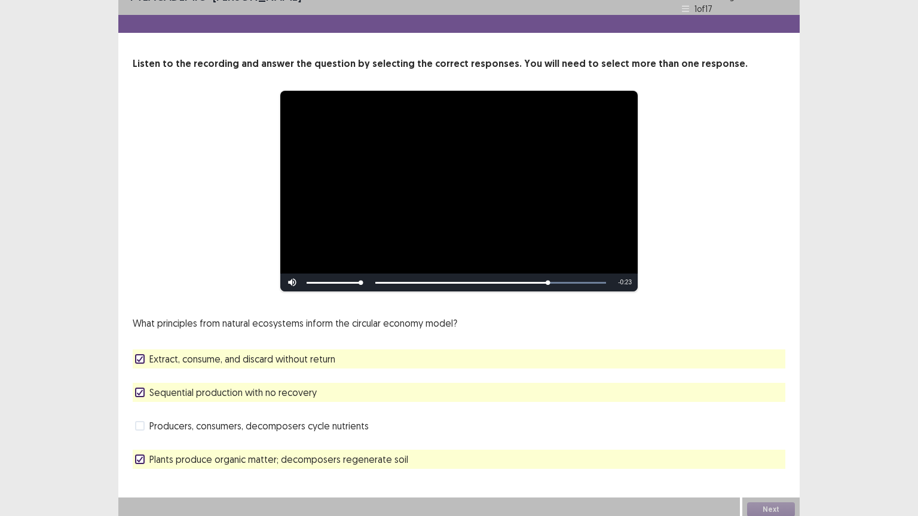
click at [142, 421] on span at bounding box center [140, 426] width 10 height 10
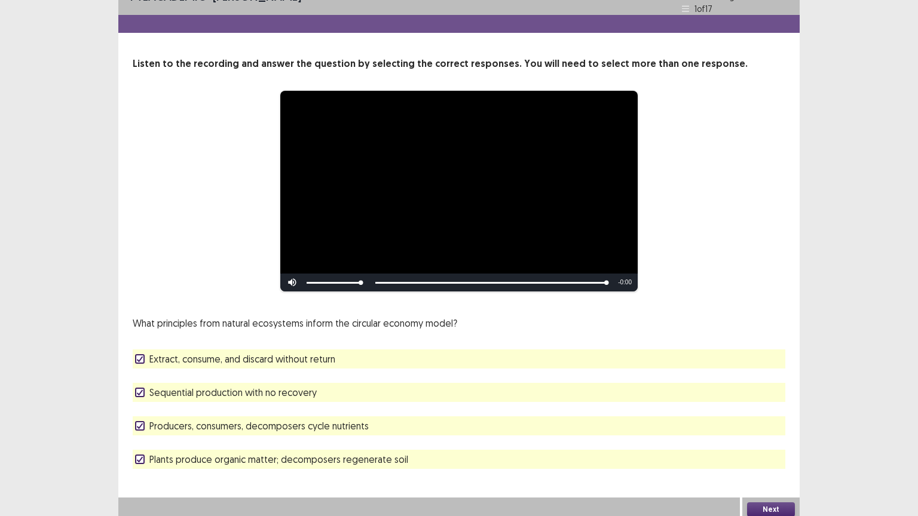
click at [142, 389] on icon at bounding box center [139, 392] width 7 height 6
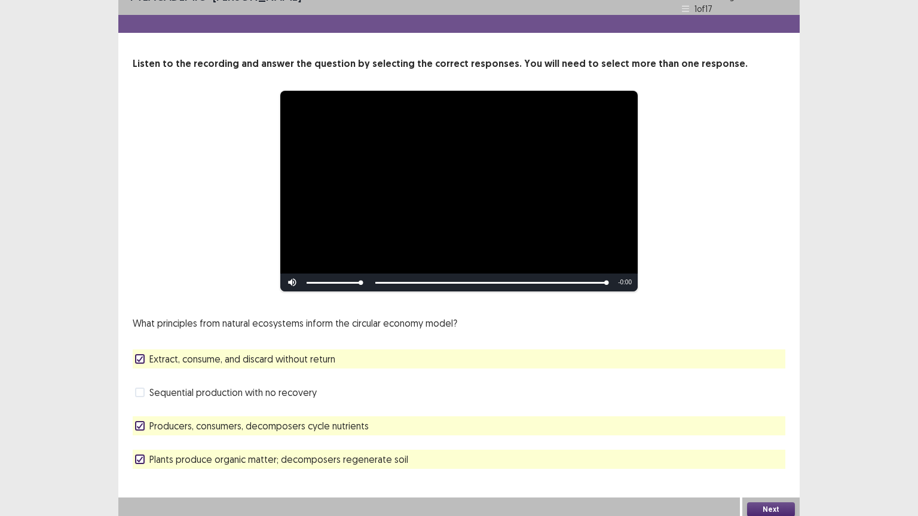
click at [774, 443] on button "Next" at bounding box center [771, 509] width 48 height 14
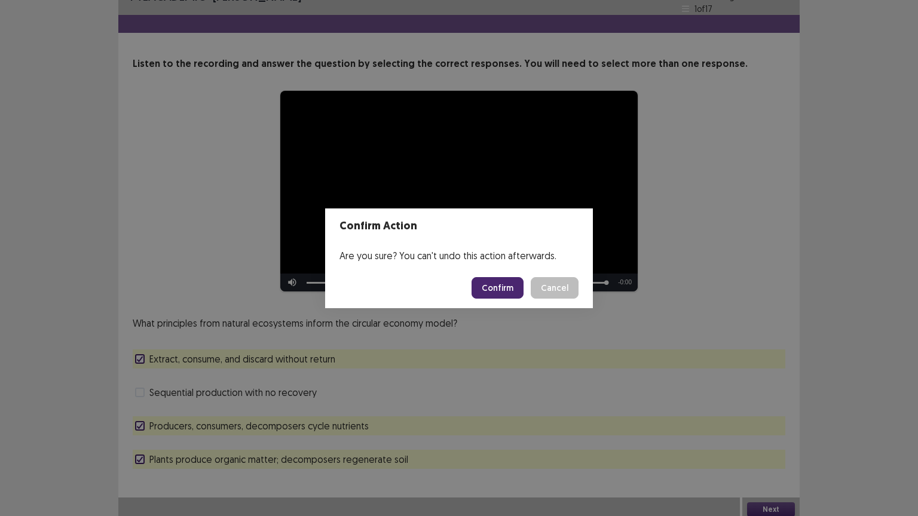
click at [506, 291] on button "Confirm" at bounding box center [497, 288] width 52 height 22
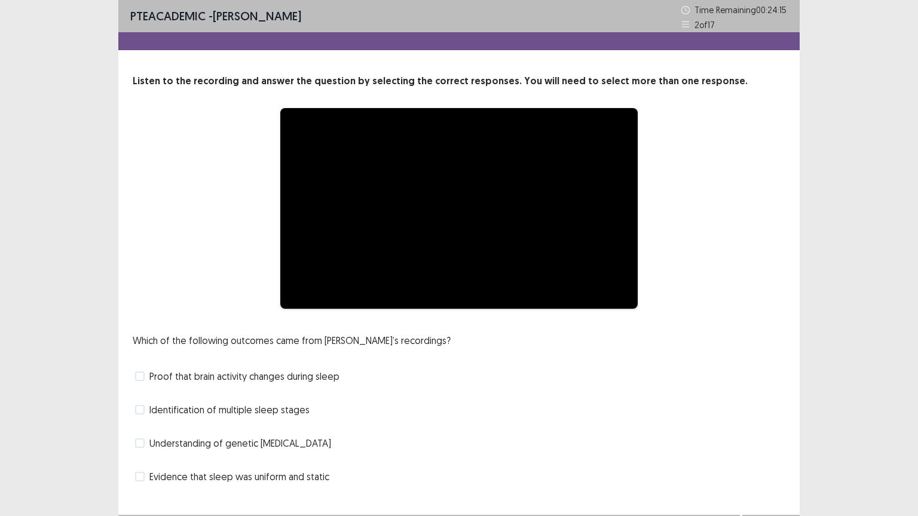
click at [237, 238] on div "**********" at bounding box center [458, 209] width 557 height 202
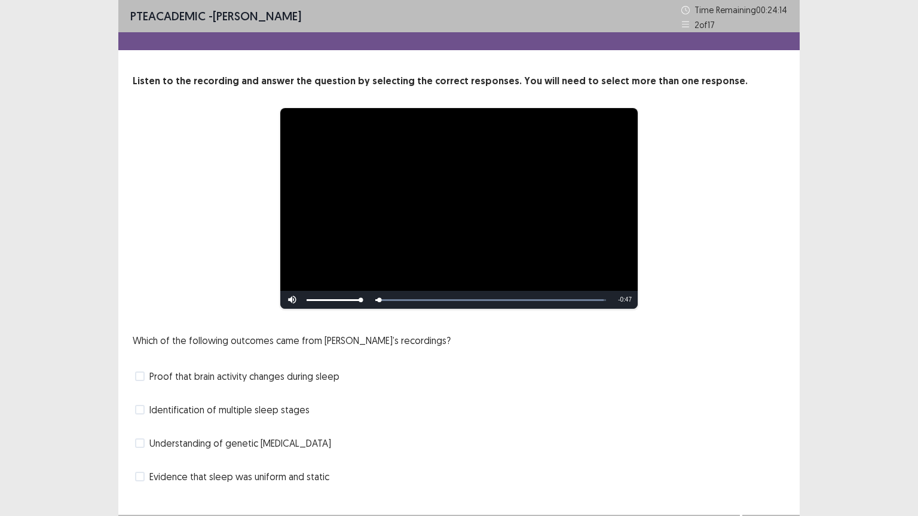
click at [137, 378] on span at bounding box center [140, 377] width 10 height 10
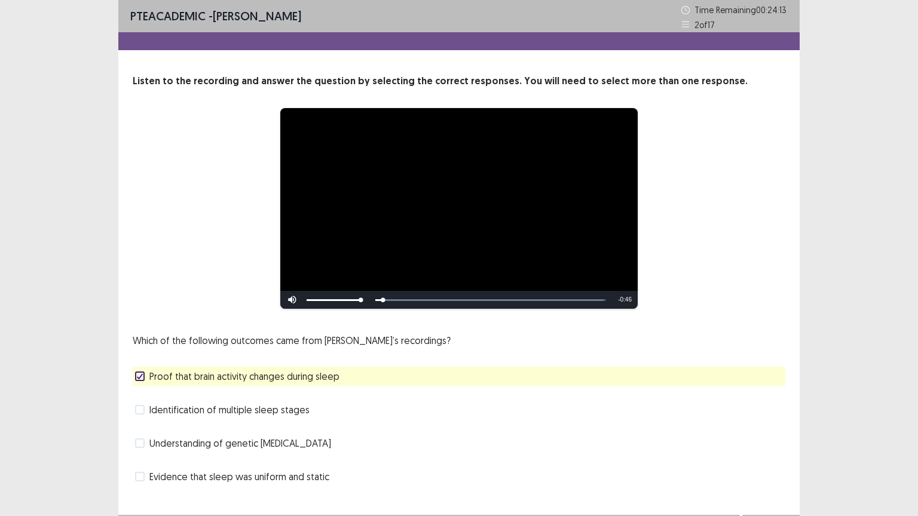
scroll to position [23, 0]
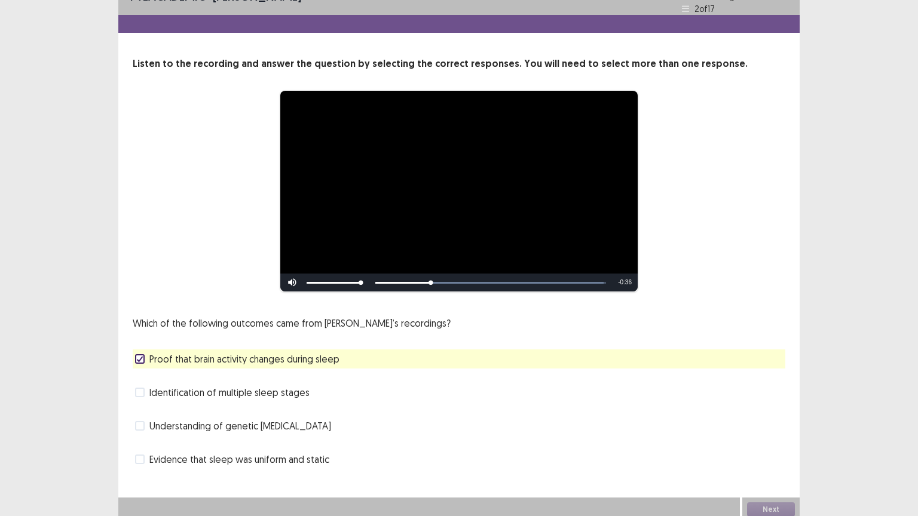
click at [140, 388] on span at bounding box center [140, 393] width 10 height 10
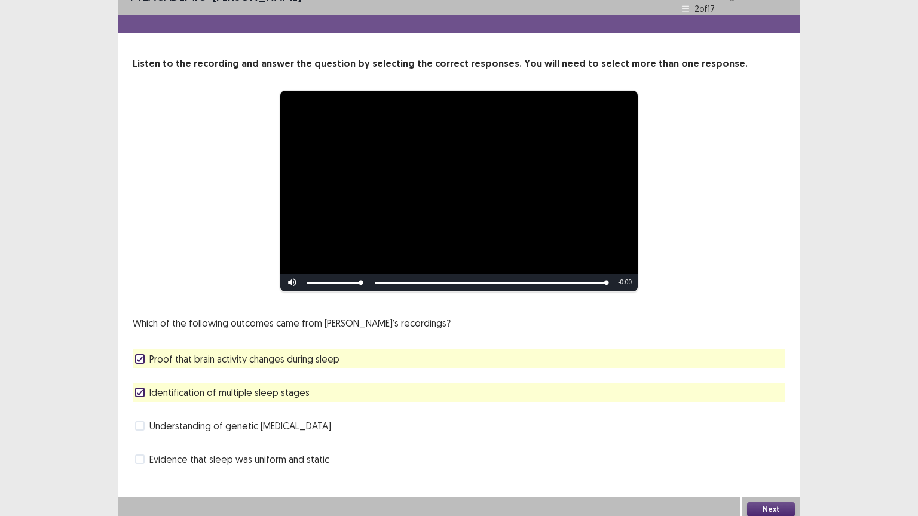
click at [779, 443] on button "Next" at bounding box center [771, 509] width 48 height 14
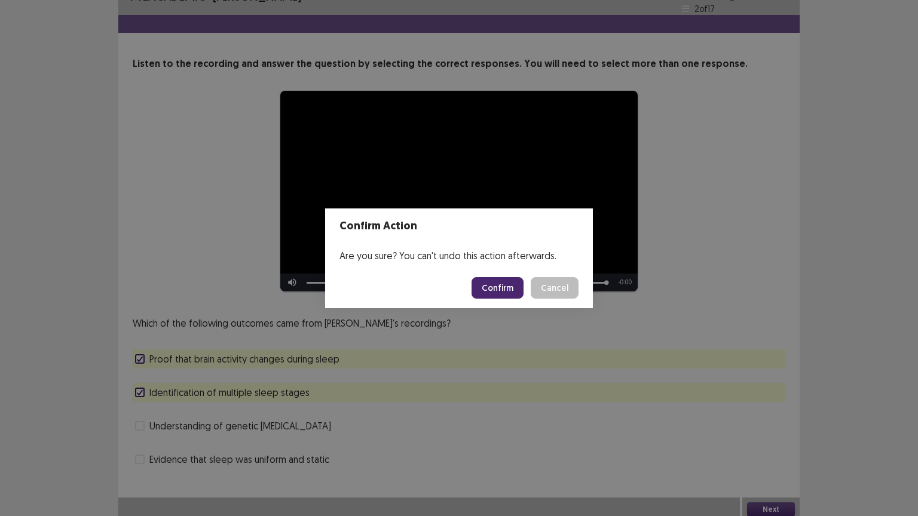
click at [507, 281] on button "Confirm" at bounding box center [497, 288] width 52 height 22
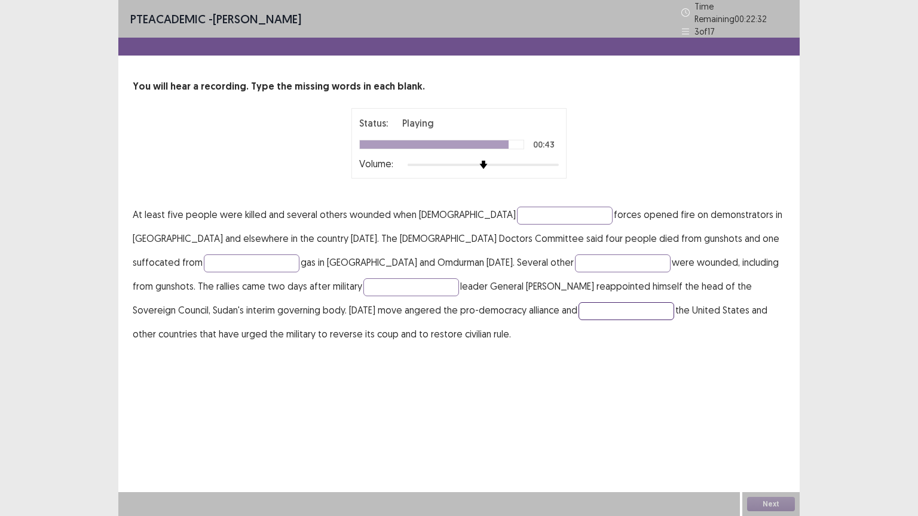
click at [578, 309] on input "text" at bounding box center [626, 311] width 96 height 18
type input "**********"
click at [363, 283] on input "text" at bounding box center [411, 287] width 96 height 18
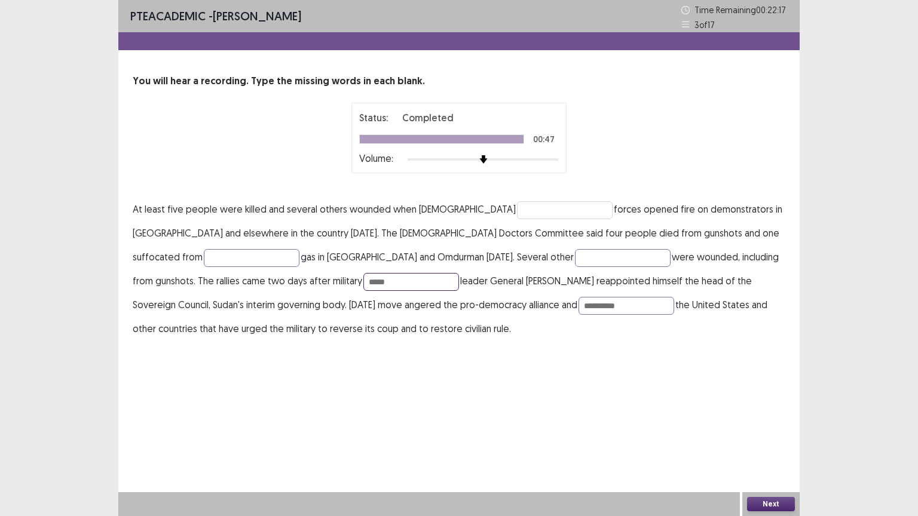
type input "*****"
click at [517, 209] on input "text" at bounding box center [565, 210] width 96 height 18
type input "********"
click at [299, 249] on input "text" at bounding box center [252, 258] width 96 height 18
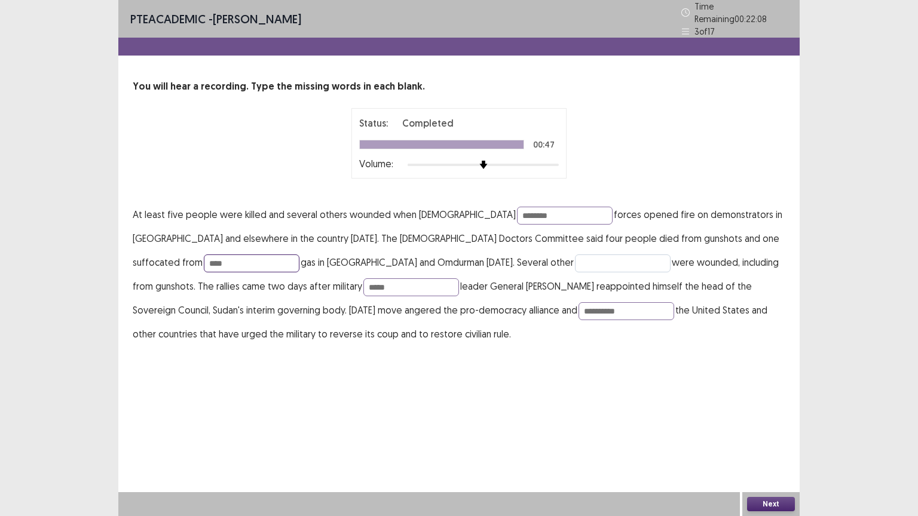
type input "****"
click at [575, 262] on input "text" at bounding box center [623, 263] width 96 height 18
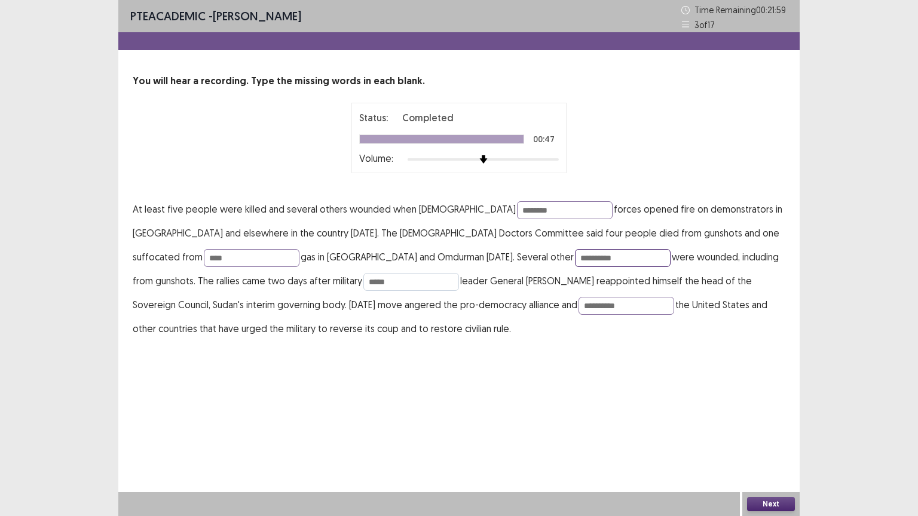
type input "**********"
click at [363, 285] on input "*****" at bounding box center [411, 282] width 96 height 18
type input "*"
type input "*****"
click at [786, 443] on button "Next" at bounding box center [771, 504] width 48 height 14
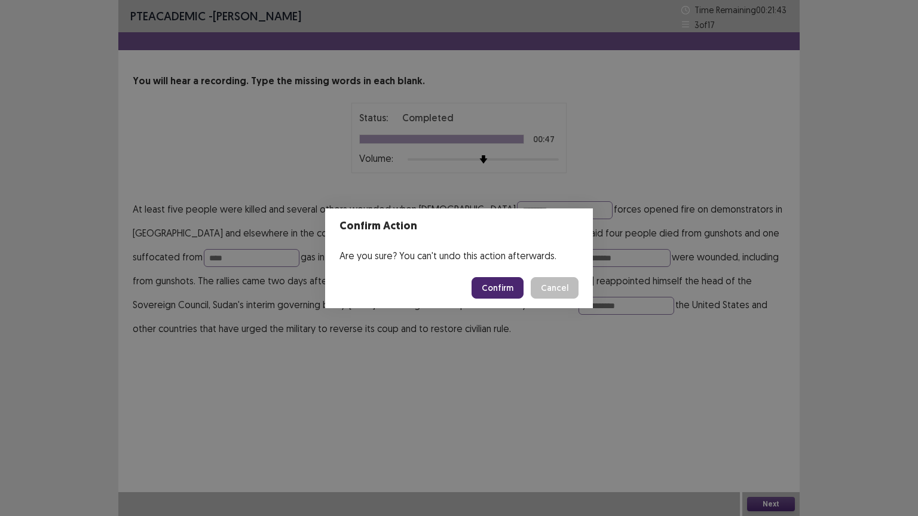
click at [495, 289] on button "Confirm" at bounding box center [497, 288] width 52 height 22
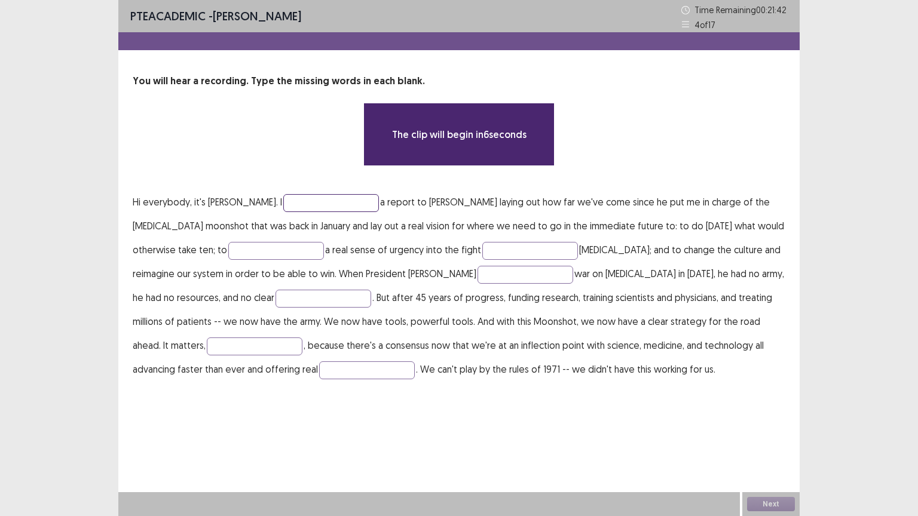
click at [301, 203] on input "text" at bounding box center [331, 203] width 96 height 18
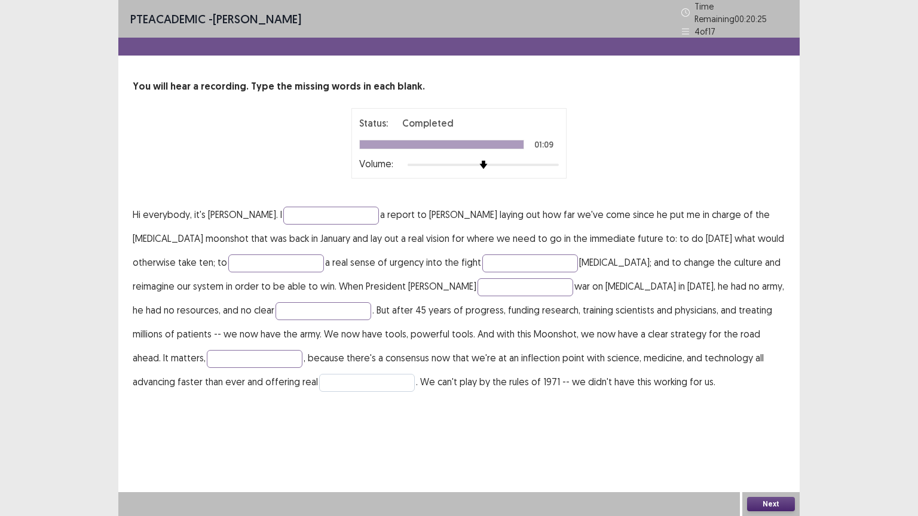
drag, startPoint x: 174, startPoint y: 366, endPoint x: 179, endPoint y: 373, distance: 9.1
click at [179, 373] on p "Hi everybody, it's [PERSON_NAME]. I a report to [PERSON_NAME] laying out how fa…" at bounding box center [459, 298] width 652 height 191
click at [319, 374] on input "text" at bounding box center [367, 383] width 96 height 18
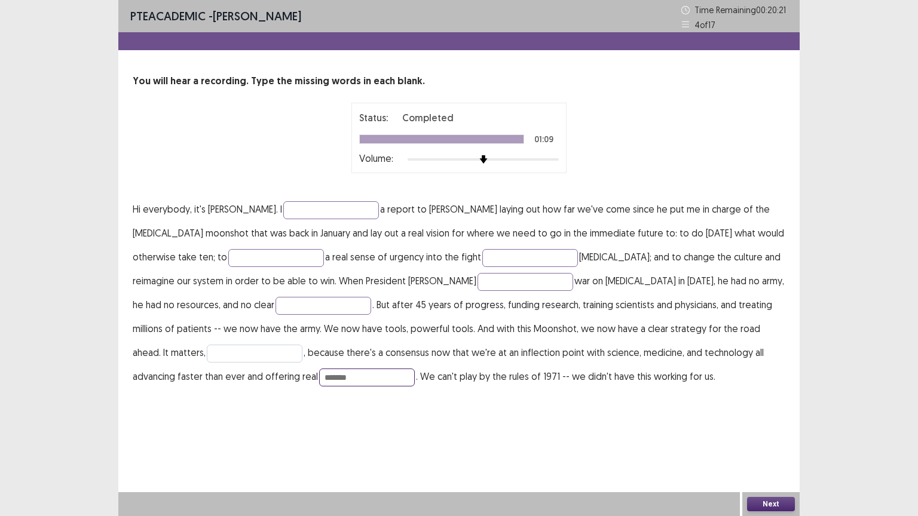
type input "*******"
click at [302, 345] on input "text" at bounding box center [255, 354] width 96 height 18
type input "*****"
click at [275, 308] on input "text" at bounding box center [323, 306] width 96 height 18
type input "********"
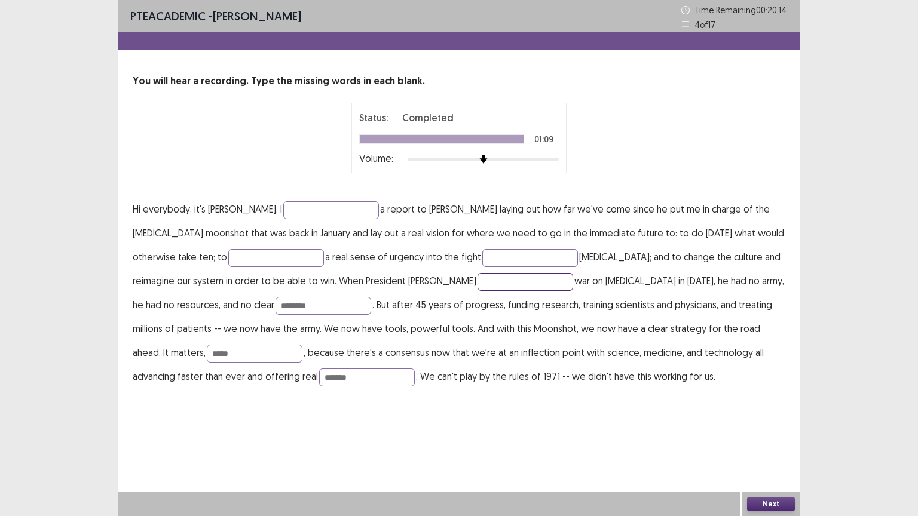
click at [477, 283] on input "text" at bounding box center [525, 282] width 96 height 18
type input "********"
click at [488, 261] on input "text" at bounding box center [530, 258] width 96 height 18
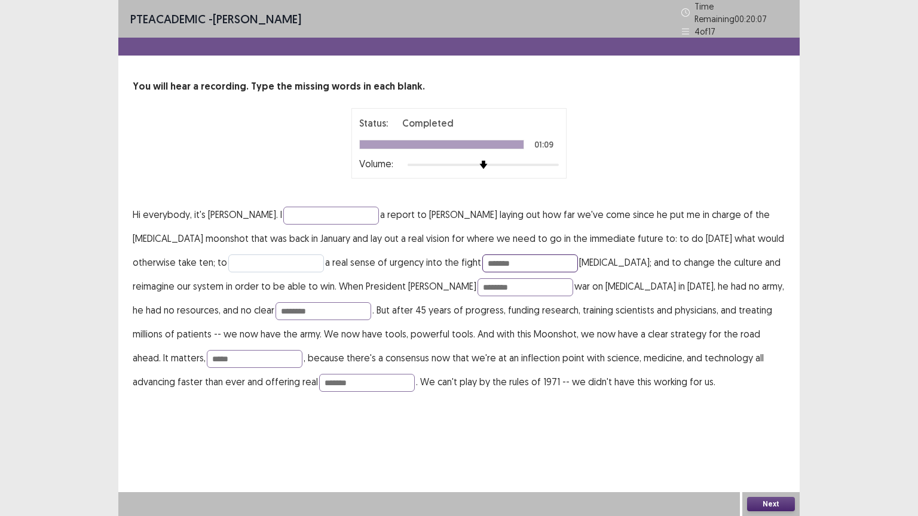
type input "*******"
click at [228, 258] on input "text" at bounding box center [276, 263] width 96 height 18
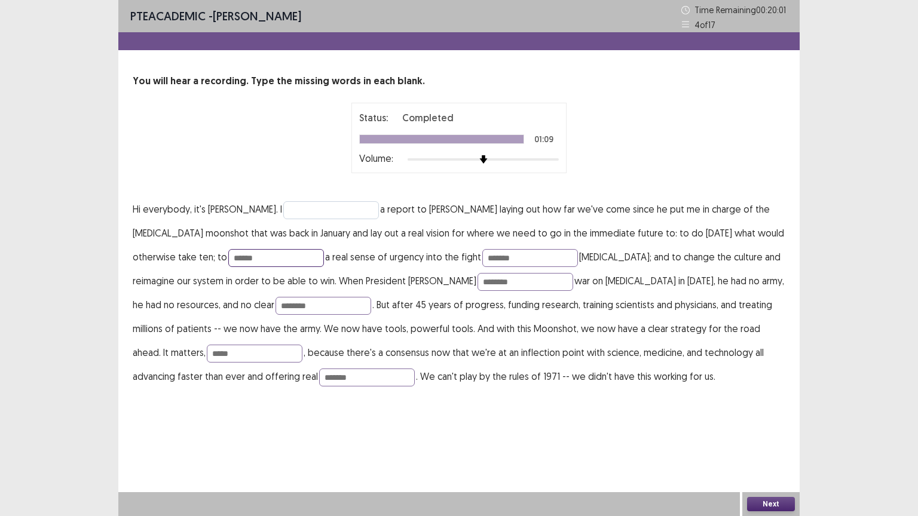
type input "******"
click at [297, 208] on input "text" at bounding box center [331, 210] width 96 height 18
type input "*********"
click at [784, 443] on div "Next" at bounding box center [770, 504] width 57 height 24
click at [774, 443] on button "Next" at bounding box center [771, 504] width 48 height 14
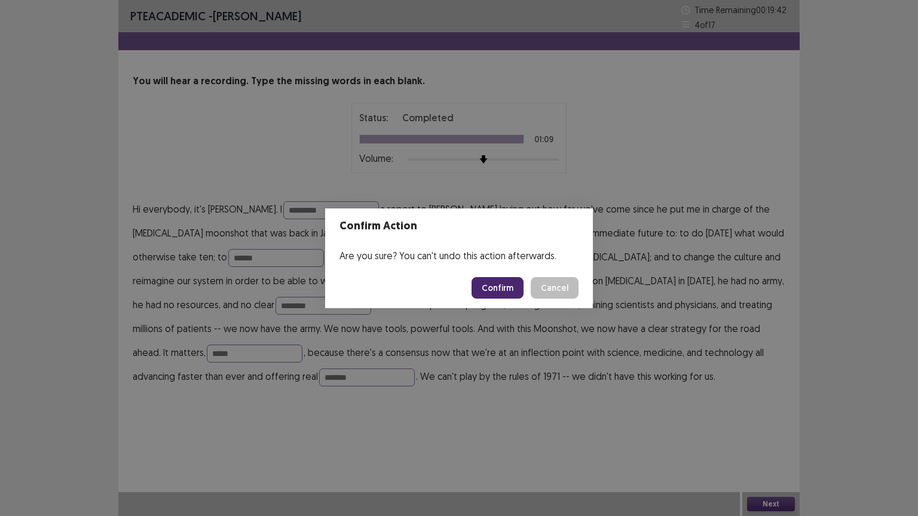
click at [507, 284] on button "Confirm" at bounding box center [497, 288] width 52 height 22
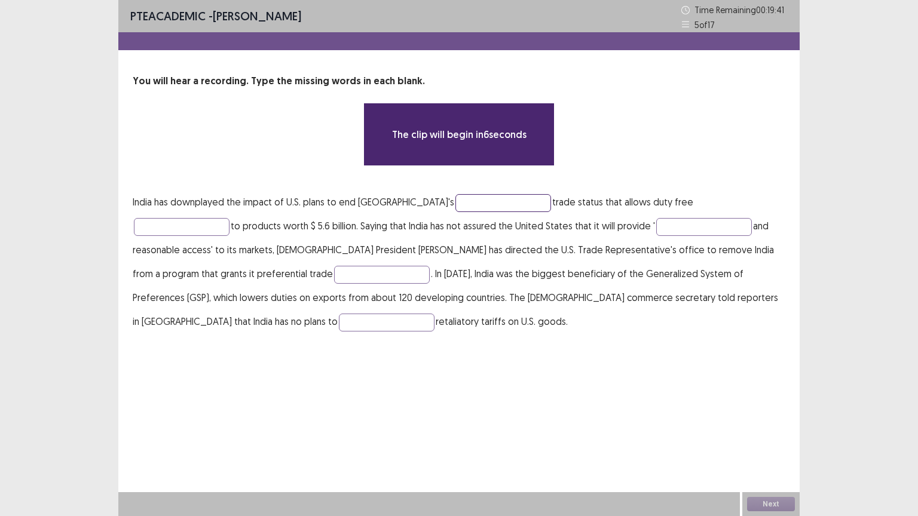
click at [461, 206] on input "text" at bounding box center [503, 203] width 96 height 18
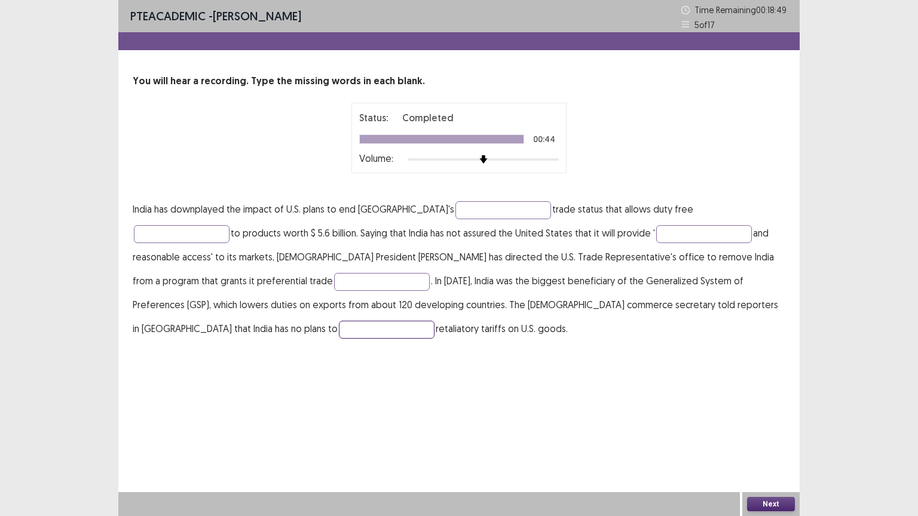
click at [434, 321] on input "text" at bounding box center [387, 330] width 96 height 18
type input "******"
click at [334, 286] on input "text" at bounding box center [382, 282] width 96 height 18
type input "*********"
click at [695, 258] on p "India has downplayed the impact of U.S. plans to end [GEOGRAPHIC_DATA]'s trade …" at bounding box center [459, 268] width 652 height 143
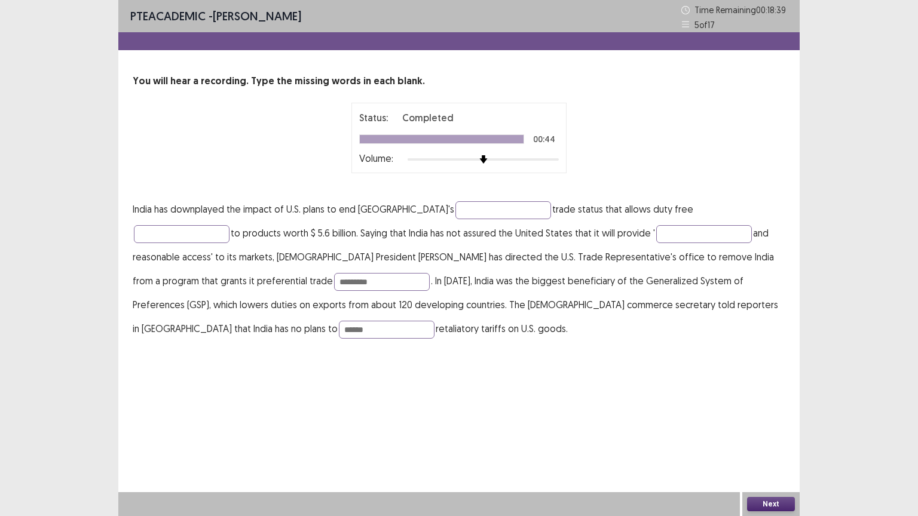
click at [695, 258] on p "India has downplayed the impact of U.S. plans to end [GEOGRAPHIC_DATA]'s trade …" at bounding box center [459, 268] width 652 height 143
drag, startPoint x: 741, startPoint y: 253, endPoint x: 687, endPoint y: 251, distance: 53.8
click at [687, 251] on p "India has downplayed the impact of U.S. plans to end [GEOGRAPHIC_DATA]'s trade …" at bounding box center [459, 268] width 652 height 143
click at [467, 204] on input "text" at bounding box center [503, 210] width 96 height 18
type input "**********"
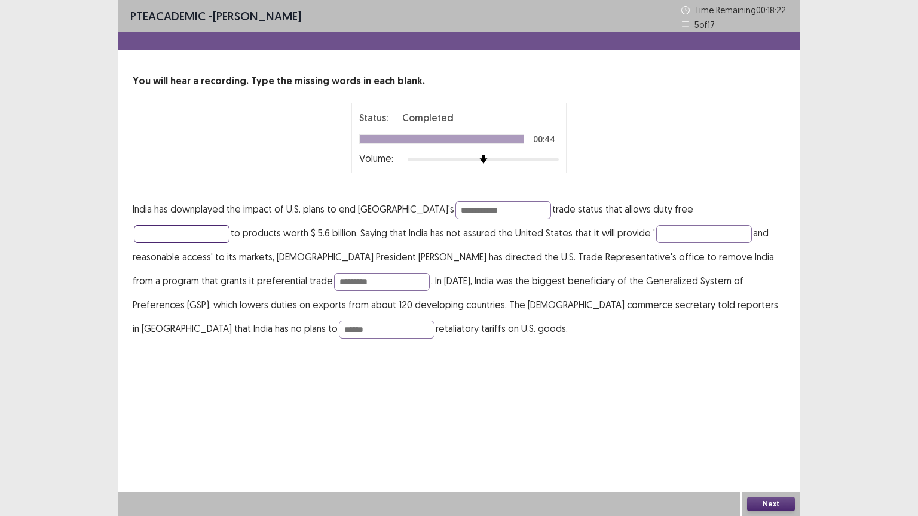
click at [229, 225] on input "text" at bounding box center [182, 234] width 96 height 18
type input "******"
click at [656, 229] on input "text" at bounding box center [704, 234] width 96 height 18
type input "*********"
click at [603, 248] on p "**********" at bounding box center [459, 268] width 652 height 143
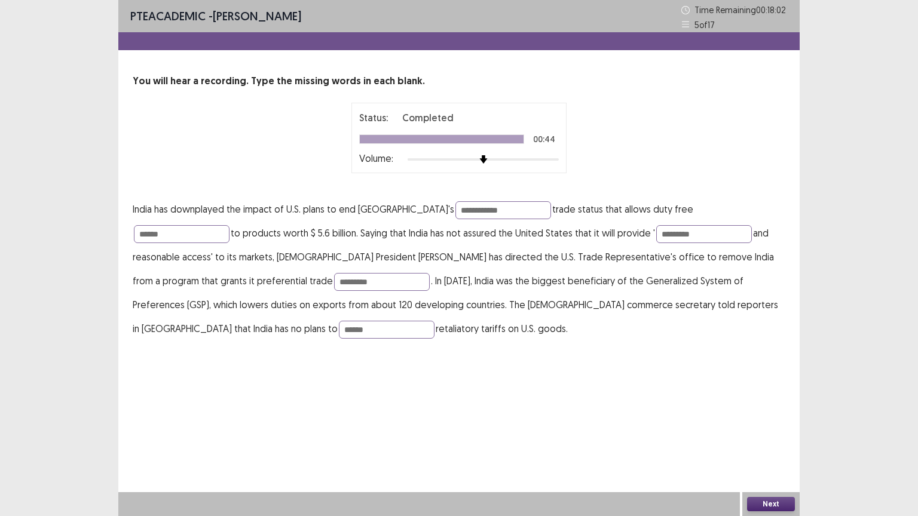
click at [774, 443] on button "Next" at bounding box center [771, 504] width 48 height 14
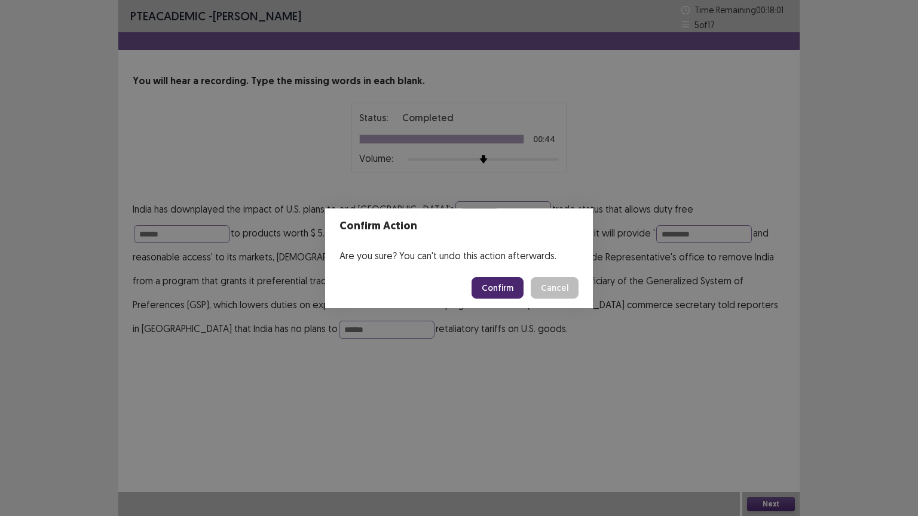
click at [498, 295] on button "Confirm" at bounding box center [497, 288] width 52 height 22
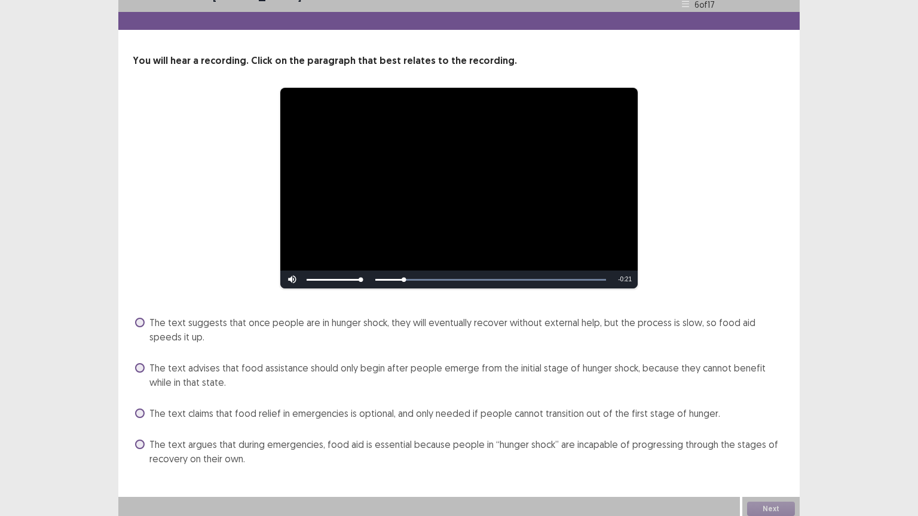
scroll to position [25, 0]
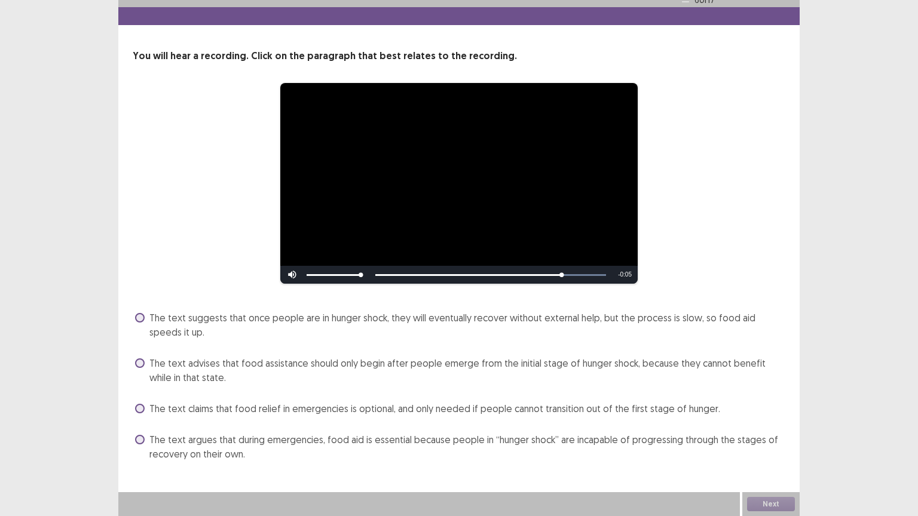
click at [178, 326] on span "The text suggests that once people are in hunger shock, they will eventually re…" at bounding box center [467, 325] width 636 height 29
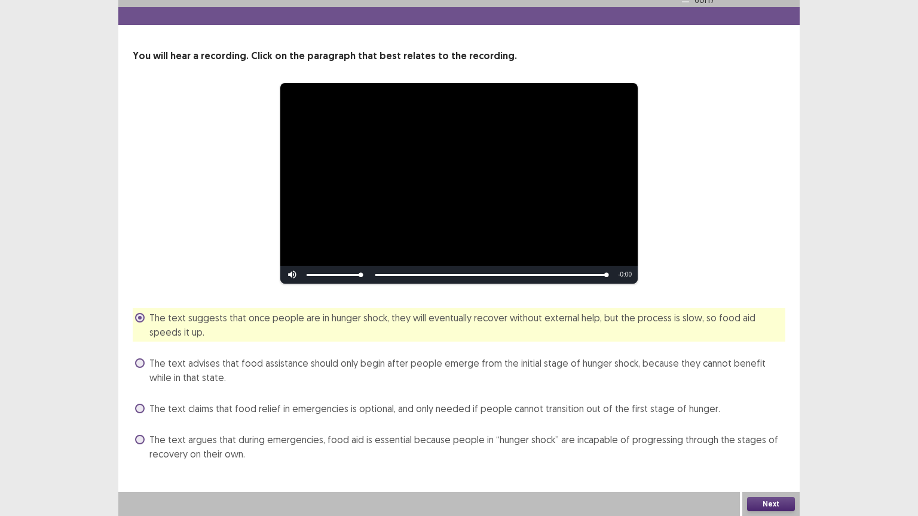
click at [299, 364] on span "The text advises that food assistance should only begin after people emerge fro…" at bounding box center [467, 370] width 636 height 29
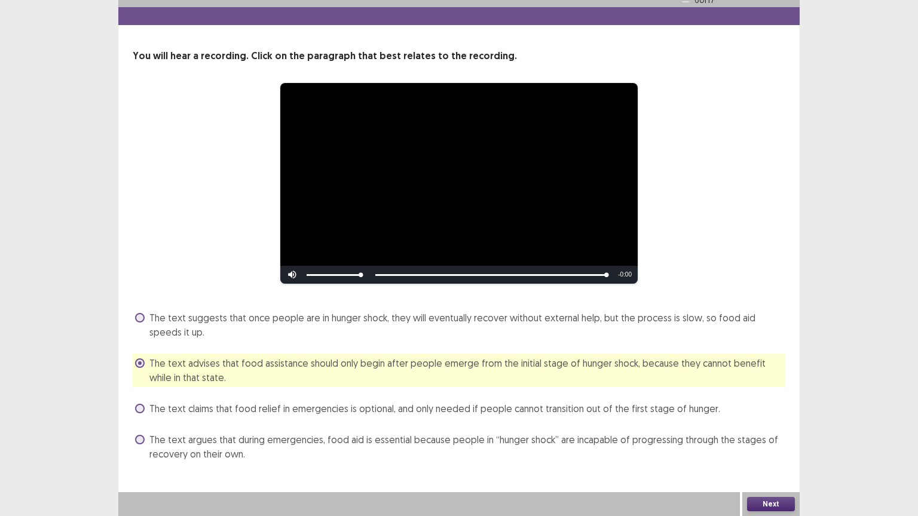
click at [229, 411] on span "The text claims that food relief in emergencies is optional, and only needed if…" at bounding box center [434, 408] width 570 height 14
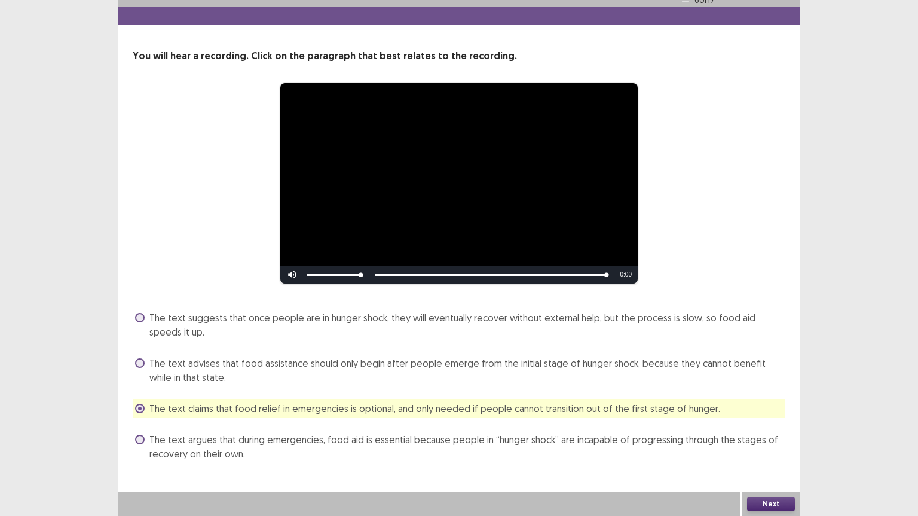
click at [253, 439] on span "The text argues that during emergencies, food aid is essential because people i…" at bounding box center [467, 446] width 636 height 29
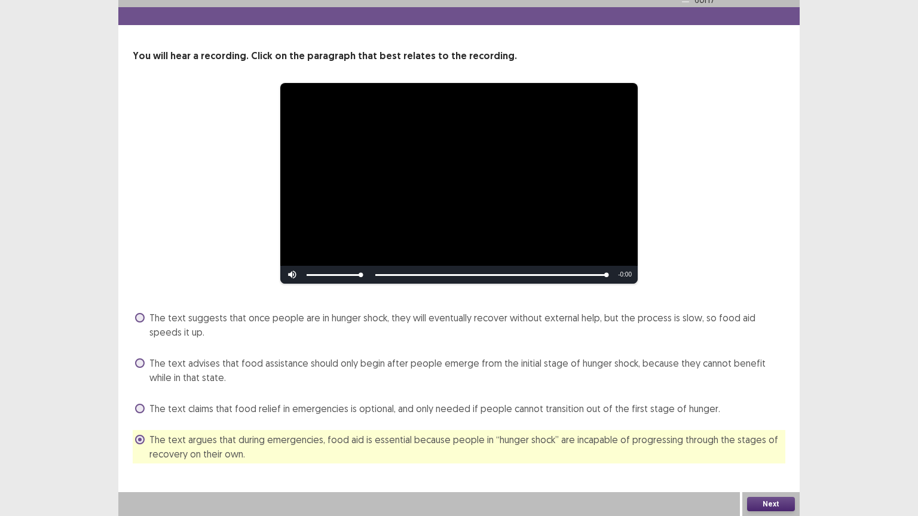
click at [766, 443] on button "Next" at bounding box center [771, 504] width 48 height 14
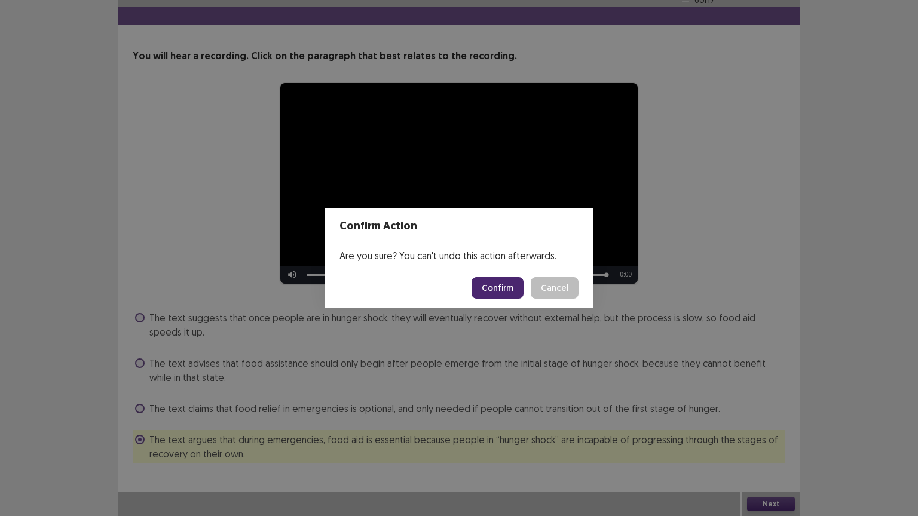
click at [509, 284] on button "Confirm" at bounding box center [497, 288] width 52 height 22
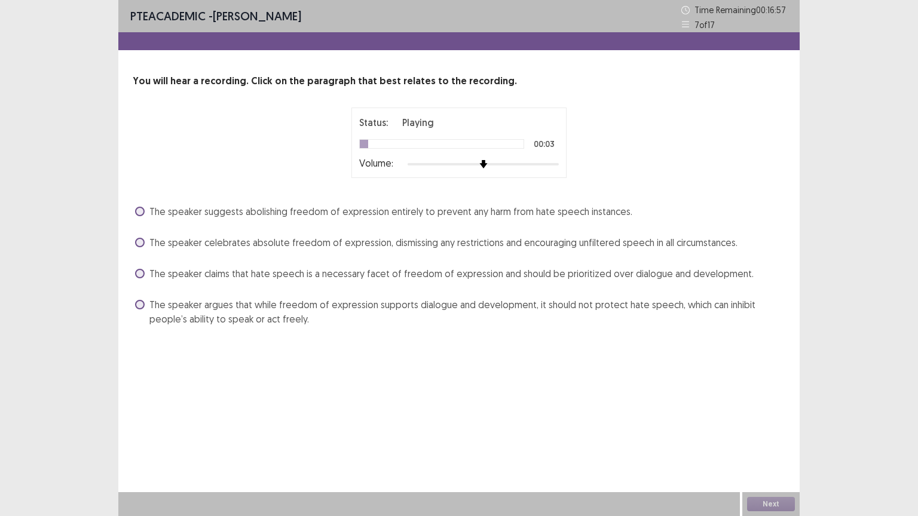
click at [360, 308] on span "The speaker argues that while freedom of expression supports dialogue and devel…" at bounding box center [467, 311] width 636 height 29
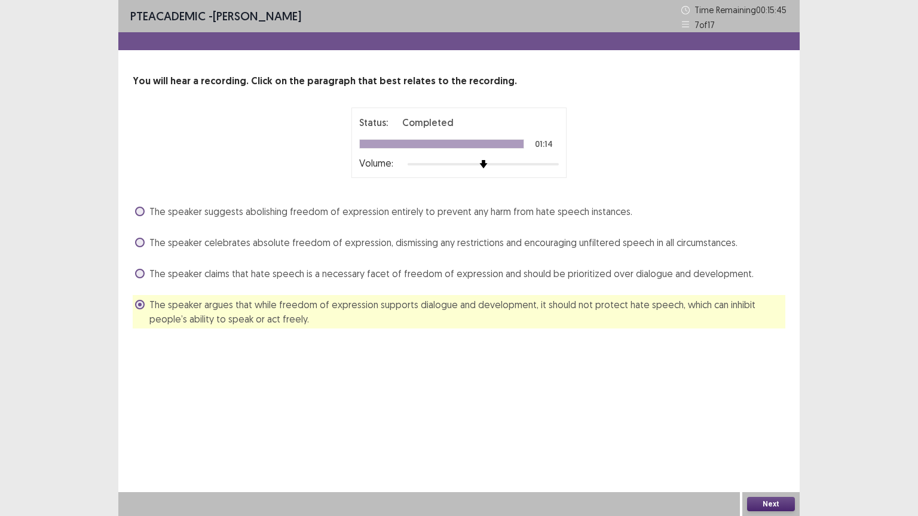
click at [772, 443] on button "Next" at bounding box center [771, 504] width 48 height 14
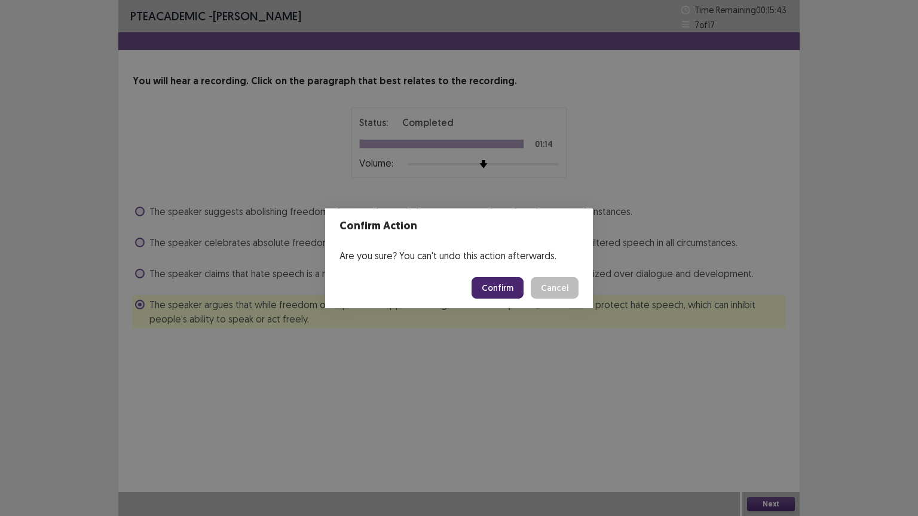
click at [499, 285] on button "Confirm" at bounding box center [497, 288] width 52 height 22
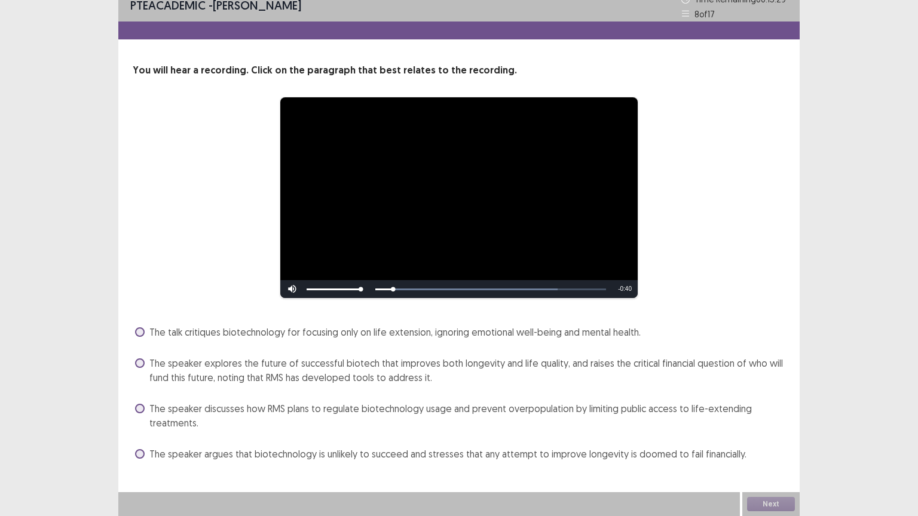
scroll to position [10, 0]
click at [296, 358] on span "The speaker explores the future of successful biotech that improves both longev…" at bounding box center [467, 371] width 636 height 29
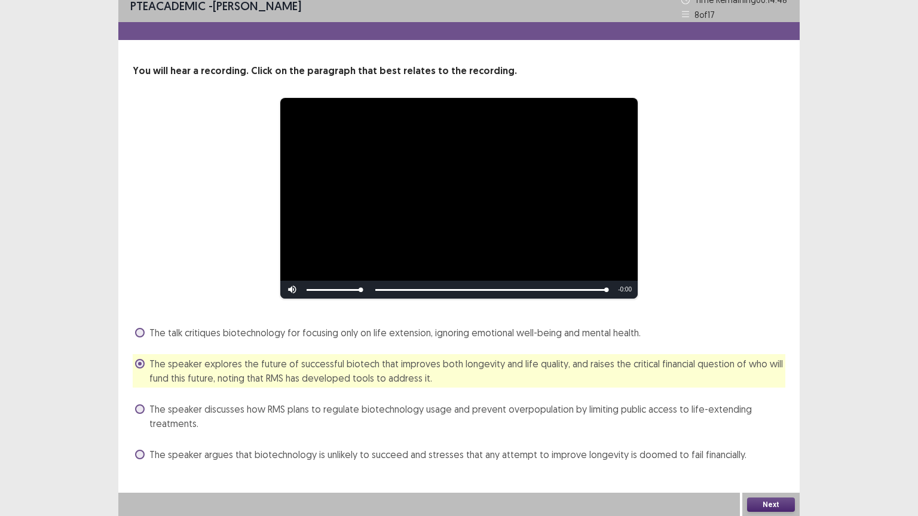
click at [768, 443] on button "Next" at bounding box center [771, 505] width 48 height 14
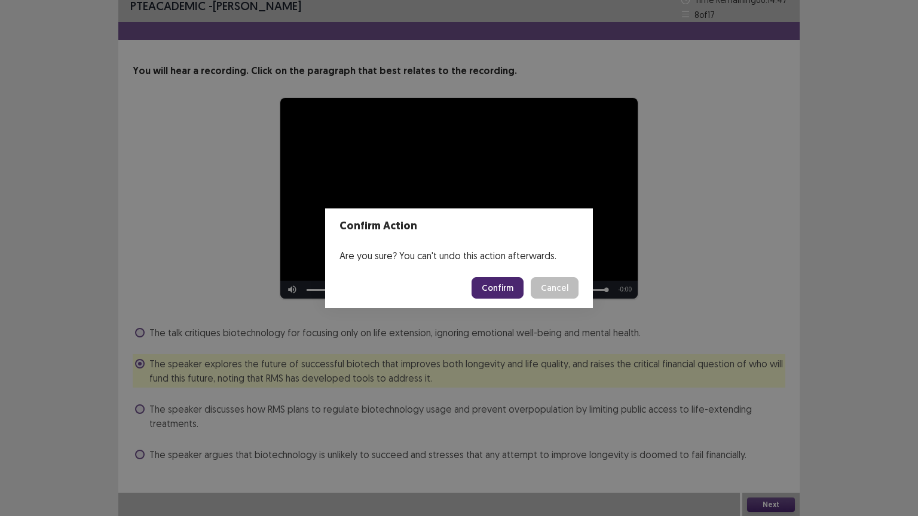
click at [508, 290] on button "Confirm" at bounding box center [497, 288] width 52 height 22
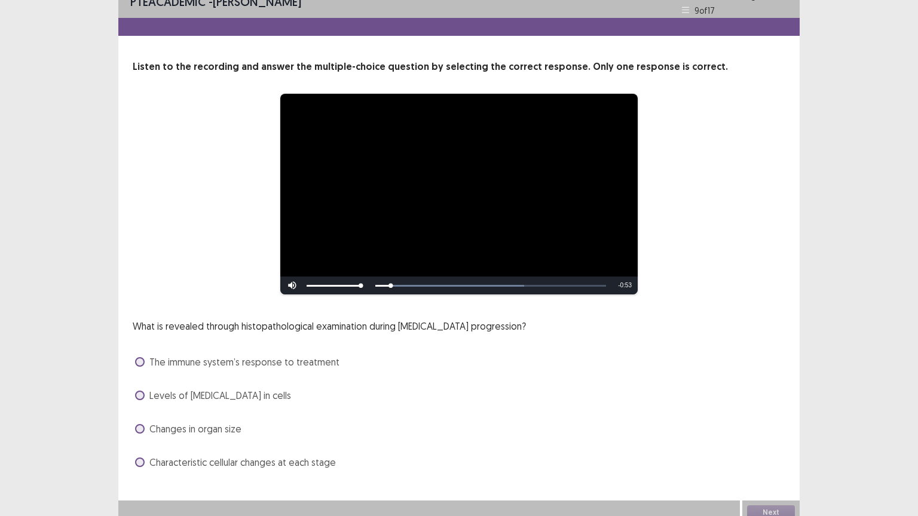
scroll to position [23, 0]
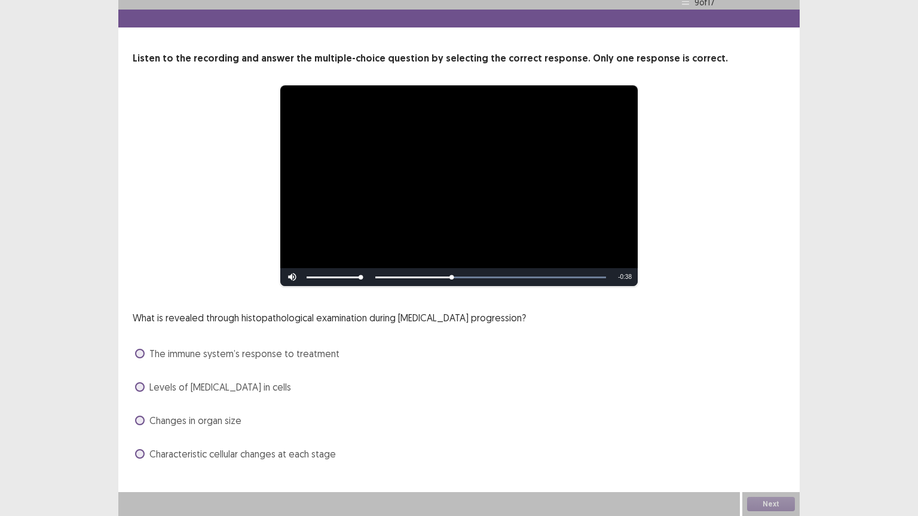
click at [232, 388] on span "Levels of [MEDICAL_DATA] in cells" at bounding box center [220, 387] width 142 height 14
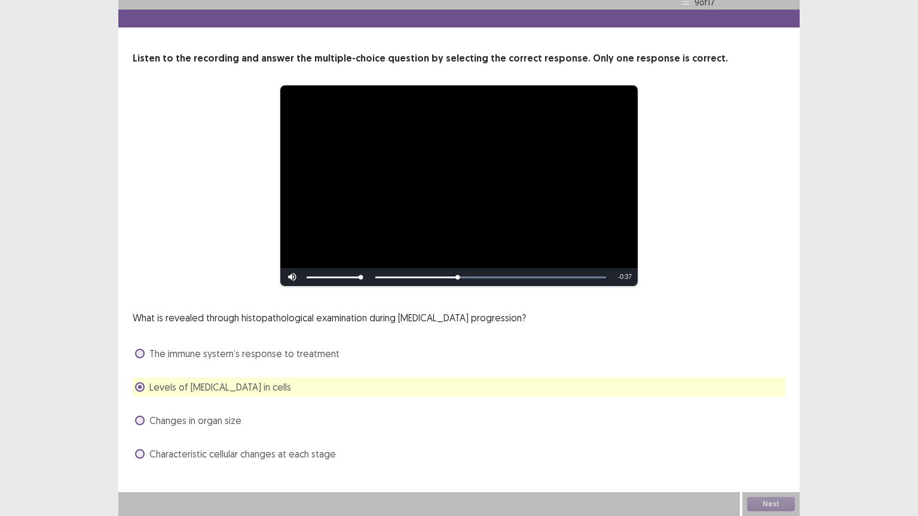
click at [223, 422] on span "Changes in organ size" at bounding box center [195, 420] width 92 height 14
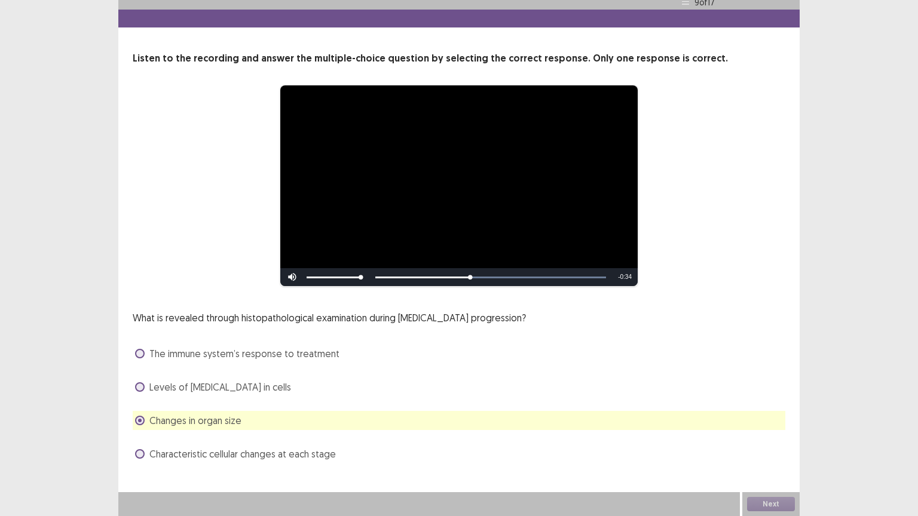
click at [323, 443] on span "Characteristic cellular changes at each stage" at bounding box center [242, 454] width 186 height 14
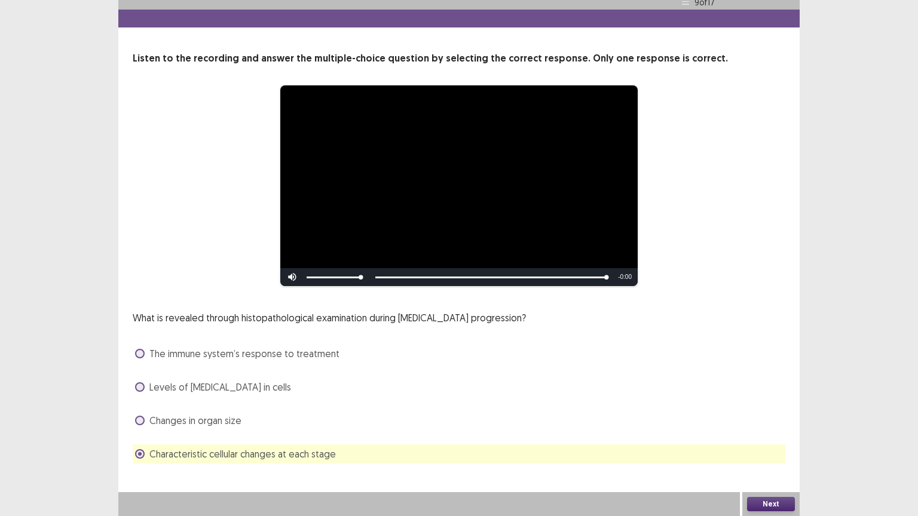
click at [777, 443] on button "Next" at bounding box center [771, 504] width 48 height 14
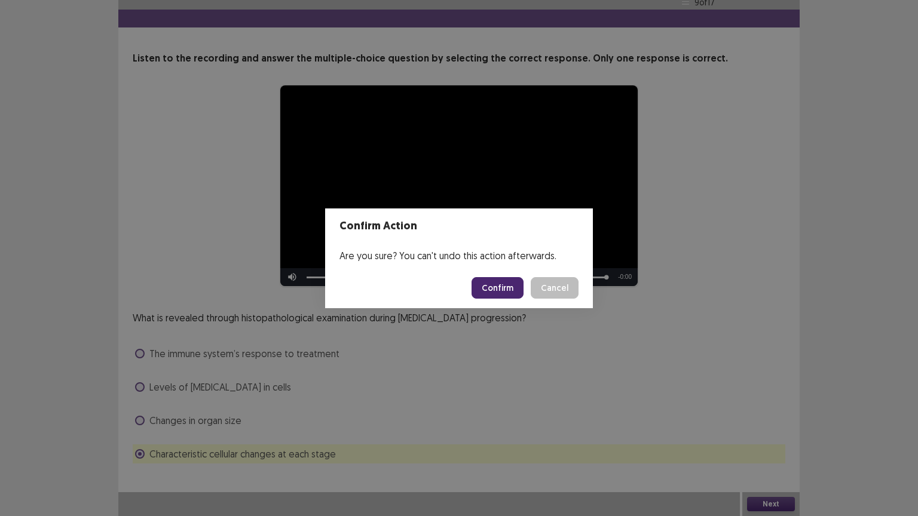
click at [514, 281] on button "Confirm" at bounding box center [497, 288] width 52 height 22
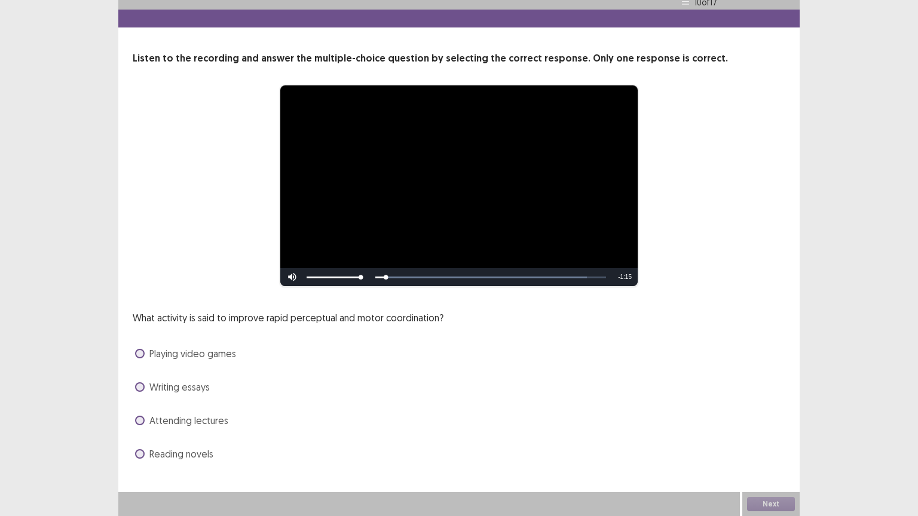
click at [206, 358] on span "Playing video games" at bounding box center [192, 353] width 87 height 14
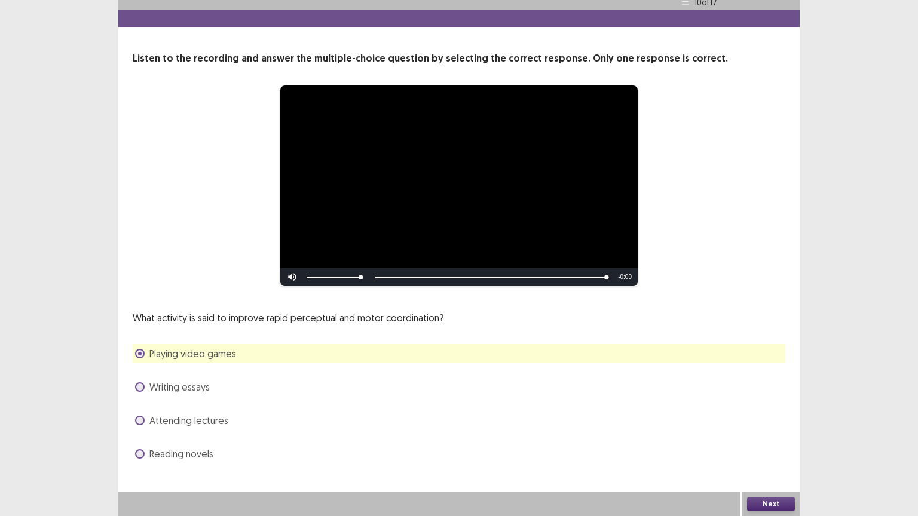
click at [784, 443] on button "Next" at bounding box center [771, 504] width 48 height 14
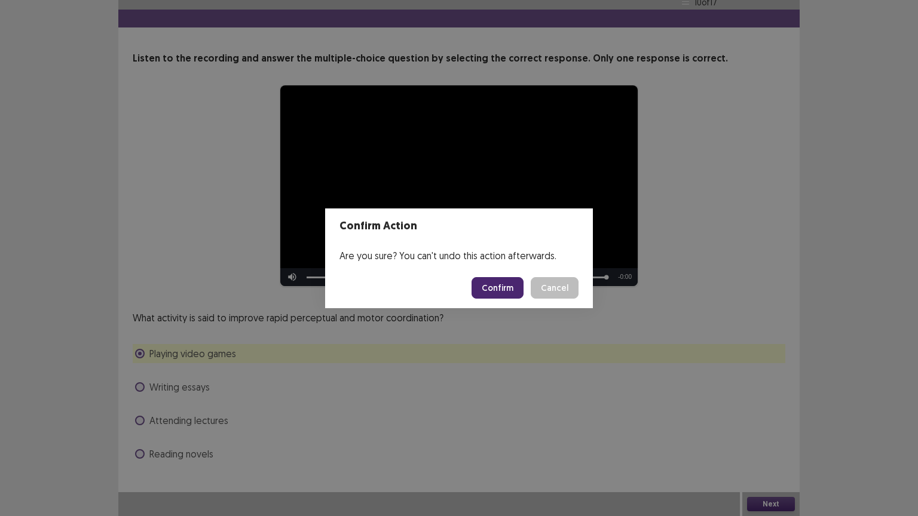
click at [501, 297] on button "Confirm" at bounding box center [497, 288] width 52 height 22
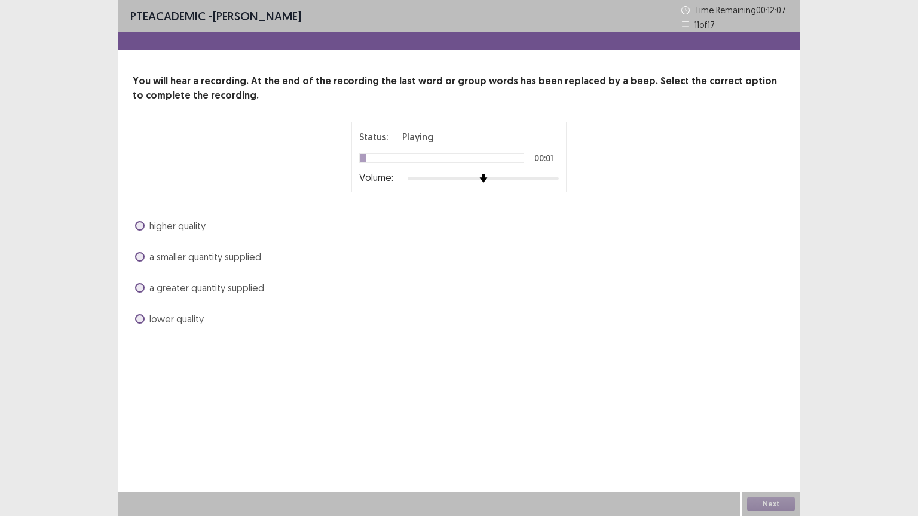
click at [252, 290] on span "a greater quantity supplied" at bounding box center [206, 288] width 115 height 14
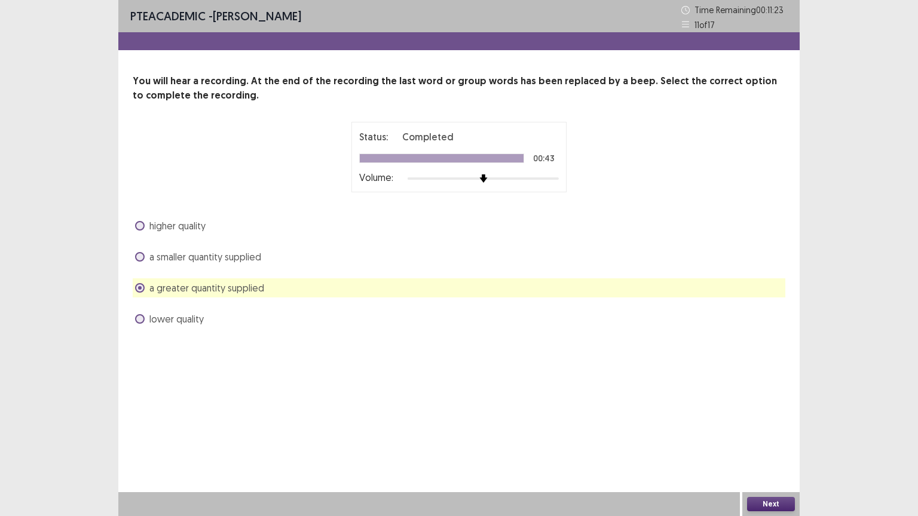
click at [760, 443] on button "Next" at bounding box center [771, 504] width 48 height 14
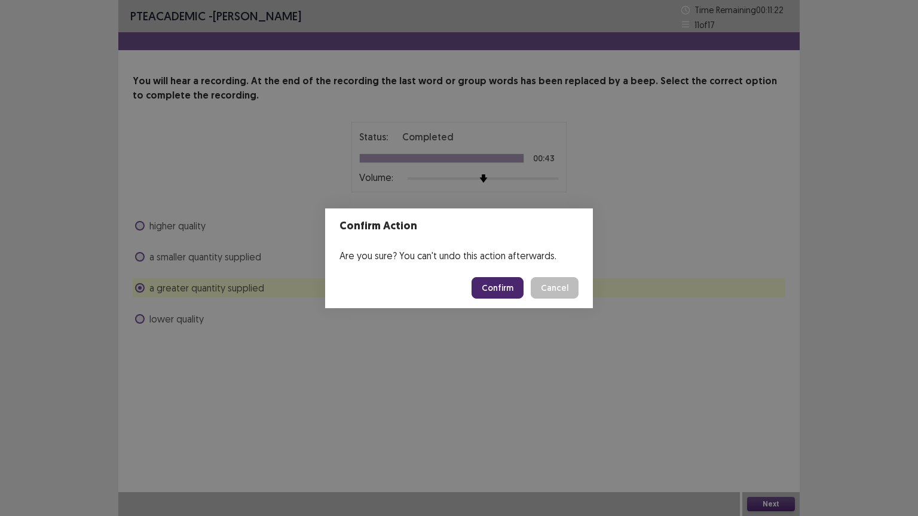
click at [498, 290] on button "Confirm" at bounding box center [497, 288] width 52 height 22
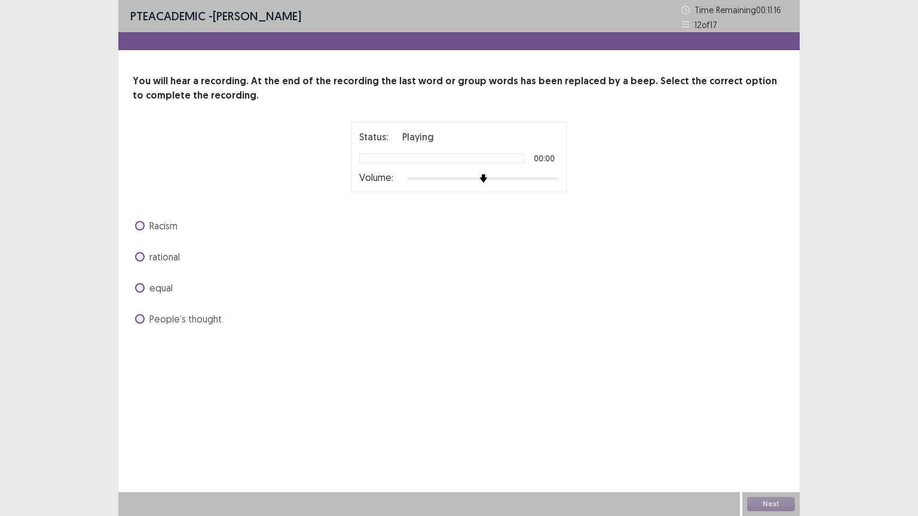
click at [146, 294] on label "equal" at bounding box center [154, 288] width 38 height 14
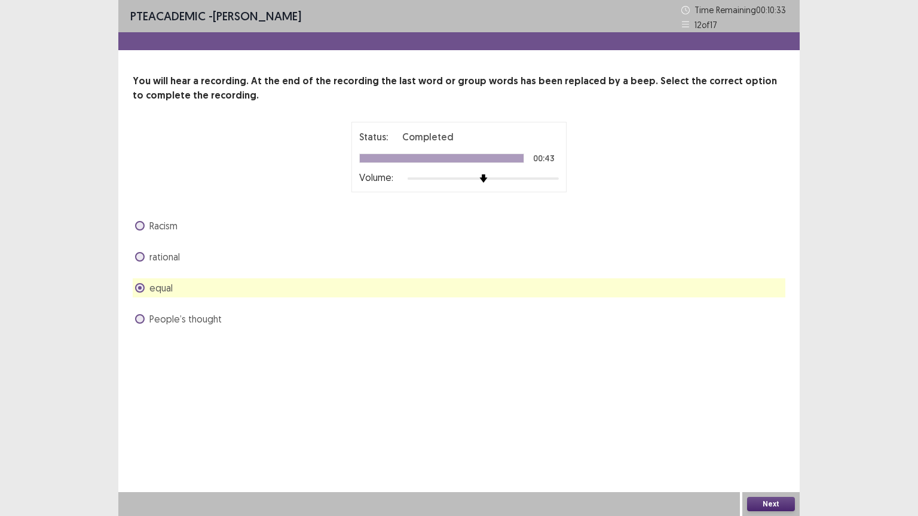
click at [763, 443] on button "Next" at bounding box center [771, 504] width 48 height 14
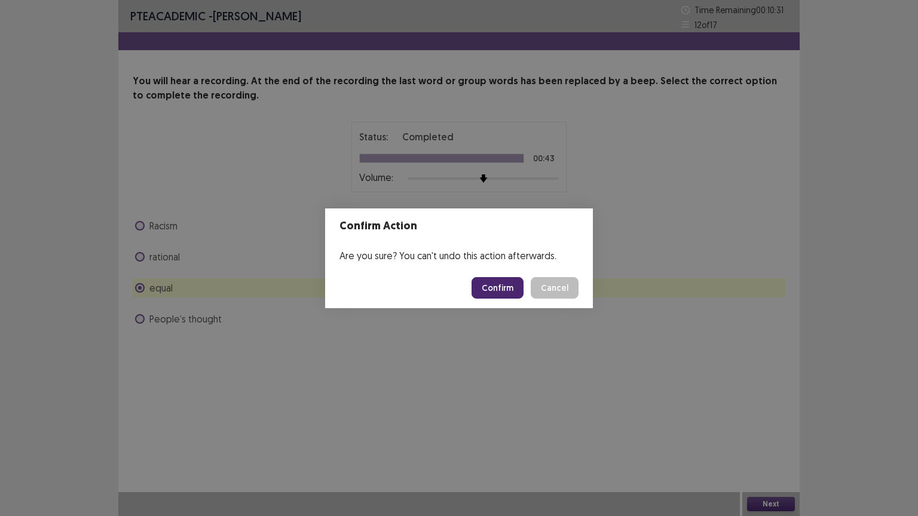
click at [514, 291] on button "Confirm" at bounding box center [497, 288] width 52 height 22
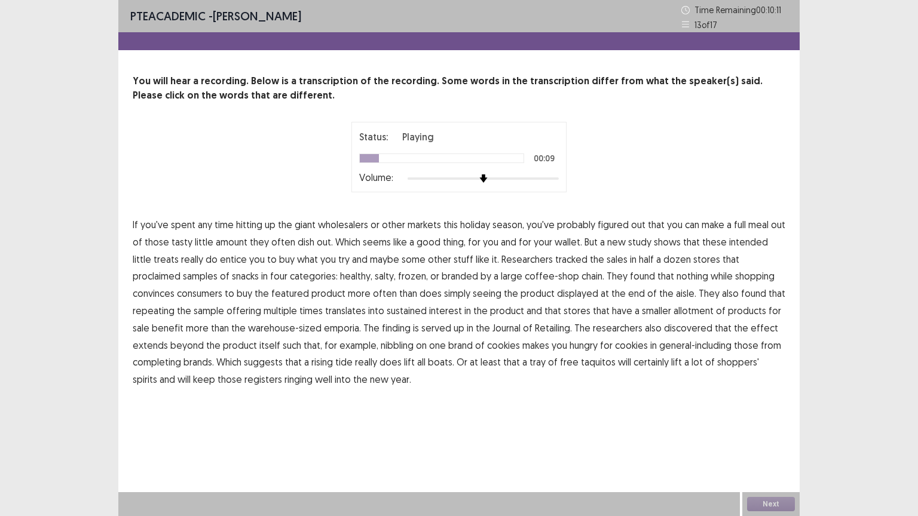
click at [231, 245] on span "amount" at bounding box center [232, 242] width 32 height 14
click at [729, 241] on span "intended" at bounding box center [748, 242] width 39 height 14
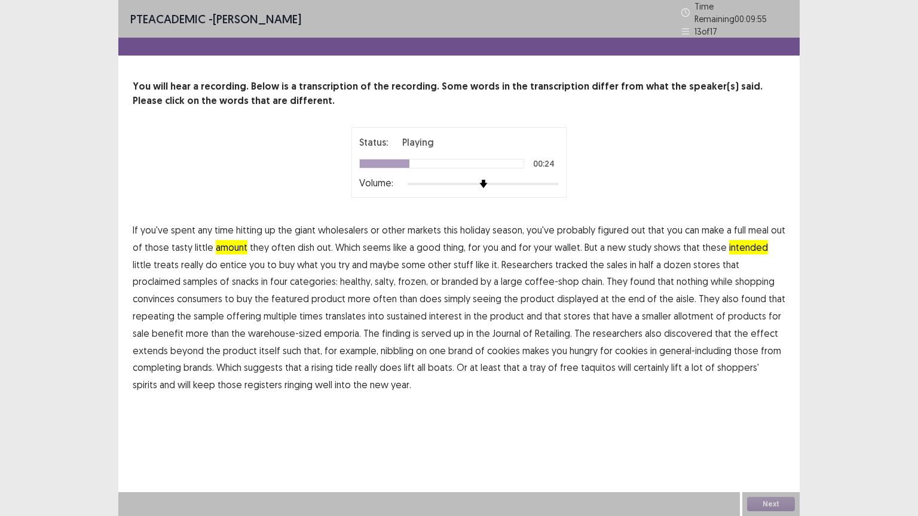
click at [180, 274] on span "proclaimed" at bounding box center [157, 281] width 48 height 14
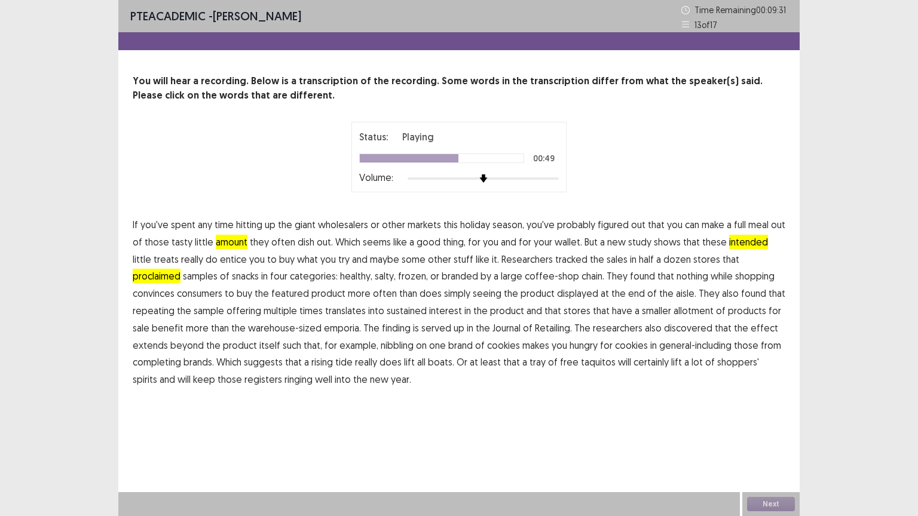
click at [673, 310] on span "allotment" at bounding box center [693, 310] width 40 height 14
click at [181, 355] on span "completing" at bounding box center [157, 362] width 48 height 14
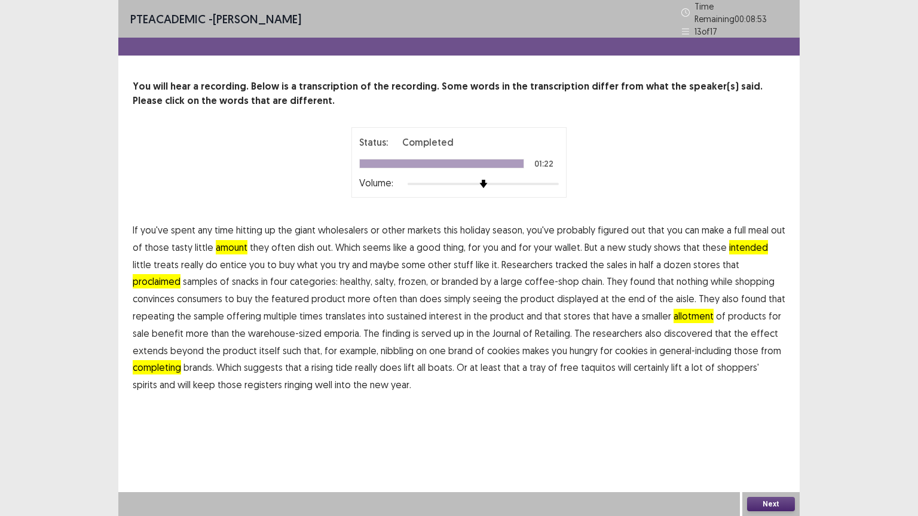
click at [767, 443] on button "Next" at bounding box center [771, 504] width 48 height 14
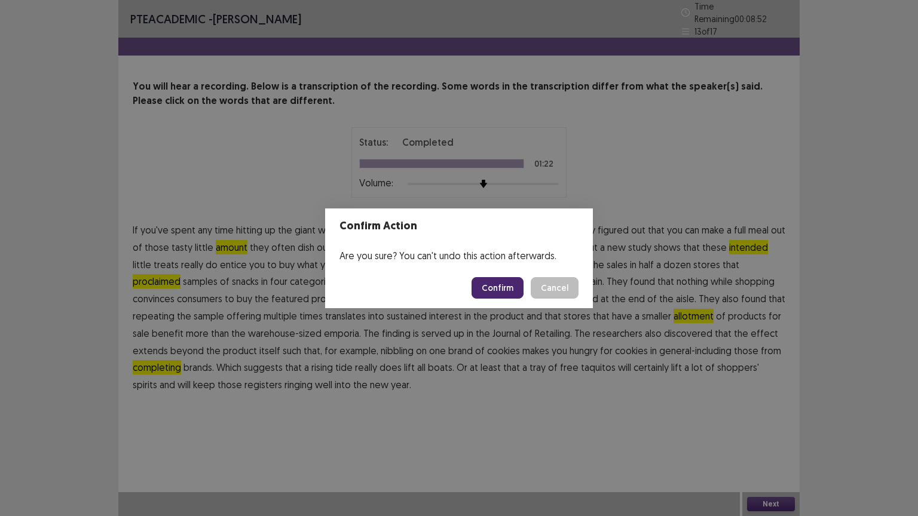
click at [489, 289] on button "Confirm" at bounding box center [497, 288] width 52 height 22
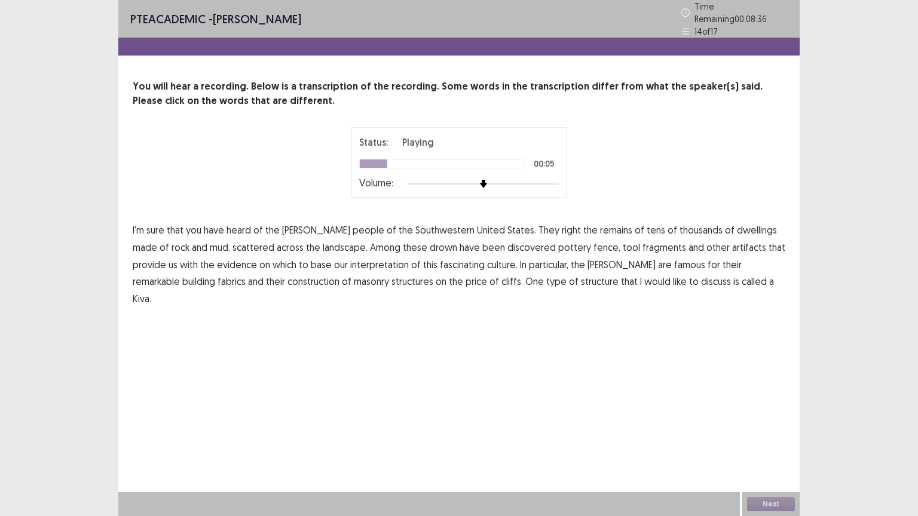
click at [562, 225] on span "right" at bounding box center [571, 230] width 19 height 14
click at [430, 243] on span "drown" at bounding box center [443, 247] width 27 height 14
click at [593, 245] on span "fence," at bounding box center [606, 247] width 27 height 14
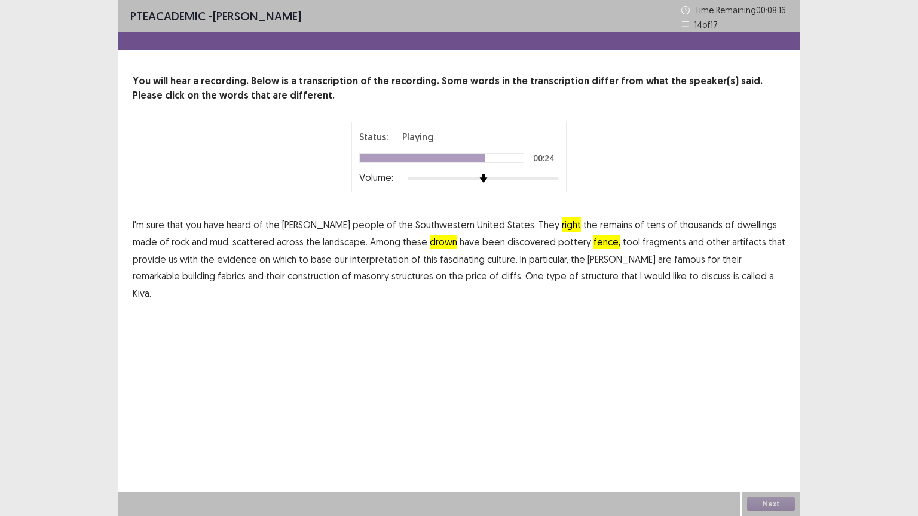
click at [768, 256] on p "I'm sure that you have heard of the [DEMOGRAPHIC_DATA] people of the Southweste…" at bounding box center [459, 259] width 652 height 86
click at [246, 269] on span "fabrics" at bounding box center [231, 276] width 28 height 14
click at [465, 280] on span "price" at bounding box center [476, 276] width 22 height 14
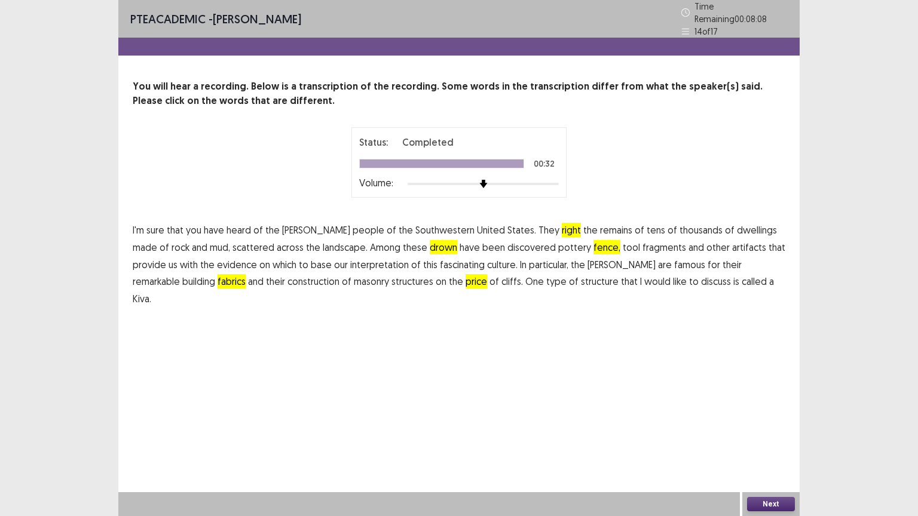
click at [755, 443] on button "Next" at bounding box center [771, 504] width 48 height 14
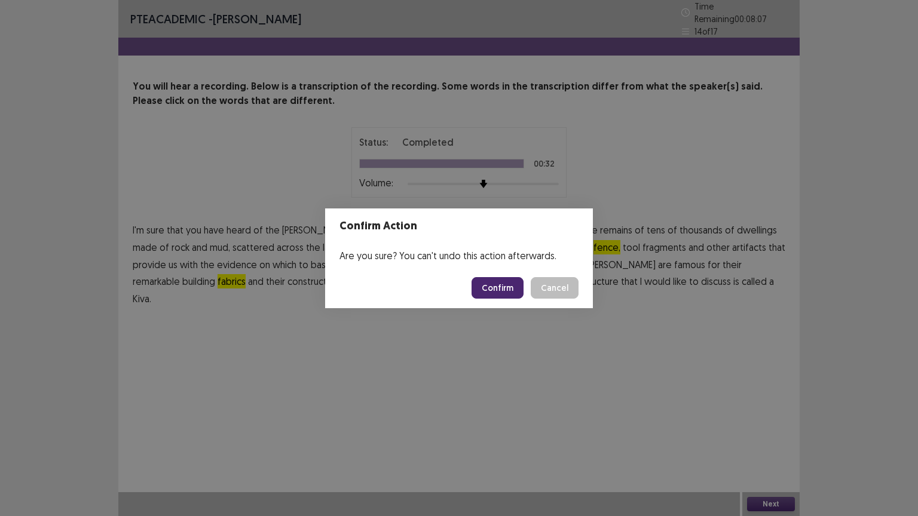
drag, startPoint x: 496, startPoint y: 290, endPoint x: 470, endPoint y: 303, distance: 29.9
click at [496, 289] on button "Confirm" at bounding box center [497, 288] width 52 height 22
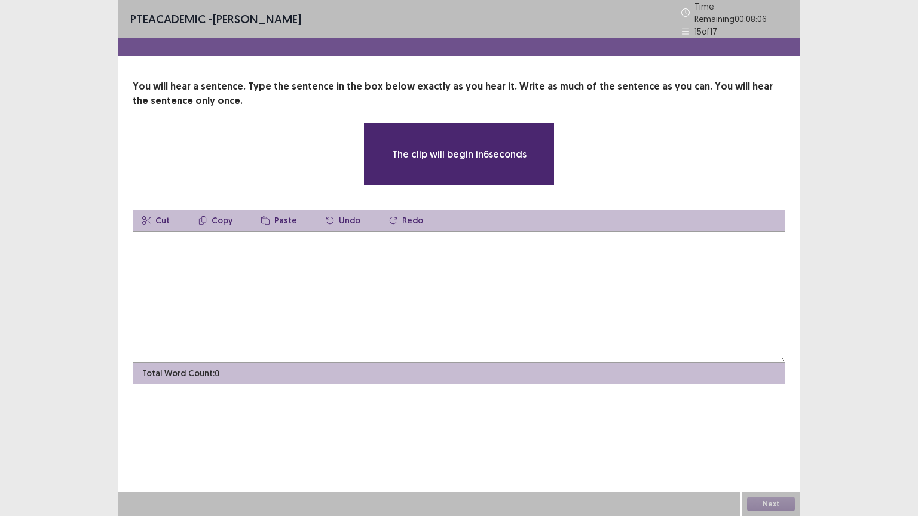
click at [178, 260] on textarea at bounding box center [459, 296] width 652 height 131
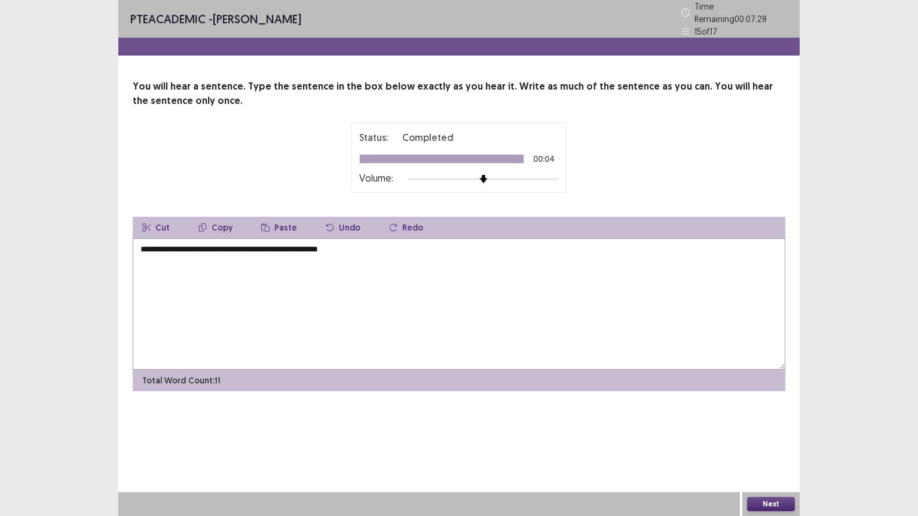
click at [179, 244] on textarea "**********" at bounding box center [459, 303] width 652 height 131
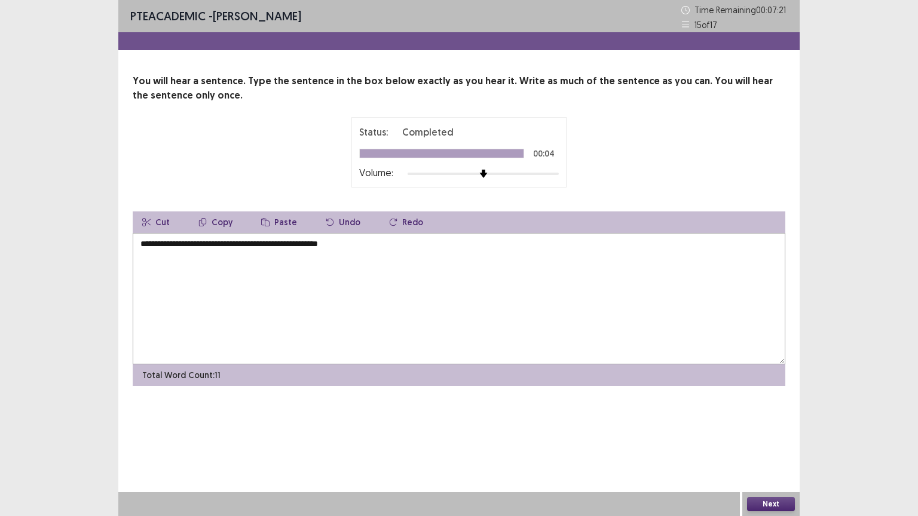
click at [290, 244] on textarea "**********" at bounding box center [459, 298] width 652 height 131
type textarea "**********"
click at [767, 443] on button "Next" at bounding box center [771, 504] width 48 height 14
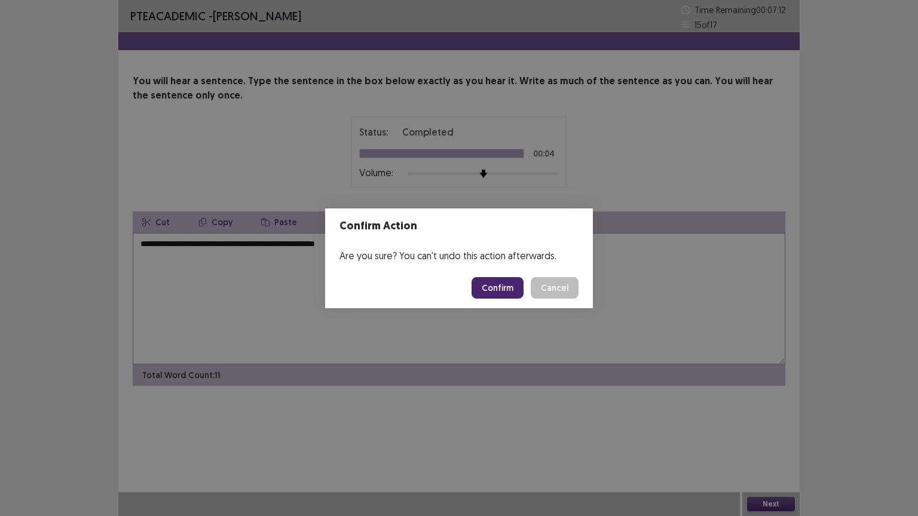
click at [507, 293] on button "Confirm" at bounding box center [497, 288] width 52 height 22
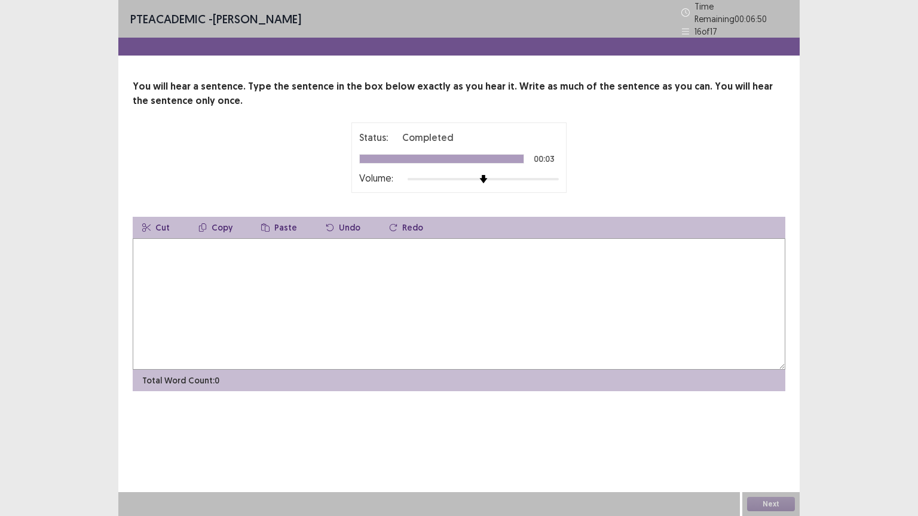
click at [436, 270] on textarea at bounding box center [459, 303] width 652 height 131
click at [778, 443] on button "Next" at bounding box center [771, 504] width 48 height 14
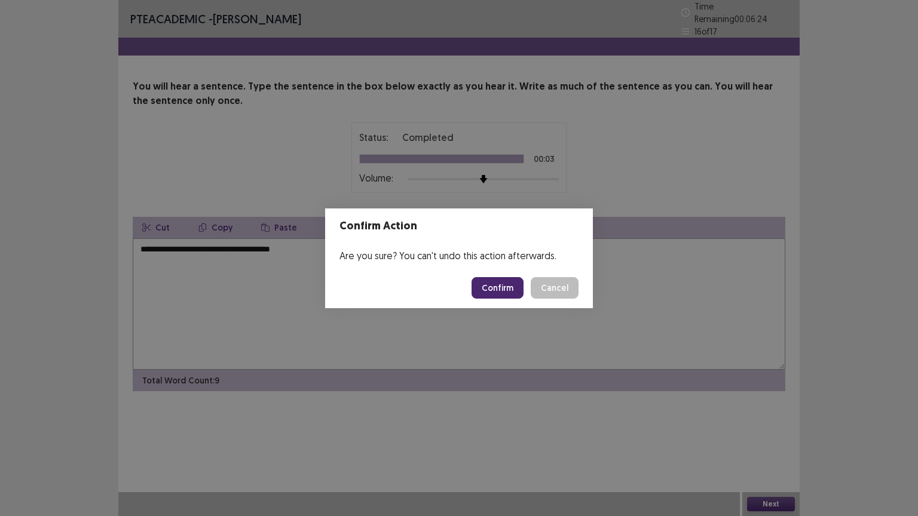
click at [560, 313] on div "Confirm Action Are you sure? You can't undo this action afterwards. Confirm Can…" at bounding box center [459, 258] width 918 height 516
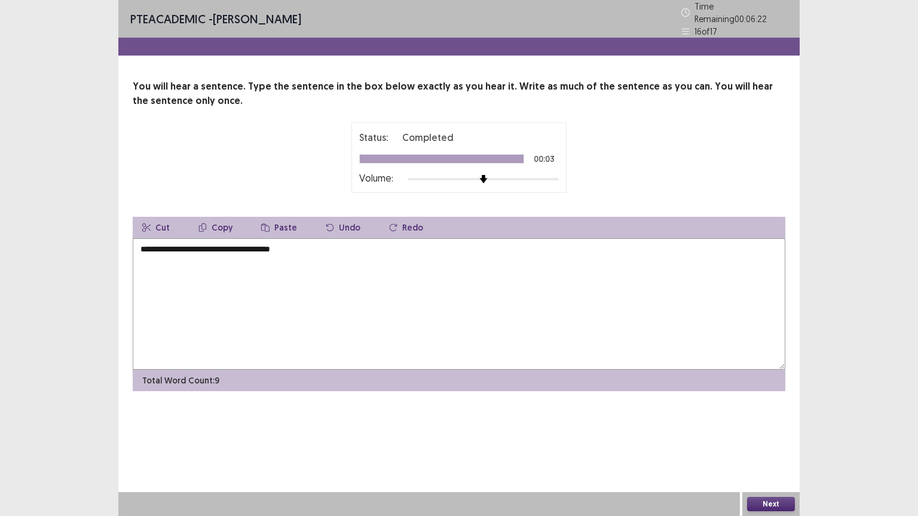
click at [235, 241] on textarea "**********" at bounding box center [459, 303] width 652 height 131
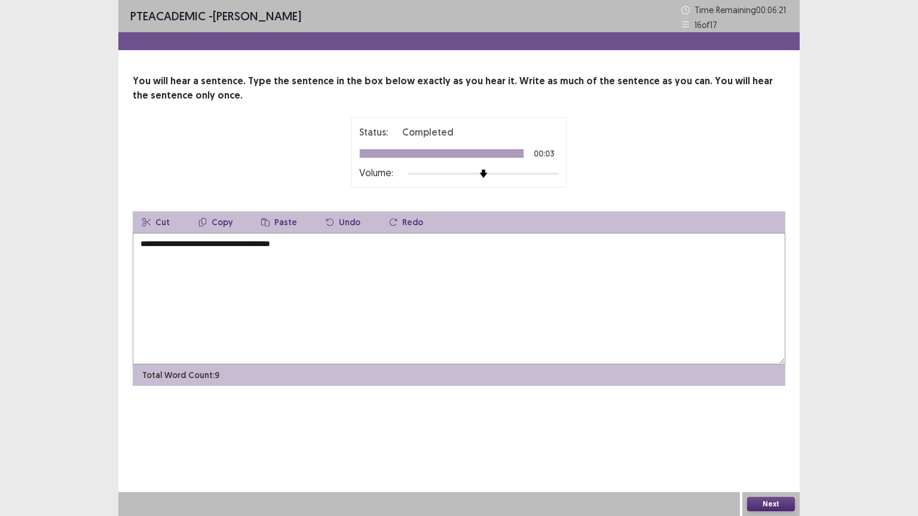
click at [238, 243] on textarea "**********" at bounding box center [459, 298] width 652 height 131
type textarea "**********"
click at [753, 443] on button "Next" at bounding box center [771, 504] width 48 height 14
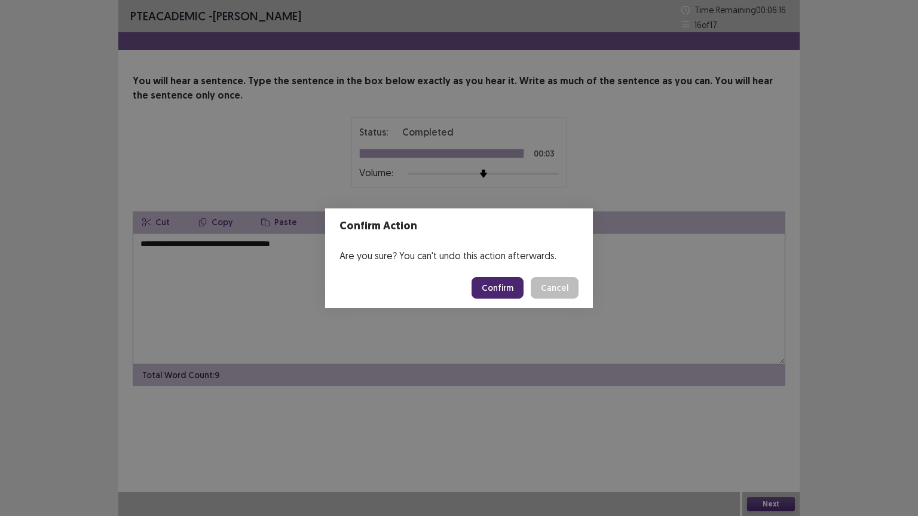
click at [499, 290] on button "Confirm" at bounding box center [497, 288] width 52 height 22
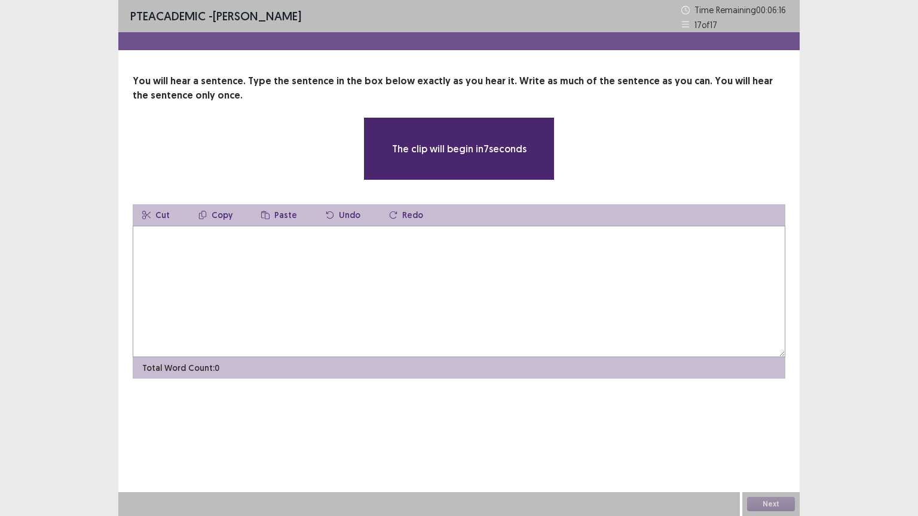
click at [329, 325] on textarea at bounding box center [459, 291] width 652 height 131
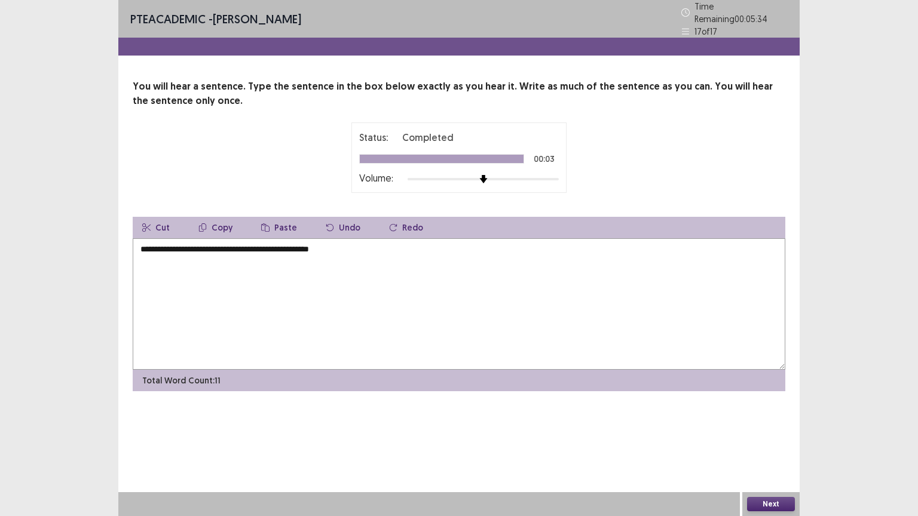
type textarea "**********"
click at [767, 443] on button "Next" at bounding box center [771, 504] width 48 height 14
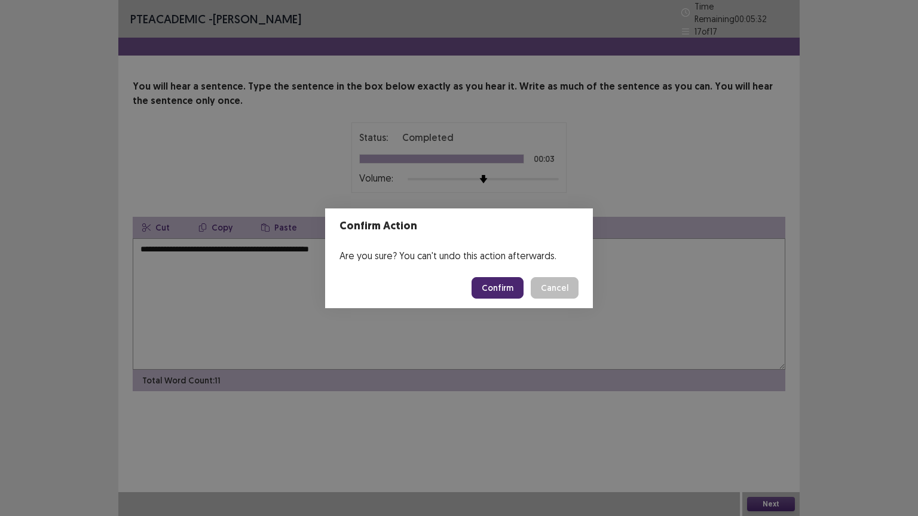
click at [496, 291] on button "Confirm" at bounding box center [497, 288] width 52 height 22
